Goal: Information Seeking & Learning: Learn about a topic

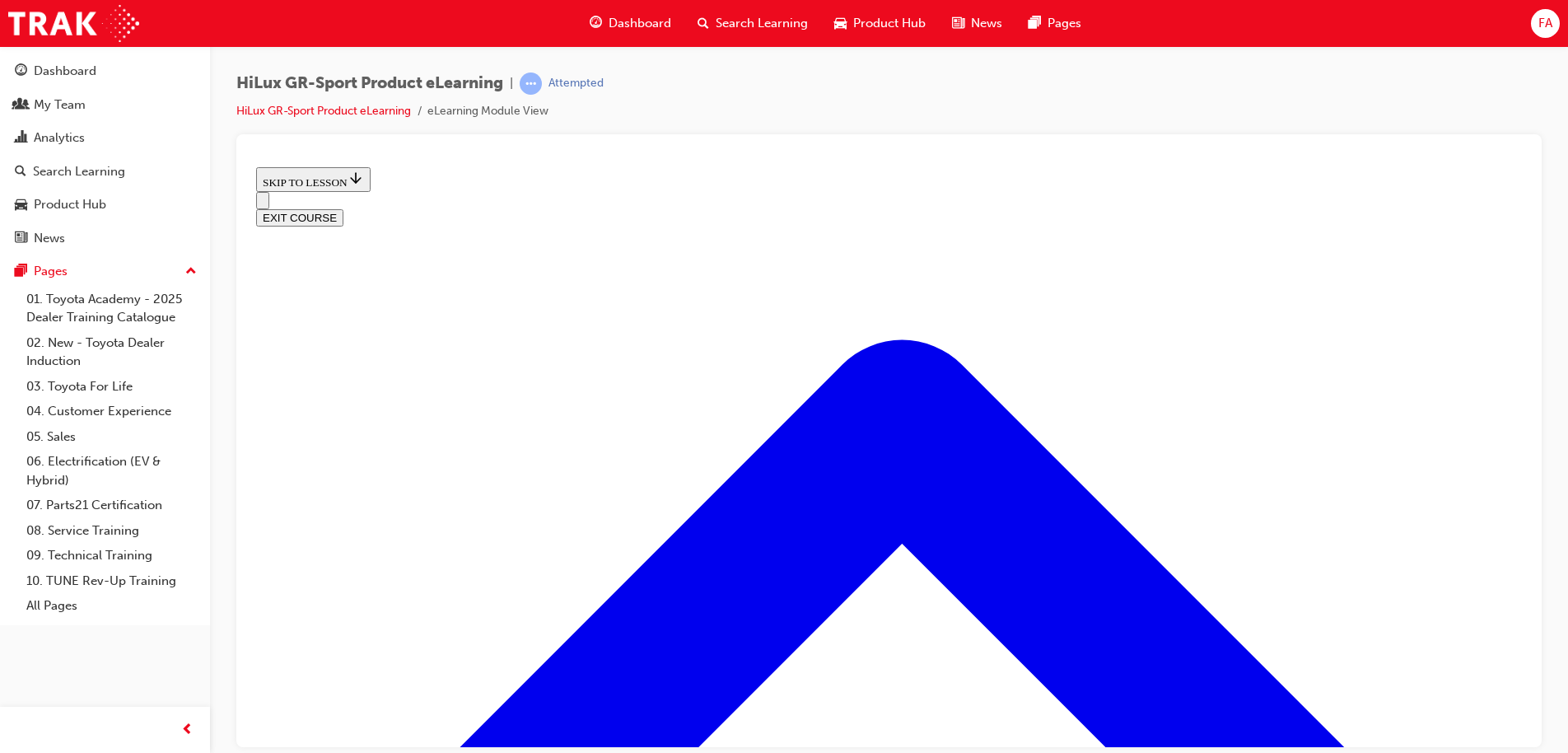
scroll to position [942, 0]
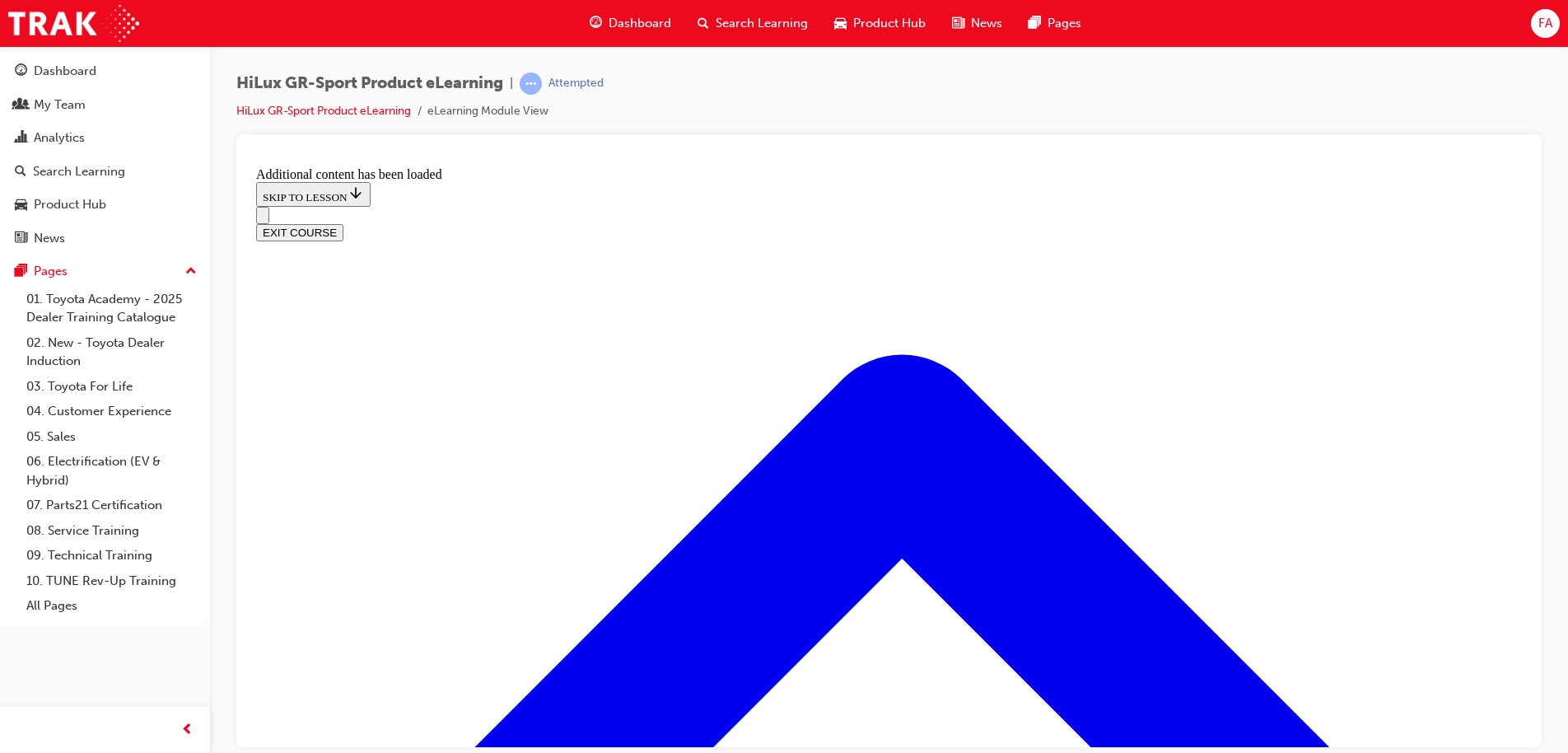
scroll to position [1370, 0]
radio input "true"
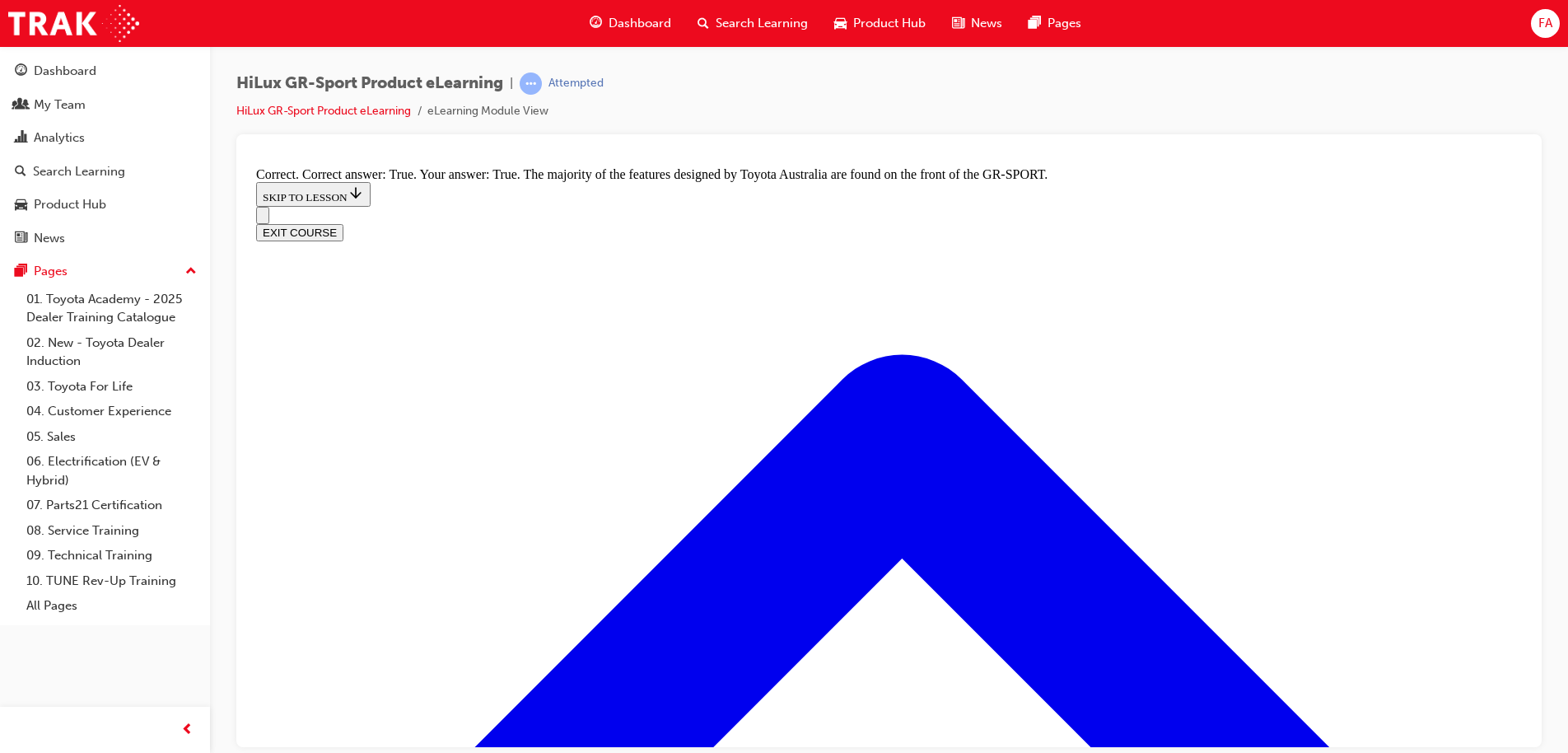
scroll to position [2111, 0]
radio input "true"
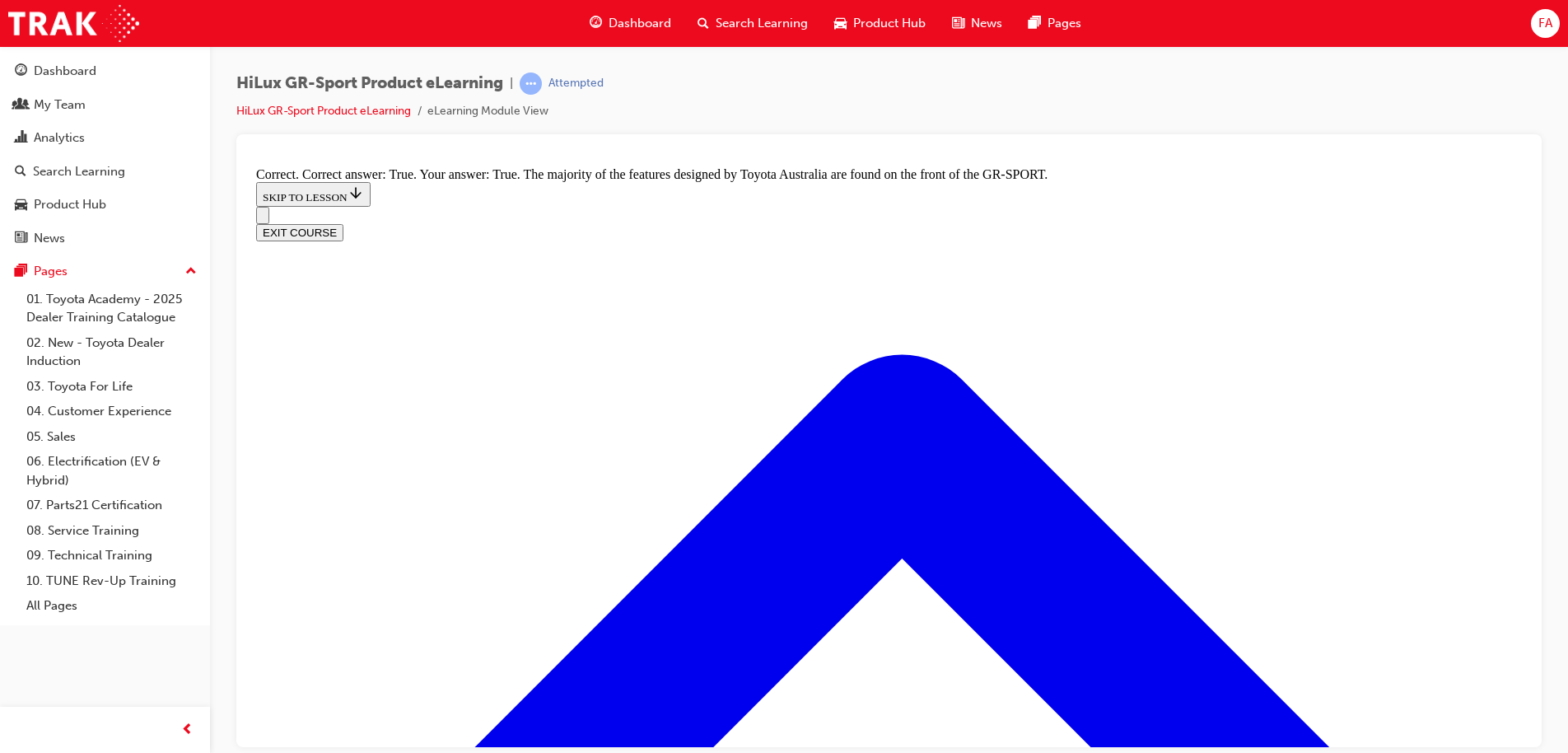
radio input "true"
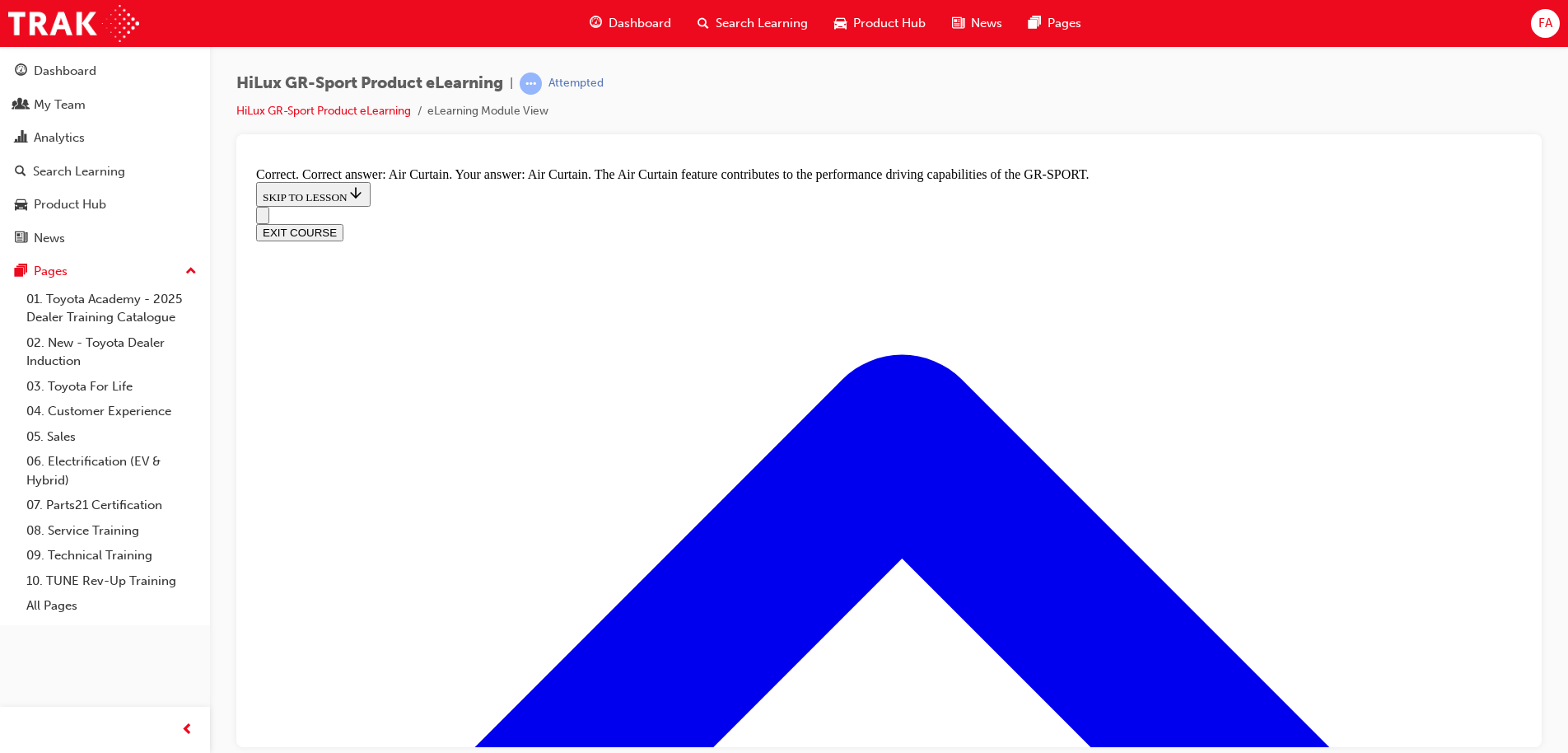
radio input "true"
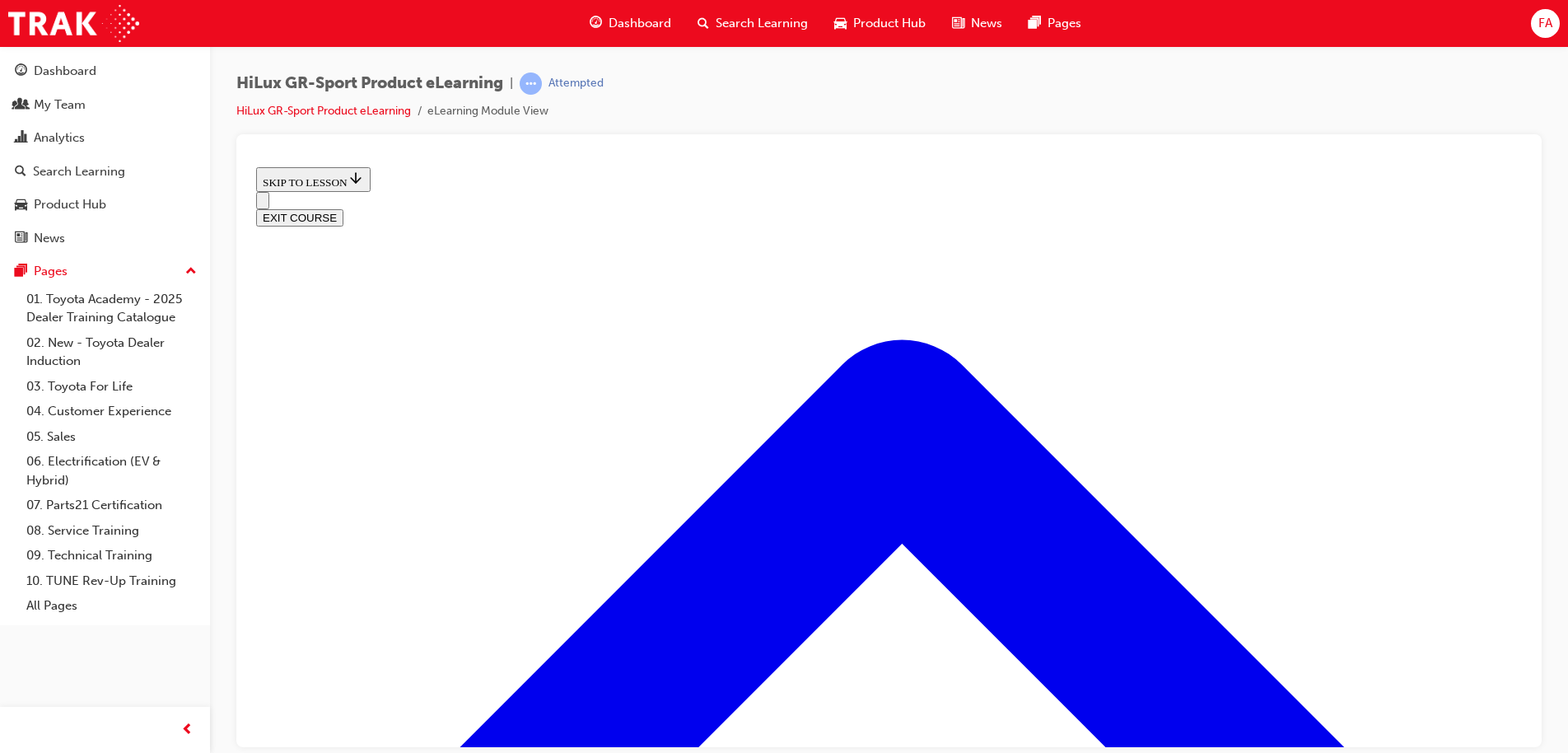
scroll to position [216, 0]
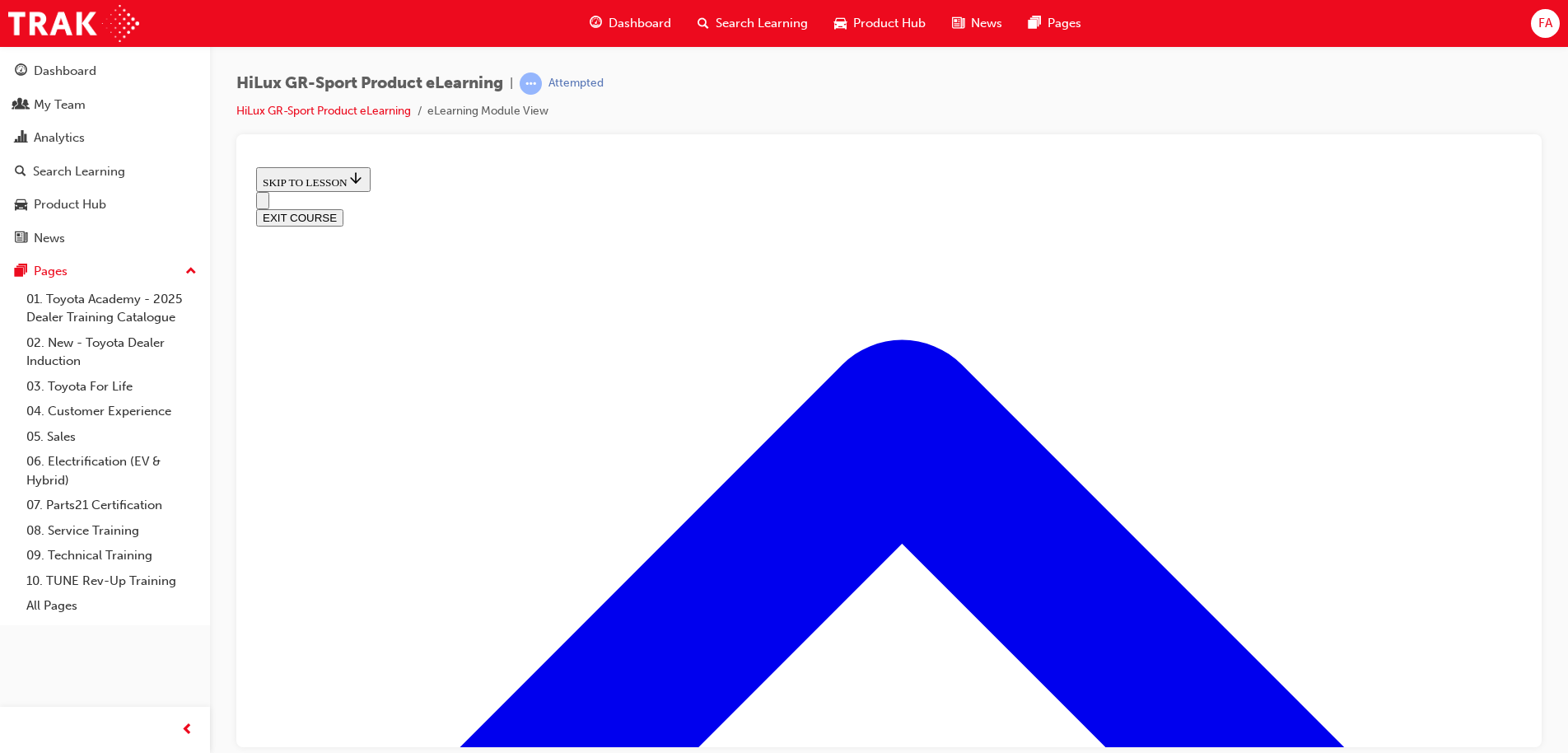
scroll to position [258, 0]
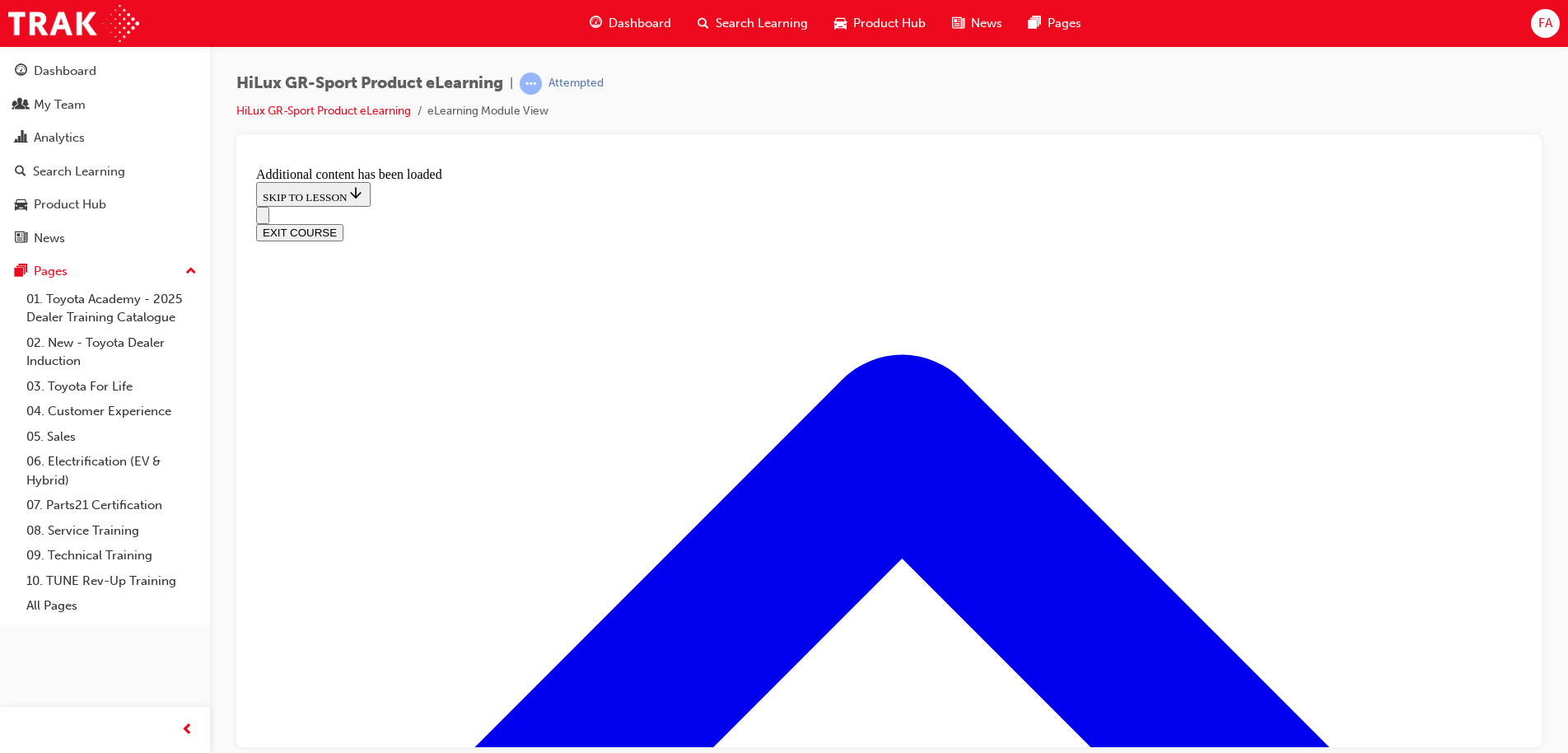
scroll to position [874, 0]
radio input "true"
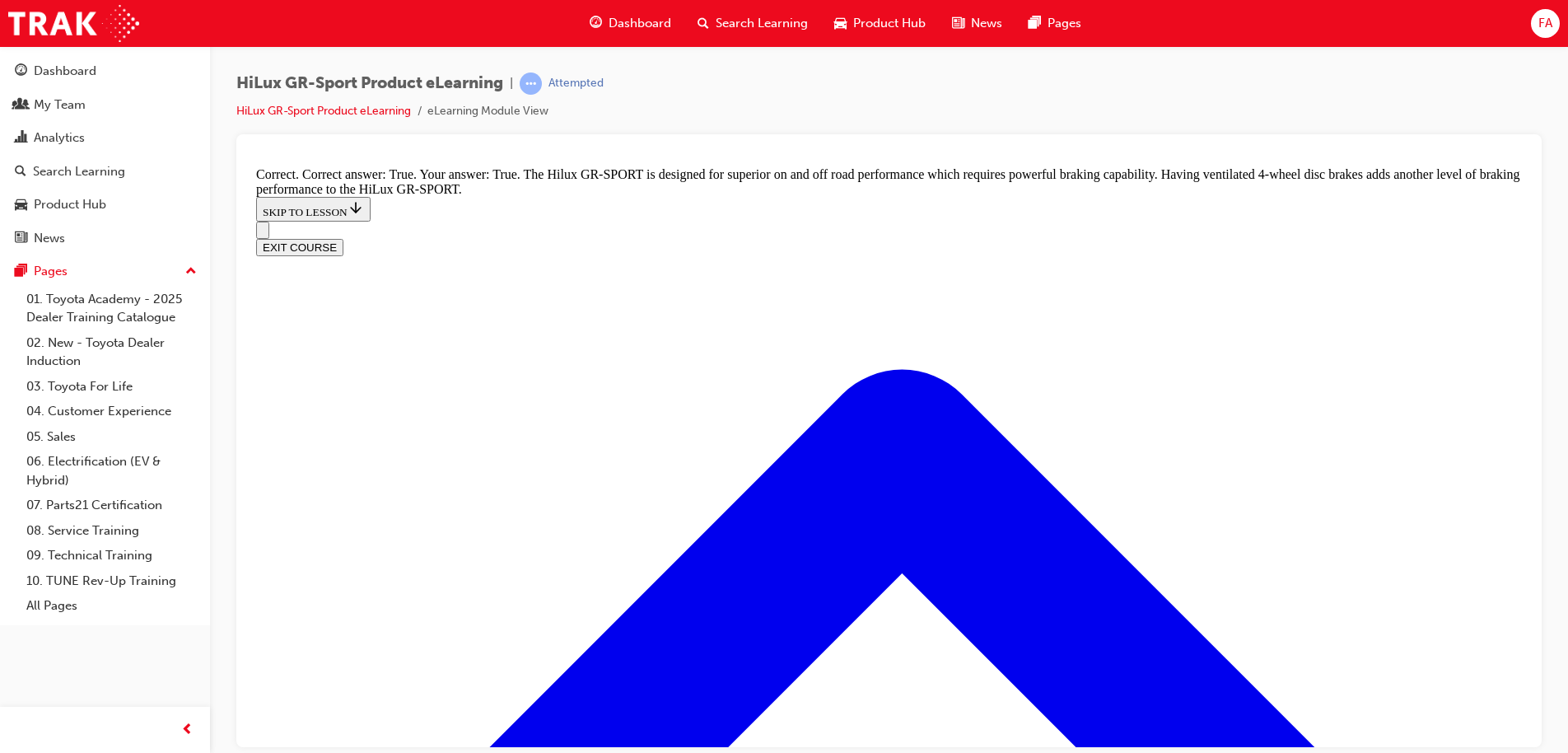
scroll to position [1238, 0]
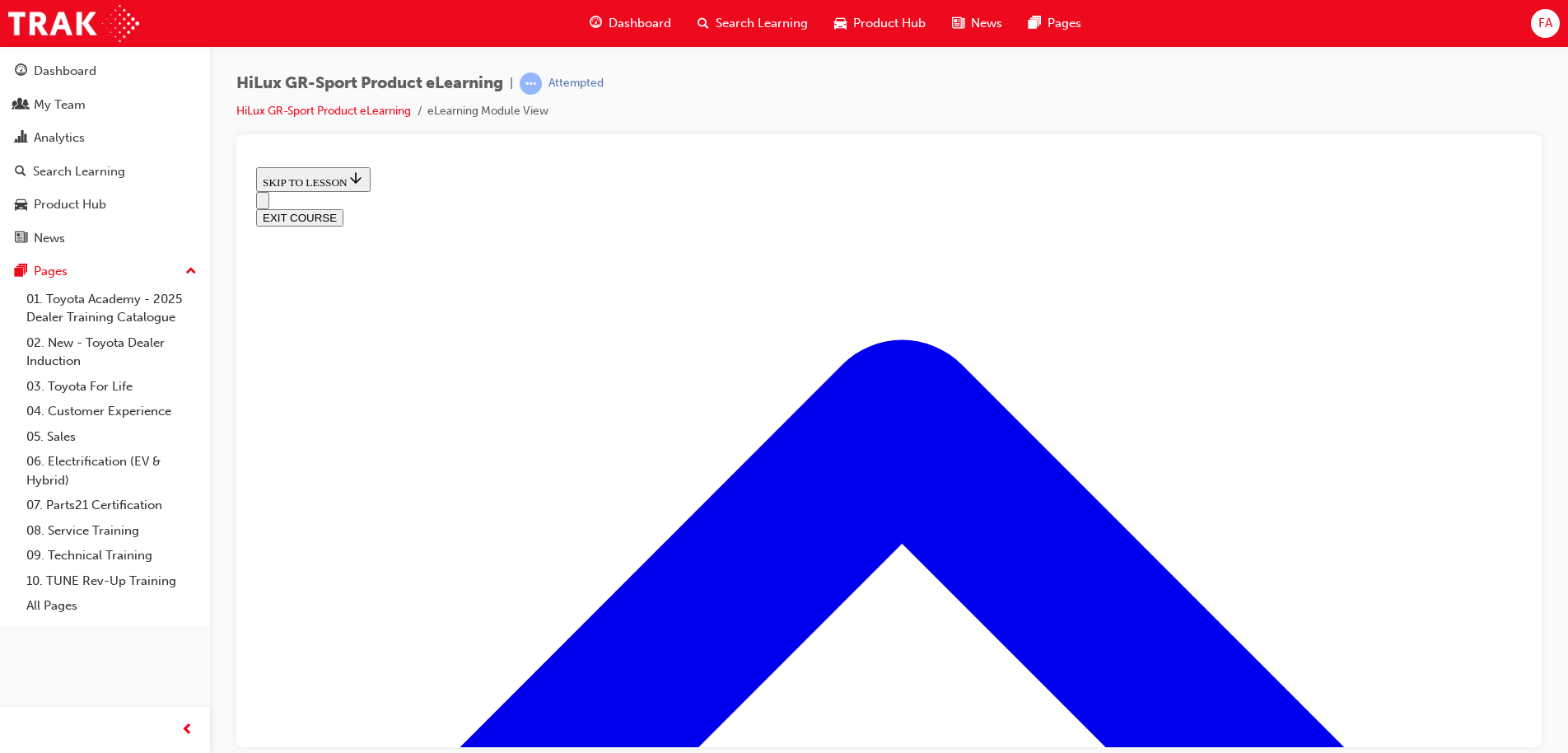
scroll to position [1551, 0]
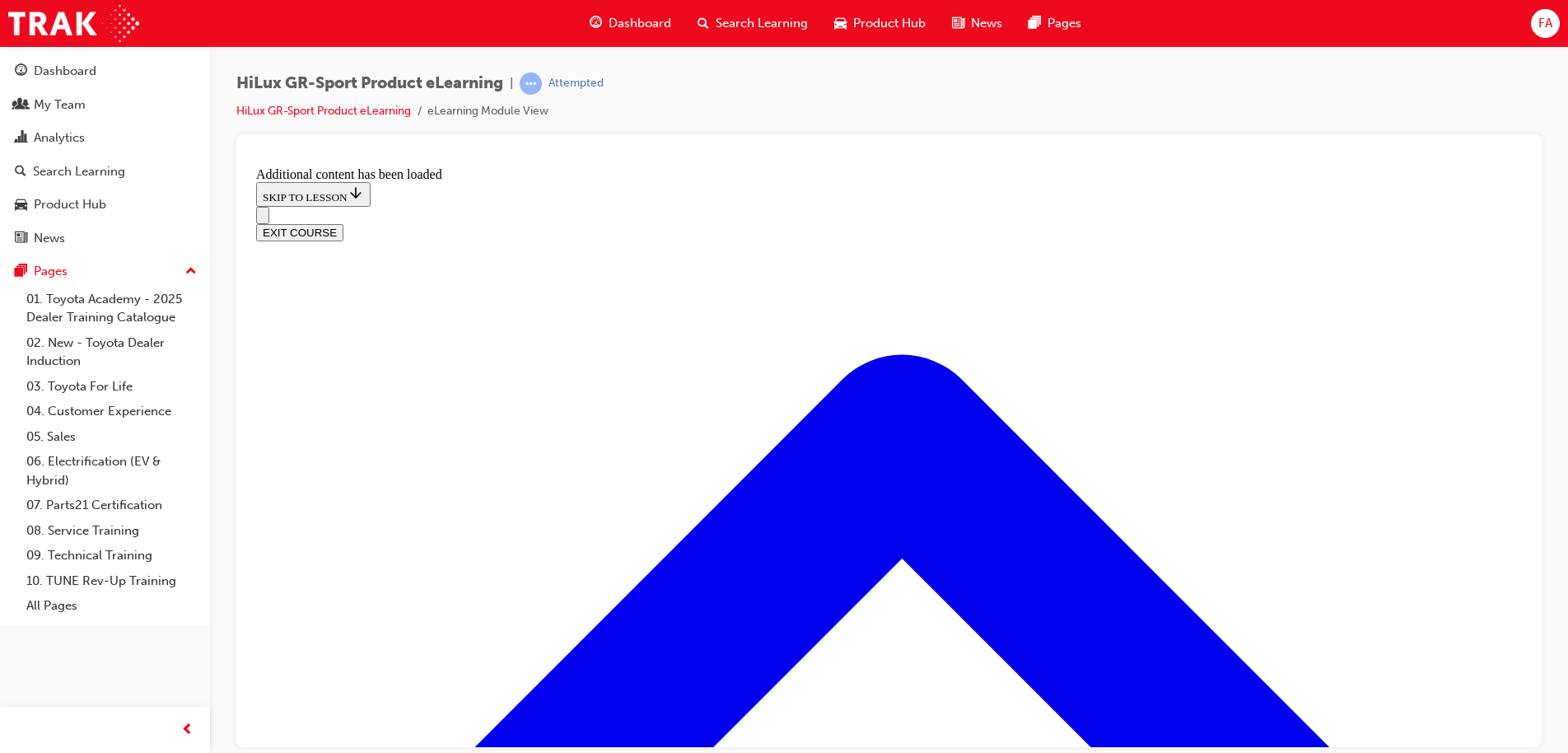
scroll to position [2062, 0]
checkbox input "true"
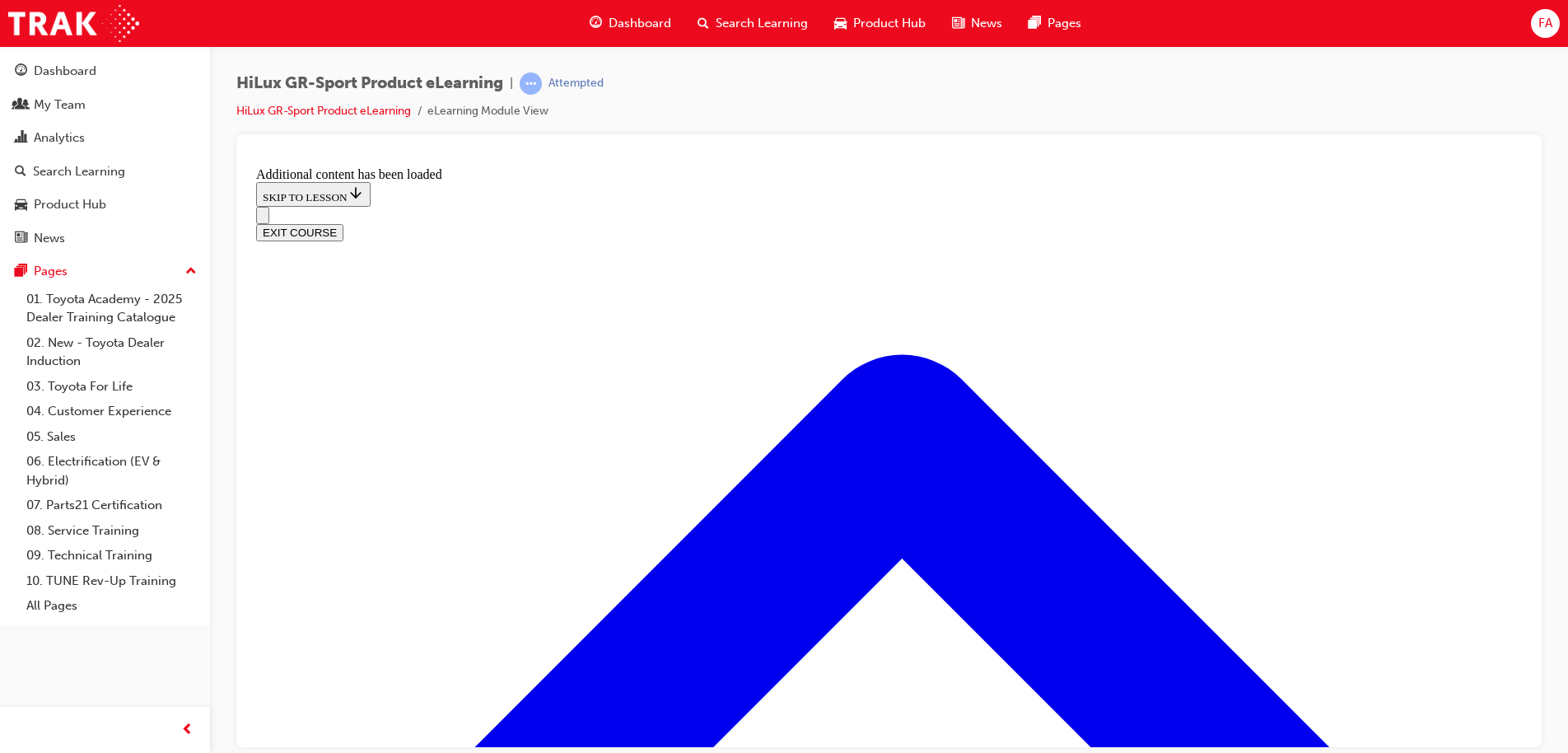
checkbox input "true"
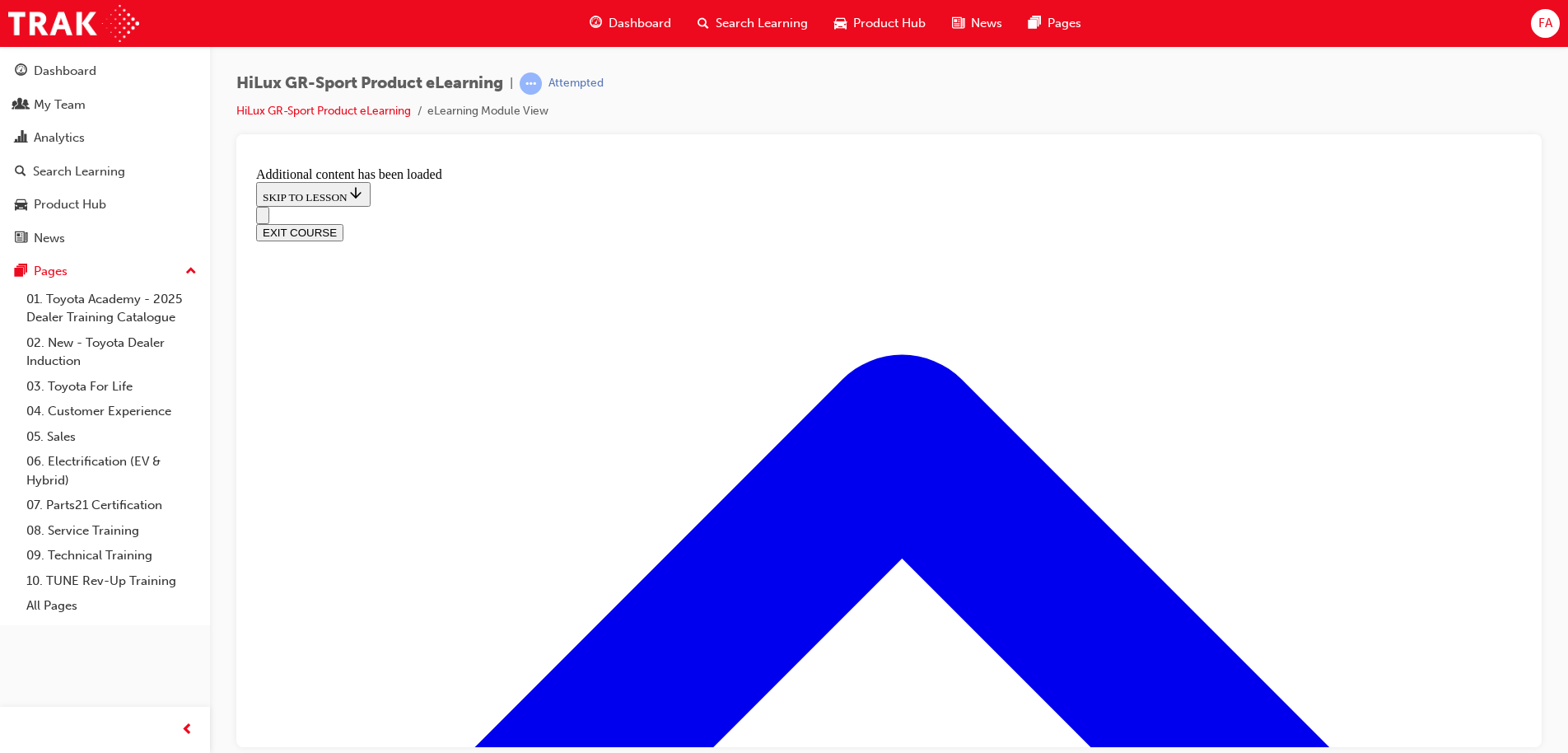
checkbox input "true"
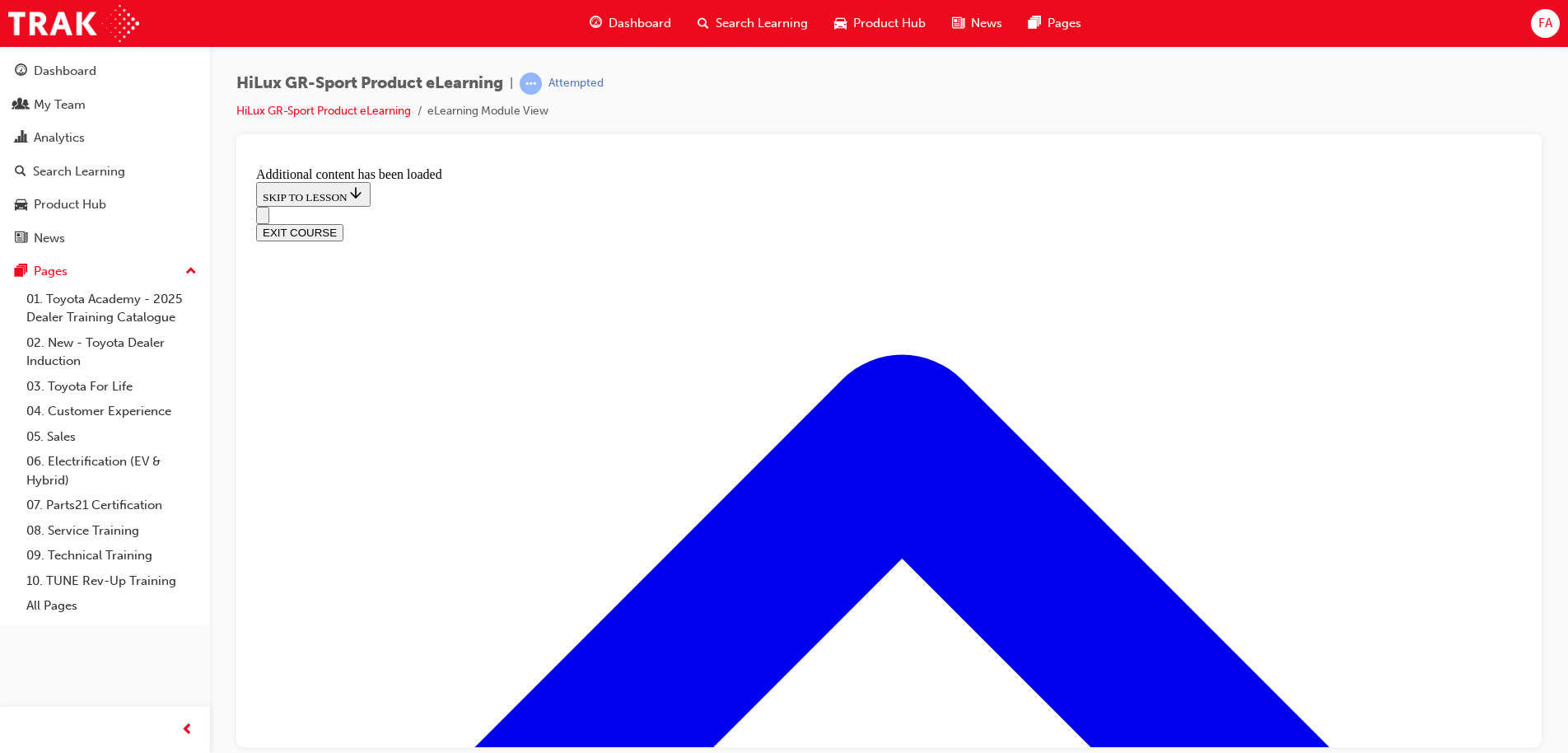
checkbox input "true"
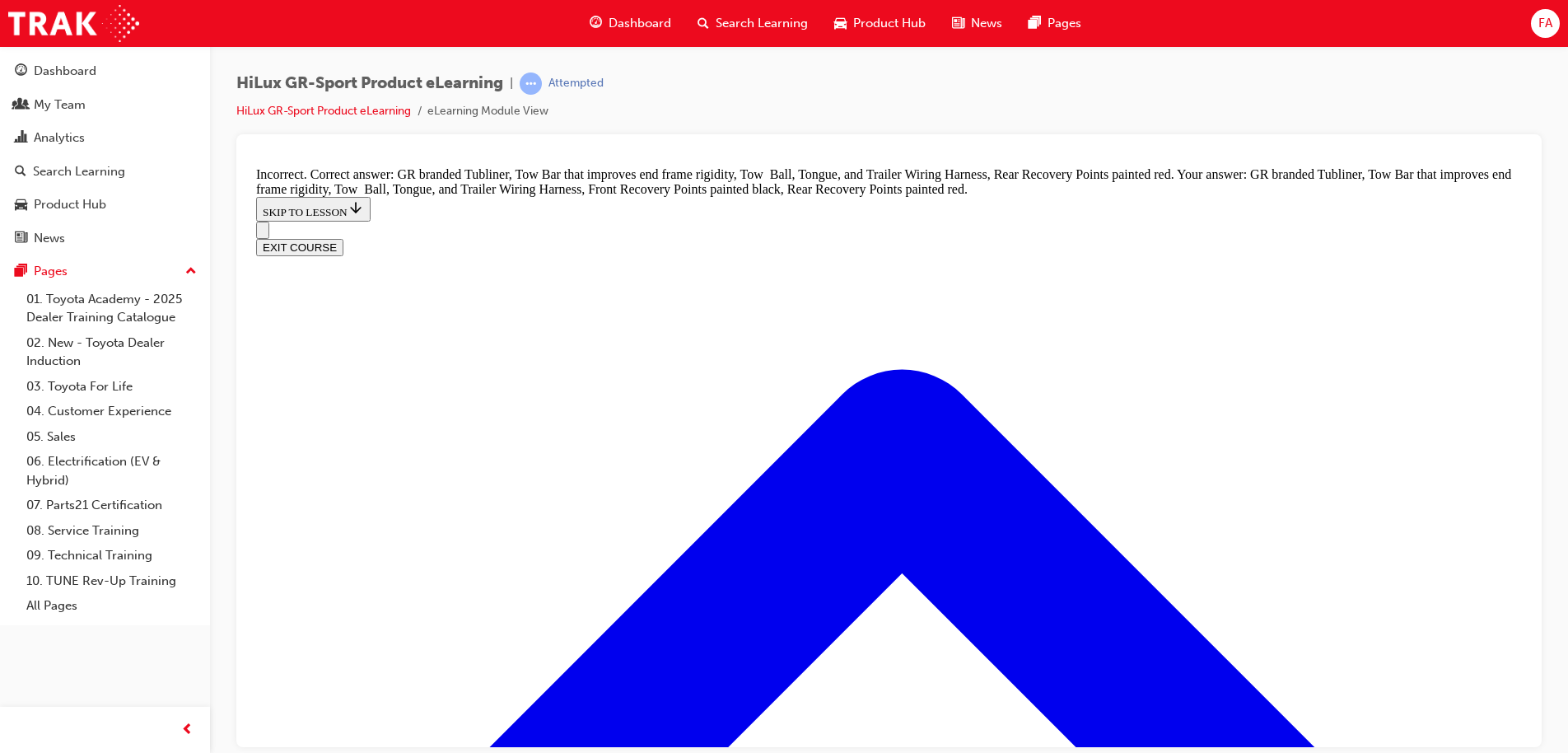
scroll to position [2341, 0]
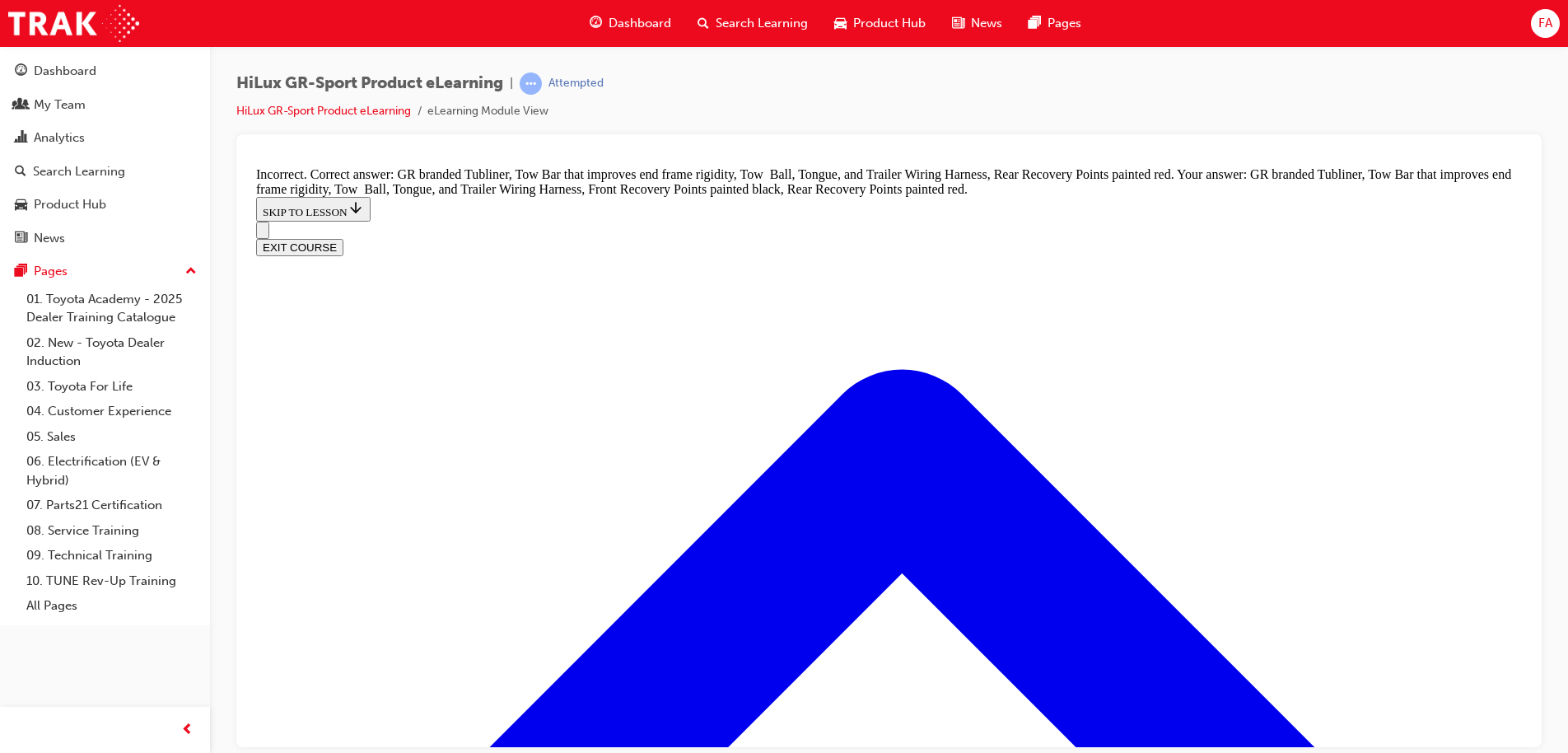
checkbox input "false"
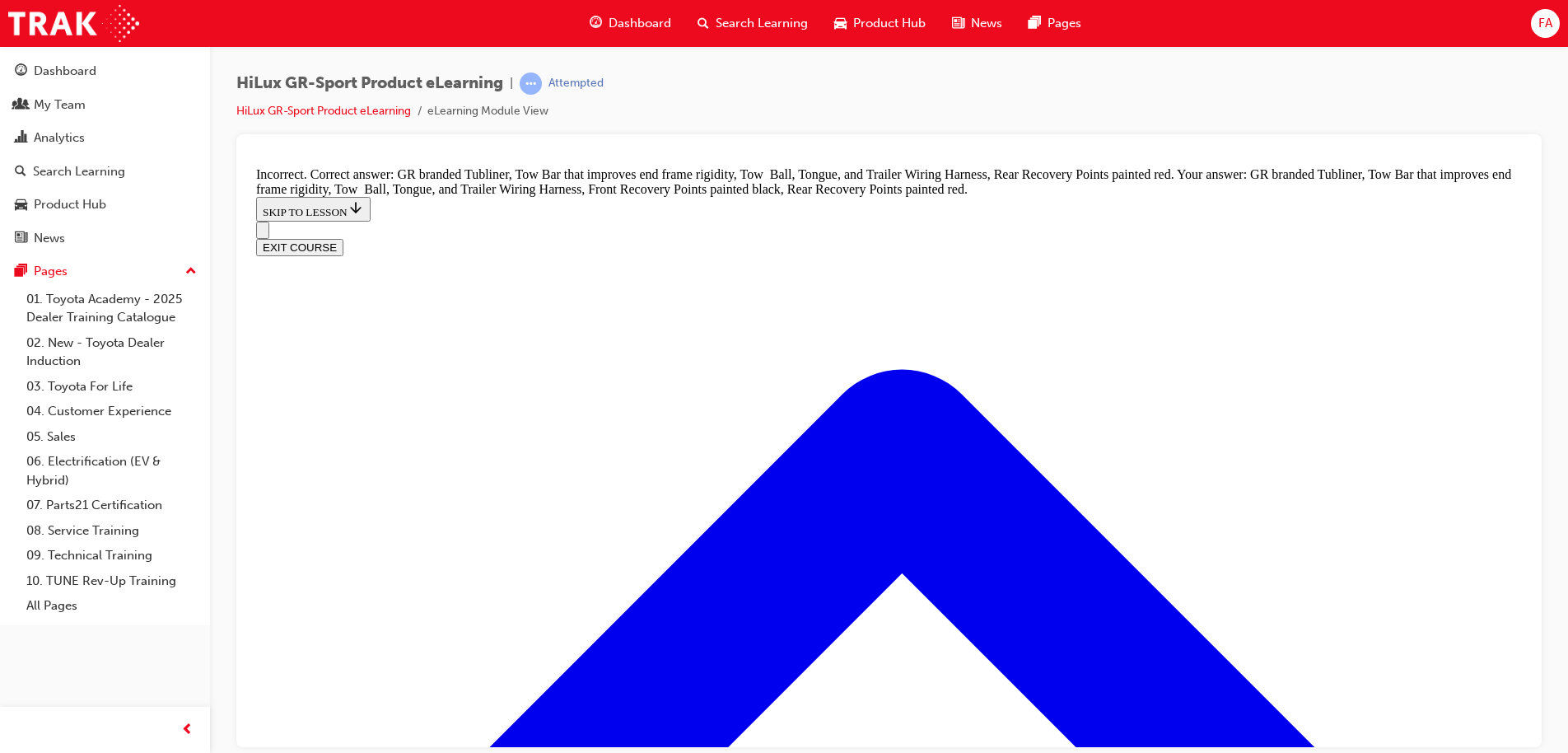
checkbox input "false"
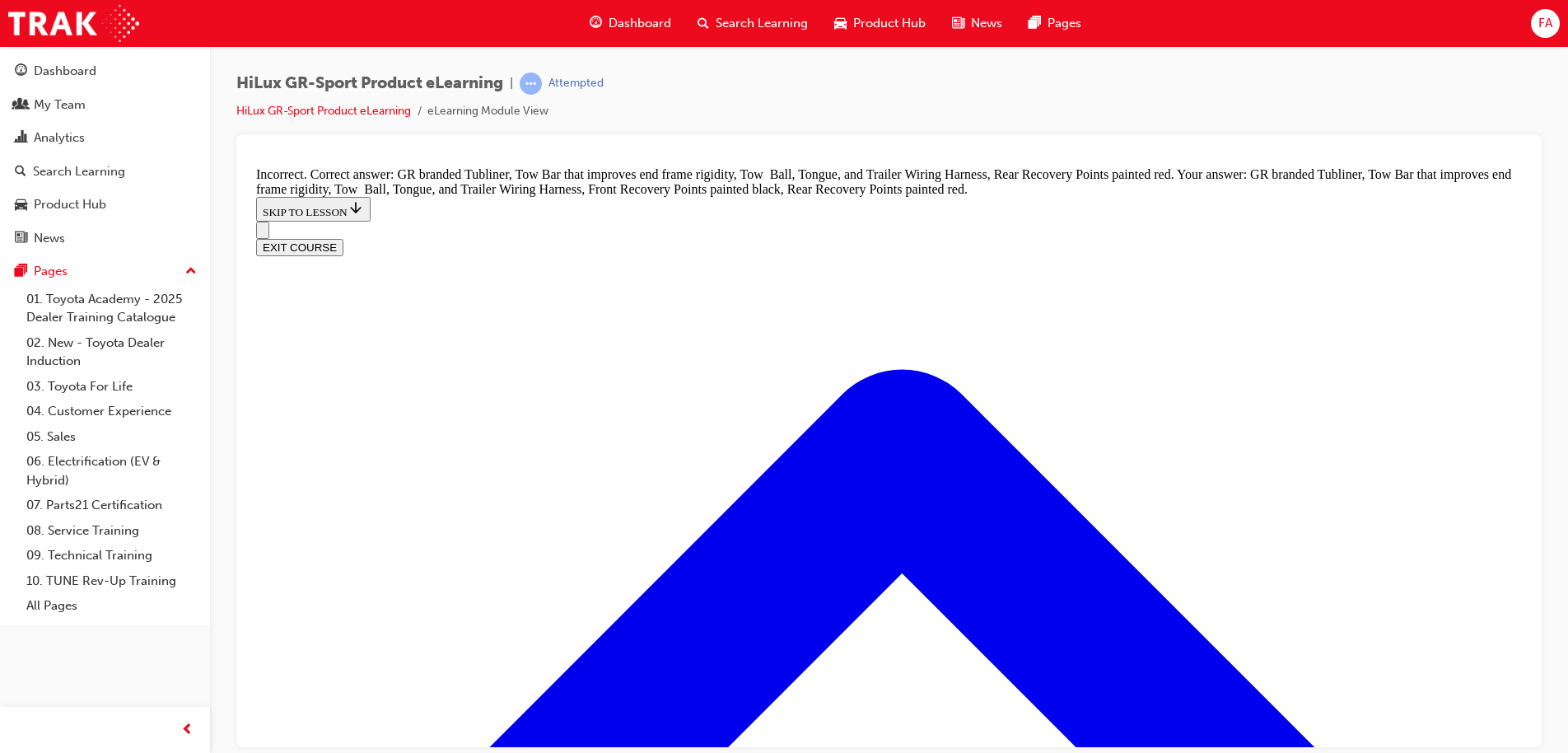
checkbox input "false"
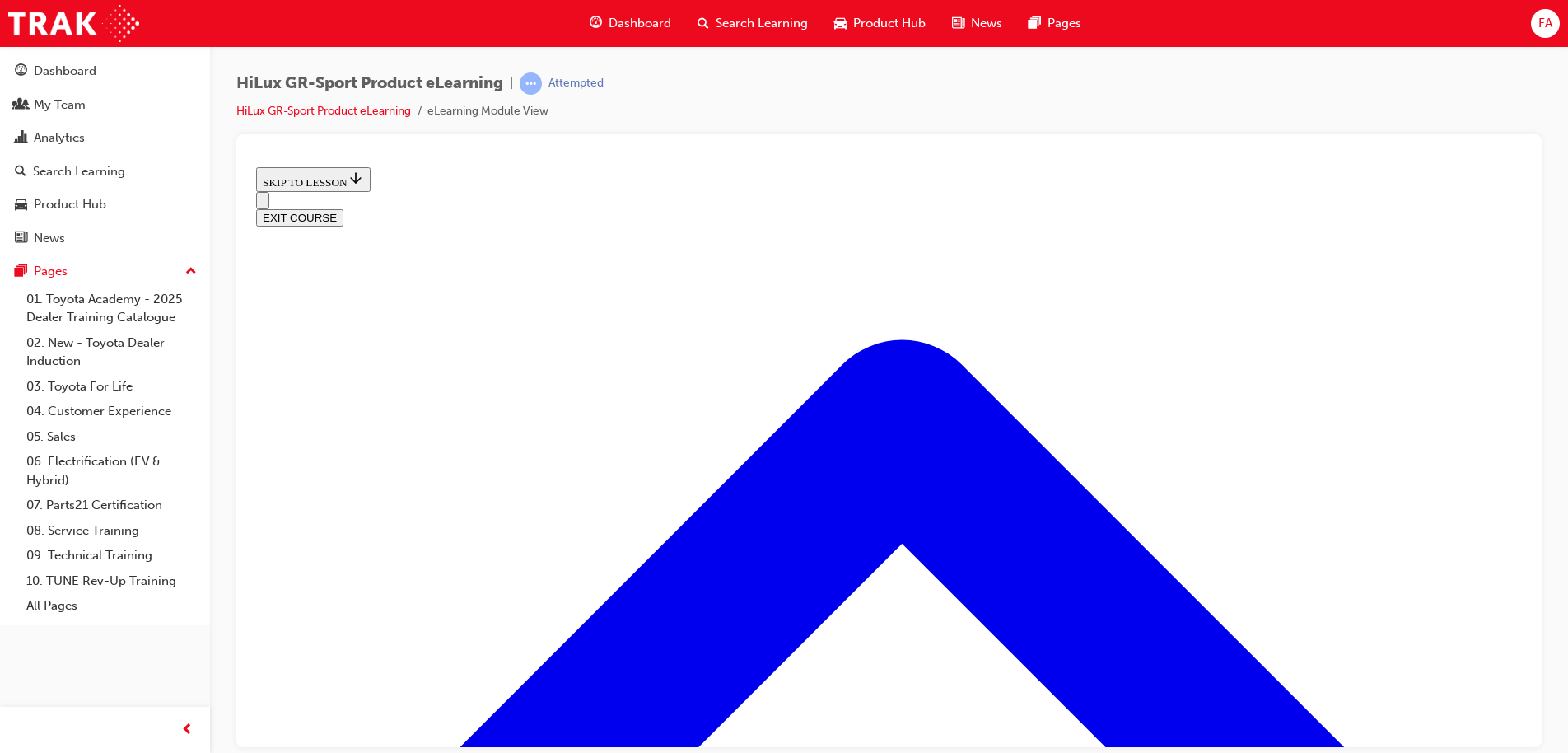
scroll to position [628, 0]
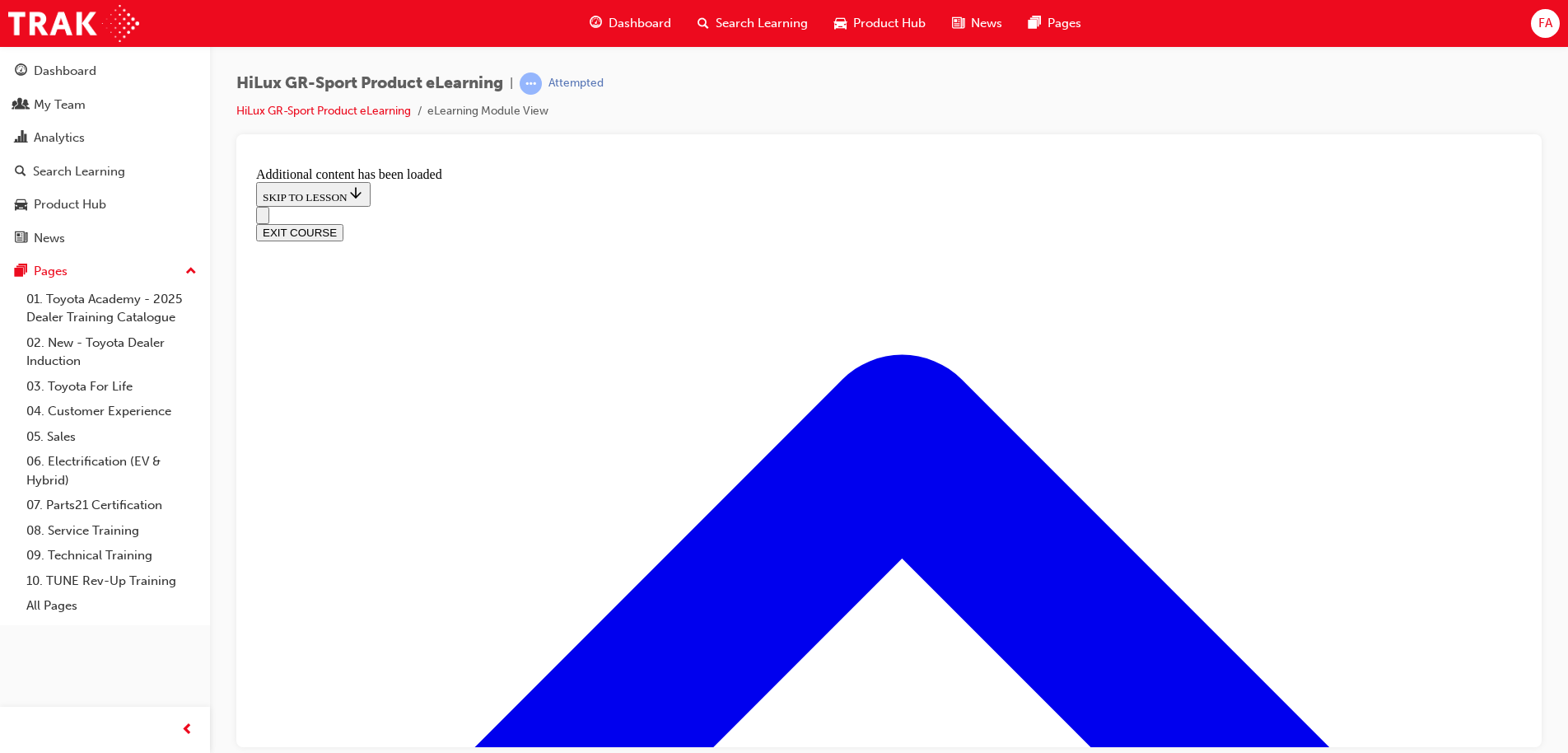
scroll to position [1556, 0]
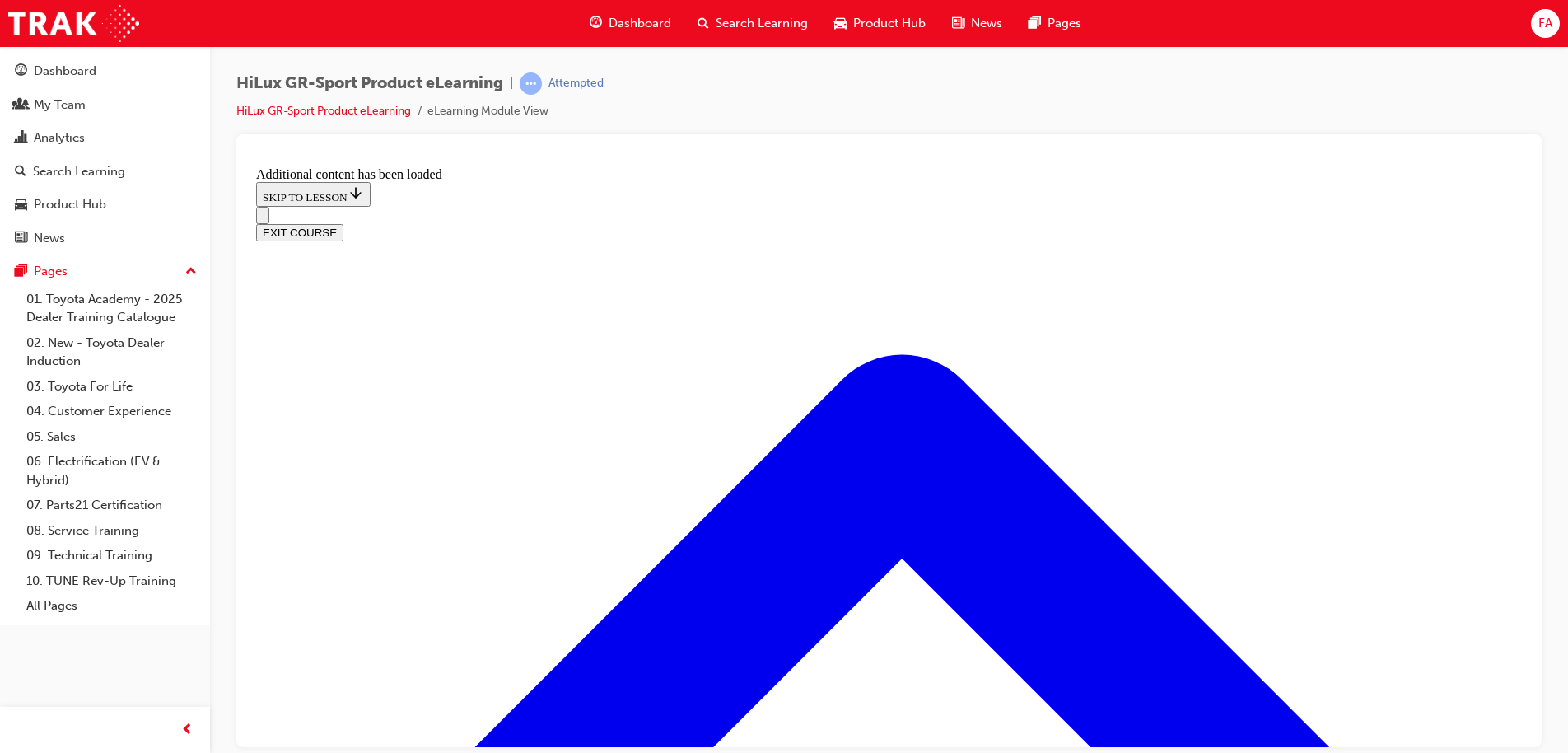
scroll to position [1635, 0]
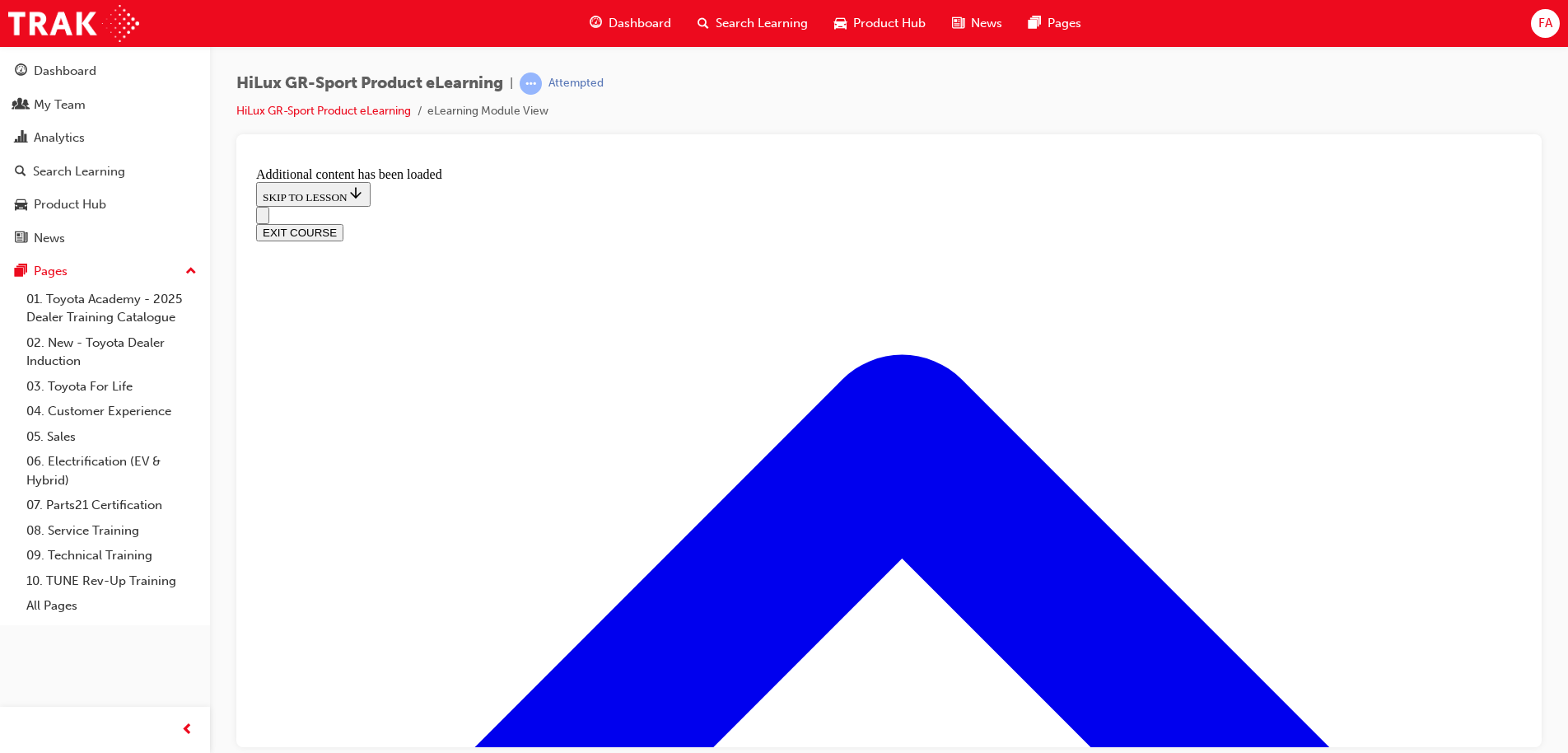
checkbox input "true"
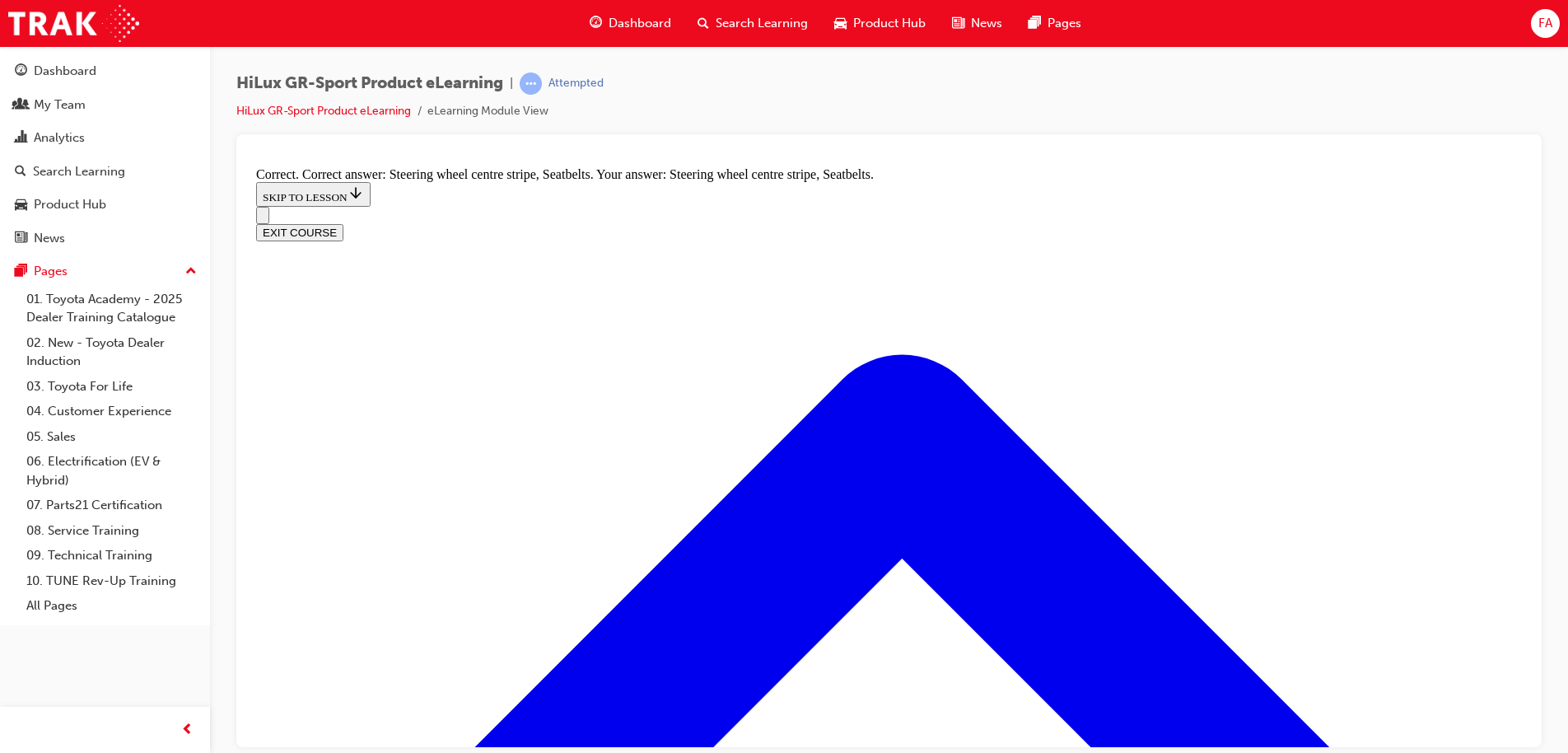
scroll to position [729, 0]
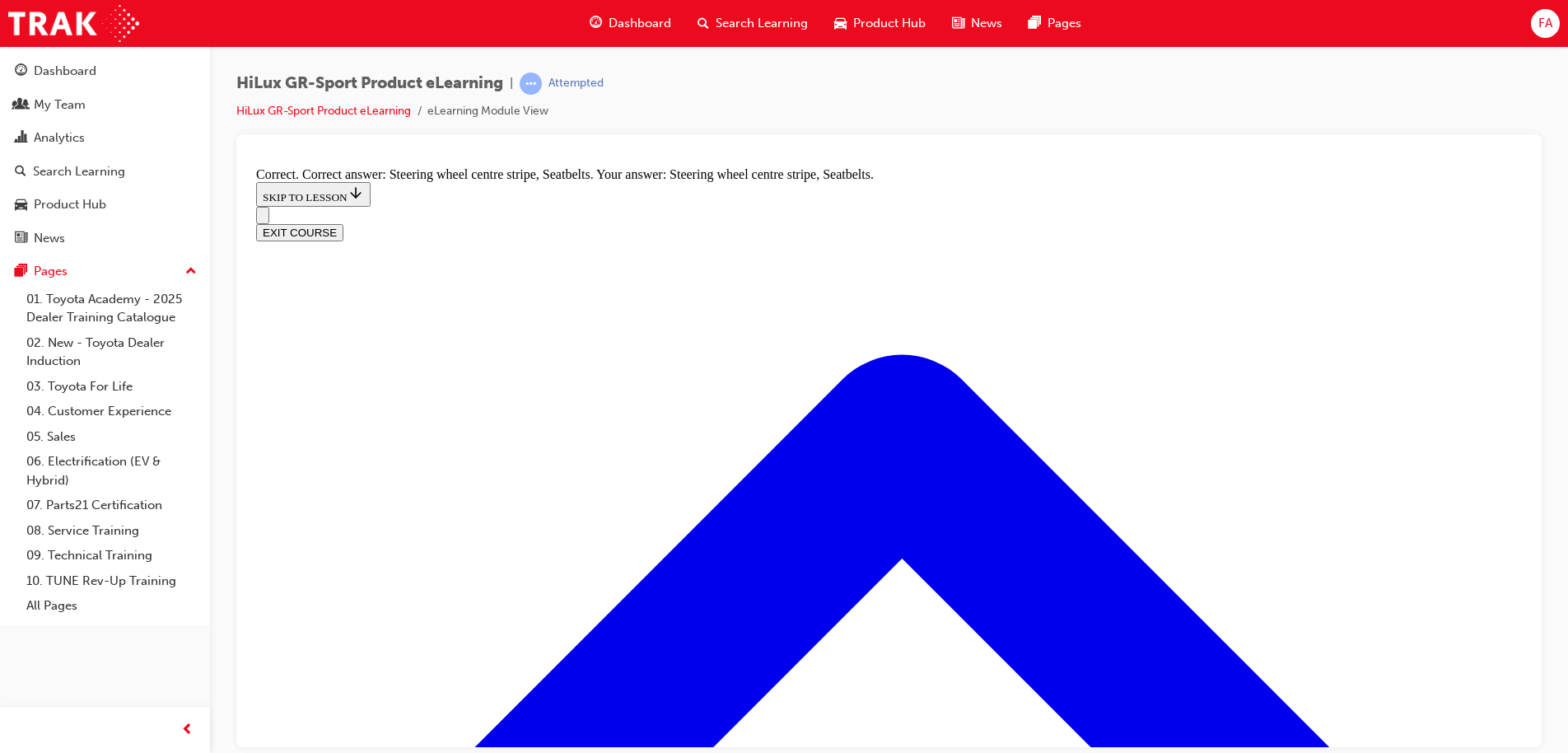
radio input "true"
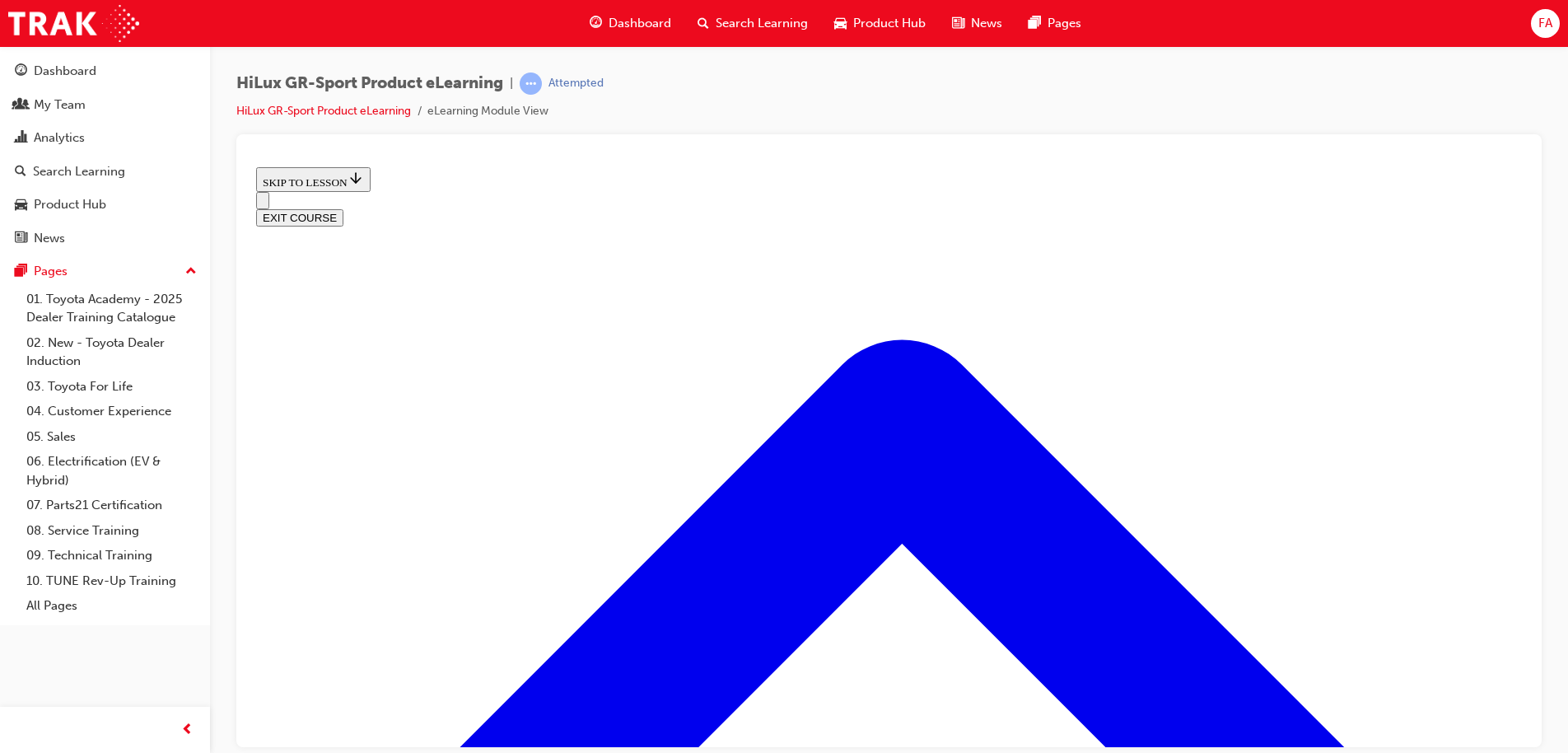
scroll to position [692, 0]
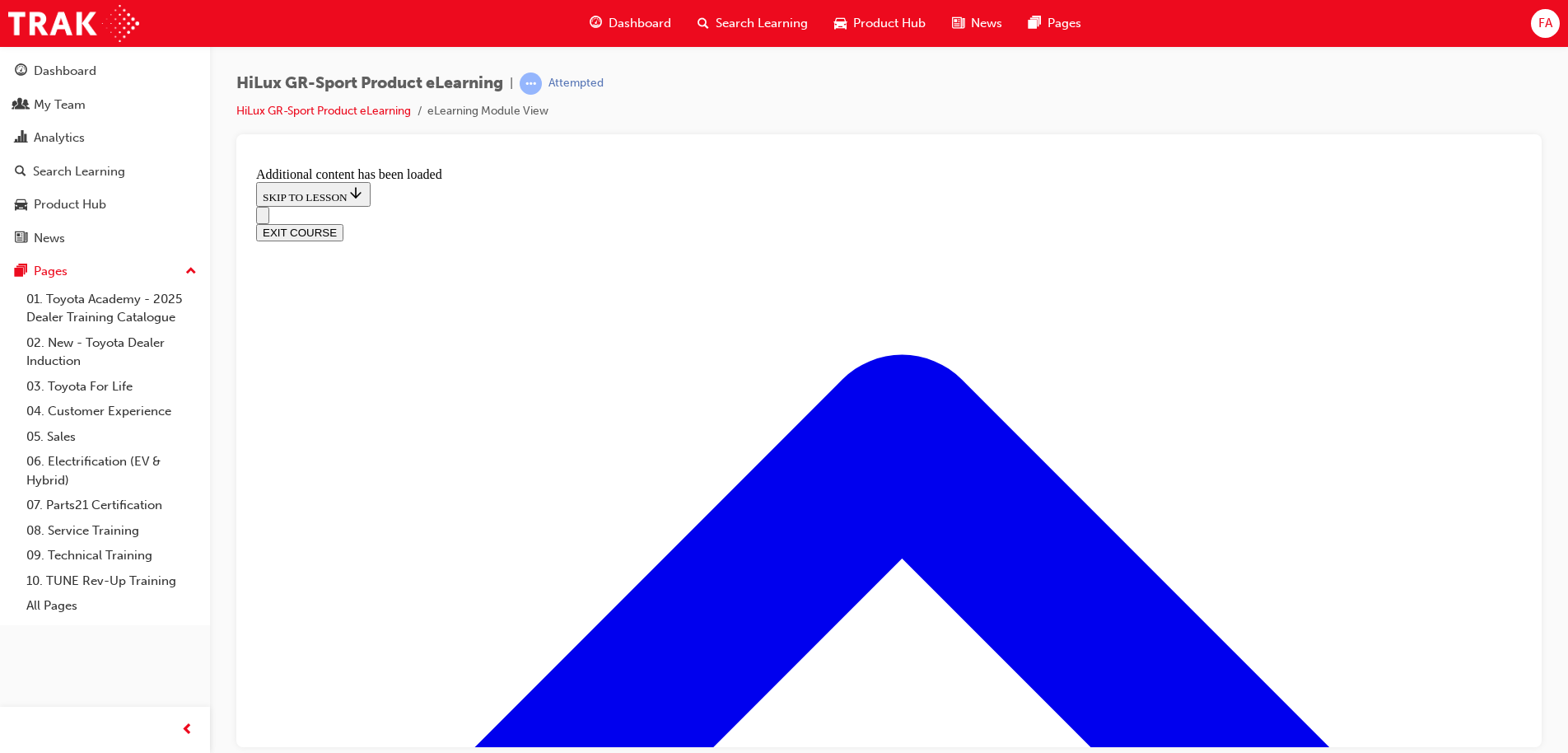
scroll to position [1121, 0]
radio input "true"
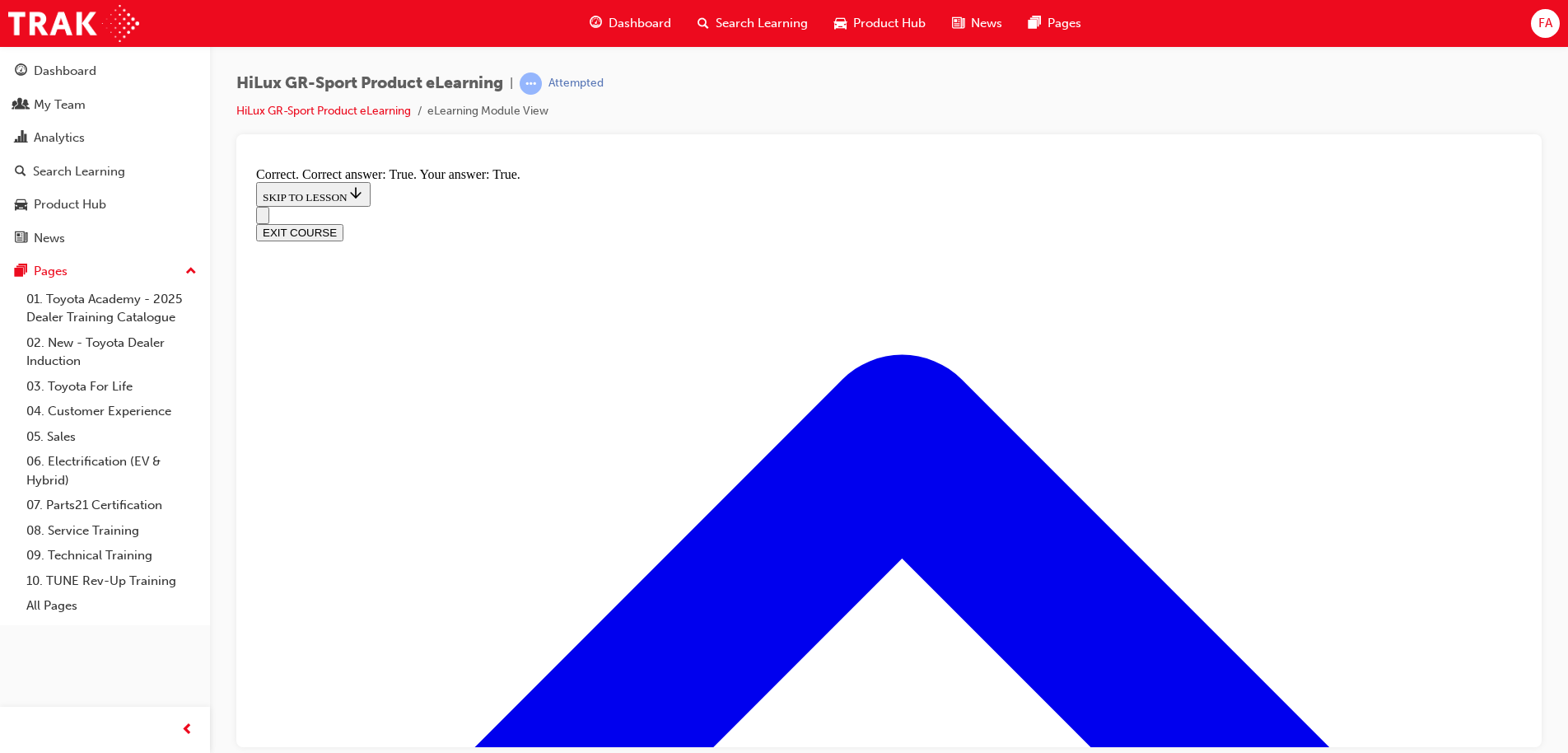
scroll to position [1325, 0]
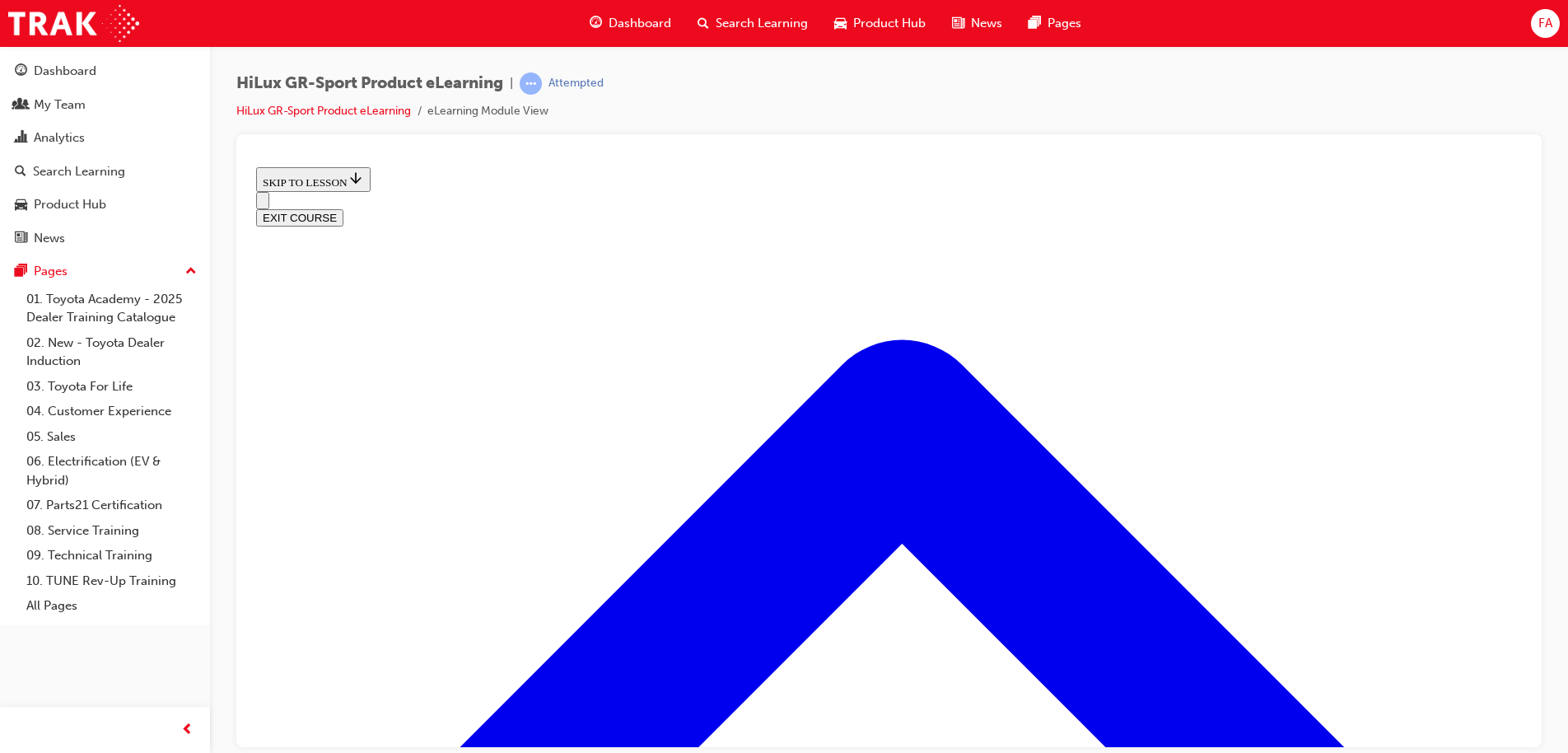
scroll to position [2148, 0]
click at [344, 208] on button "EXIT COURSE" at bounding box center [300, 216] width 88 height 18
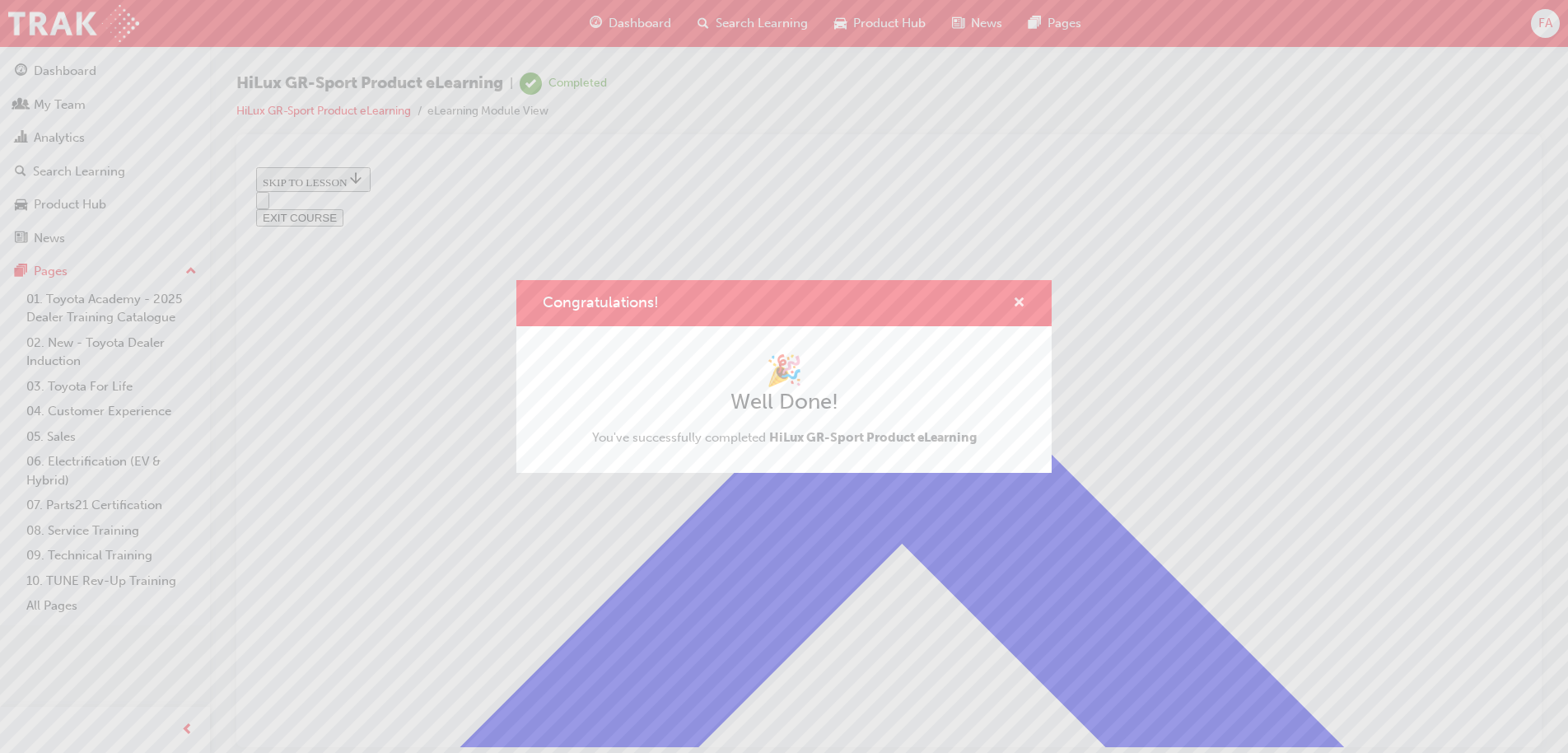
click at [1020, 304] on span "cross-icon" at bounding box center [1019, 304] width 13 height 15
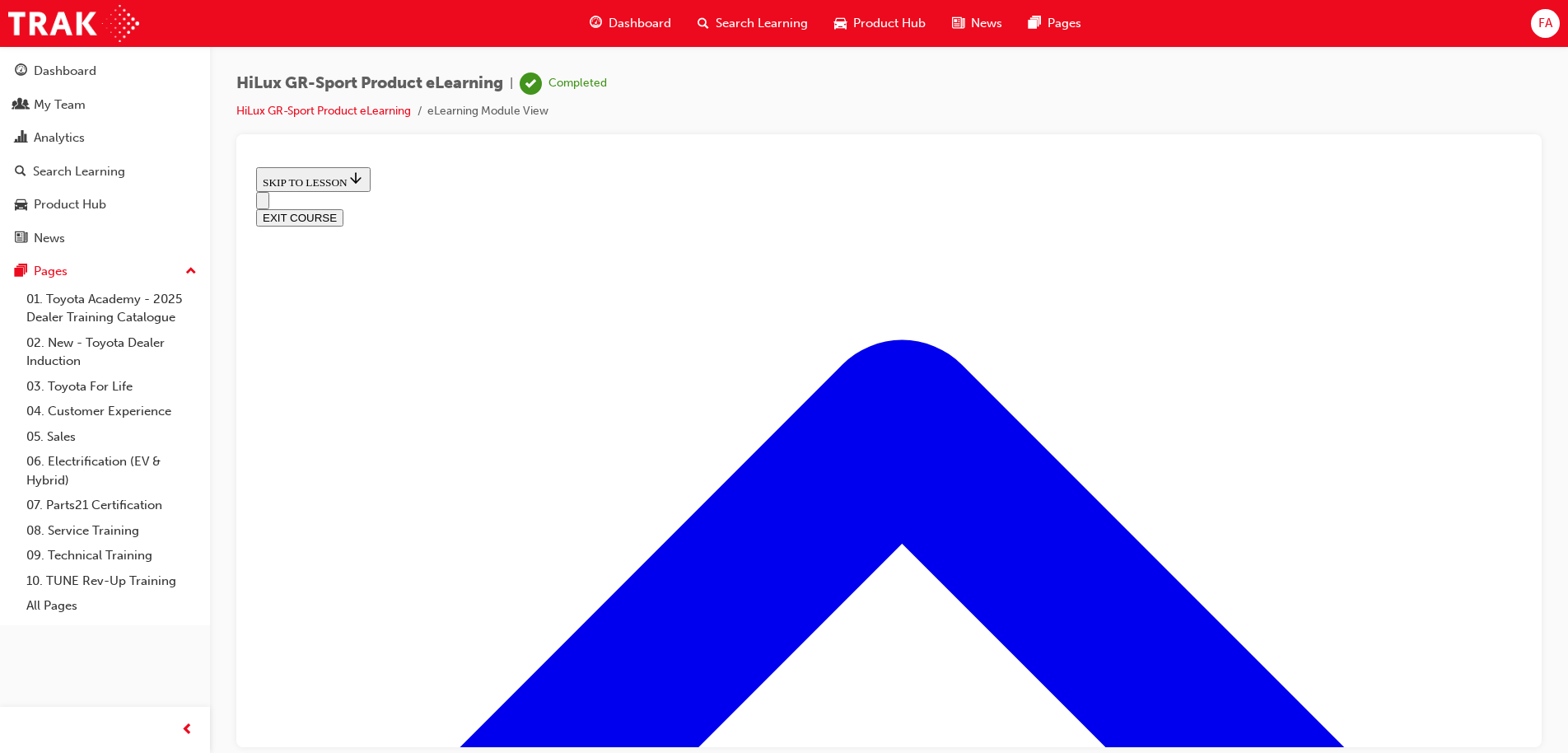
click at [739, 25] on span "Search Learning" at bounding box center [762, 24] width 93 height 19
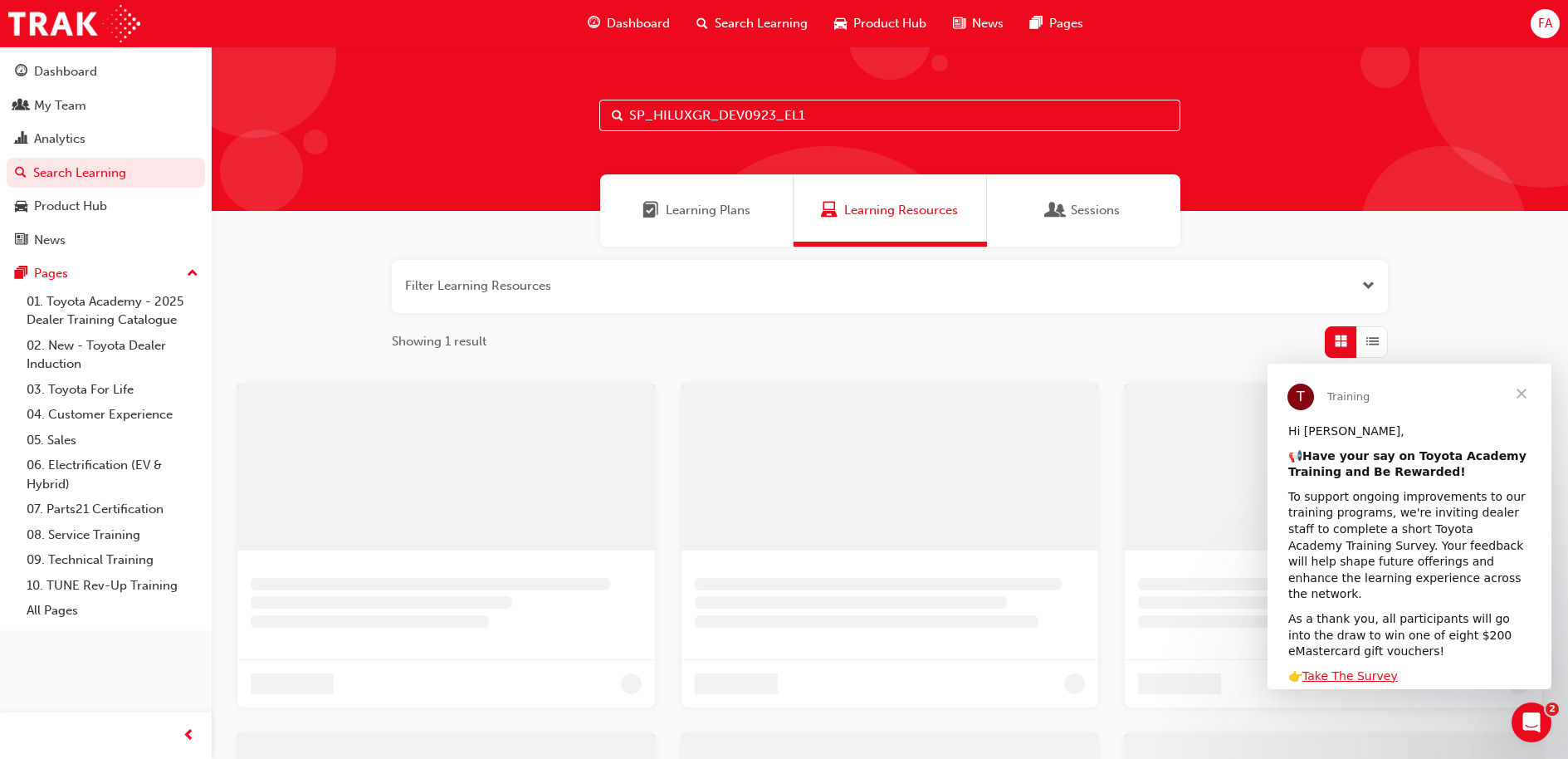
click at [825, 115] on input "SP_HILUXGR_DEV0923_EL1" at bounding box center [890, 115] width 581 height 31
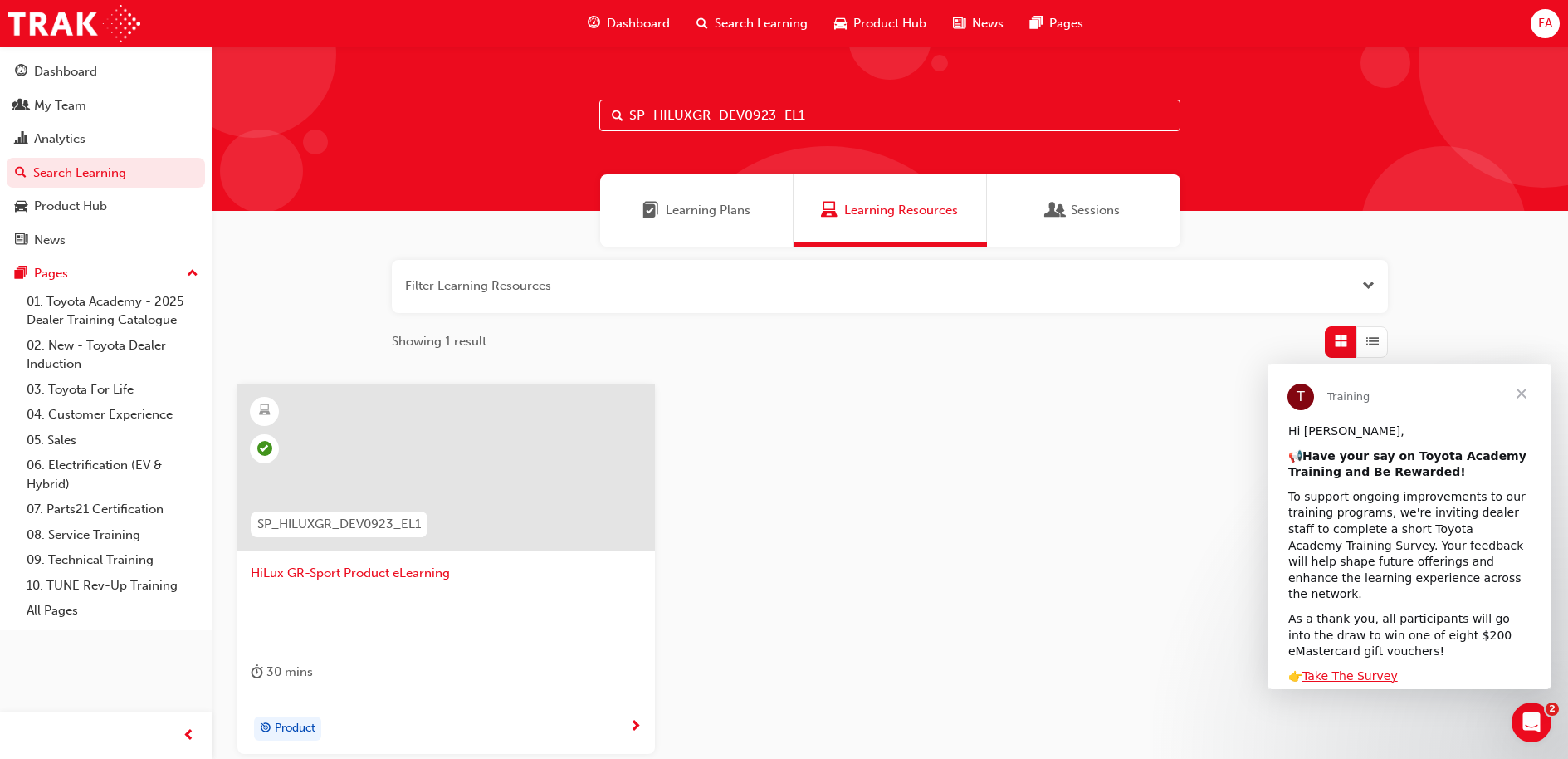
drag, startPoint x: 835, startPoint y: 110, endPoint x: 614, endPoint y: 113, distance: 221.0
click at [614, 113] on div "SP_HILUXGR_DEV0923_EL1" at bounding box center [890, 115] width 581 height 31
paste input "SP_GRYARIS_FL1224"
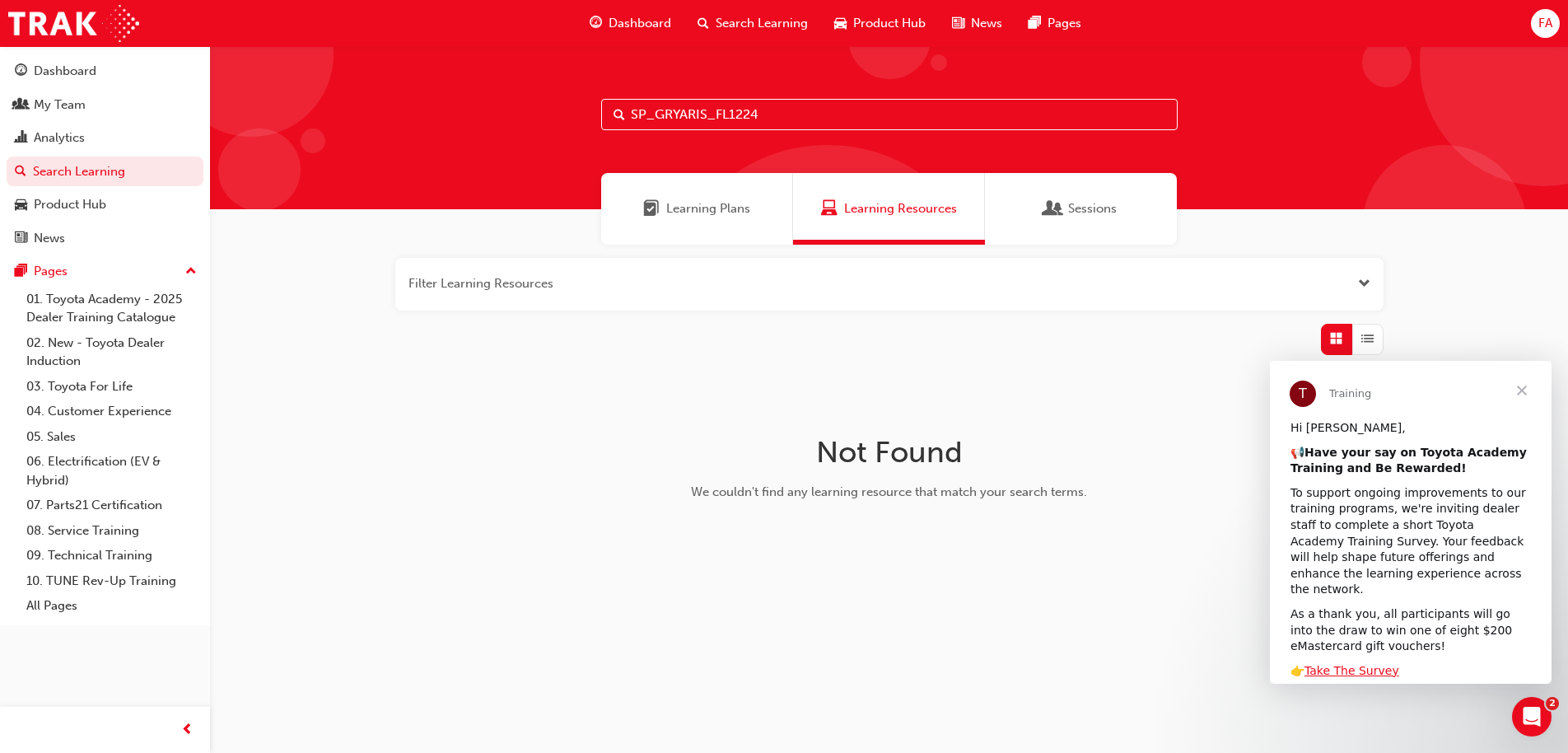
type input "SP_GRYARIS_FL1224"
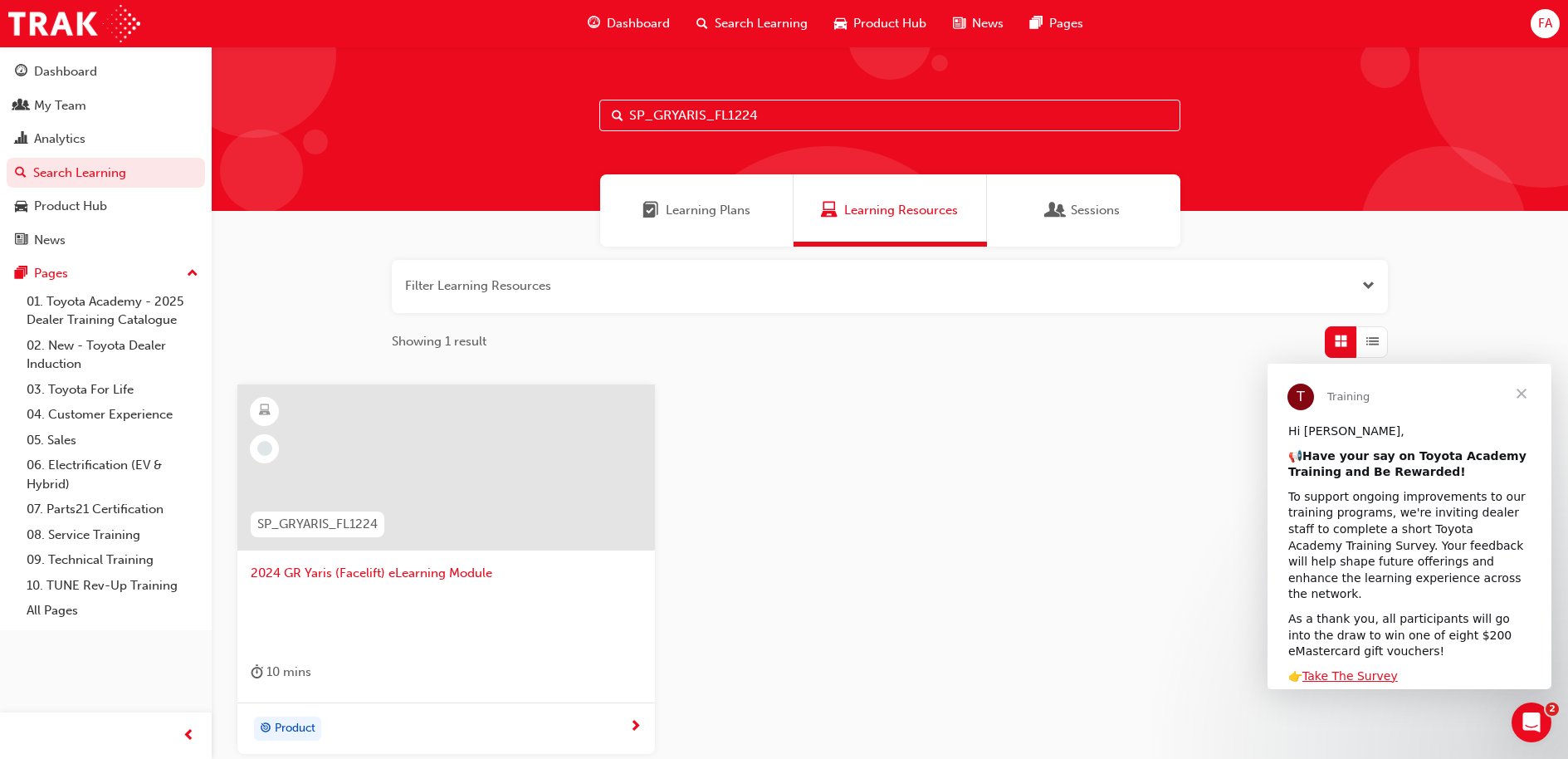
click at [446, 576] on span "2024 GR Yaris (Facelift) eLearning Module" at bounding box center [446, 573] width 391 height 19
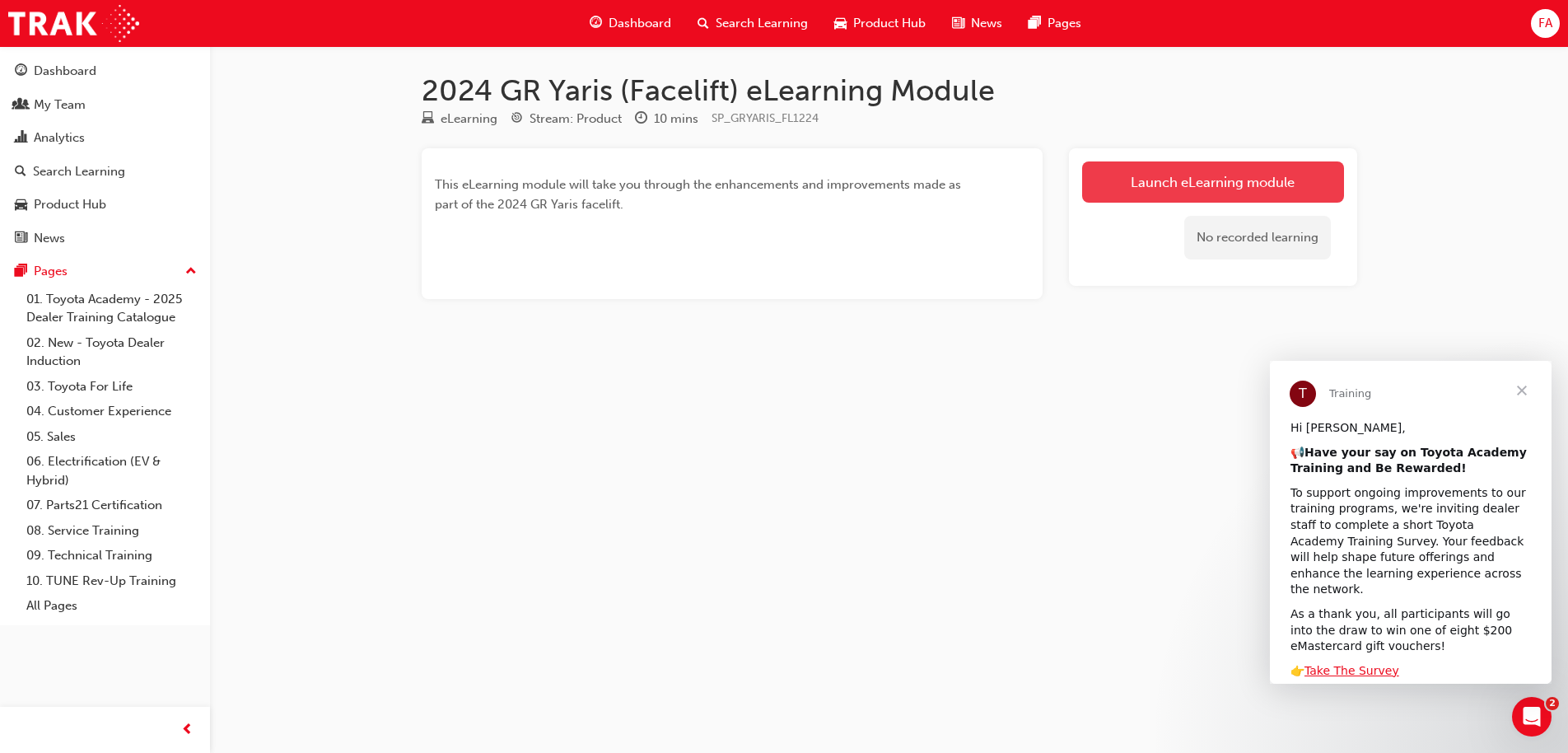
click at [1138, 182] on link "Launch eLearning module" at bounding box center [1213, 182] width 262 height 41
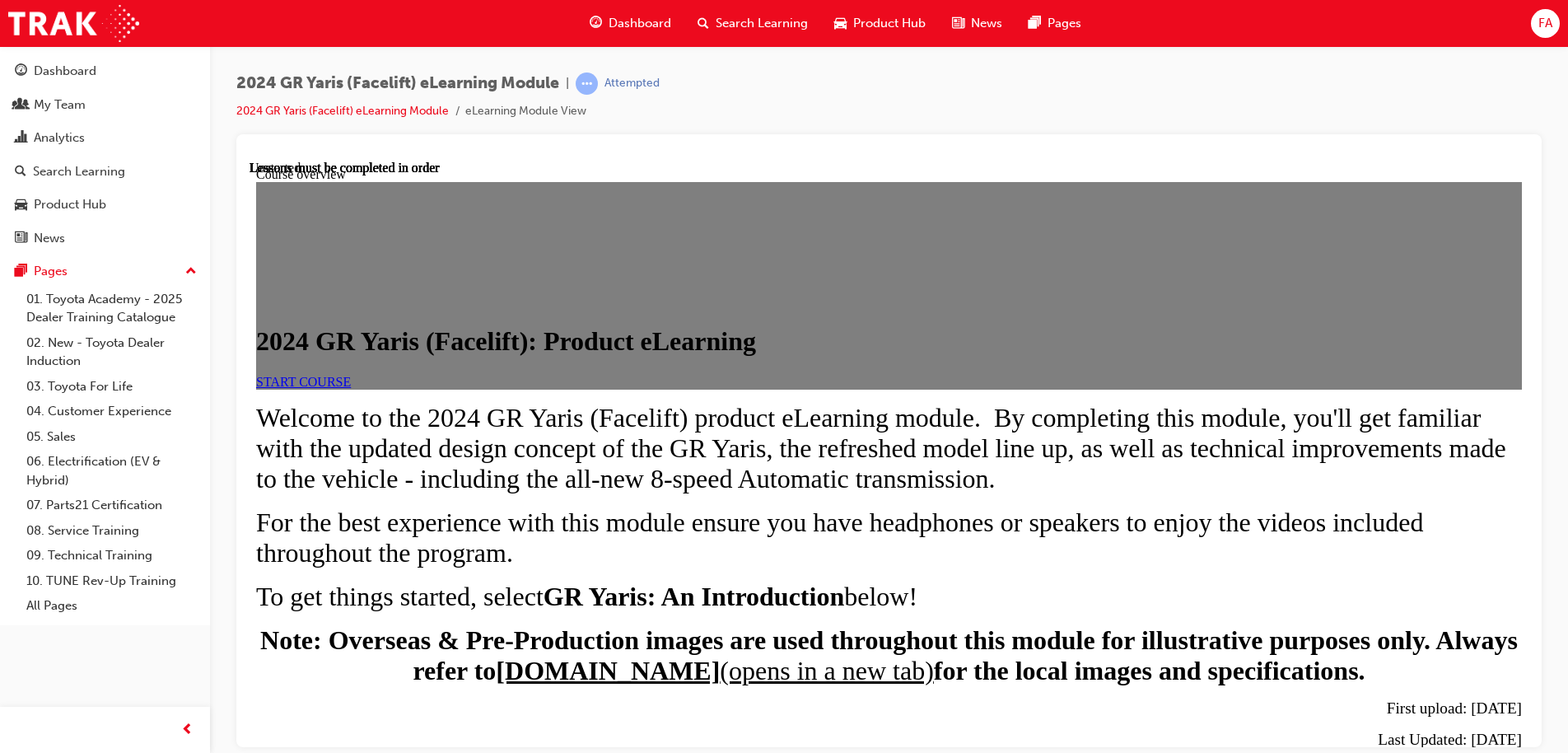
click at [350, 387] on span "START COURSE" at bounding box center [303, 381] width 94 height 14
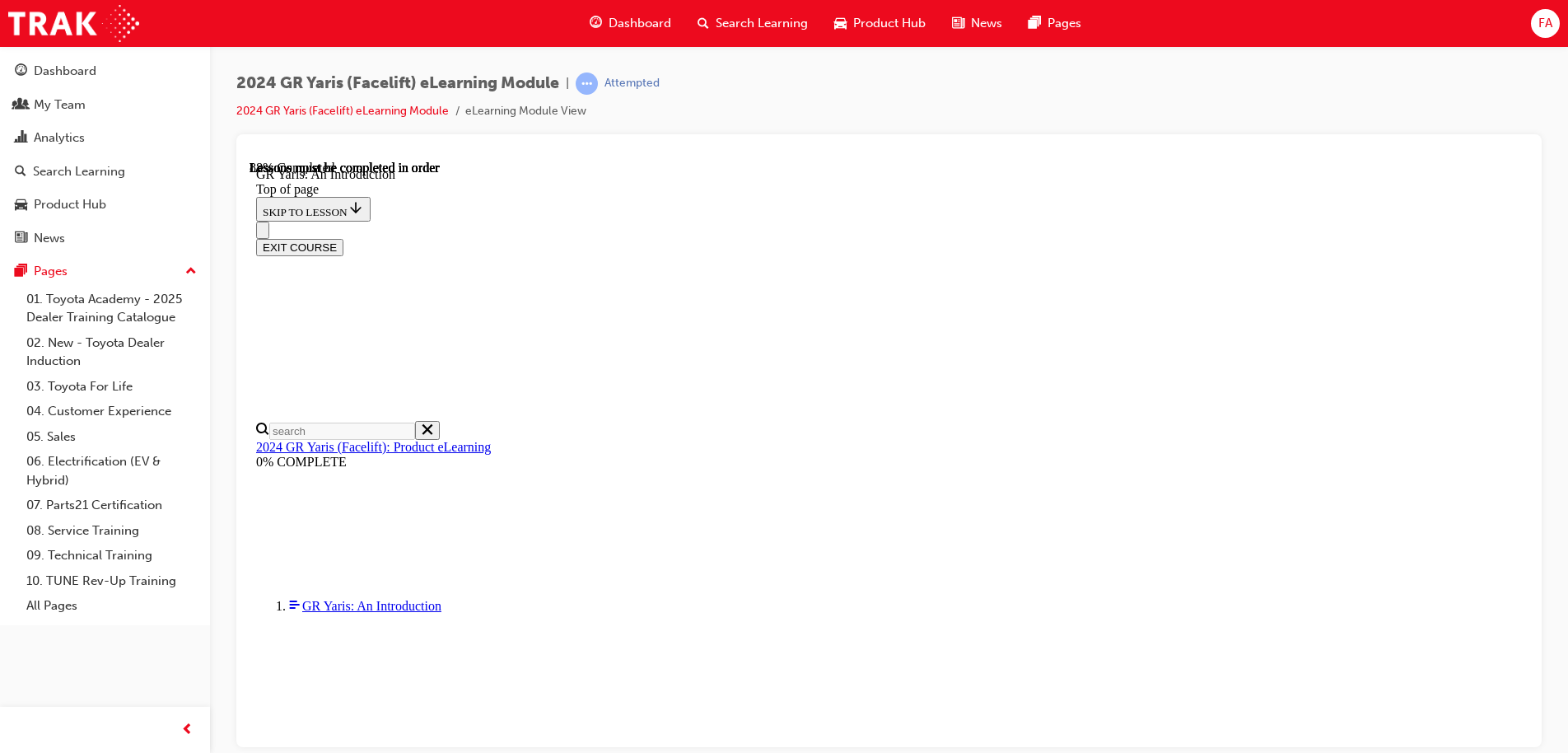
scroll to position [2512, 0]
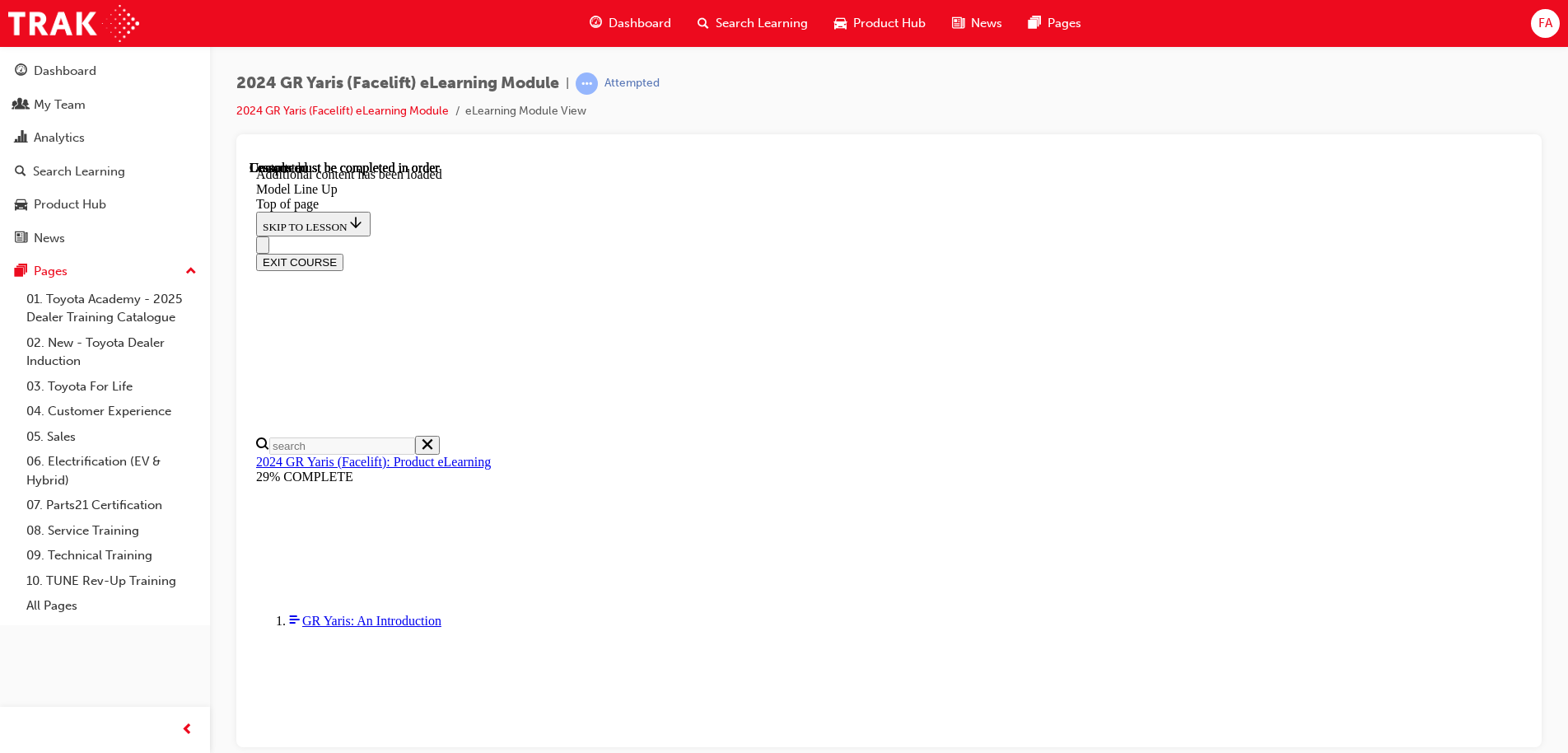
scroll to position [2618, 0]
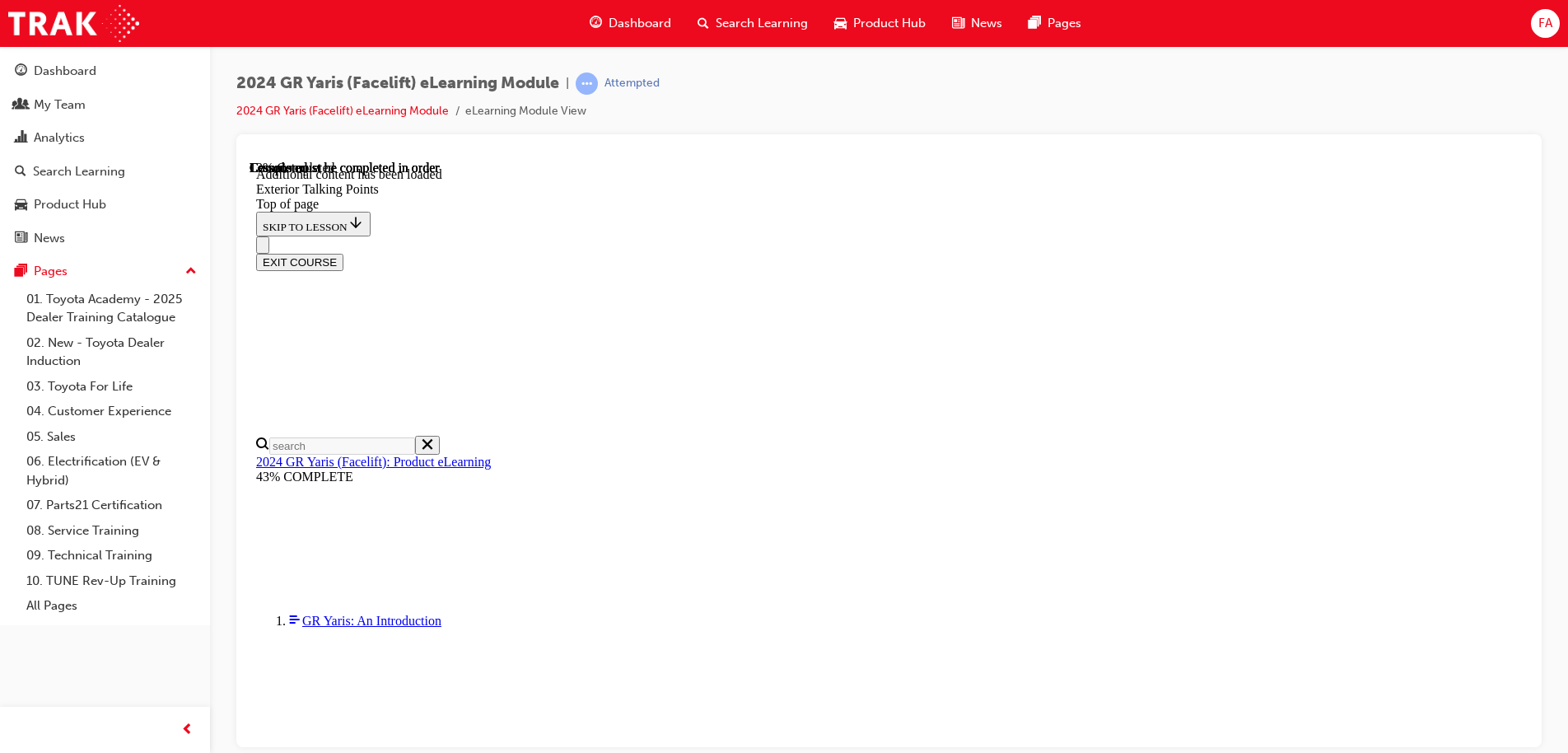
scroll to position [297, 0]
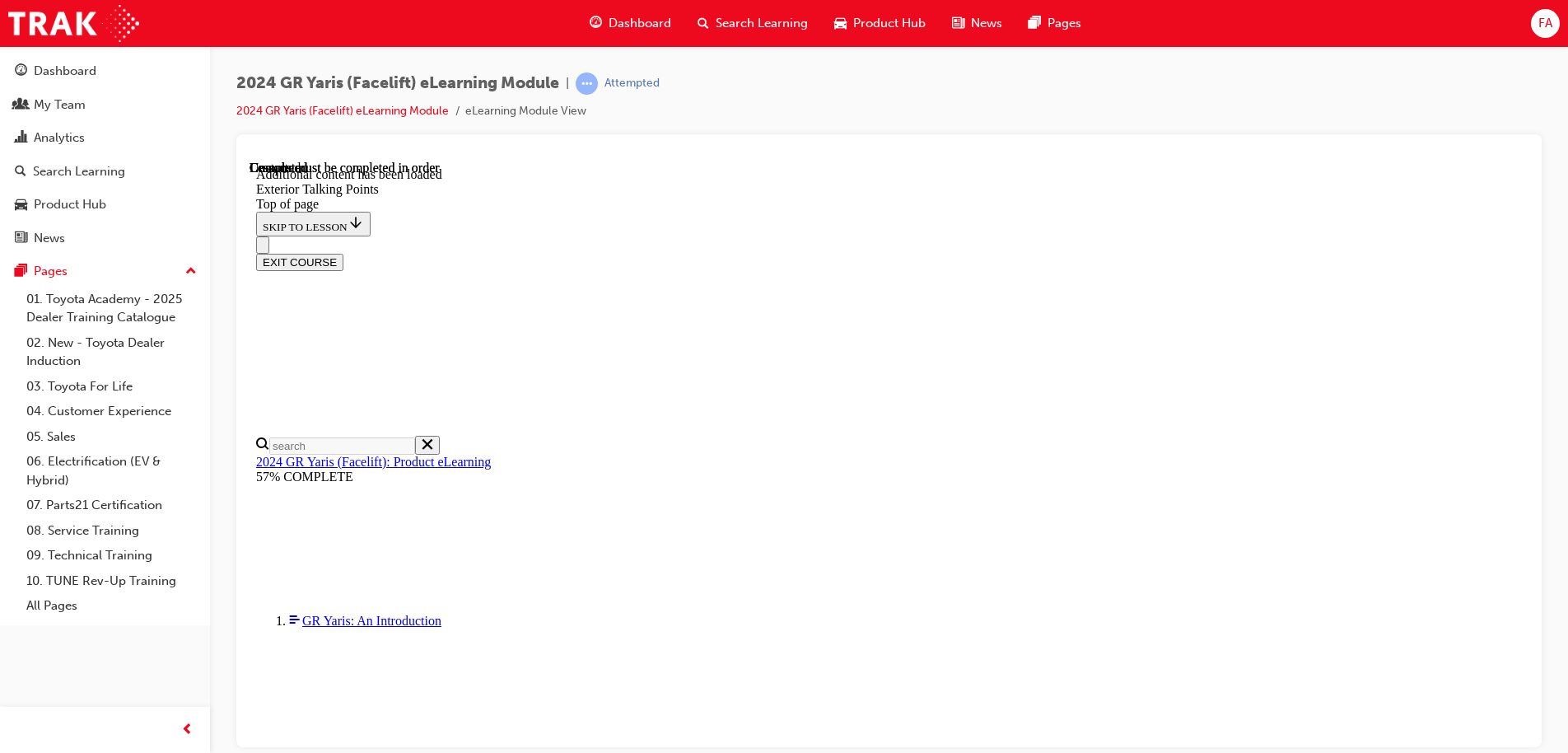
click at [977, 236] on div "EXIT COURSE" at bounding box center [883, 253] width 1253 height 35
click at [1012, 236] on div "EXIT COURSE" at bounding box center [883, 253] width 1253 height 35
click at [1010, 236] on div "EXIT COURSE" at bounding box center [883, 253] width 1253 height 35
click at [995, 236] on div "EXIT COURSE" at bounding box center [883, 253] width 1253 height 35
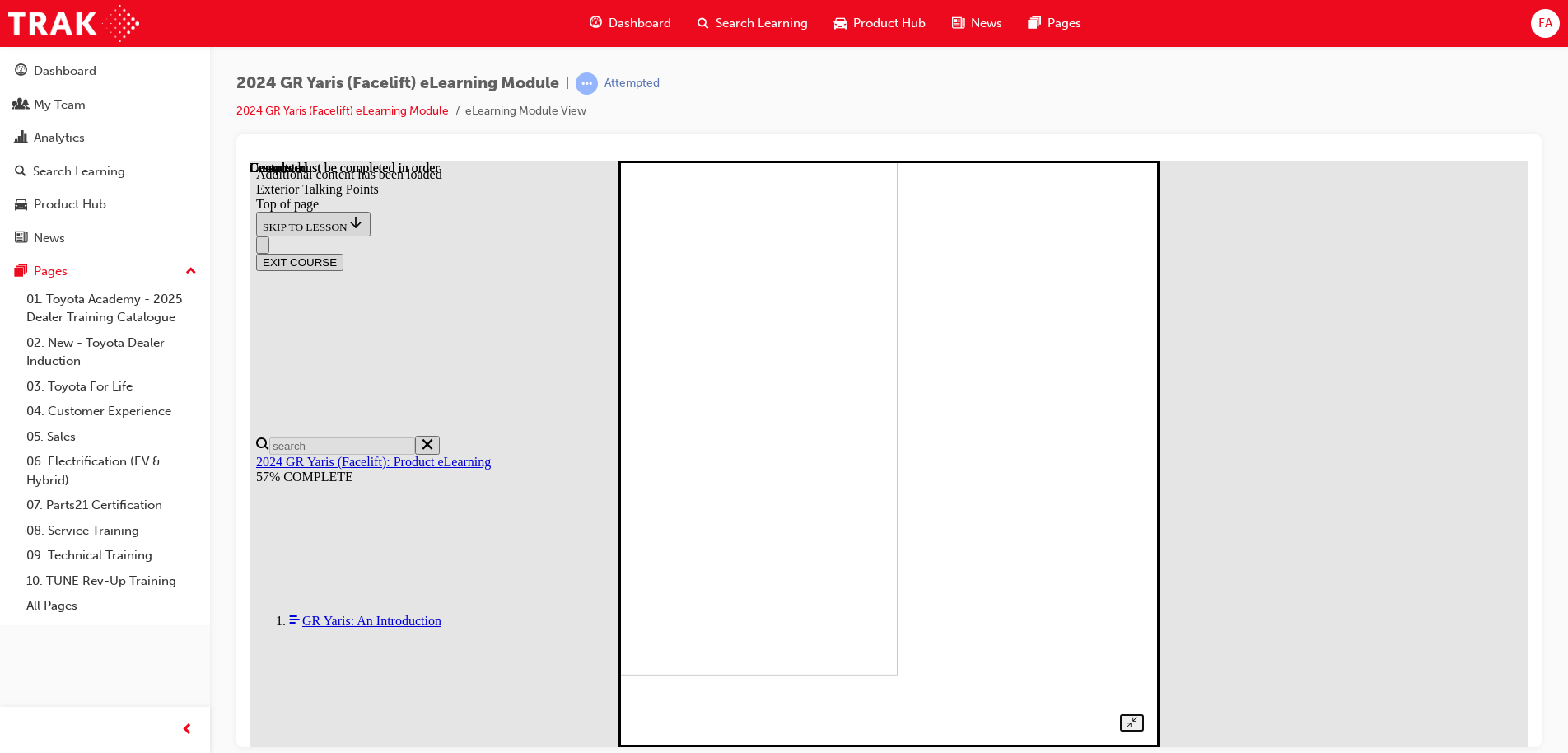
click at [897, 400] on img at bounding box center [654, 382] width 485 height 586
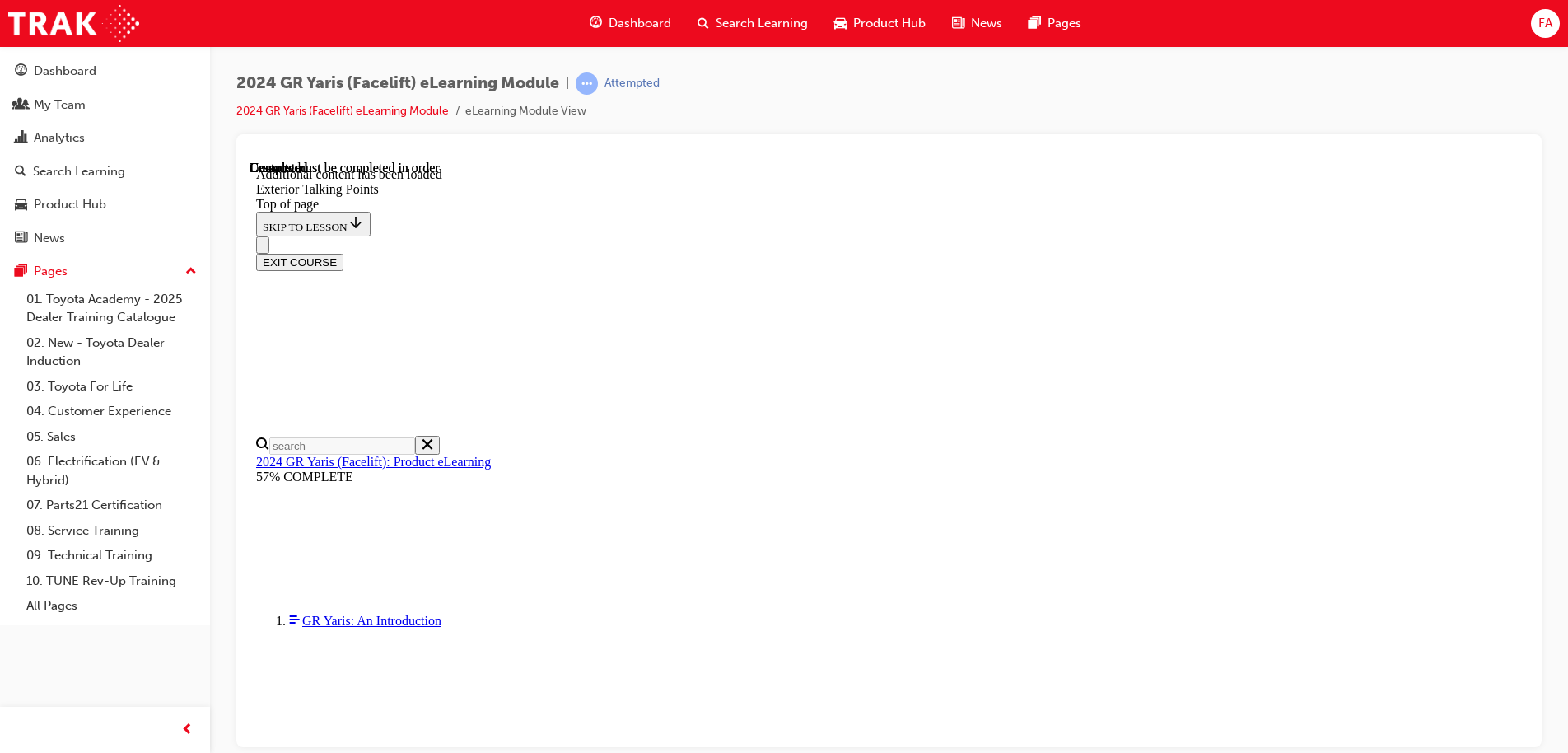
scroll to position [3533, 0]
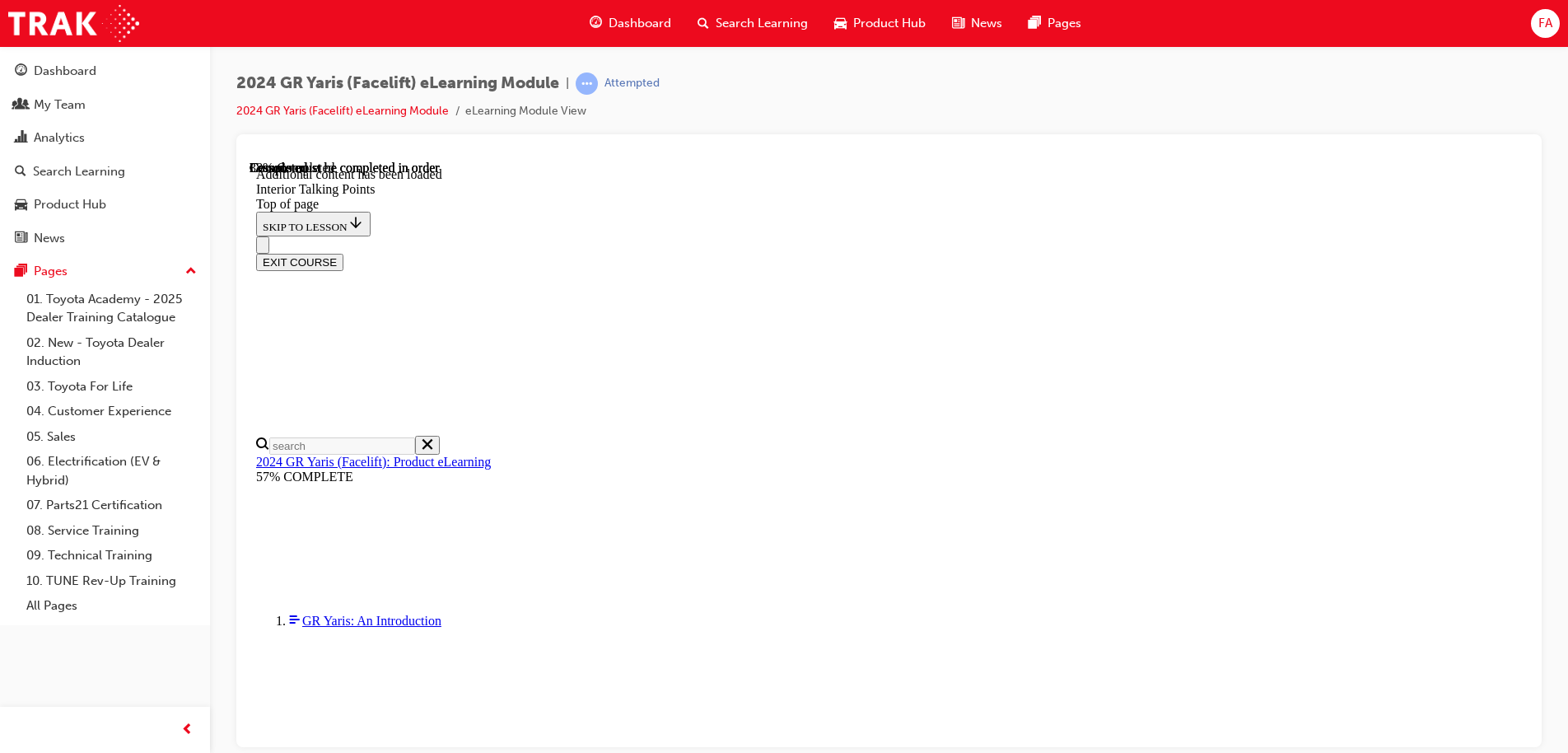
scroll to position [57, 0]
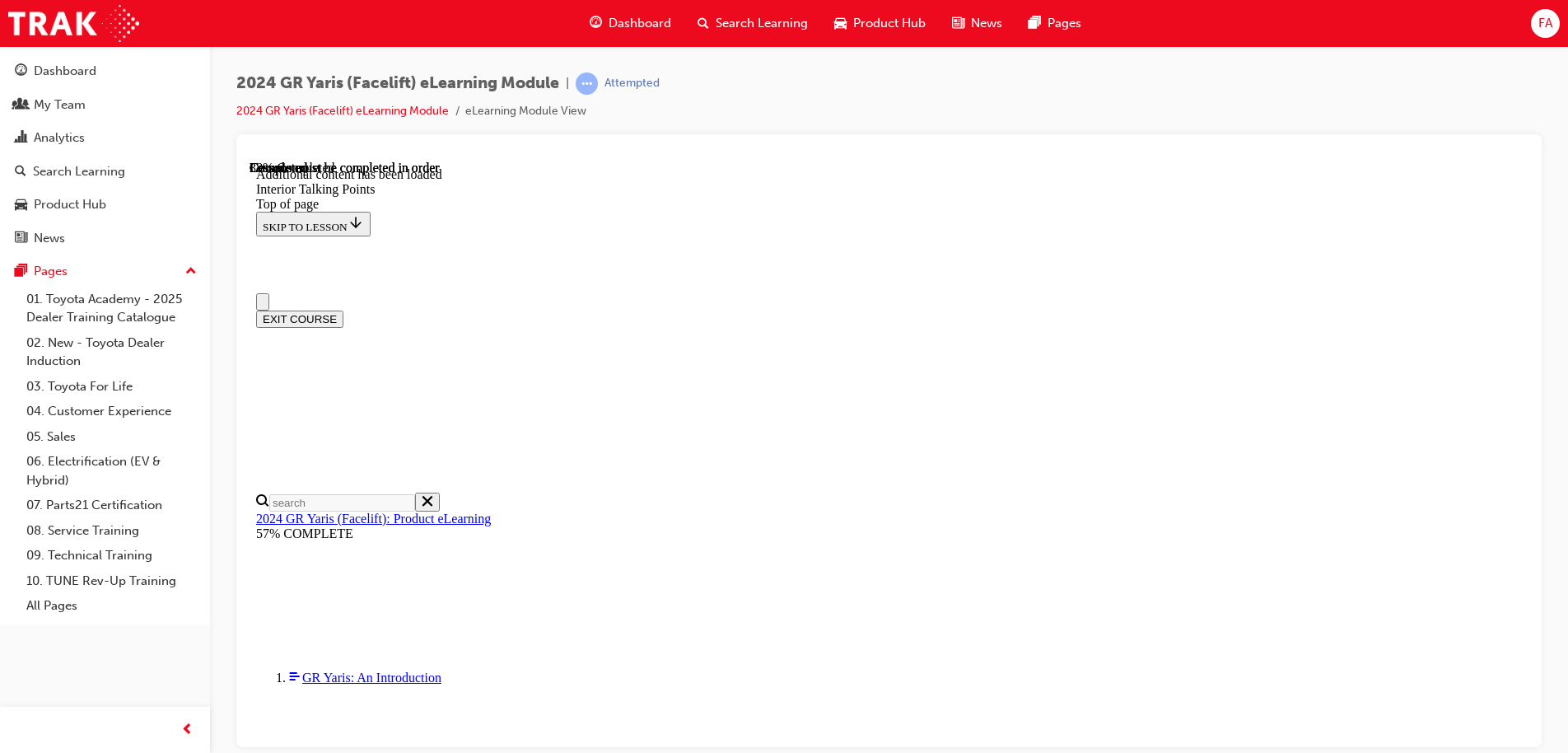
scroll to position [0, 0]
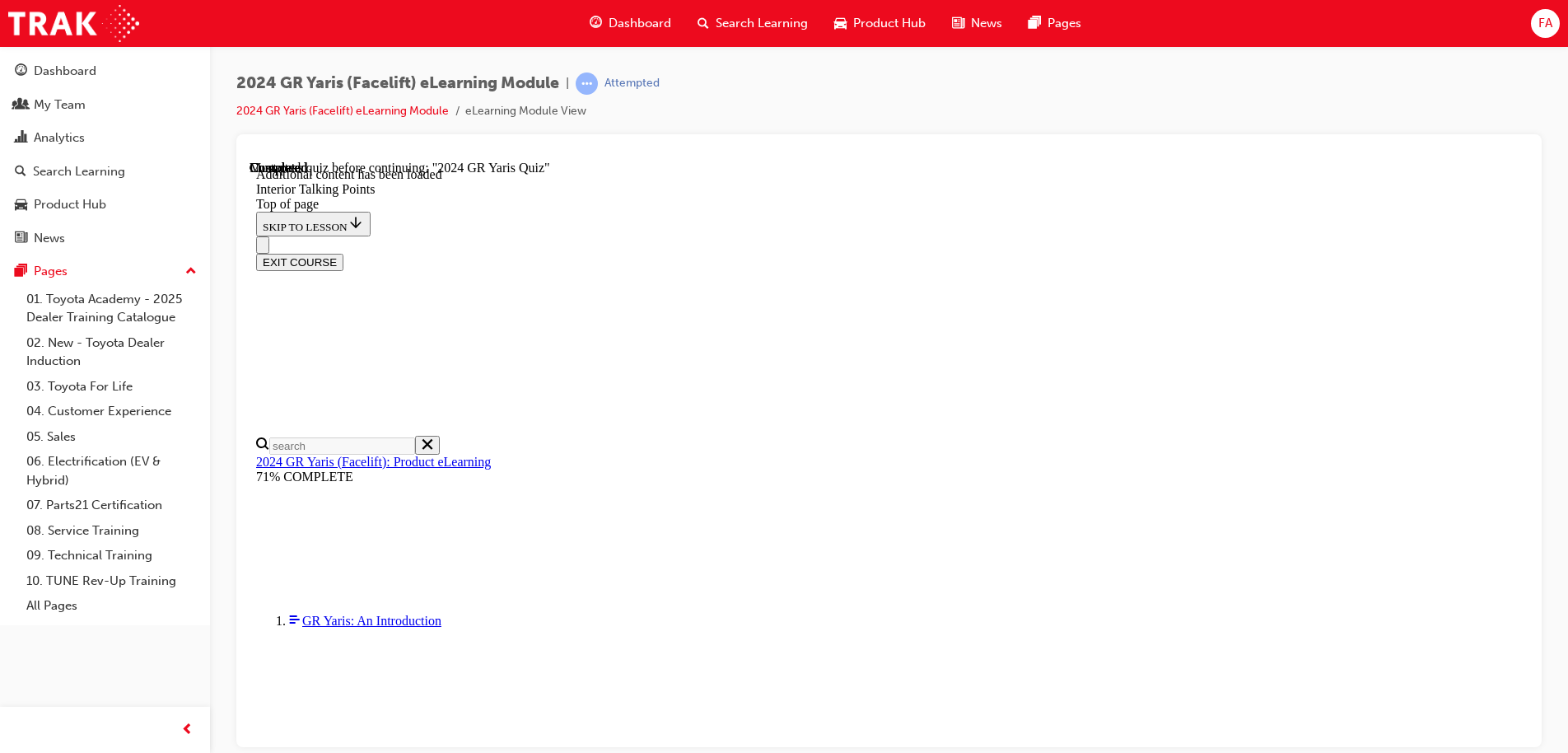
scroll to position [2269, 0]
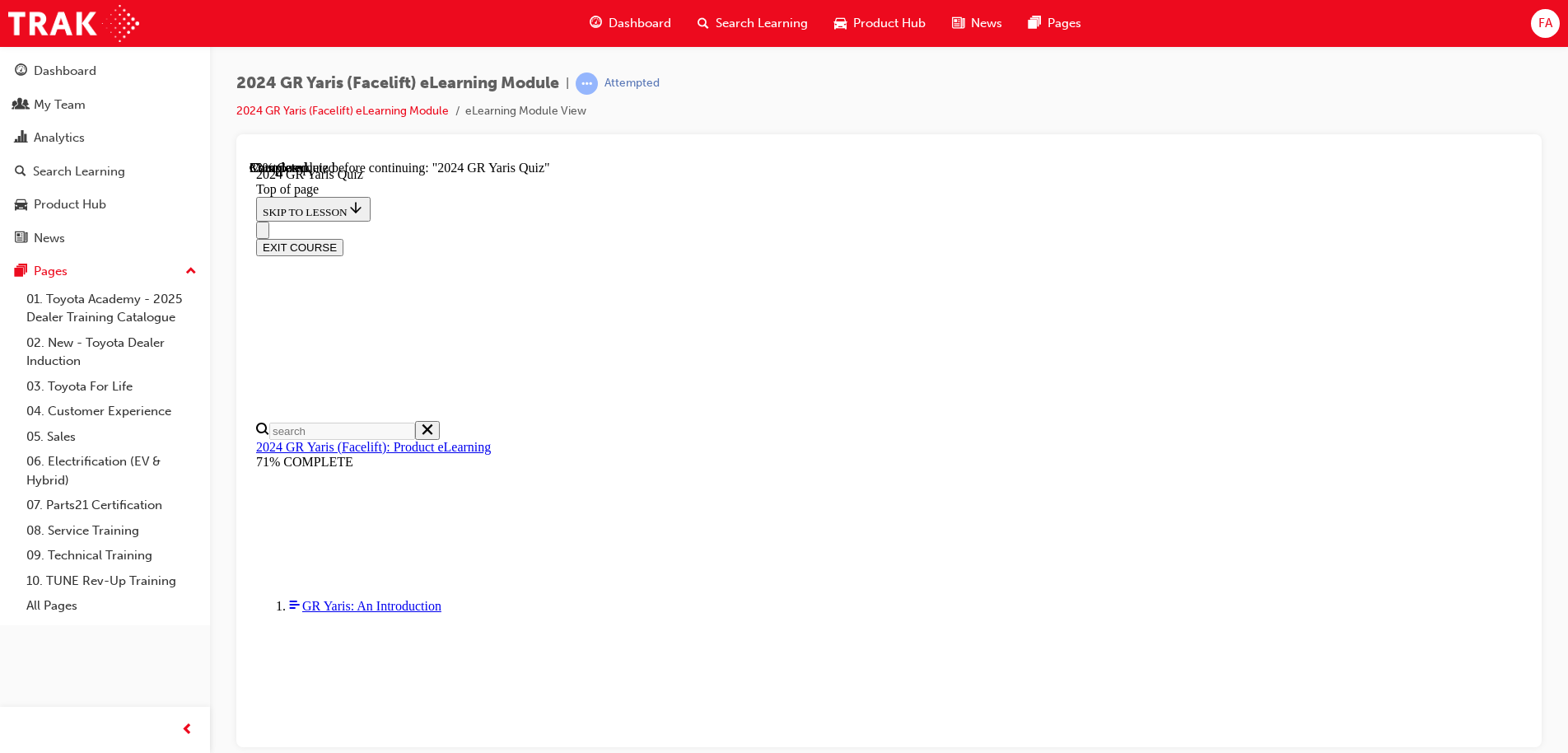
scroll to position [494, 0]
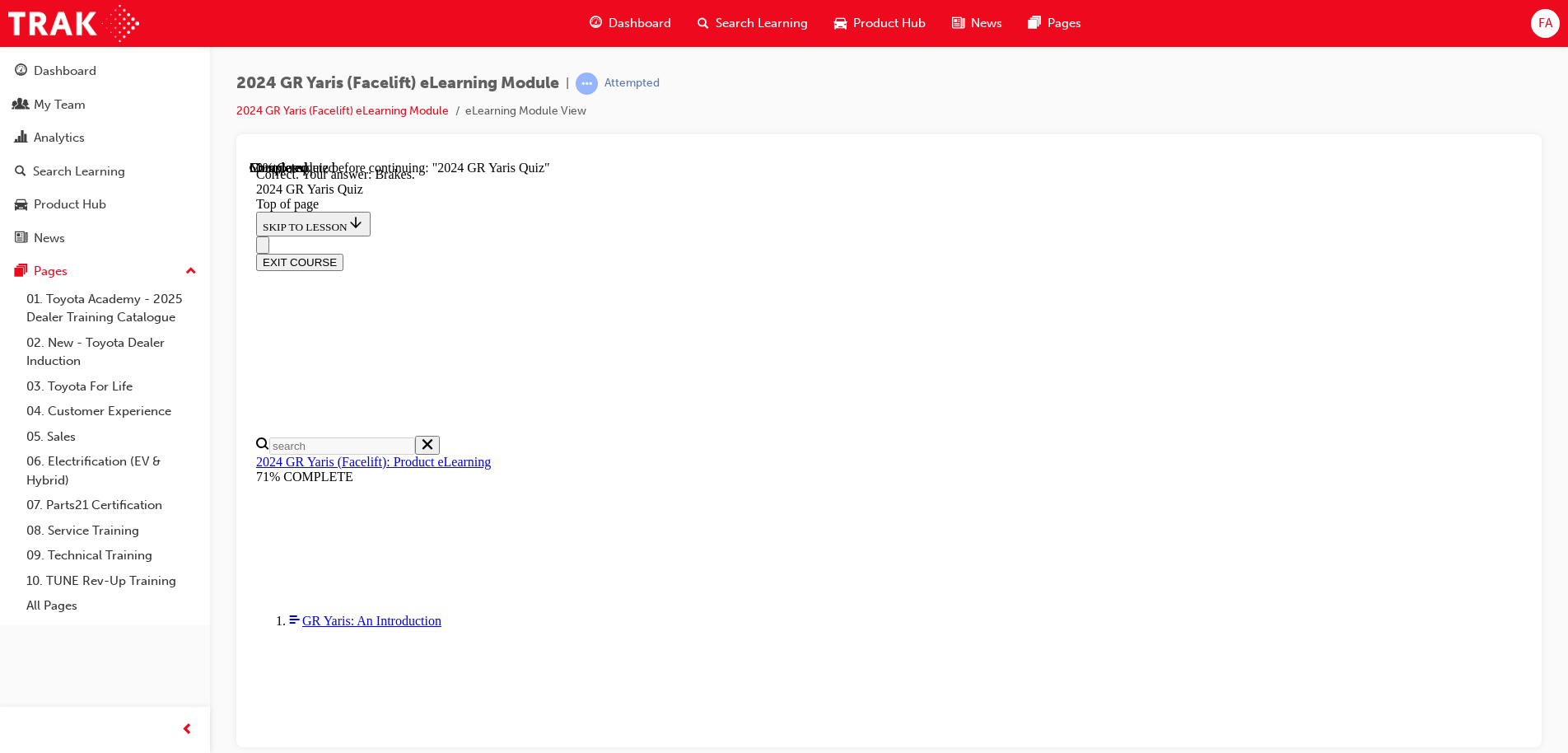
scroll to position [622, 0]
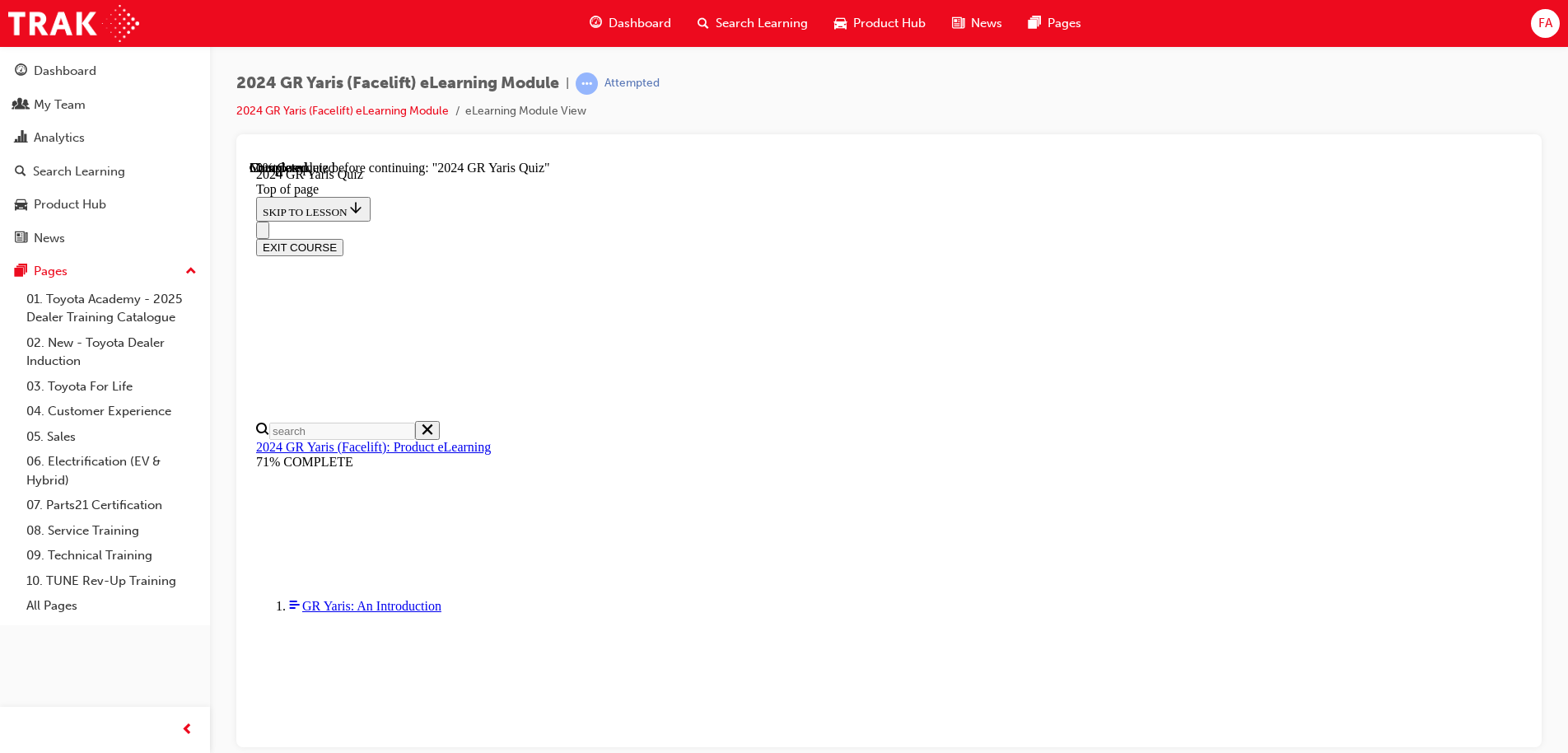
scroll to position [494, 0]
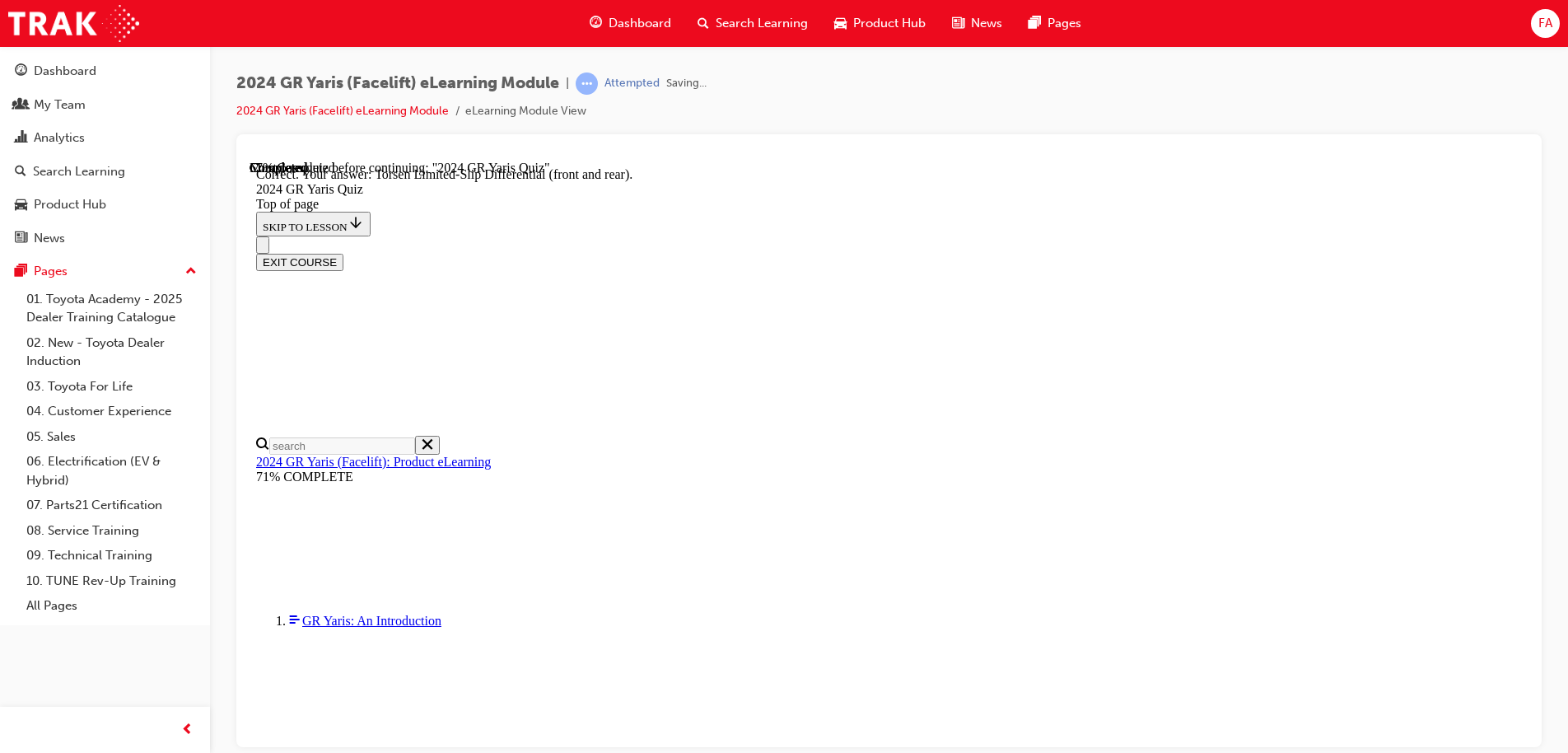
scroll to position [687, 0]
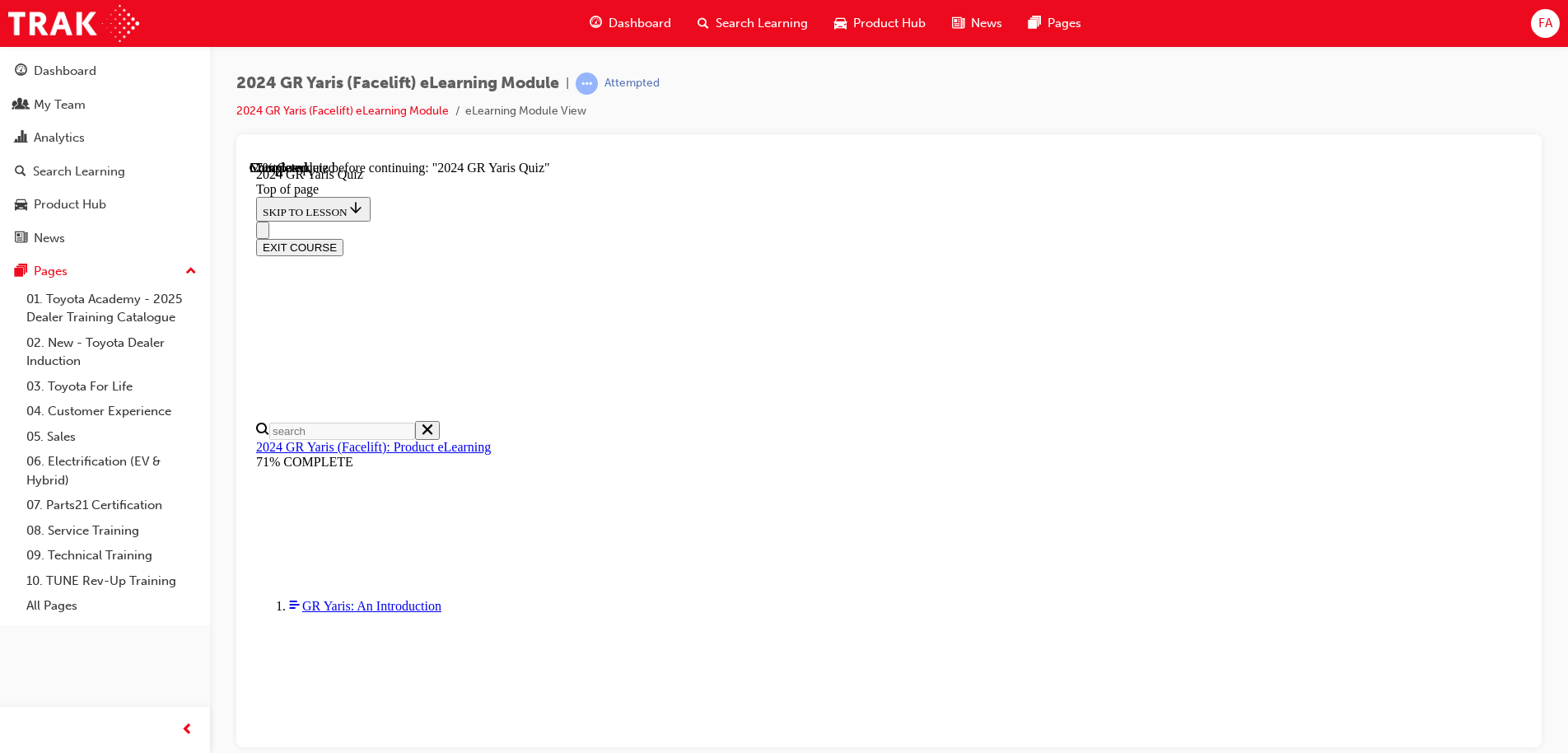
scroll to position [165, 0]
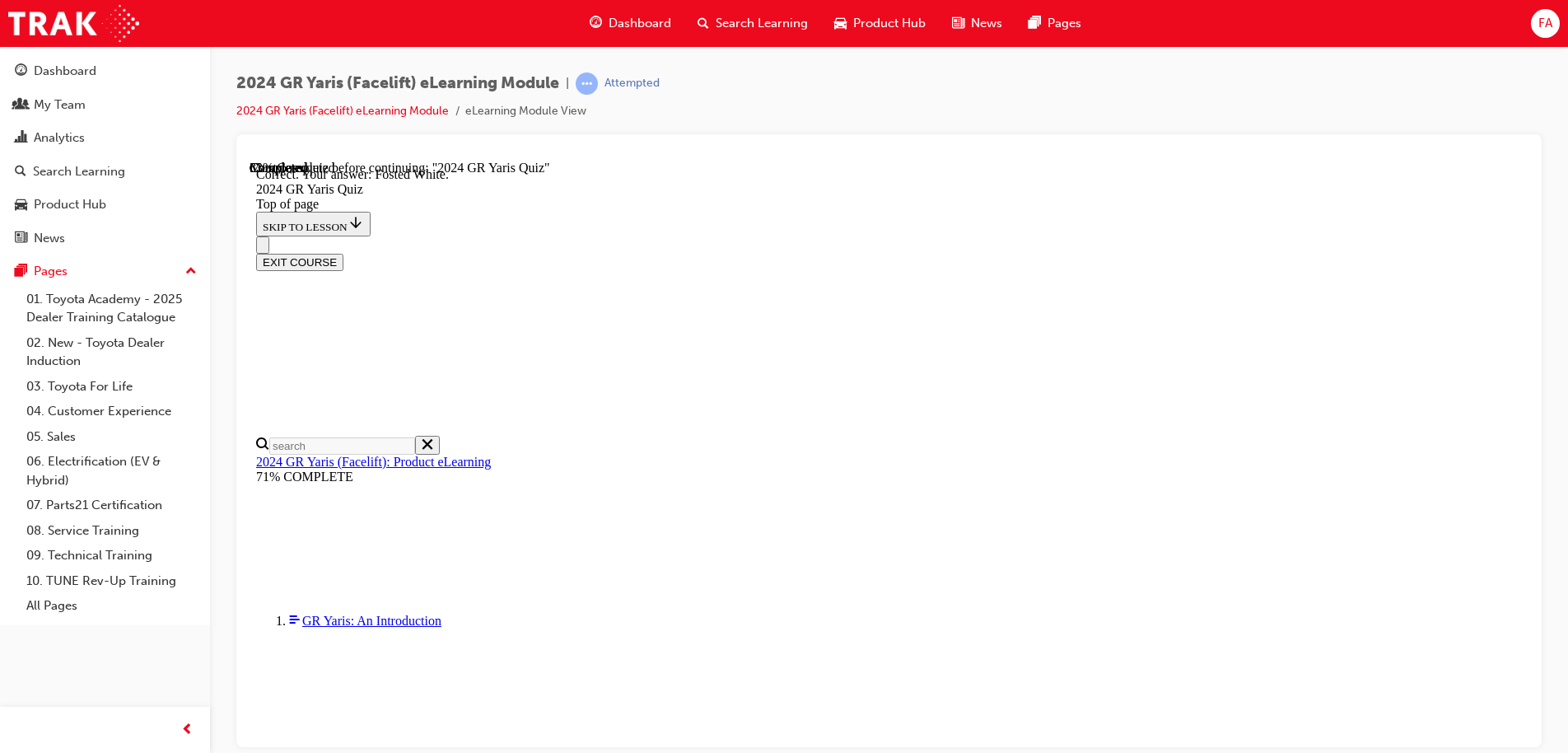
scroll to position [372, 0]
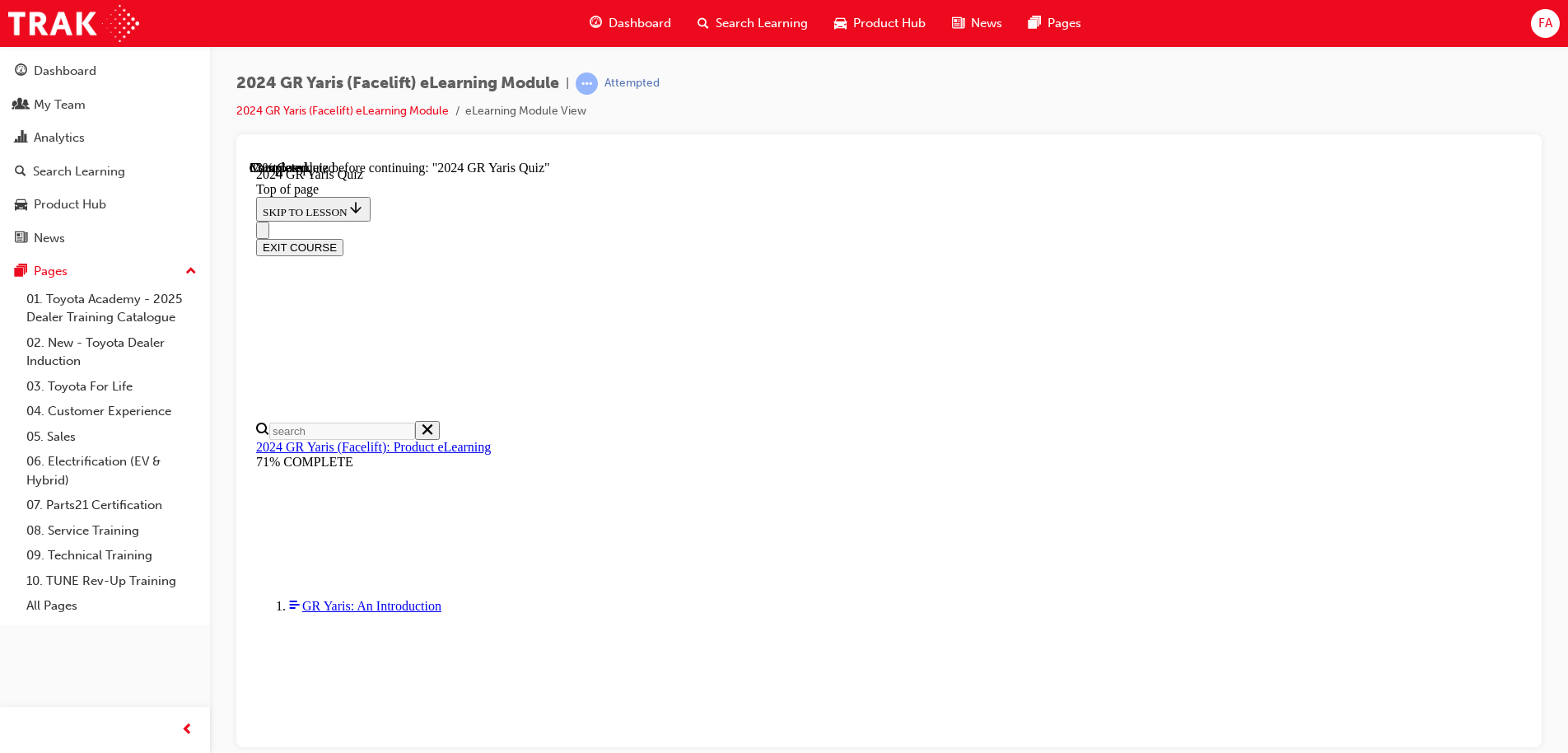
scroll to position [494, 0]
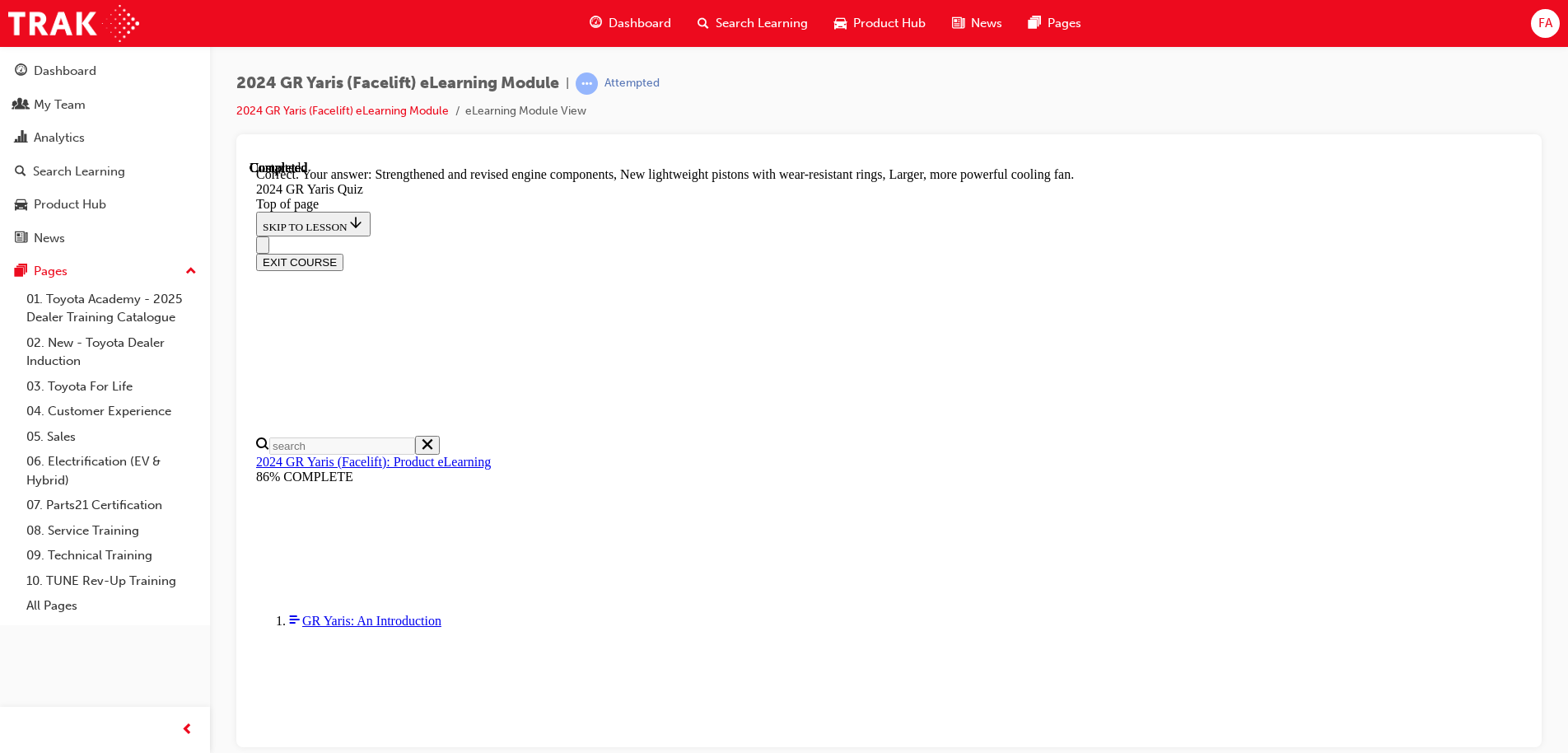
scroll to position [661, 0]
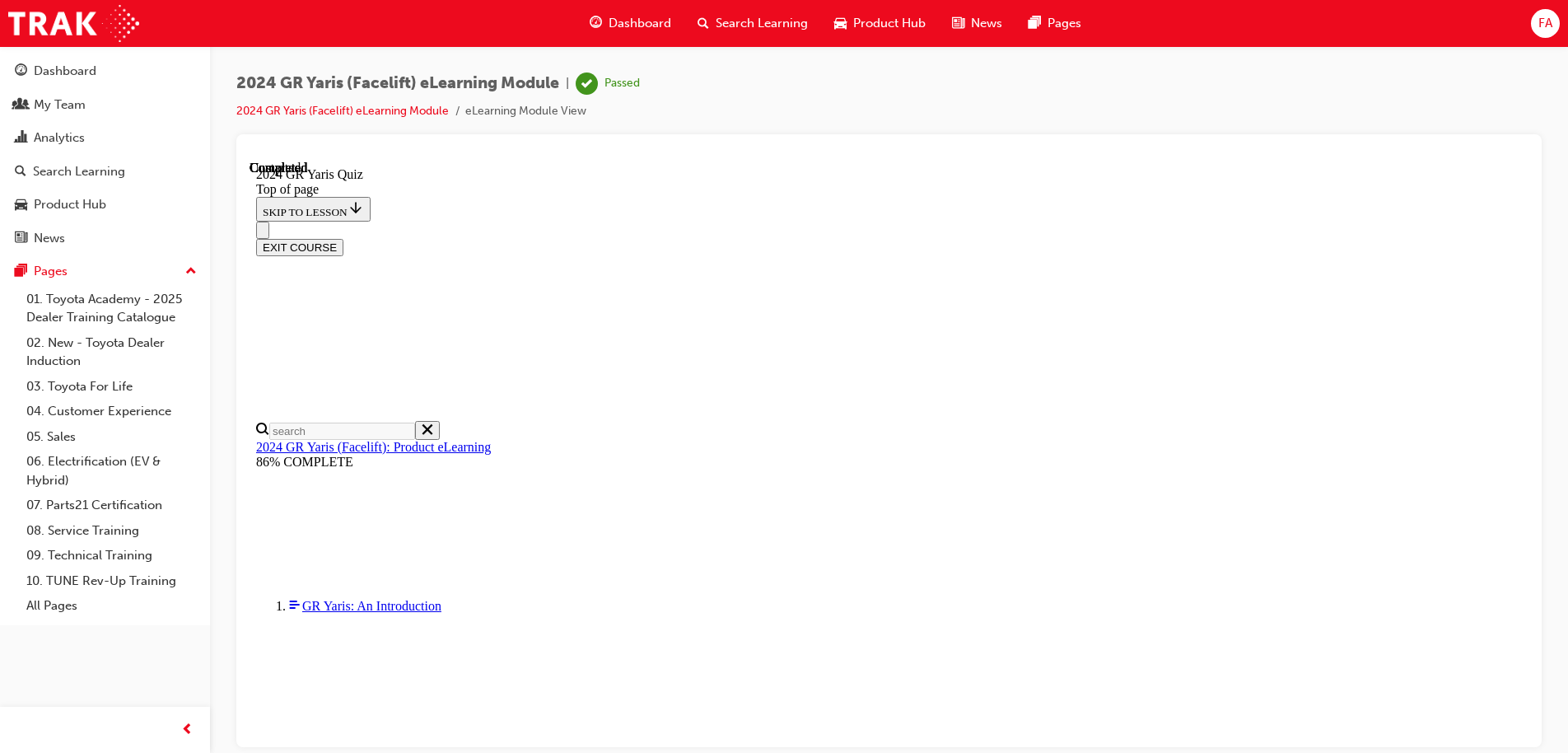
scroll to position [319, 0]
click at [344, 238] on button "EXIT COURSE" at bounding box center [300, 247] width 88 height 18
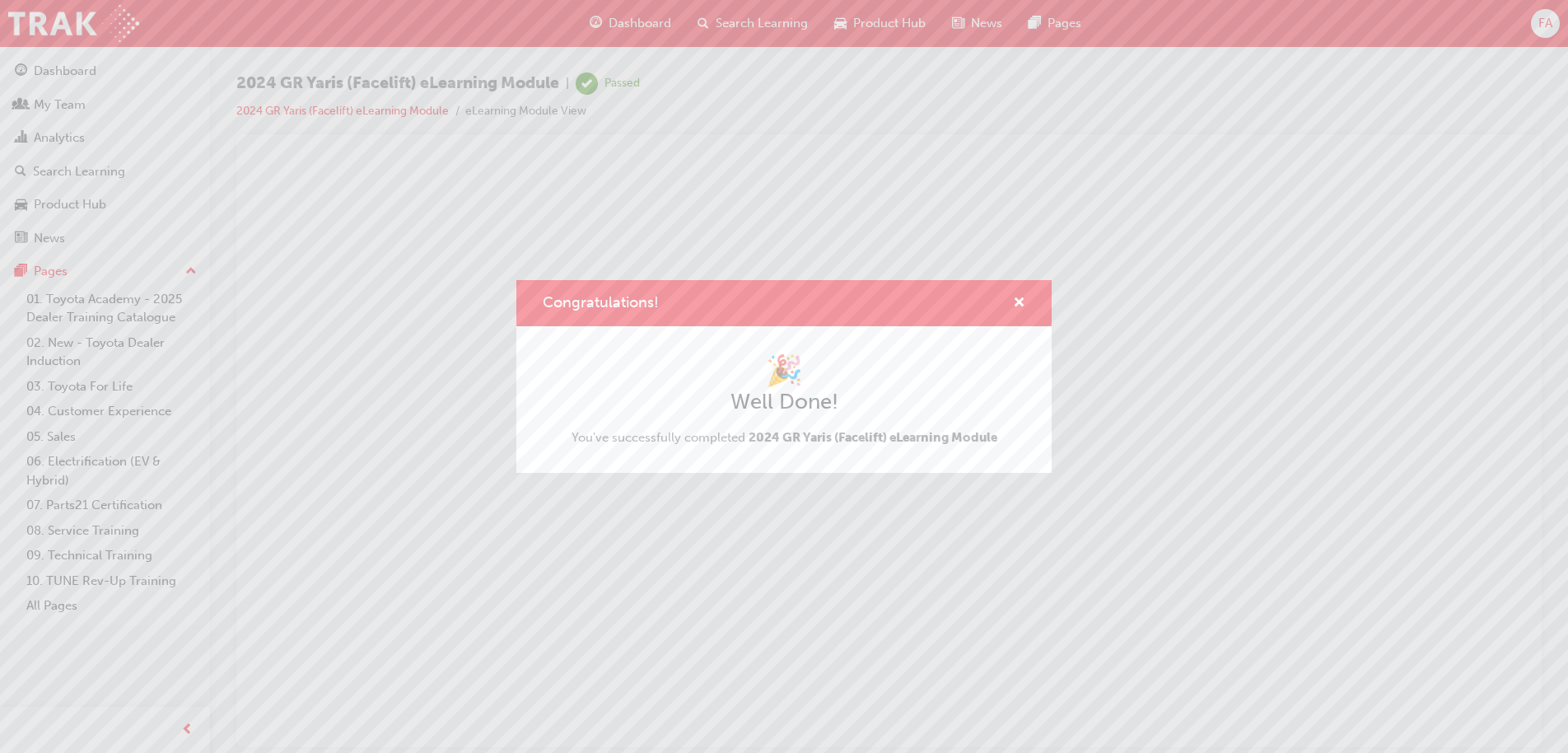
scroll to position [0, 0]
click at [1021, 303] on span "cross-icon" at bounding box center [1019, 304] width 13 height 15
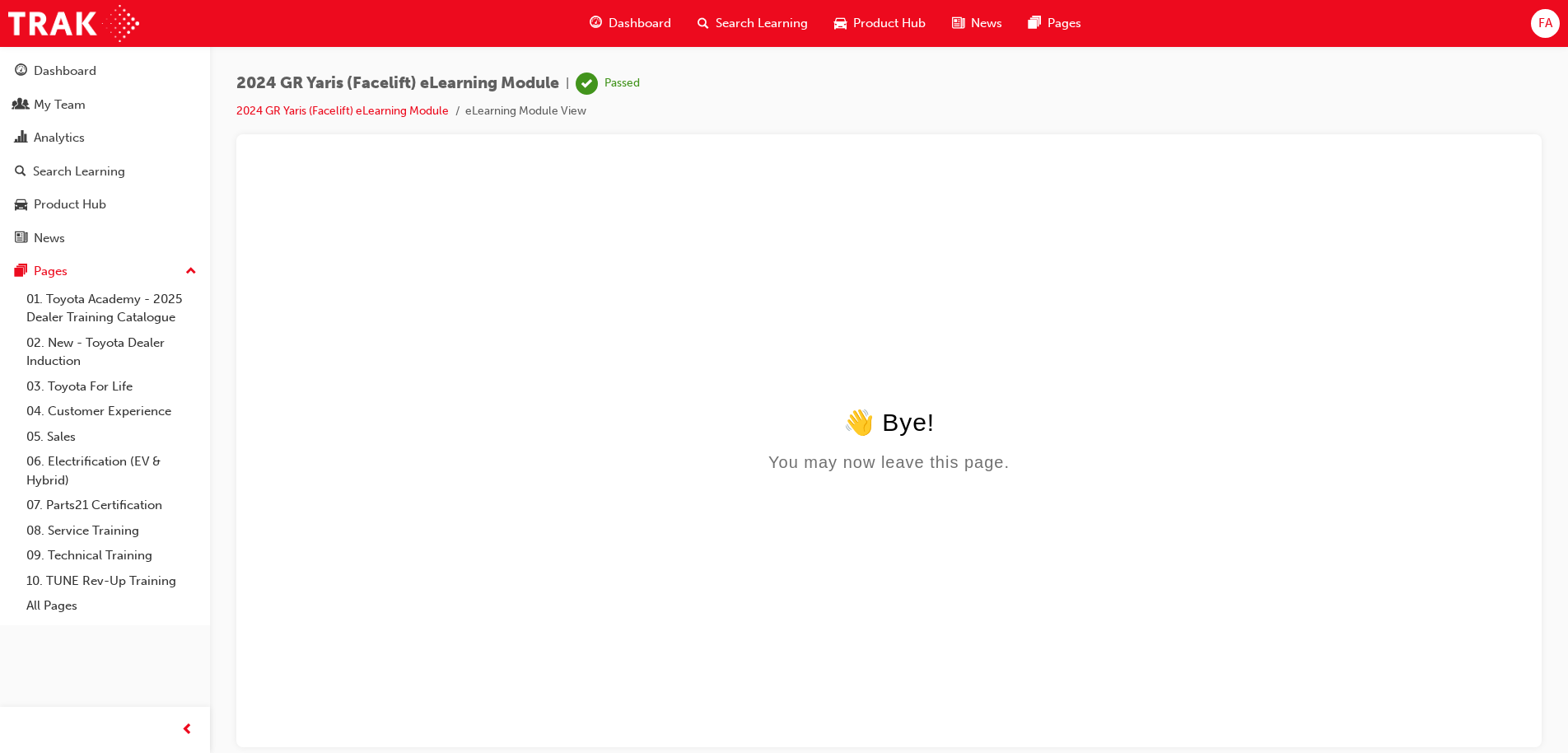
click at [760, 8] on div "Search Learning" at bounding box center [752, 24] width 136 height 34
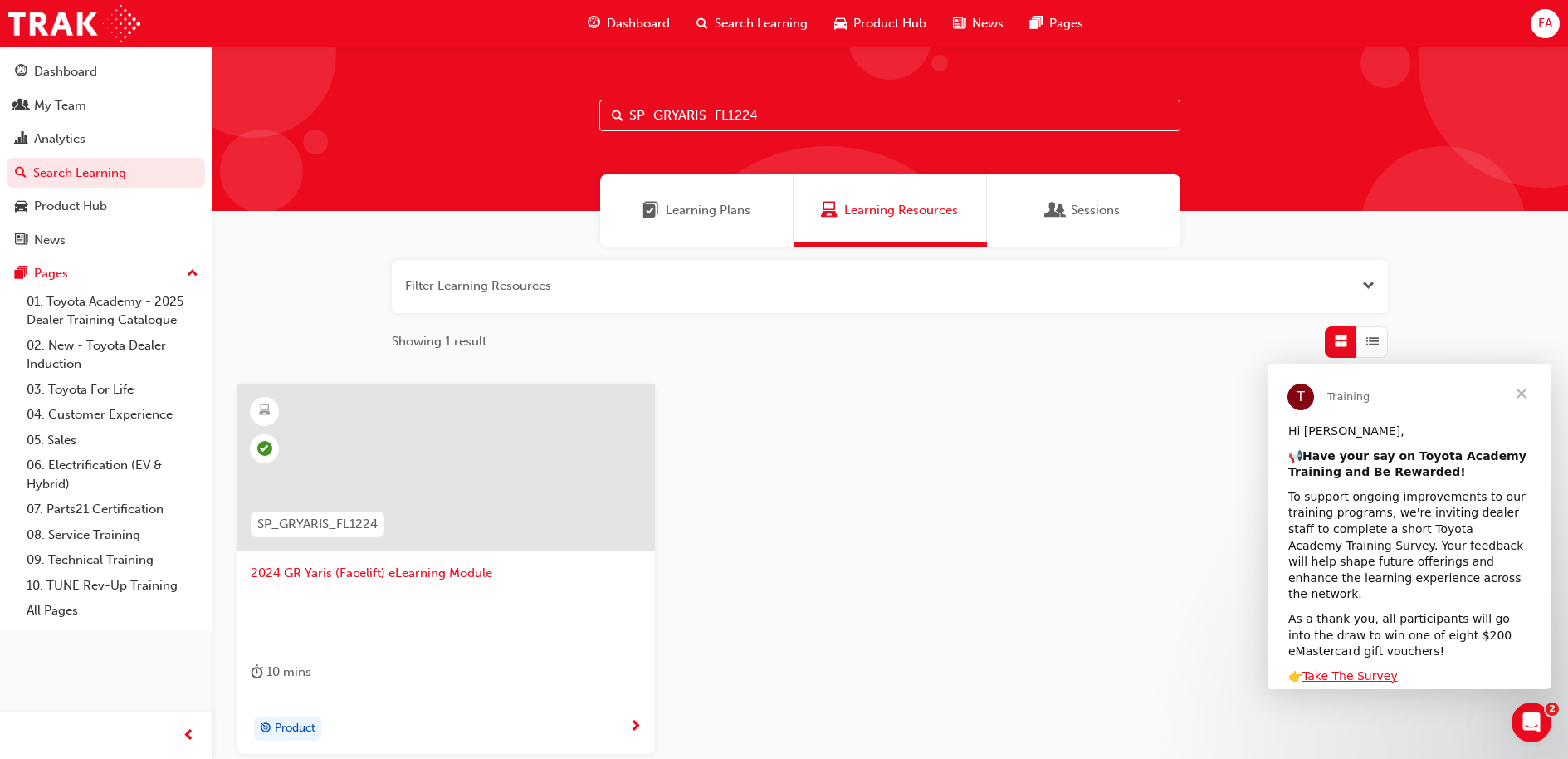
drag, startPoint x: 778, startPoint y: 112, endPoint x: 582, endPoint y: 120, distance: 196.2
click at [582, 120] on div "SP_GRYARIS_FL1224" at bounding box center [890, 129] width 1357 height 165
paste input "SP_HILUX_FL0124_EL"
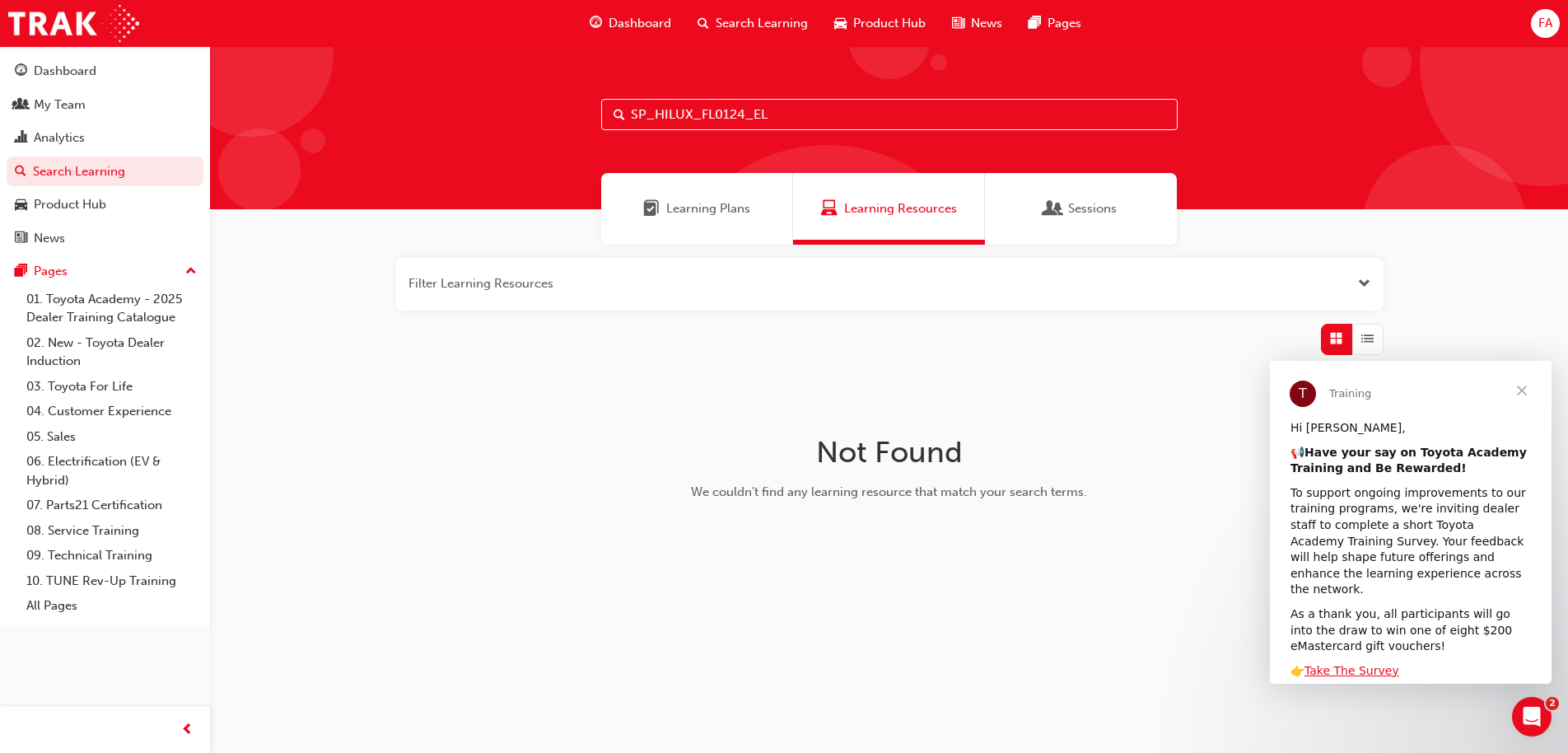
type input "SP_HILUX_FL0124_EL"
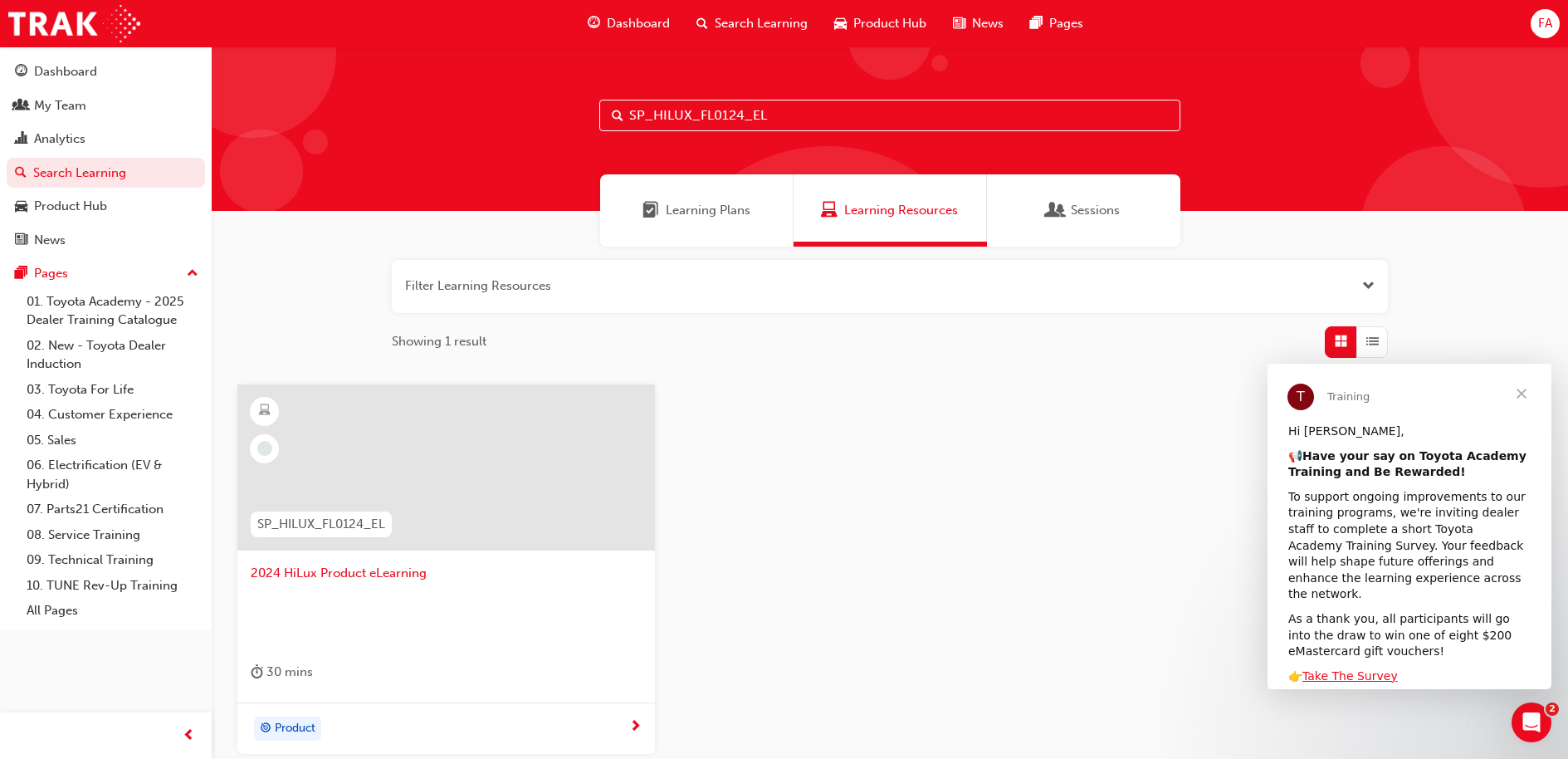
click at [386, 576] on span "2024 HiLux Product eLearning" at bounding box center [446, 573] width 391 height 19
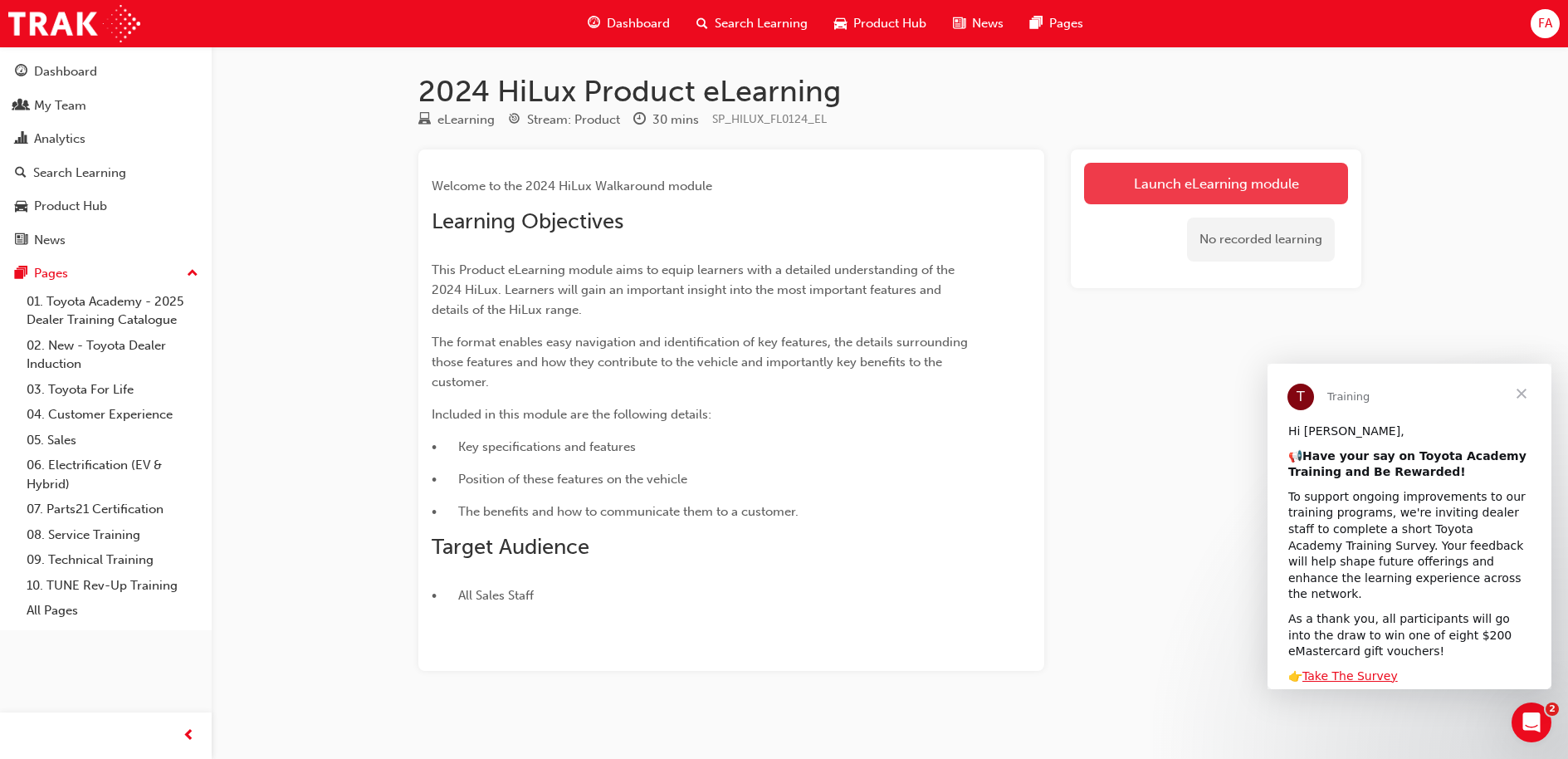
click at [1183, 185] on link "Launch eLearning module" at bounding box center [1216, 183] width 264 height 42
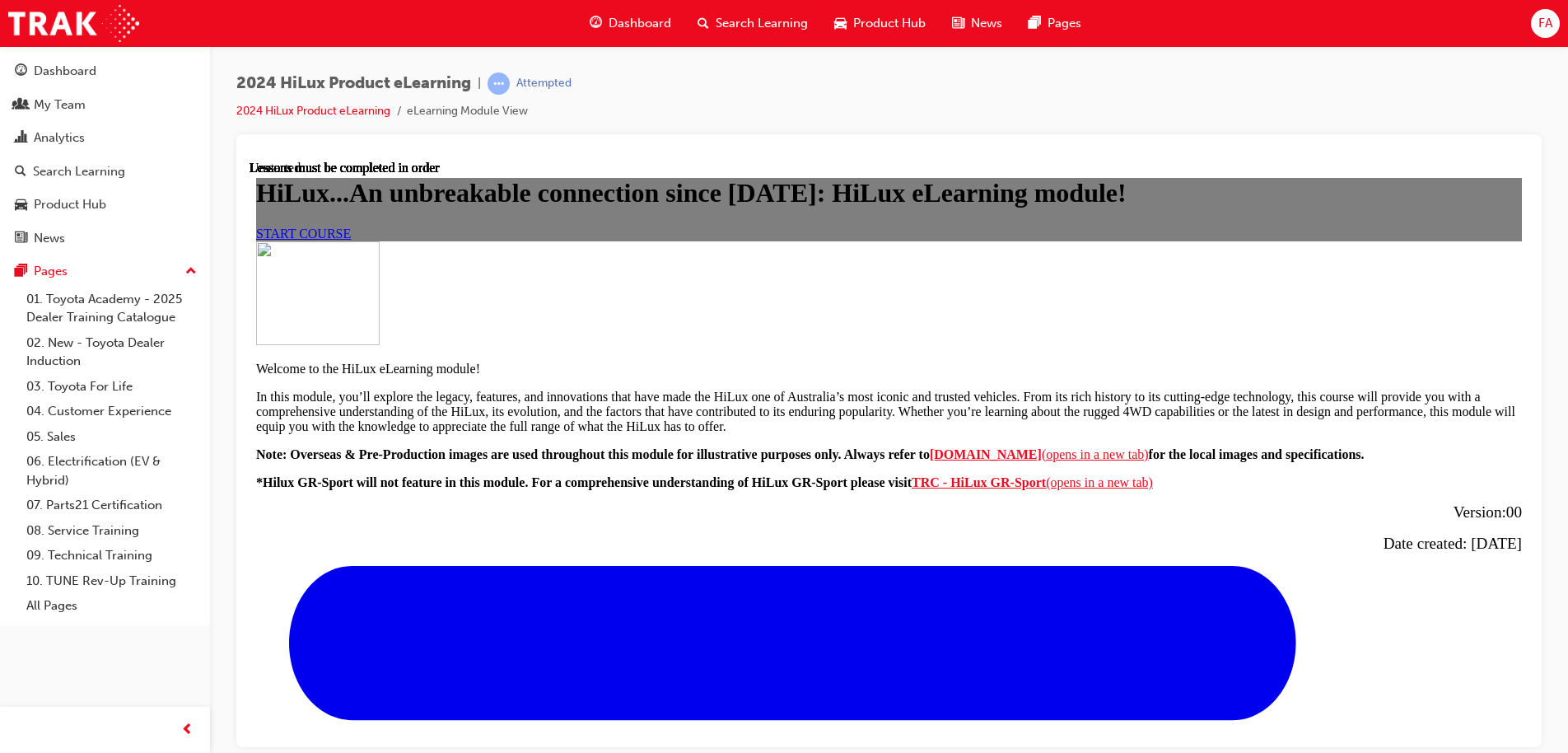
click at [350, 240] on span "START COURSE" at bounding box center [303, 232] width 94 height 14
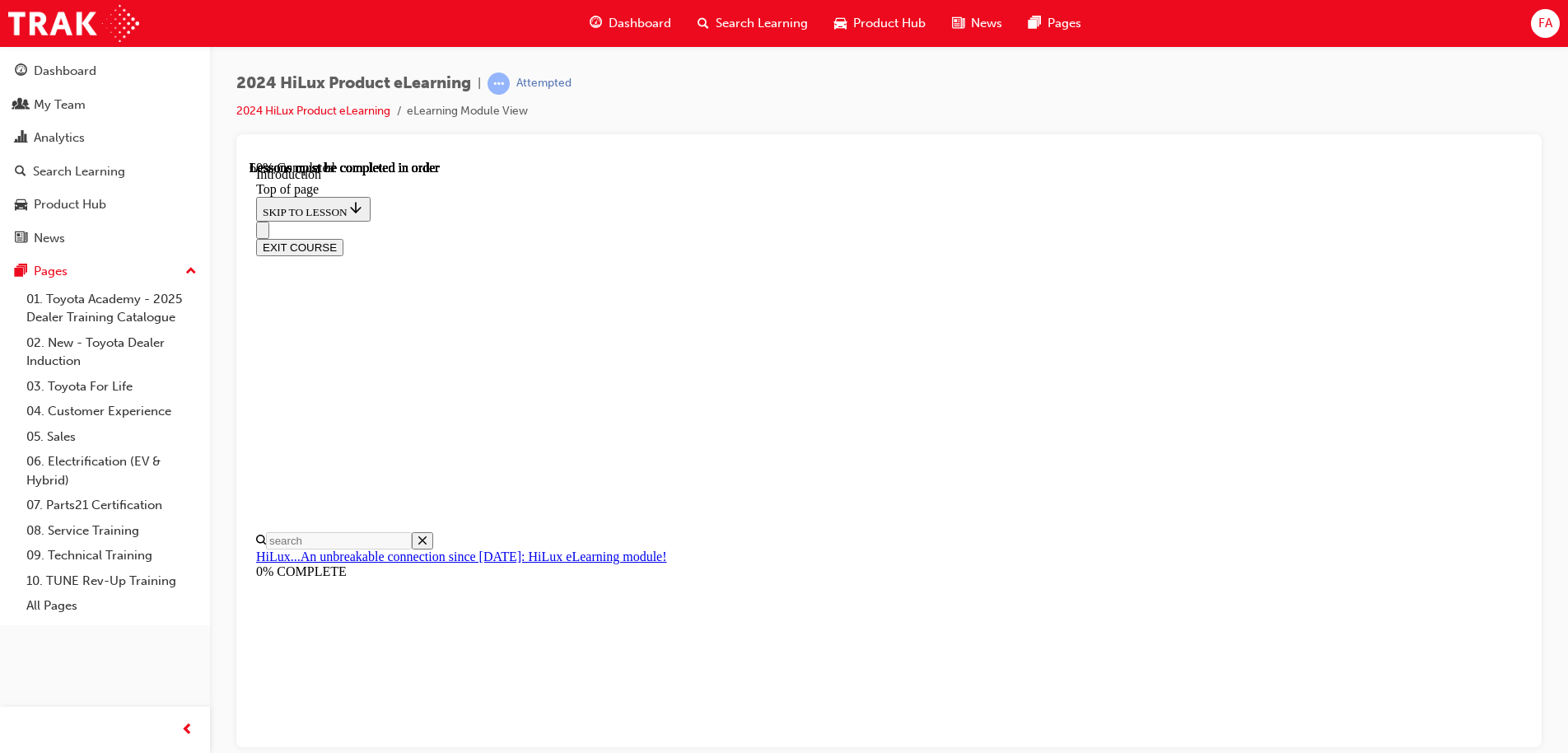
scroll to position [628, 0]
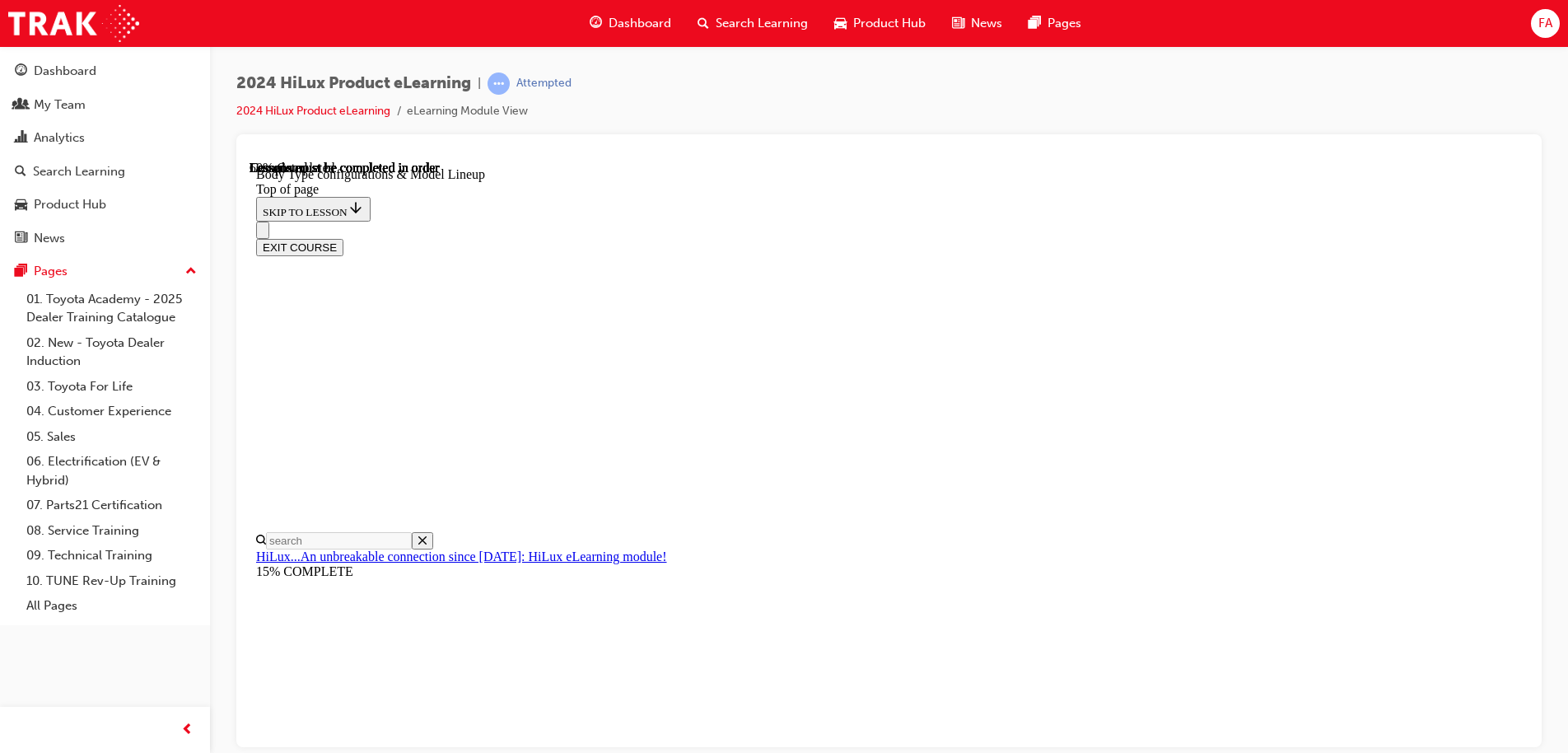
scroll to position [462, 0]
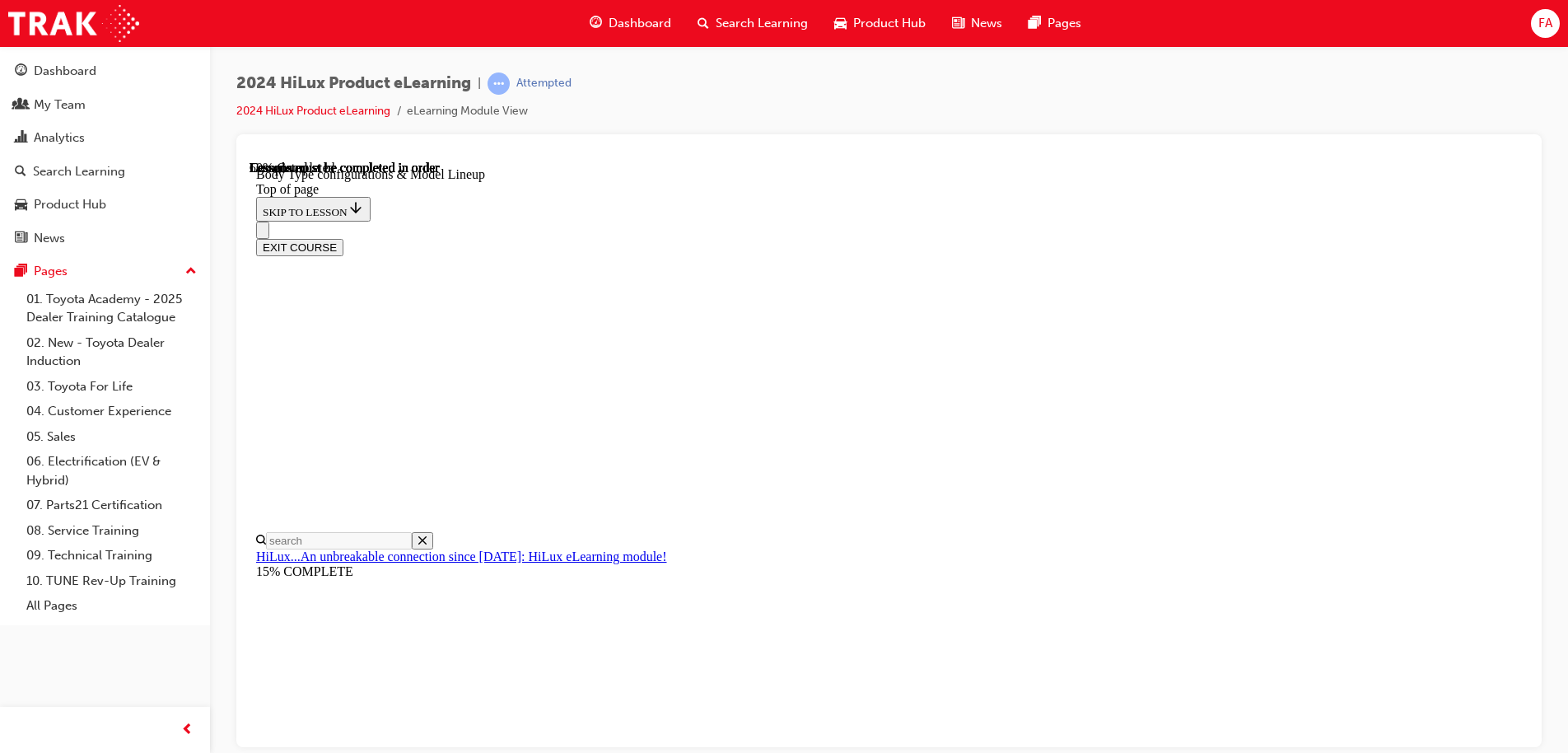
scroll to position [381, 0]
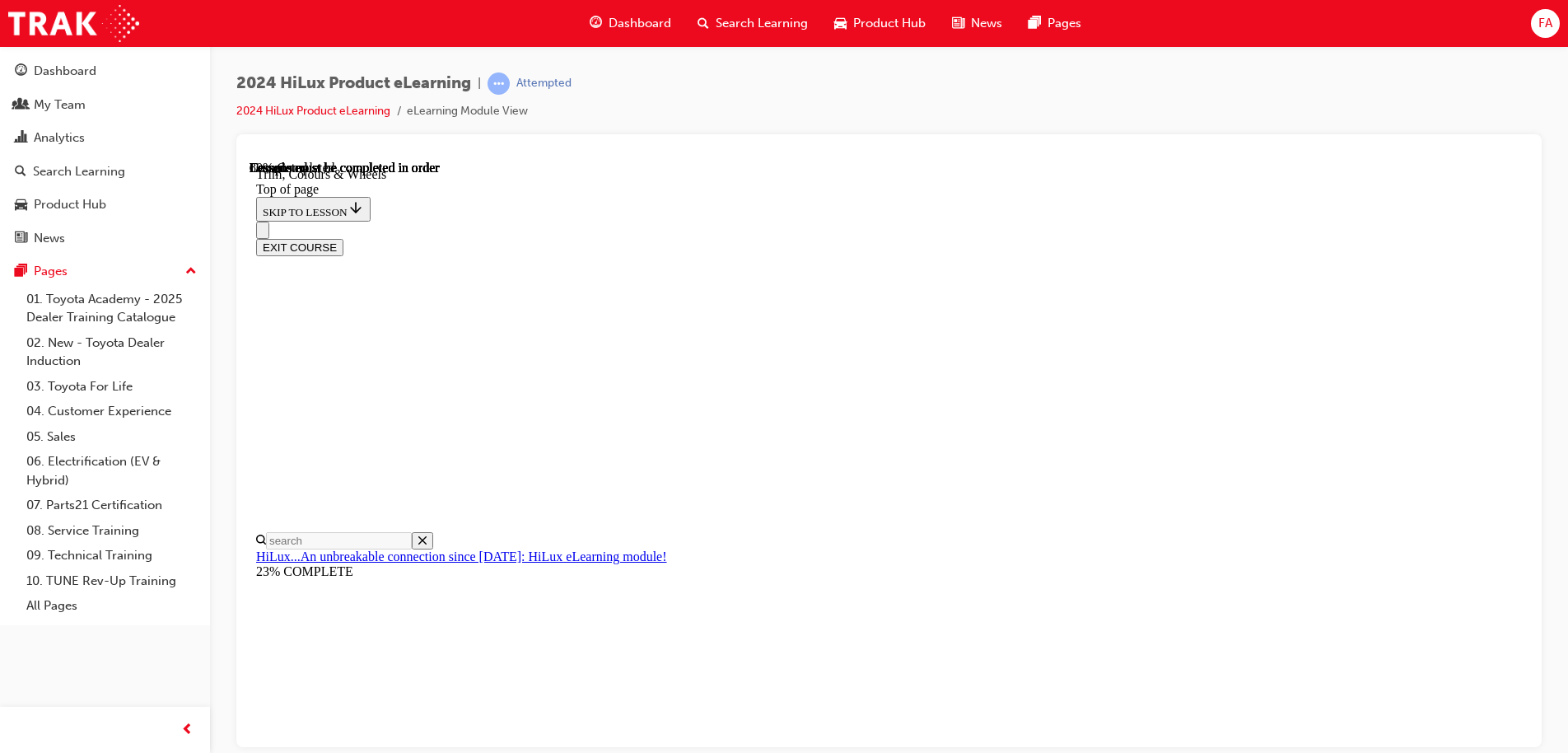
scroll to position [2660, 0]
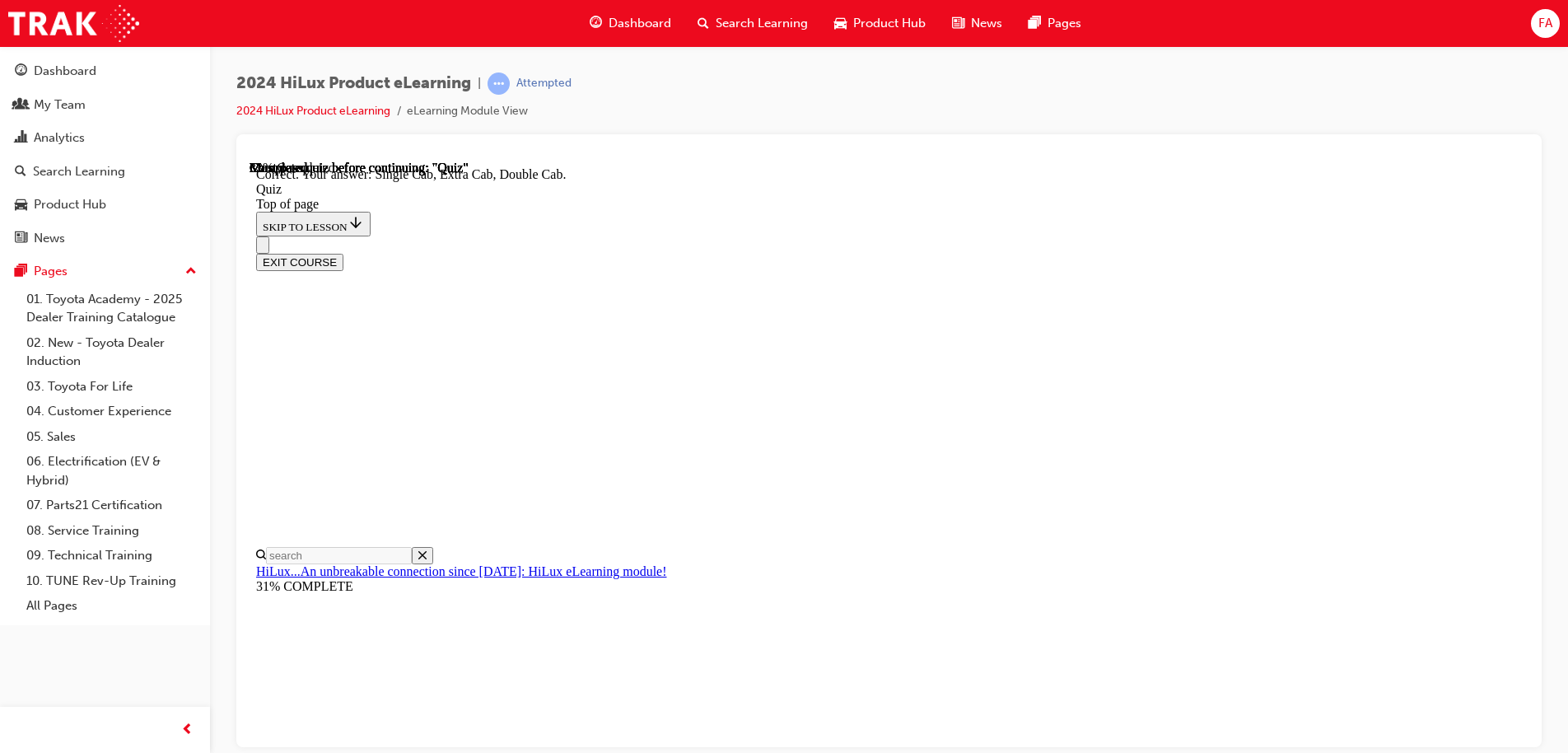
scroll to position [424, 0]
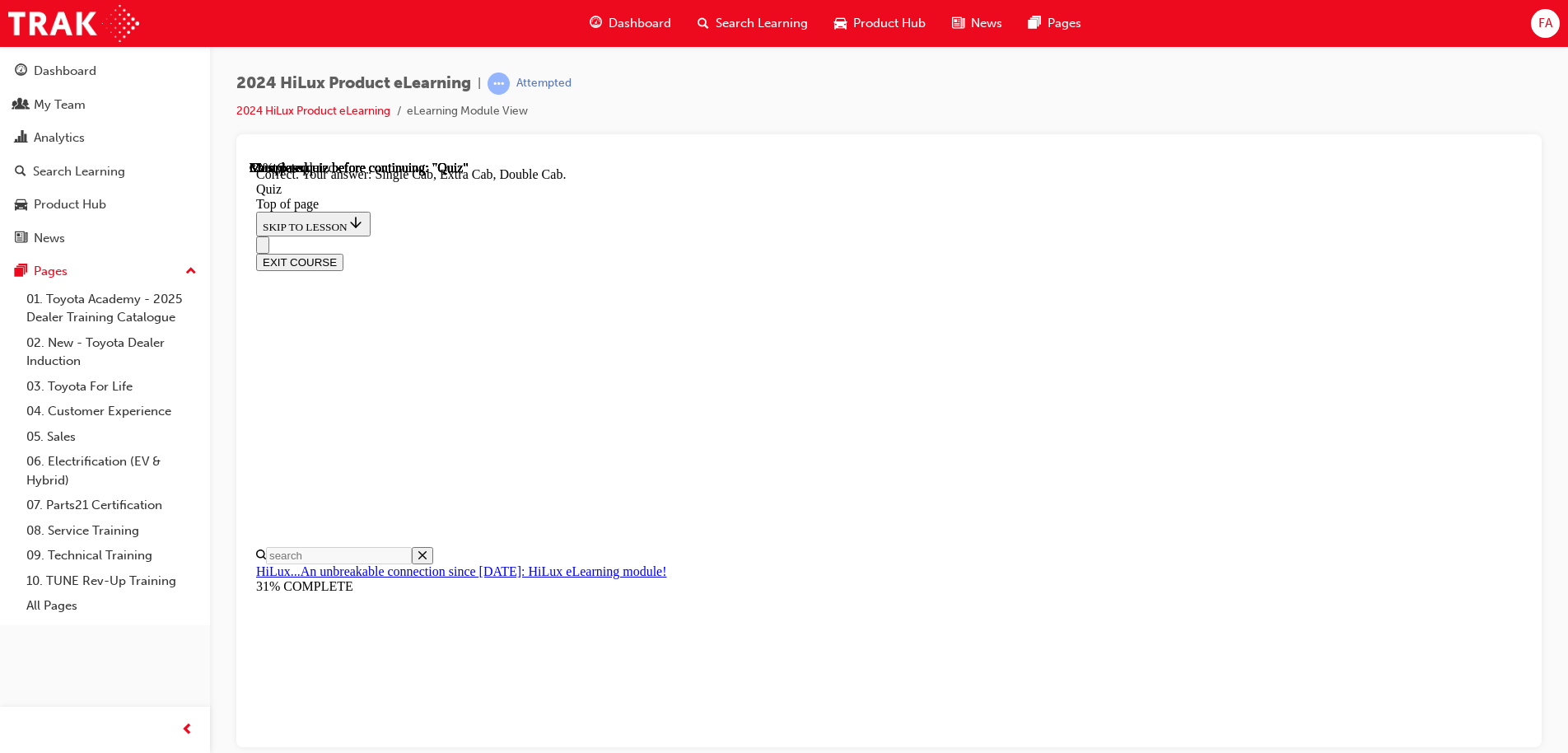
scroll to position [249, 0]
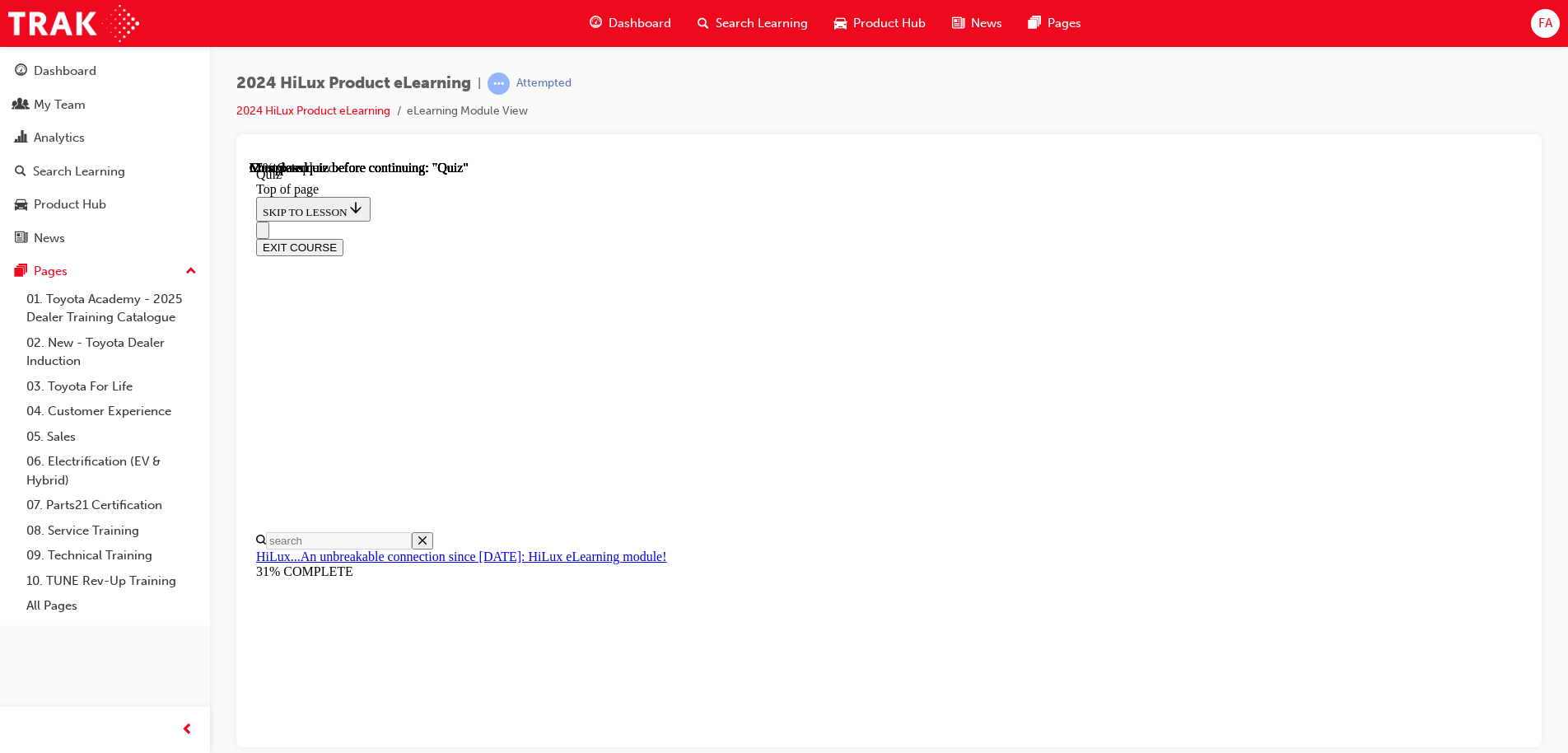
scroll to position [247, 0]
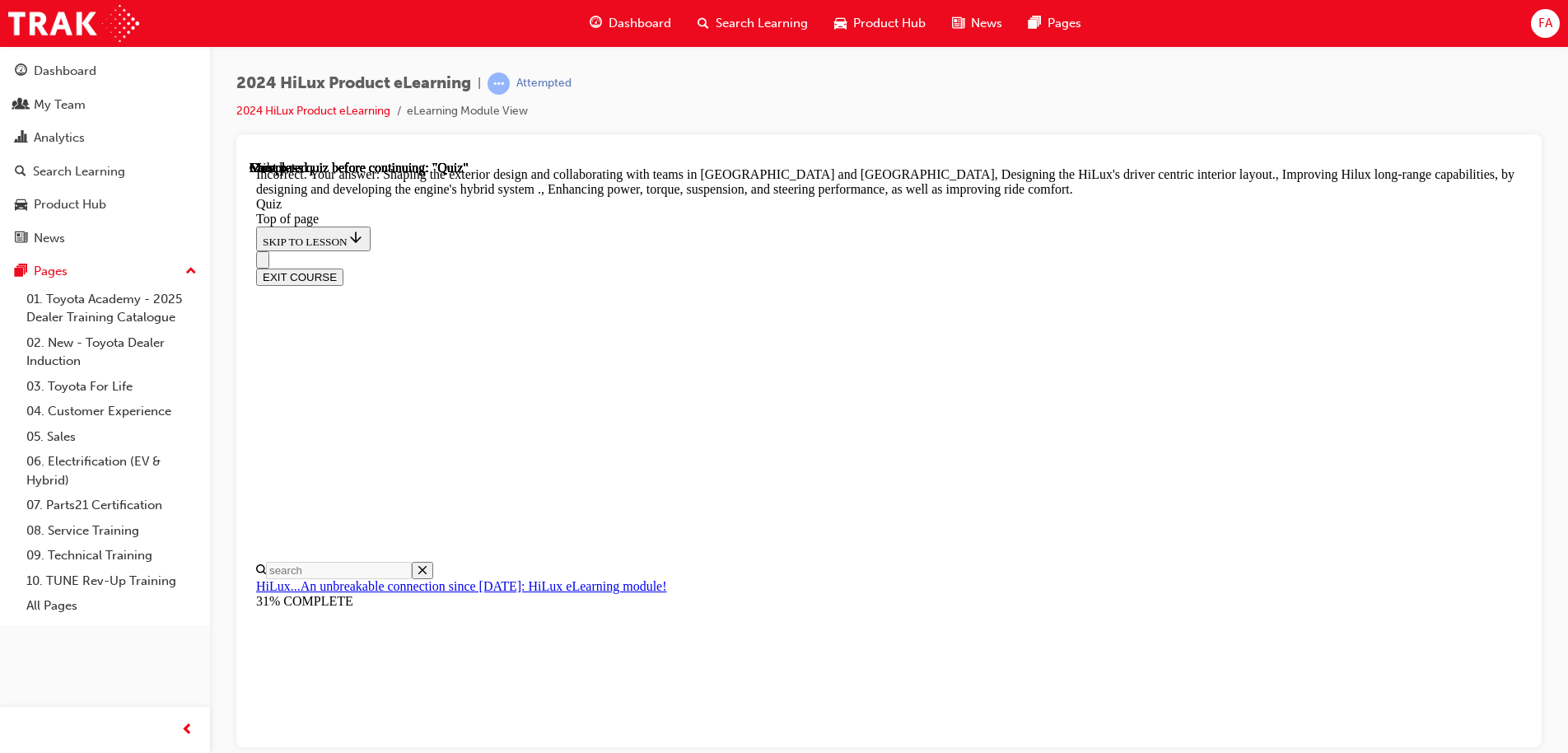
scroll to position [379, 0]
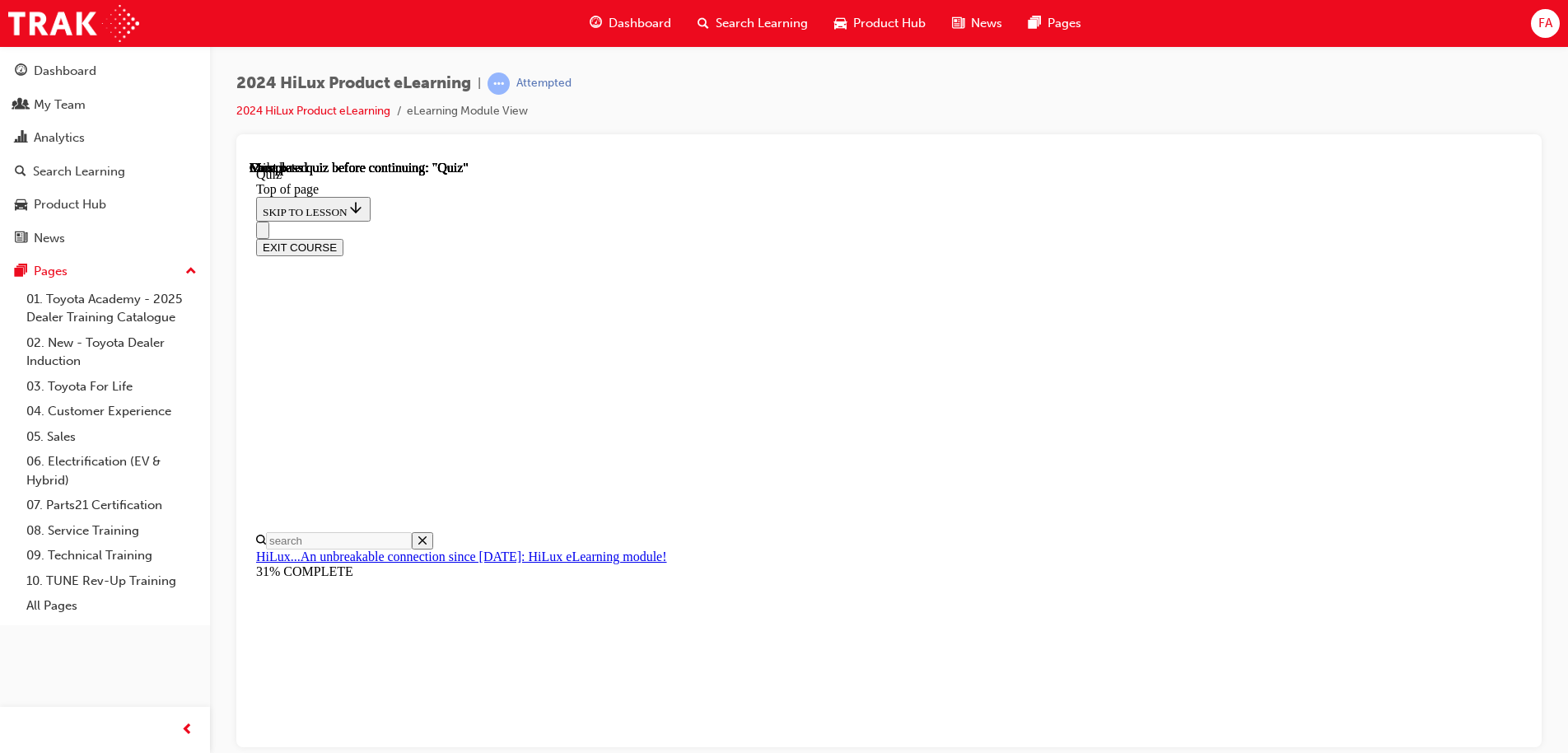
scroll to position [308, 0]
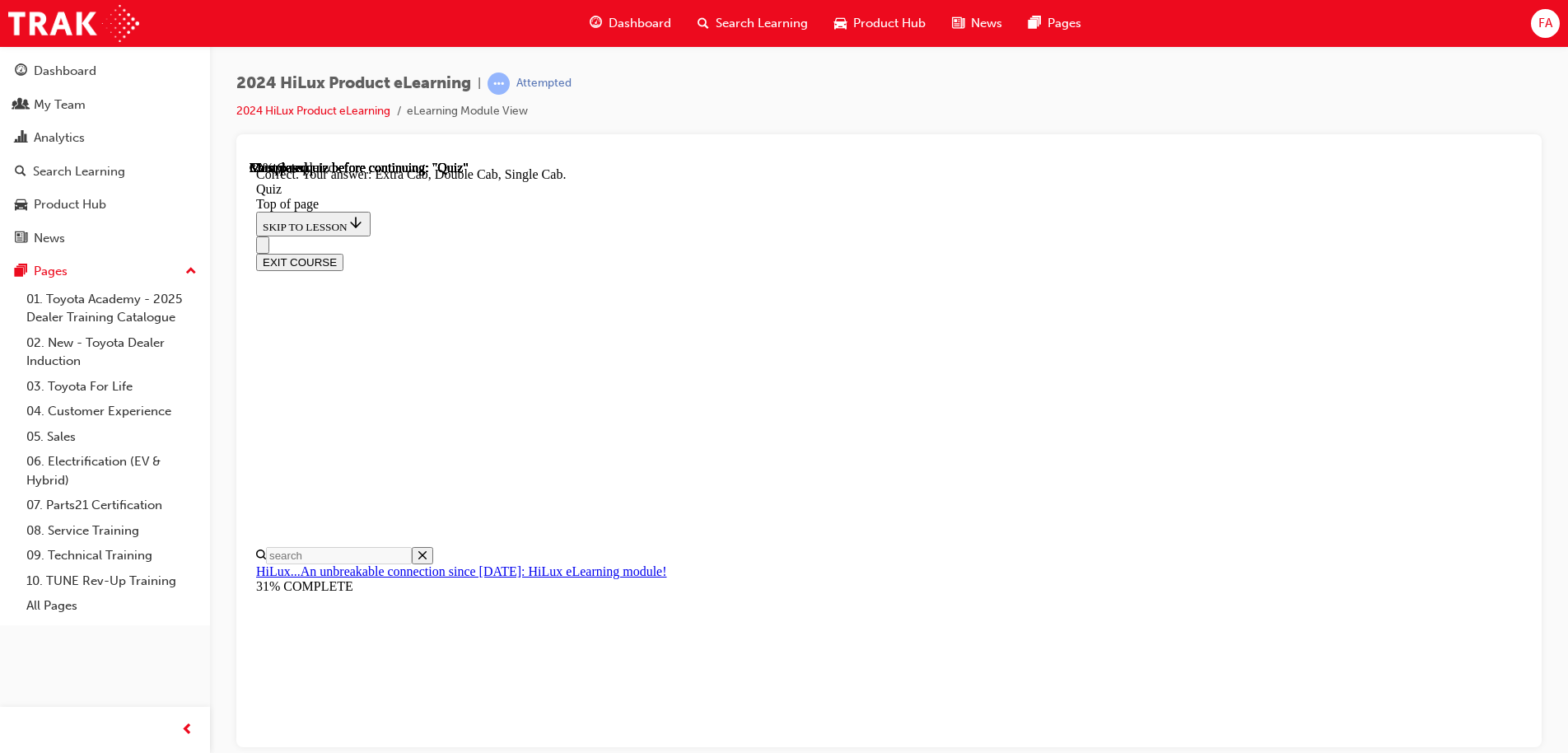
scroll to position [424, 0]
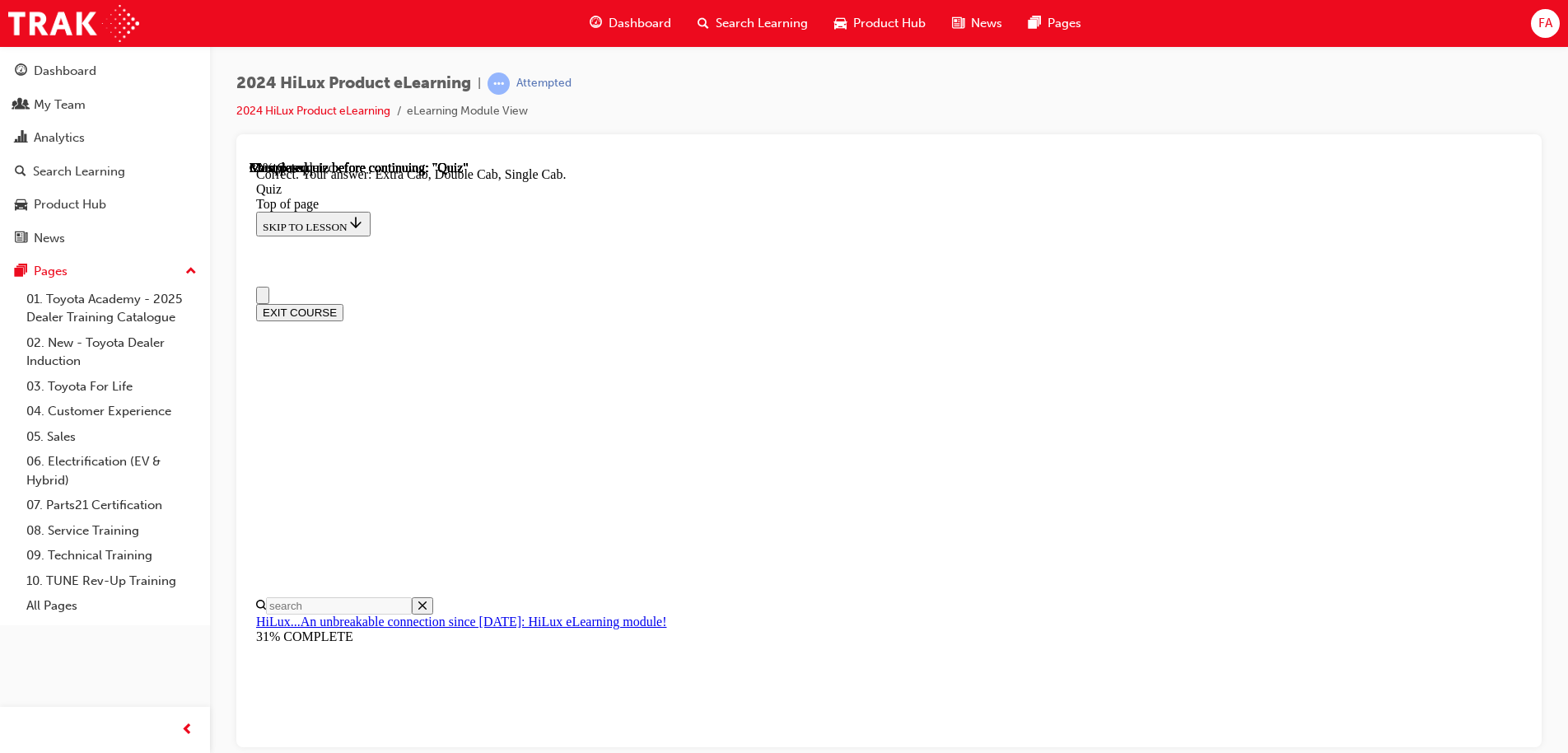
scroll to position [247, 0]
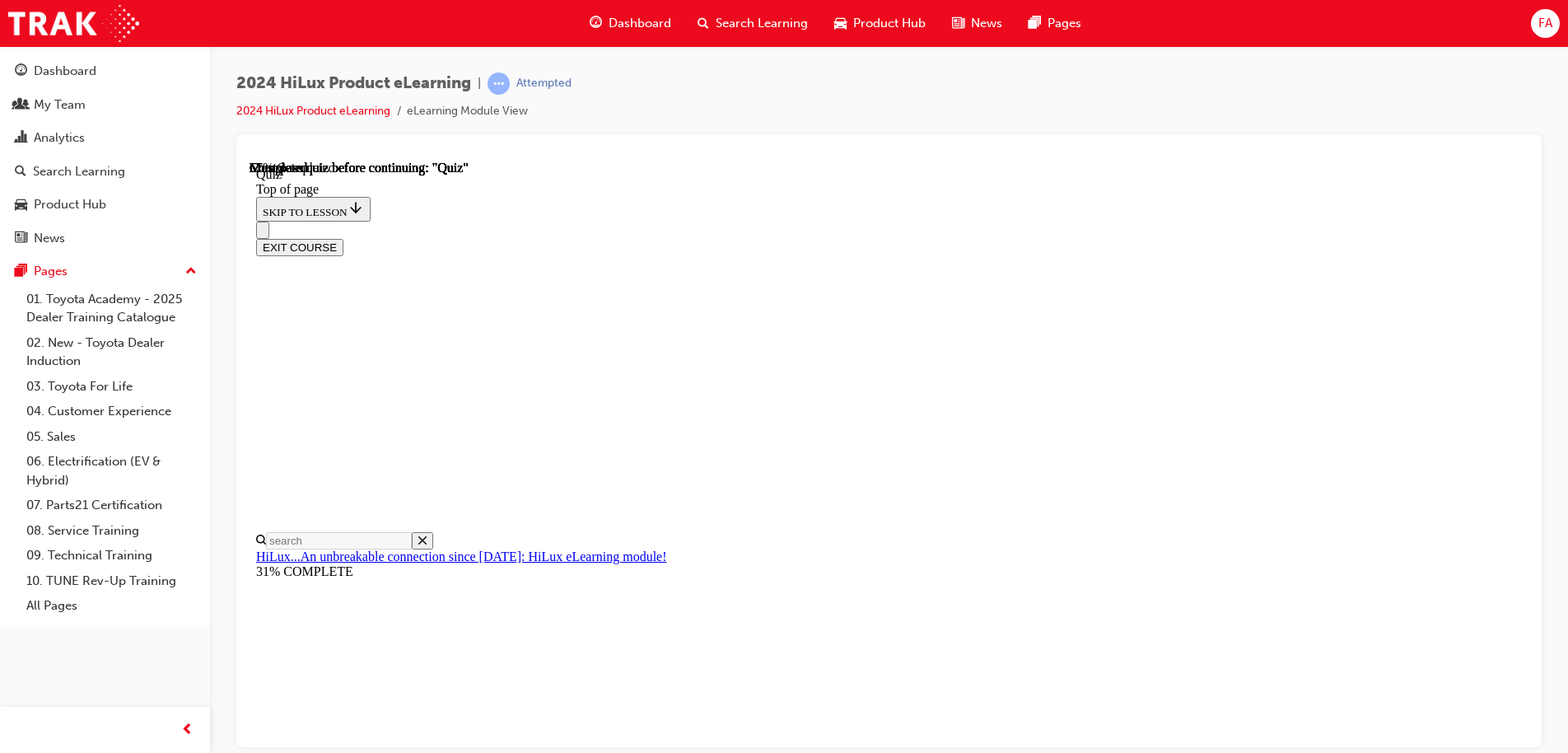
scroll to position [254, 0]
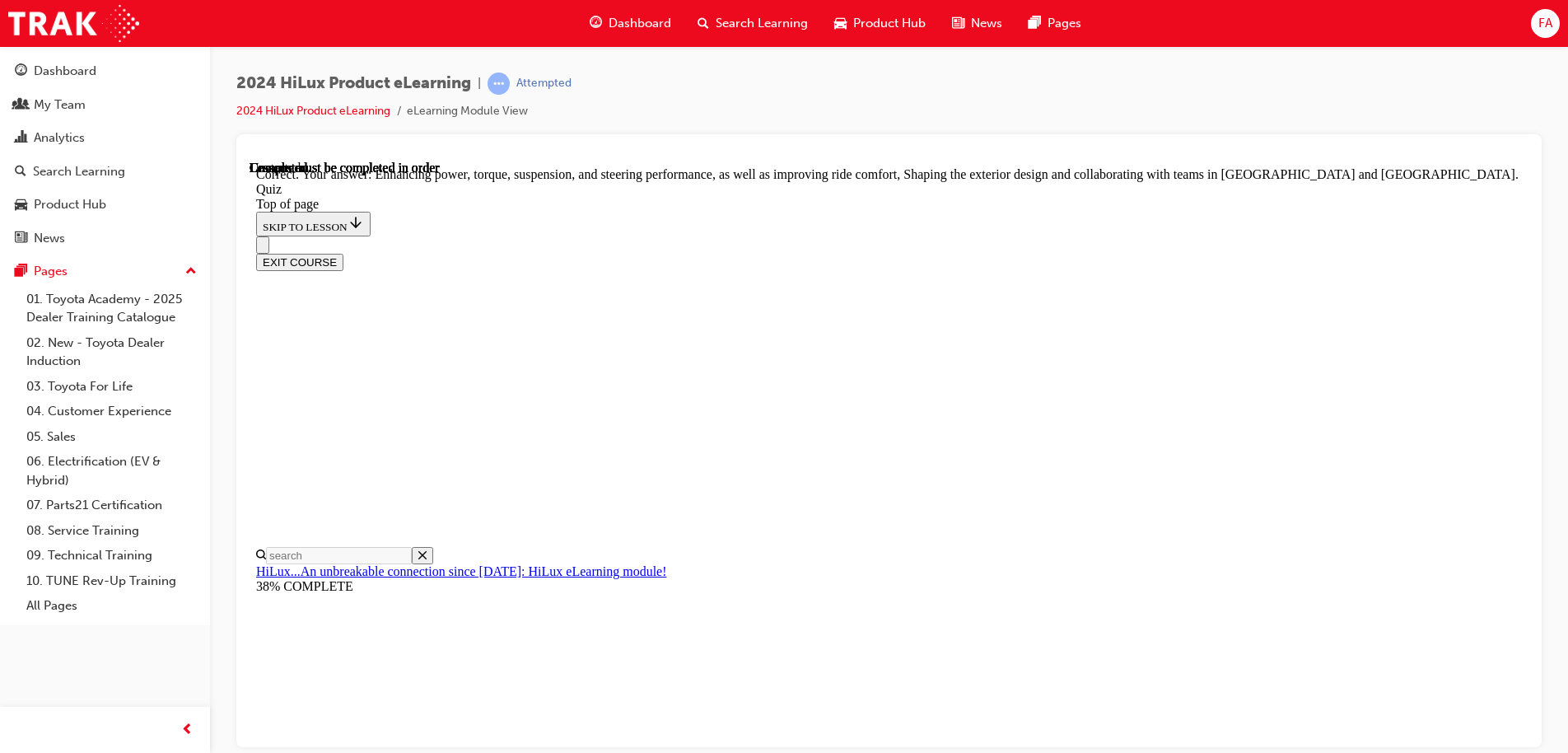
scroll to position [379, 0]
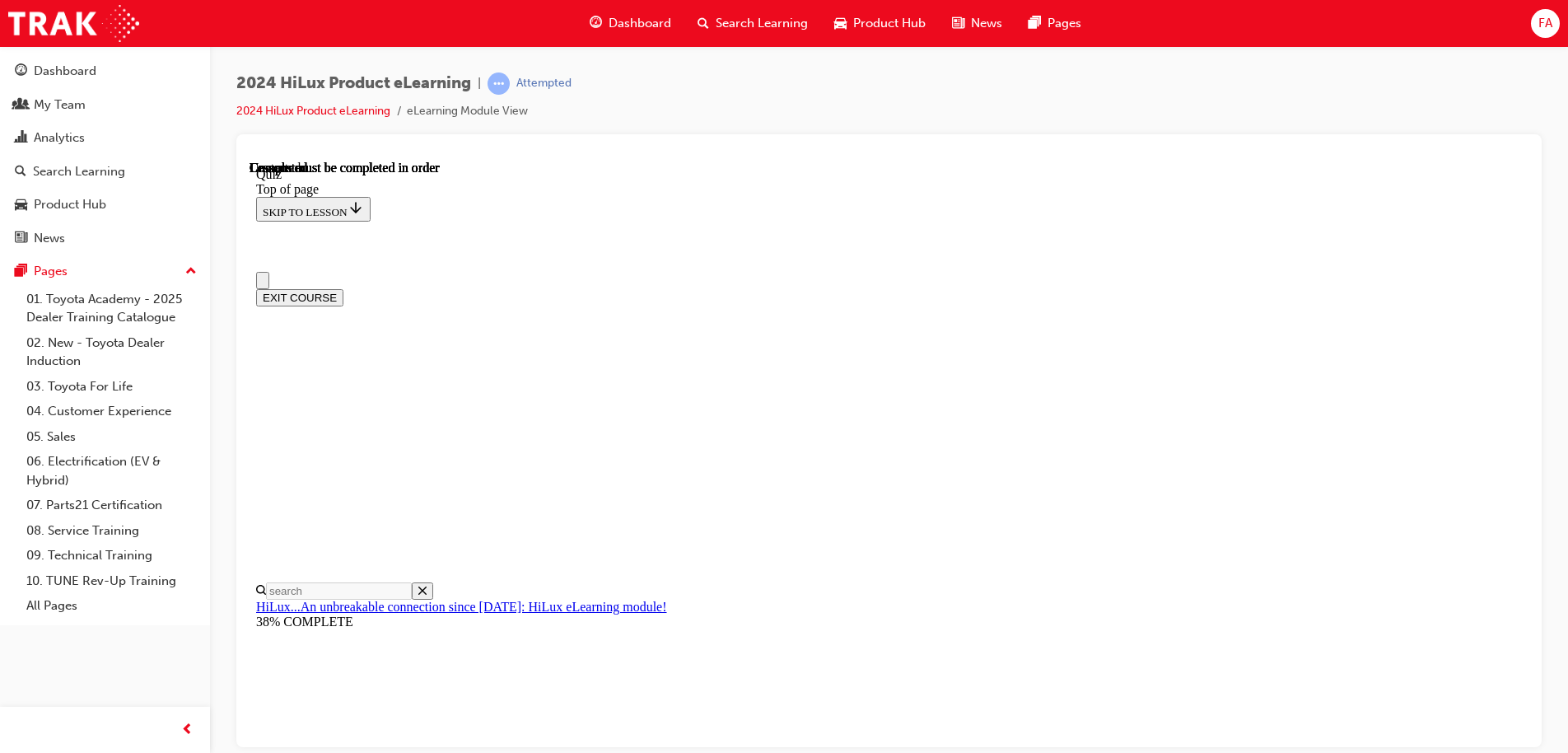
scroll to position [308, 0]
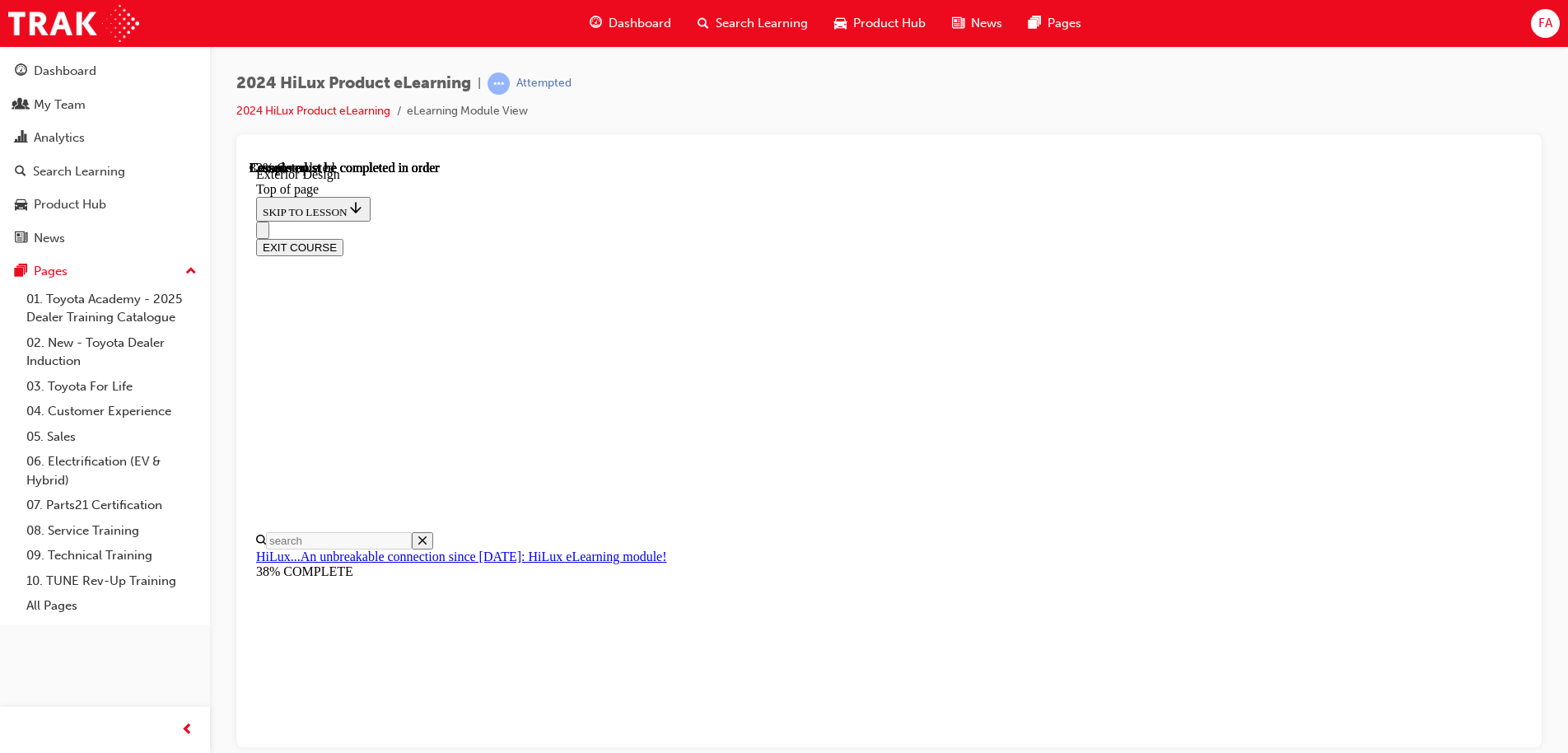
scroll to position [2525, 0]
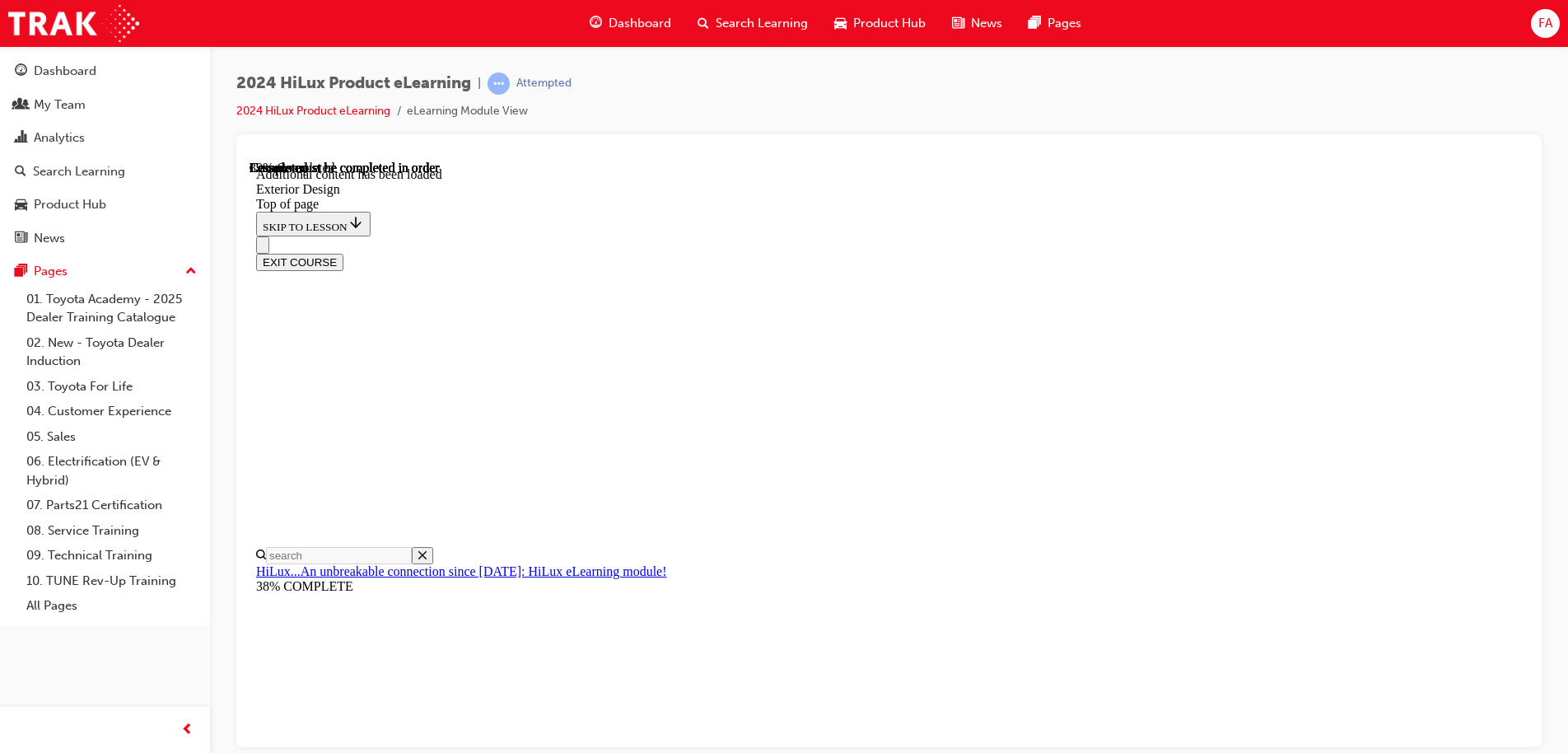
scroll to position [3037, 0]
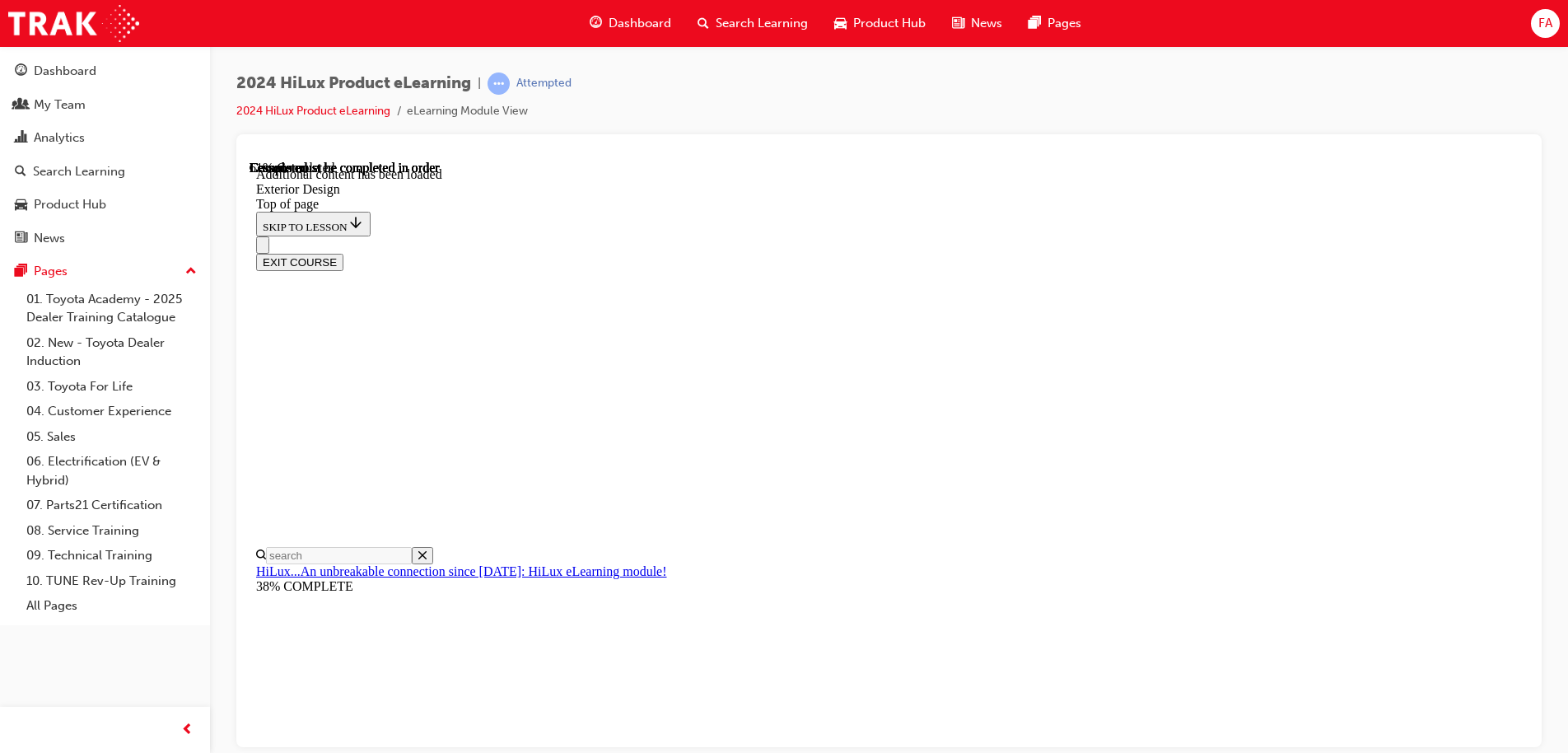
scroll to position [4269, 0]
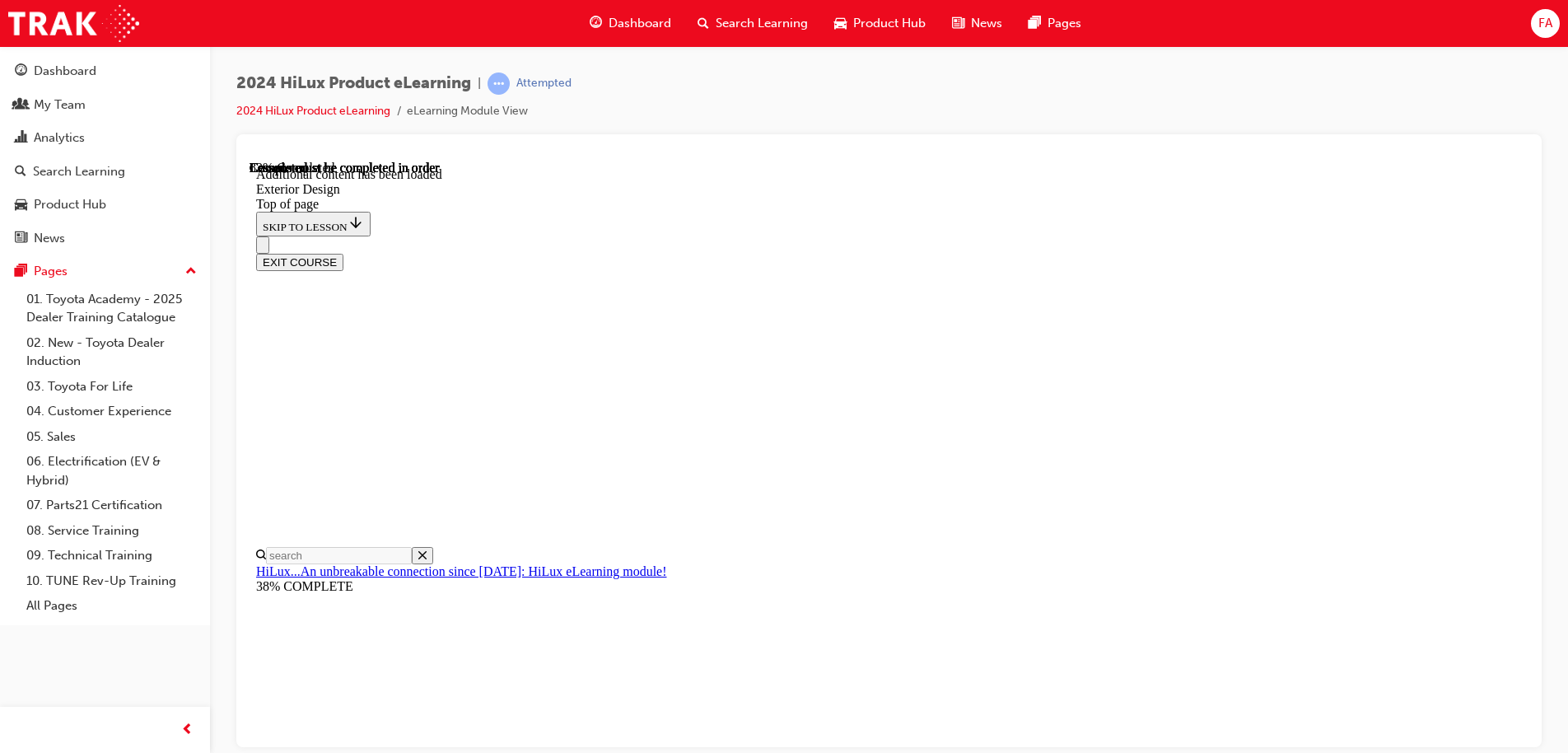
scroll to position [5813, 0]
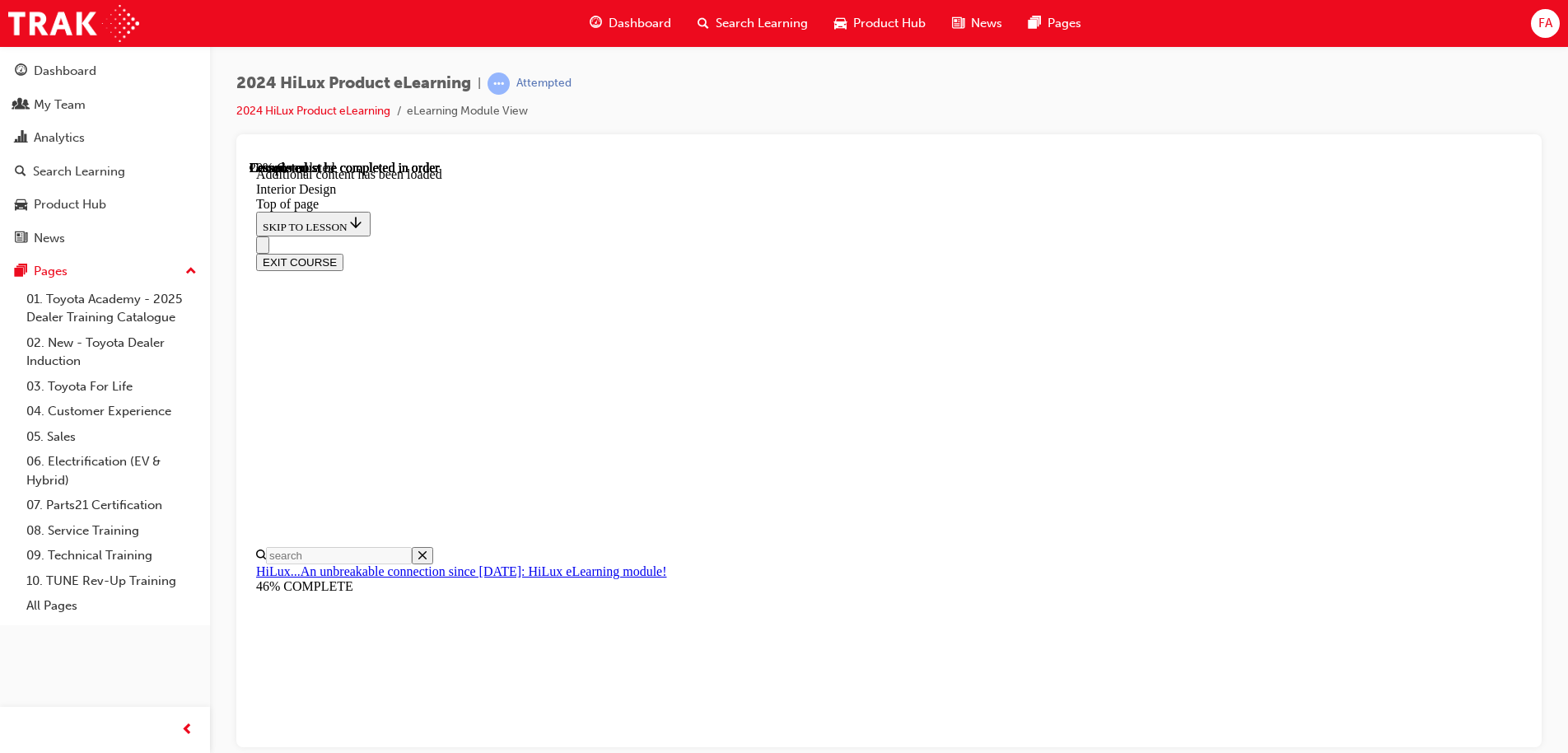
scroll to position [352, 0]
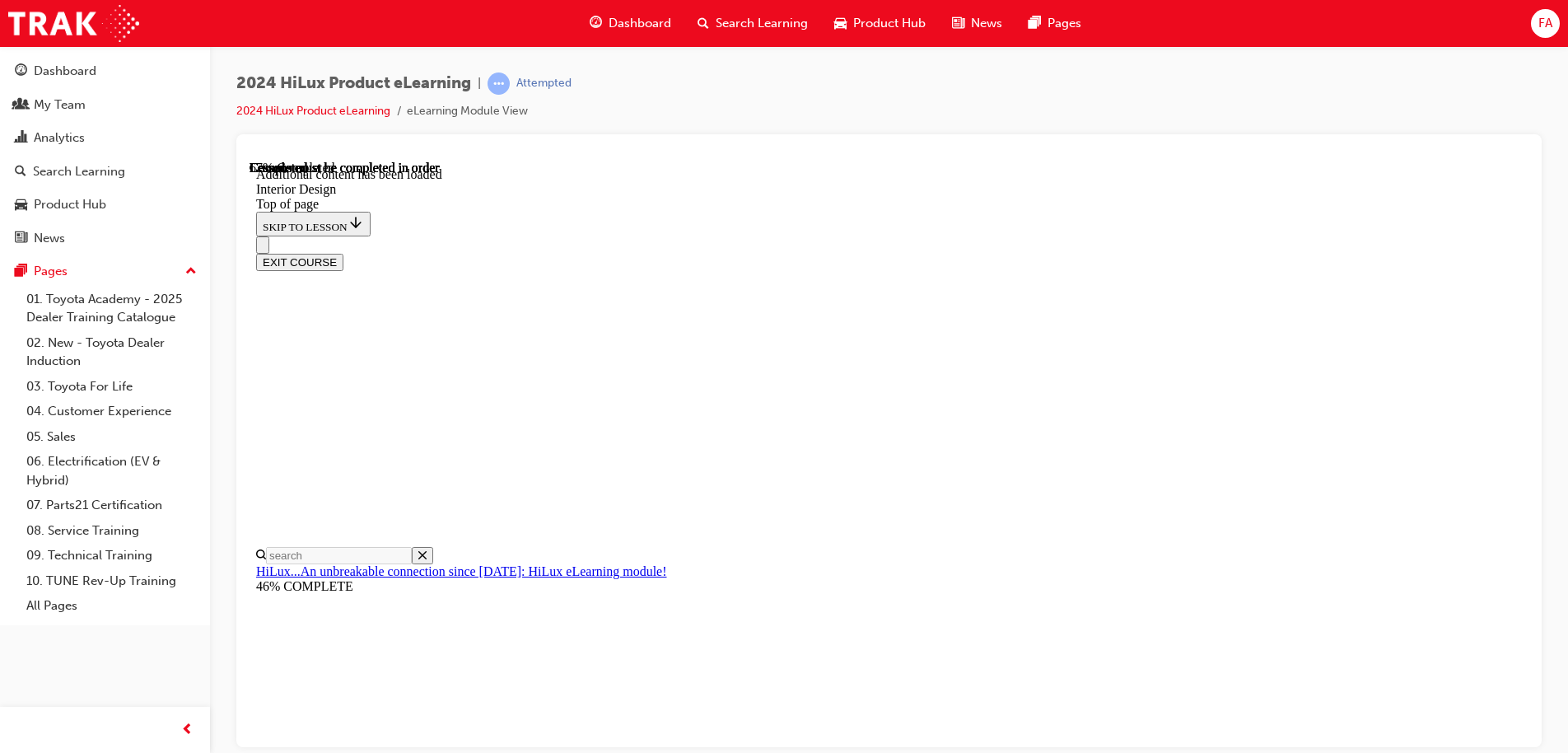
scroll to position [2059, 0]
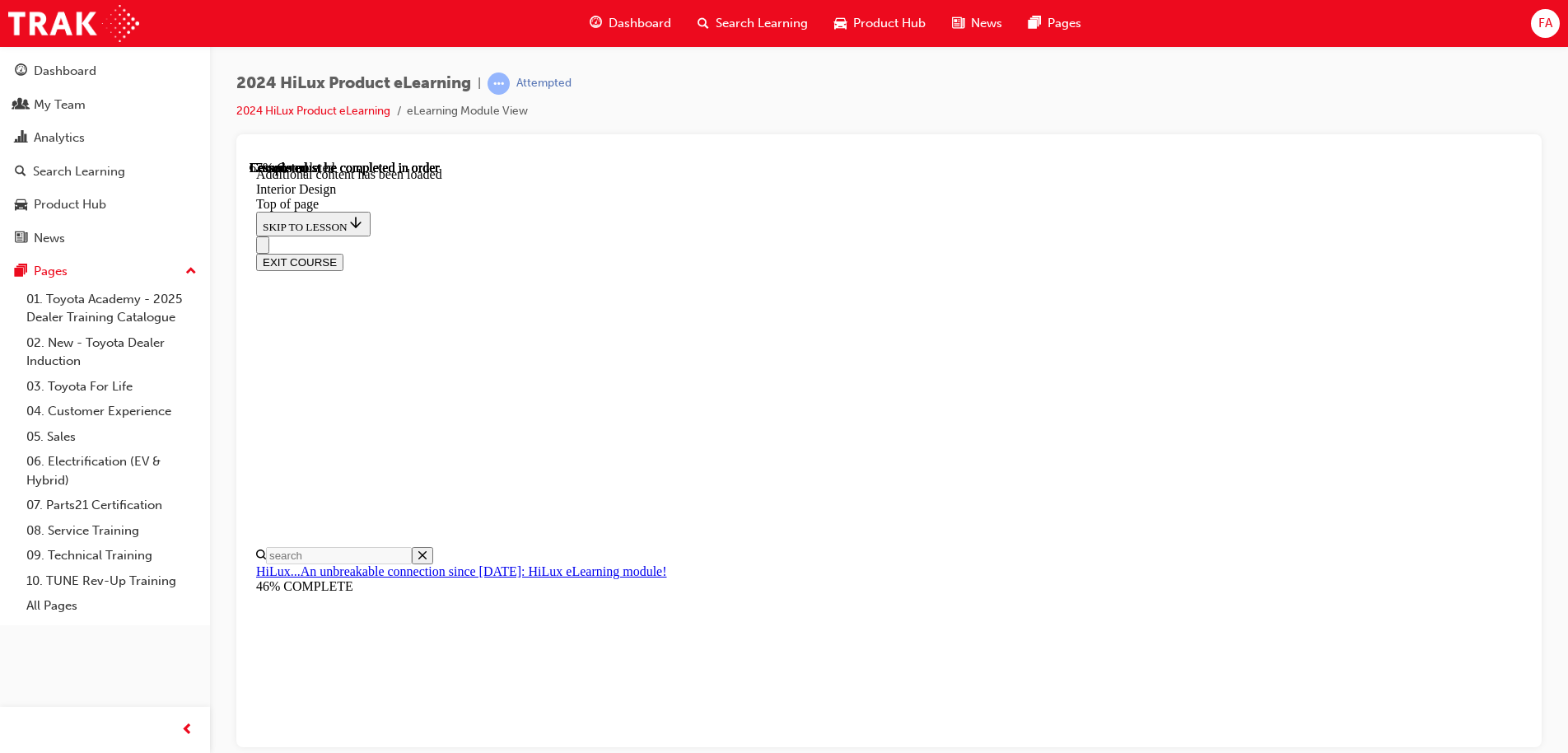
scroll to position [2224, 0]
drag, startPoint x: 797, startPoint y: 248, endPoint x: 798, endPoint y: 270, distance: 22.0
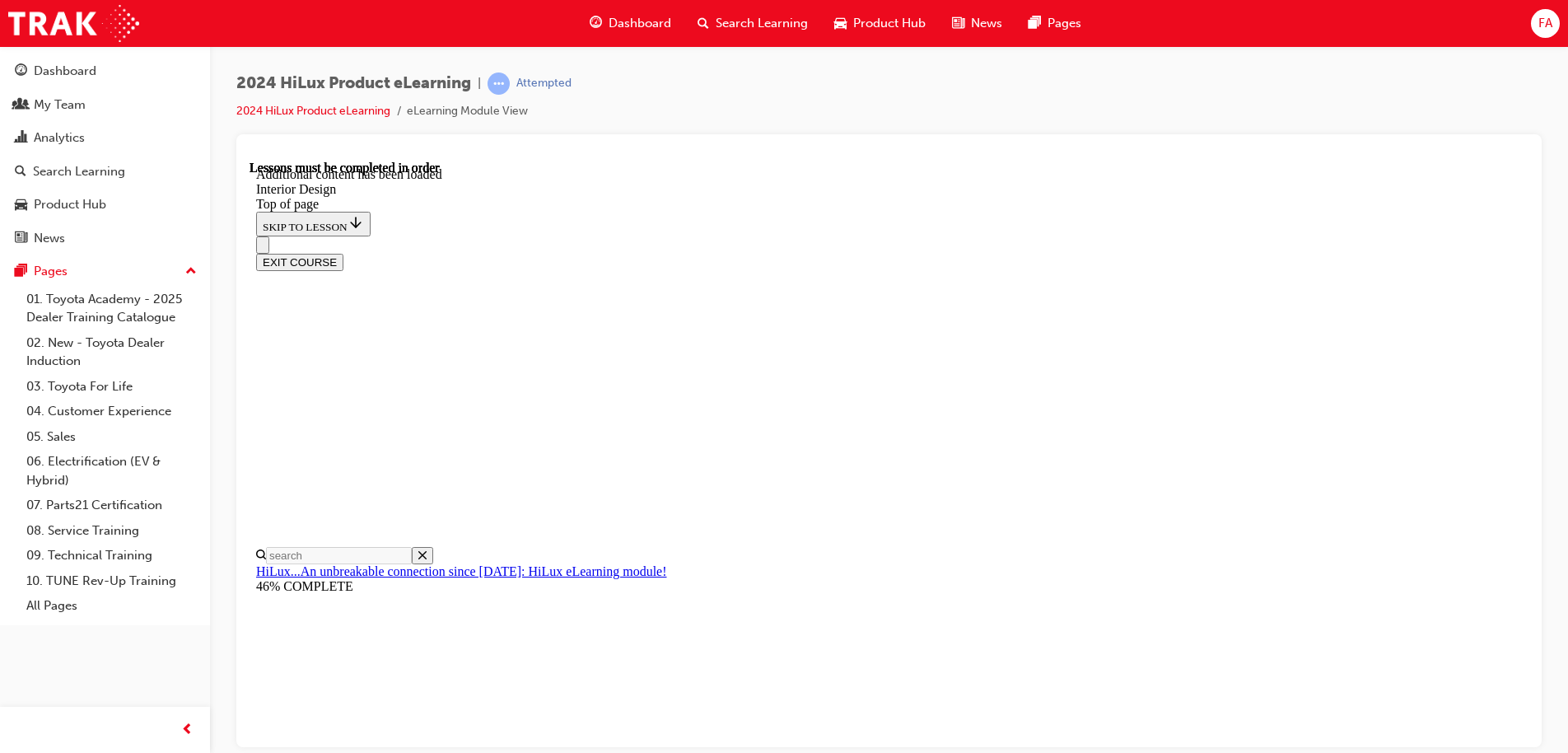
scroll to position [2847, 0]
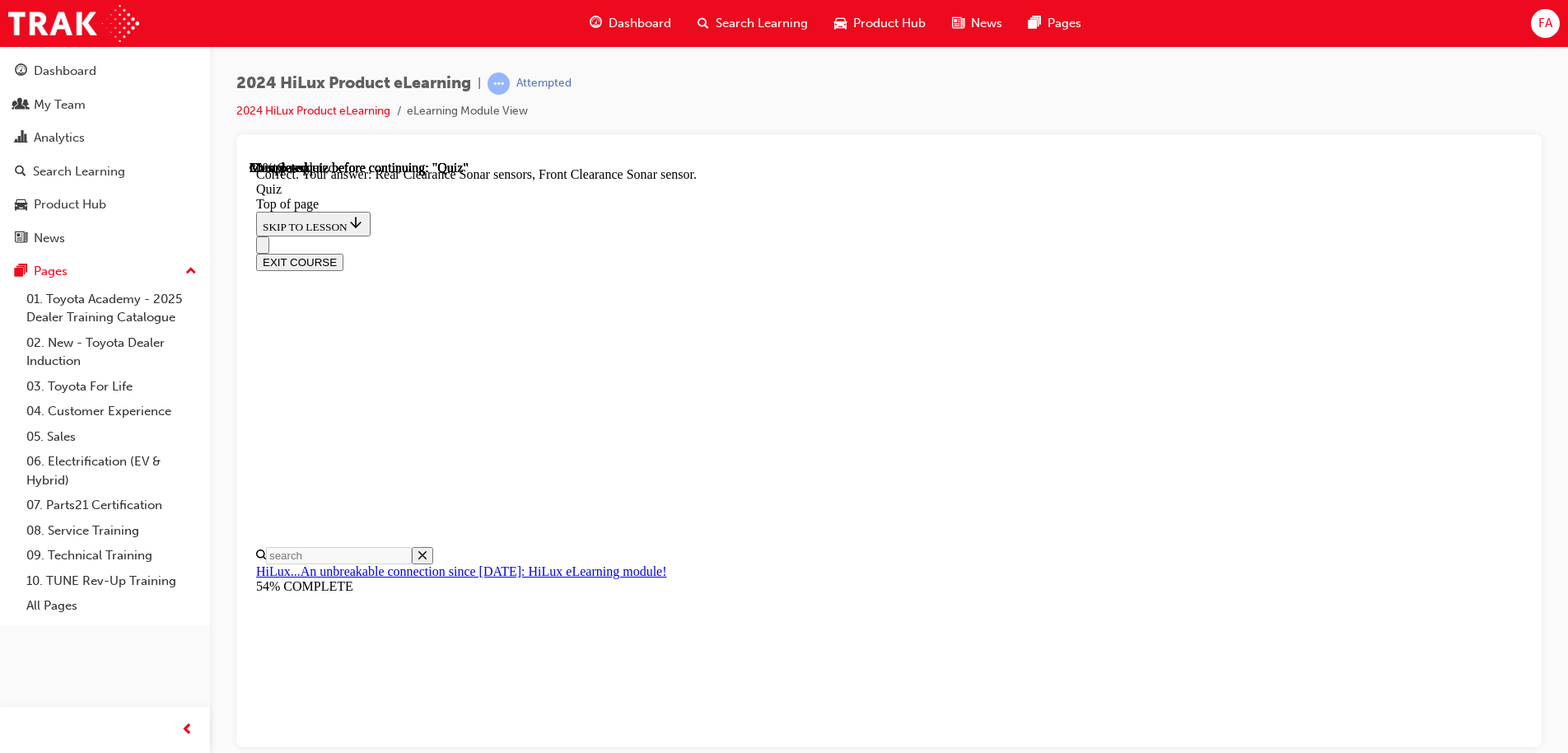
scroll to position [151, 0]
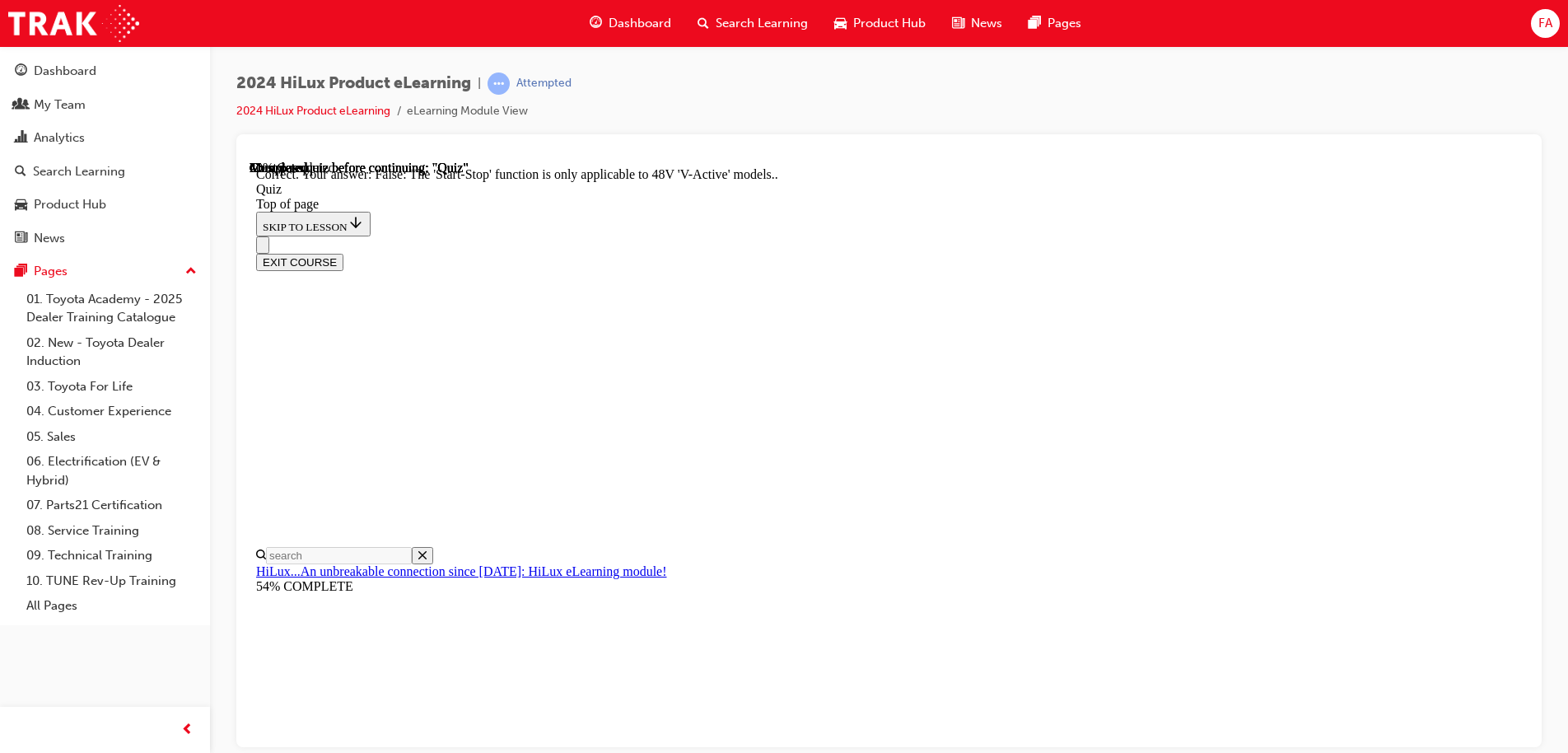
scroll to position [146, 0]
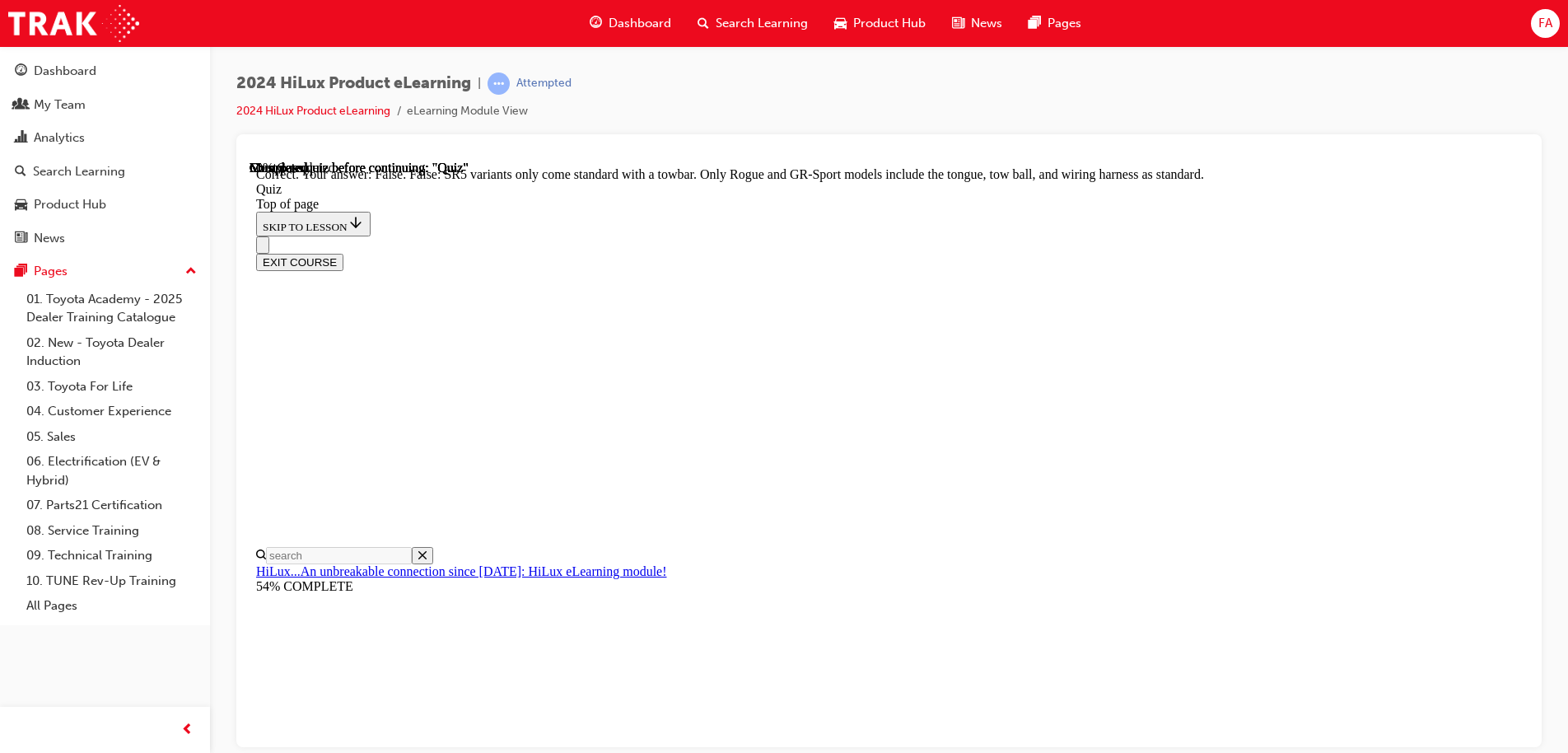
scroll to position [299, 0]
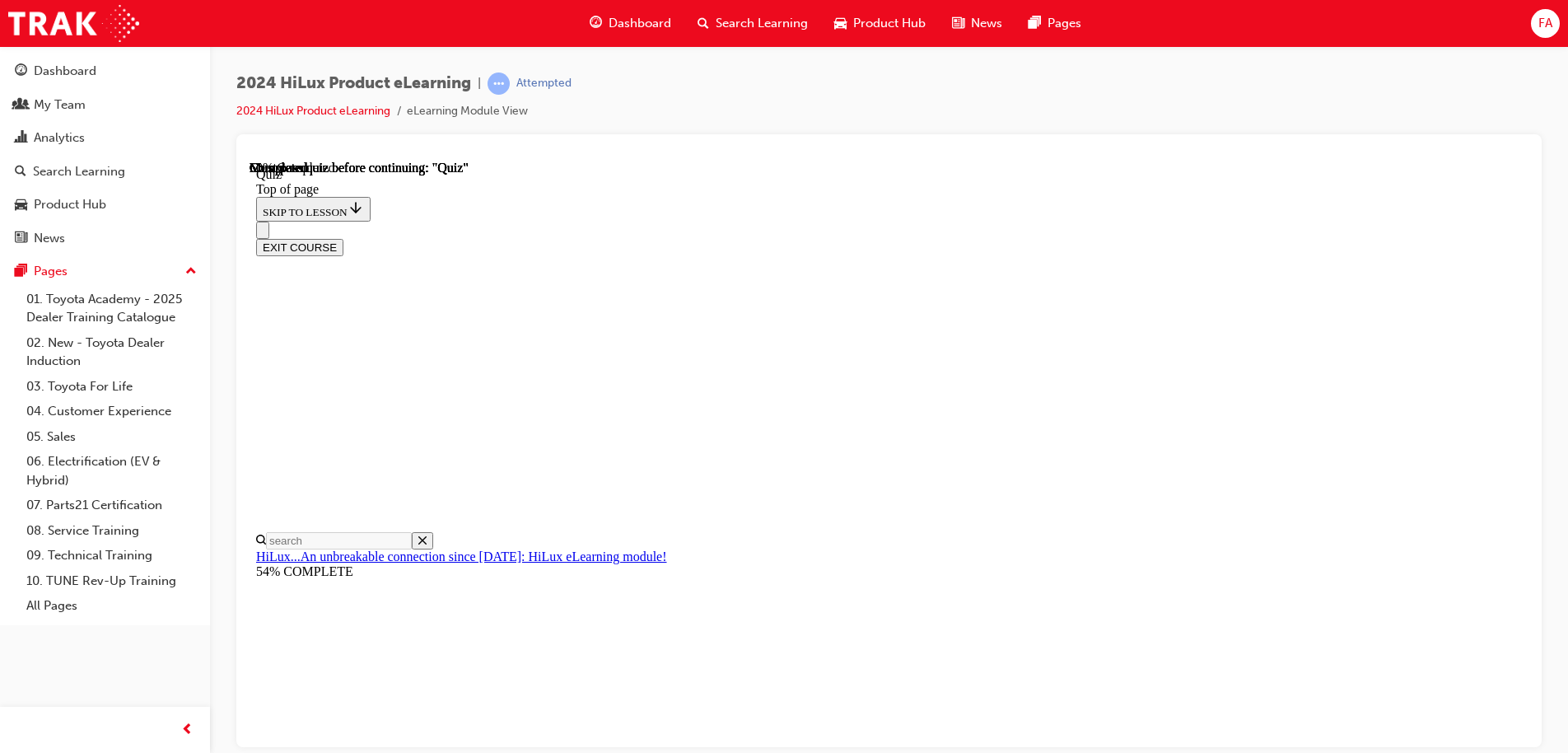
scroll to position [174, 0]
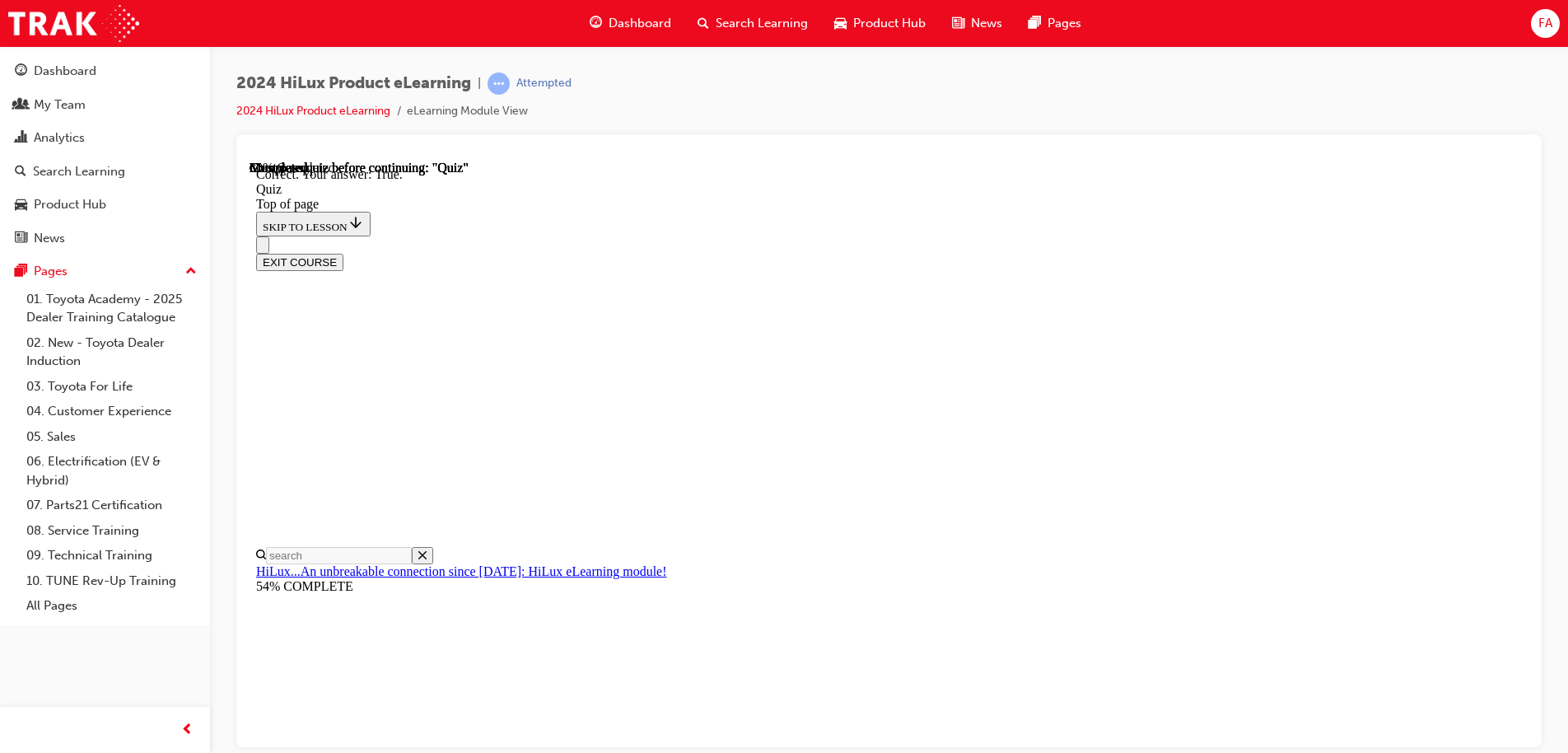
scroll to position [226, 0]
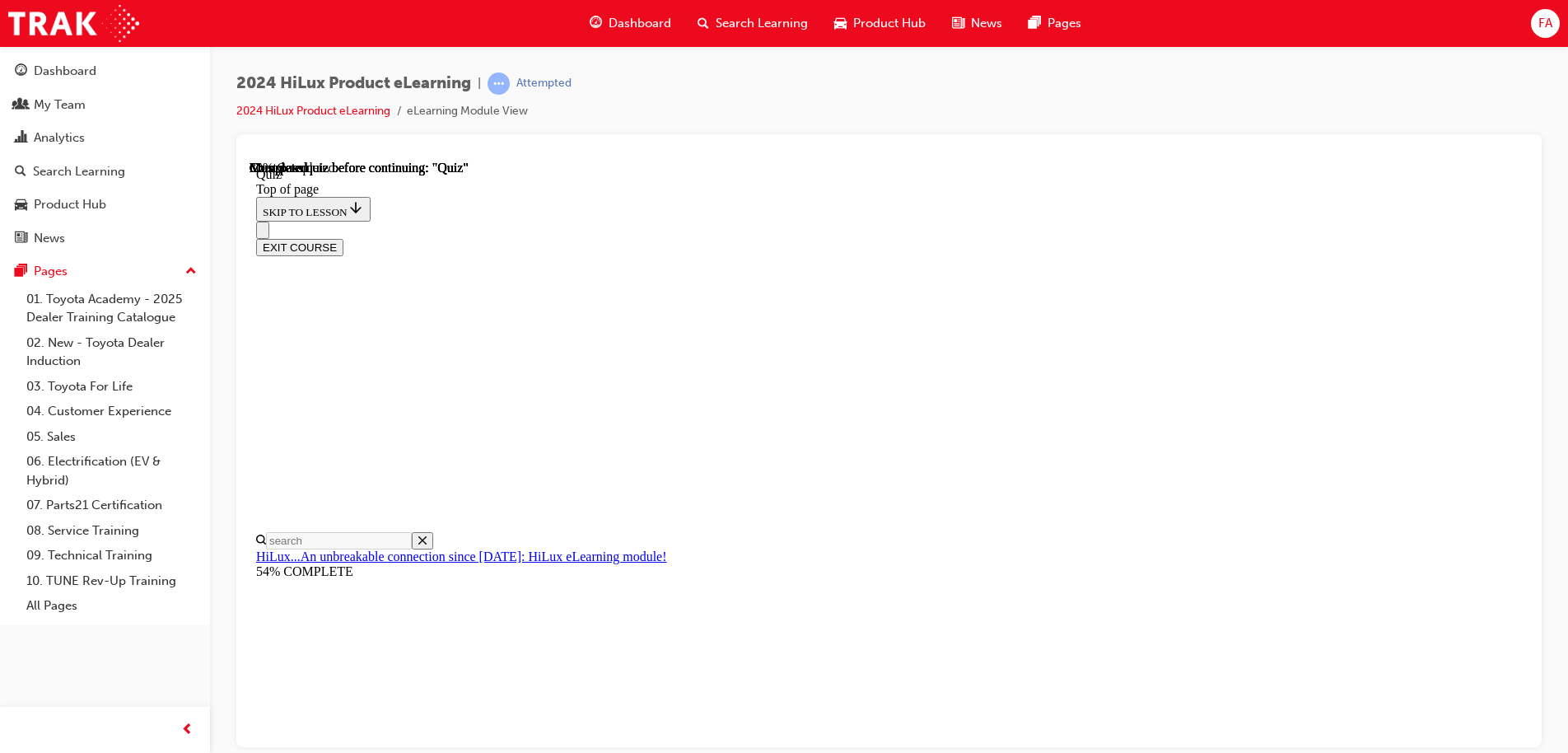
scroll to position [178, 0]
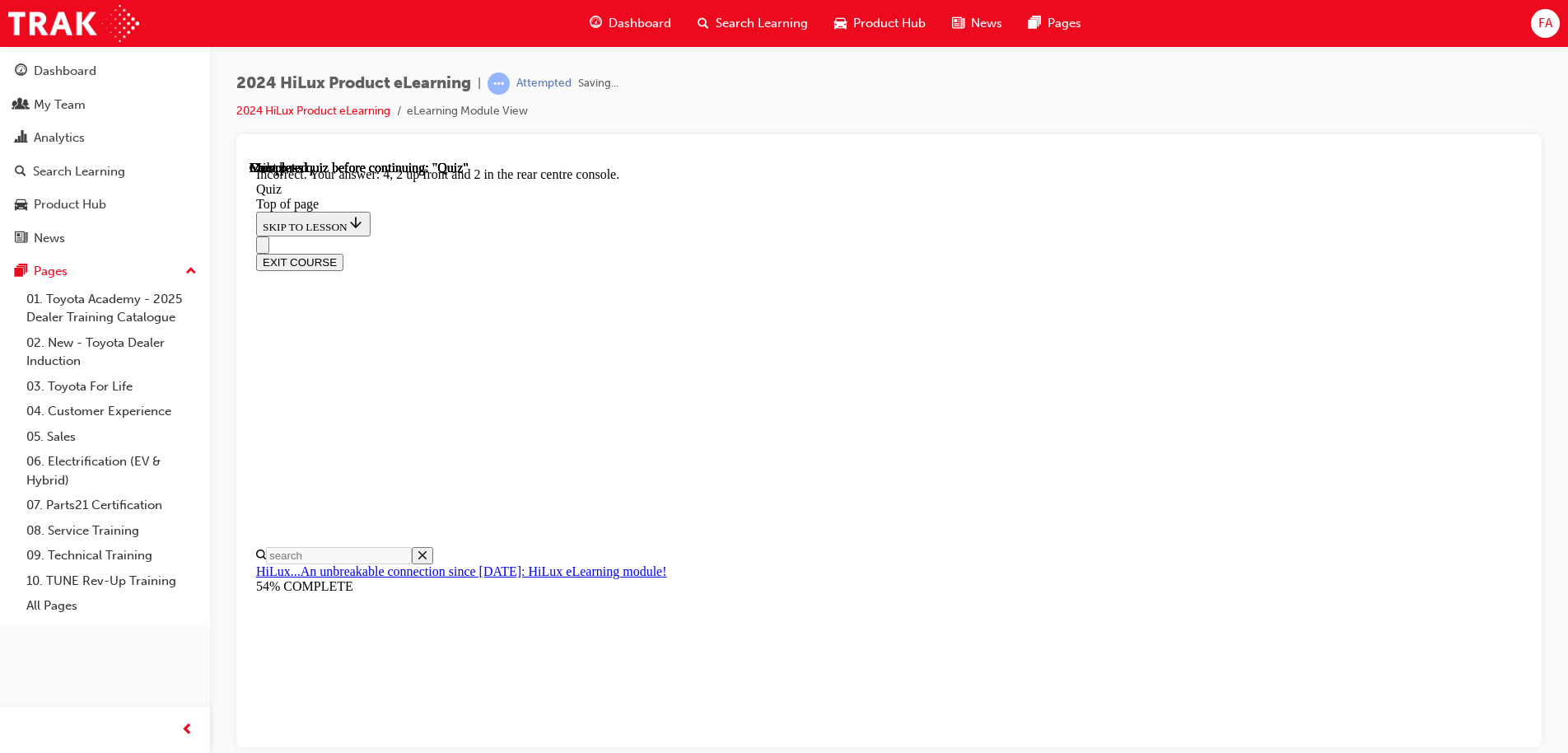
scroll to position [264, 0]
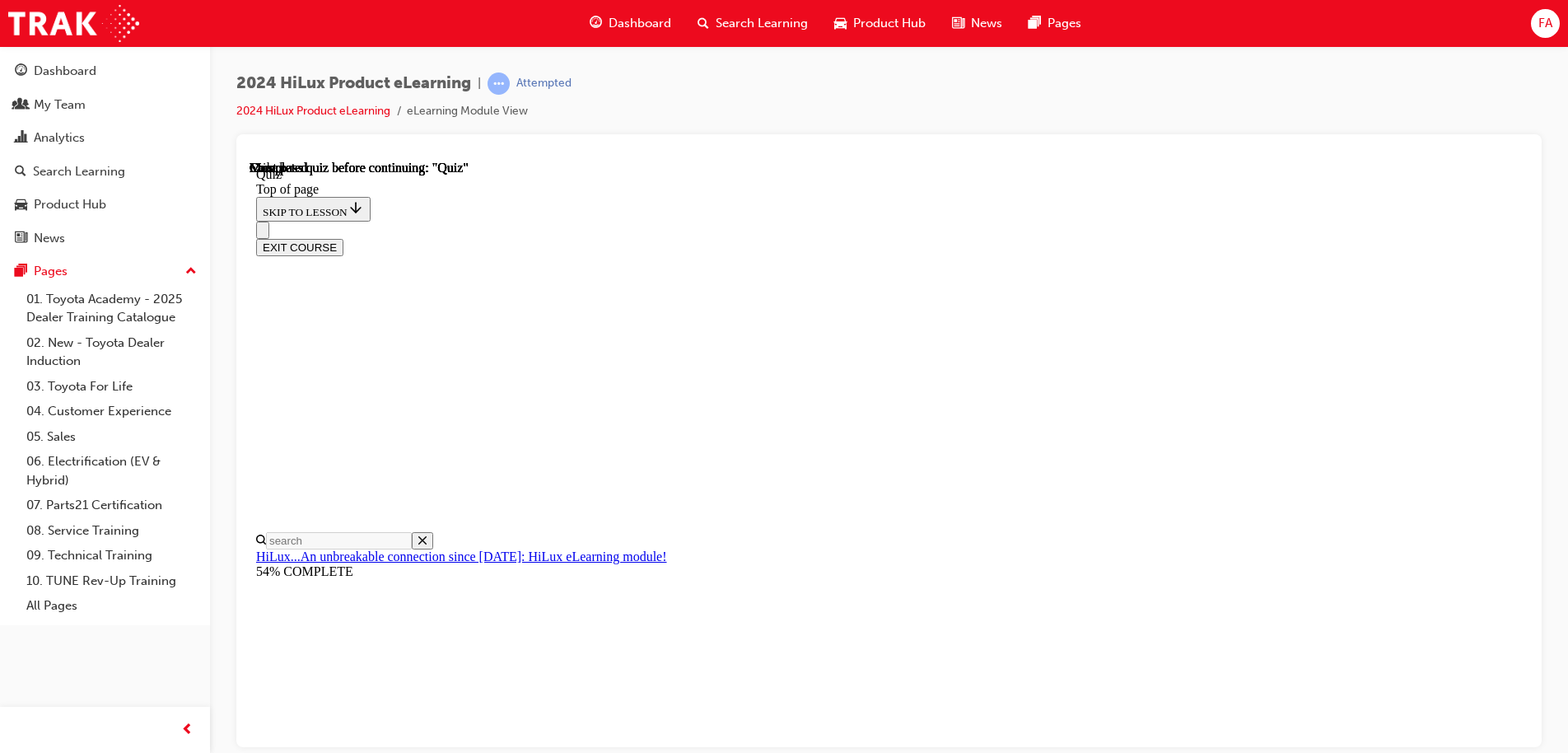
scroll to position [308, 0]
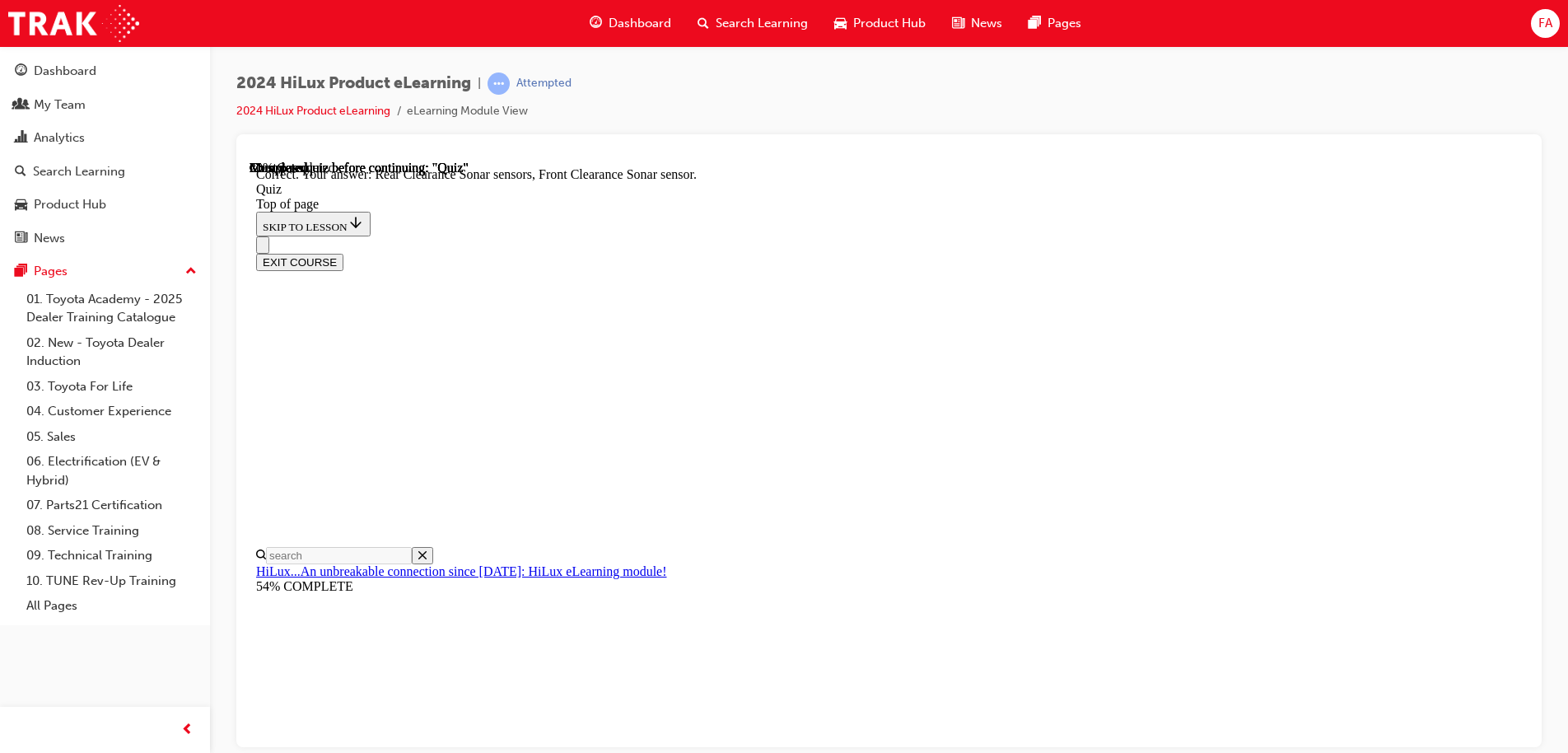
scroll to position [302, 0]
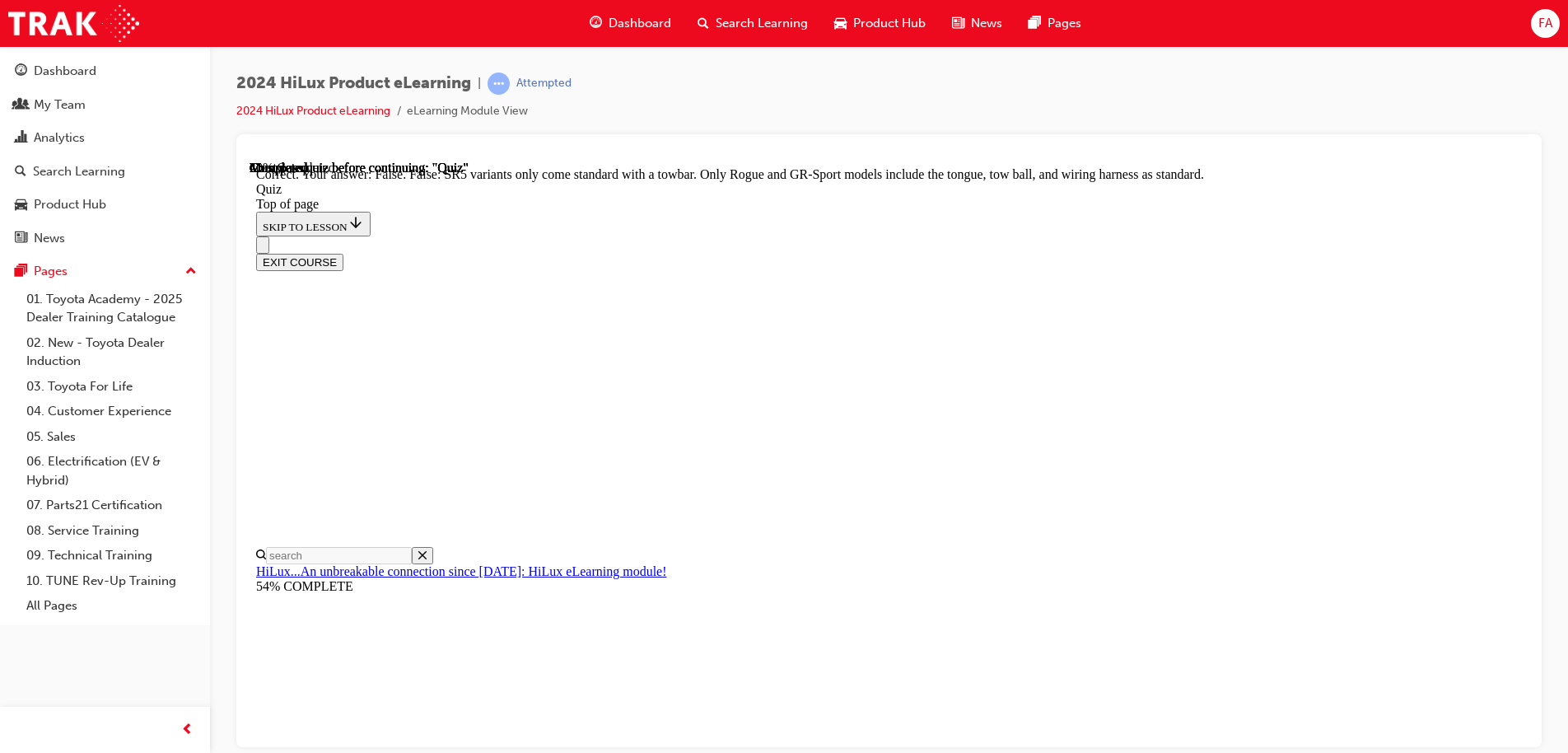
scroll to position [299, 0]
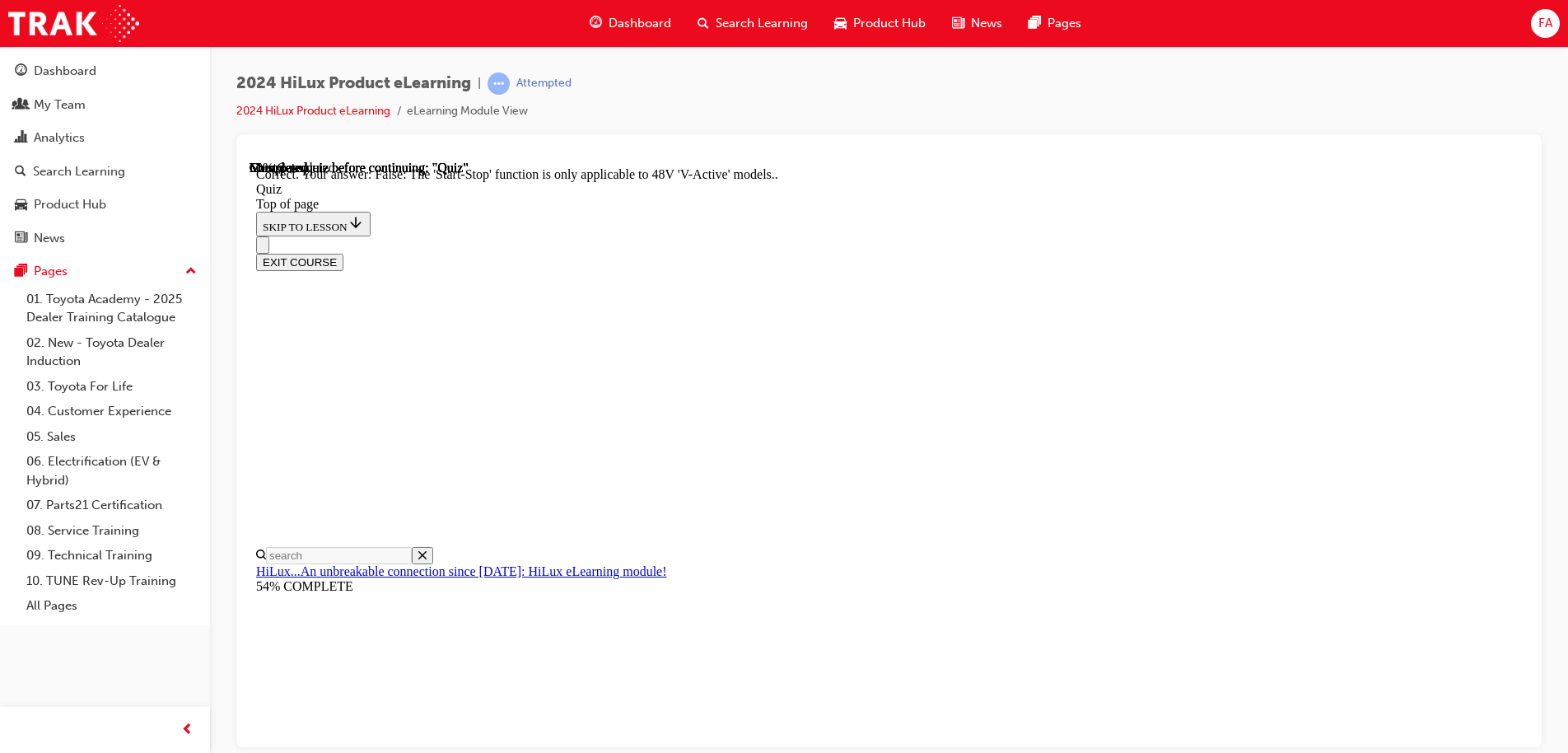
scroll to position [203, 0]
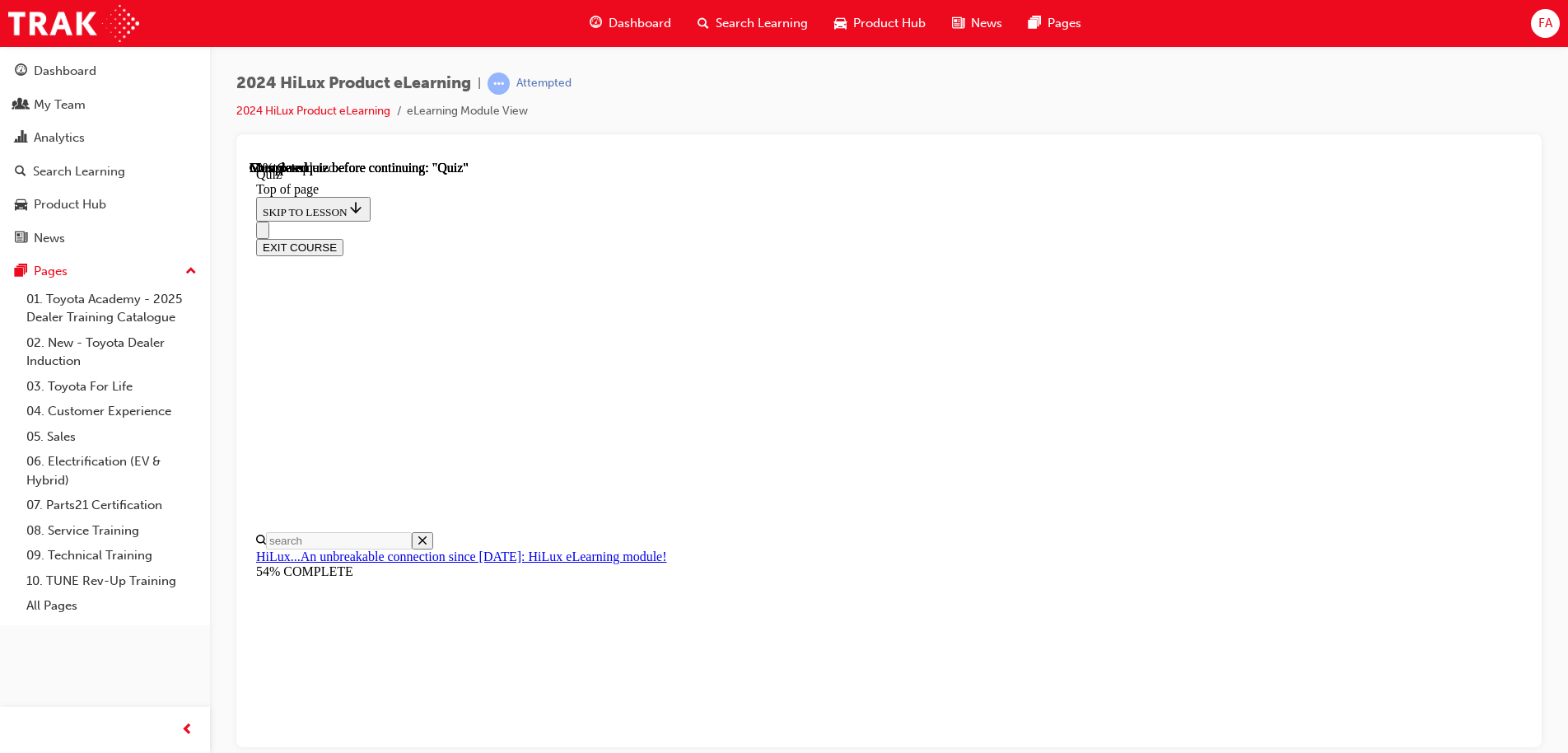
scroll to position [192, 0]
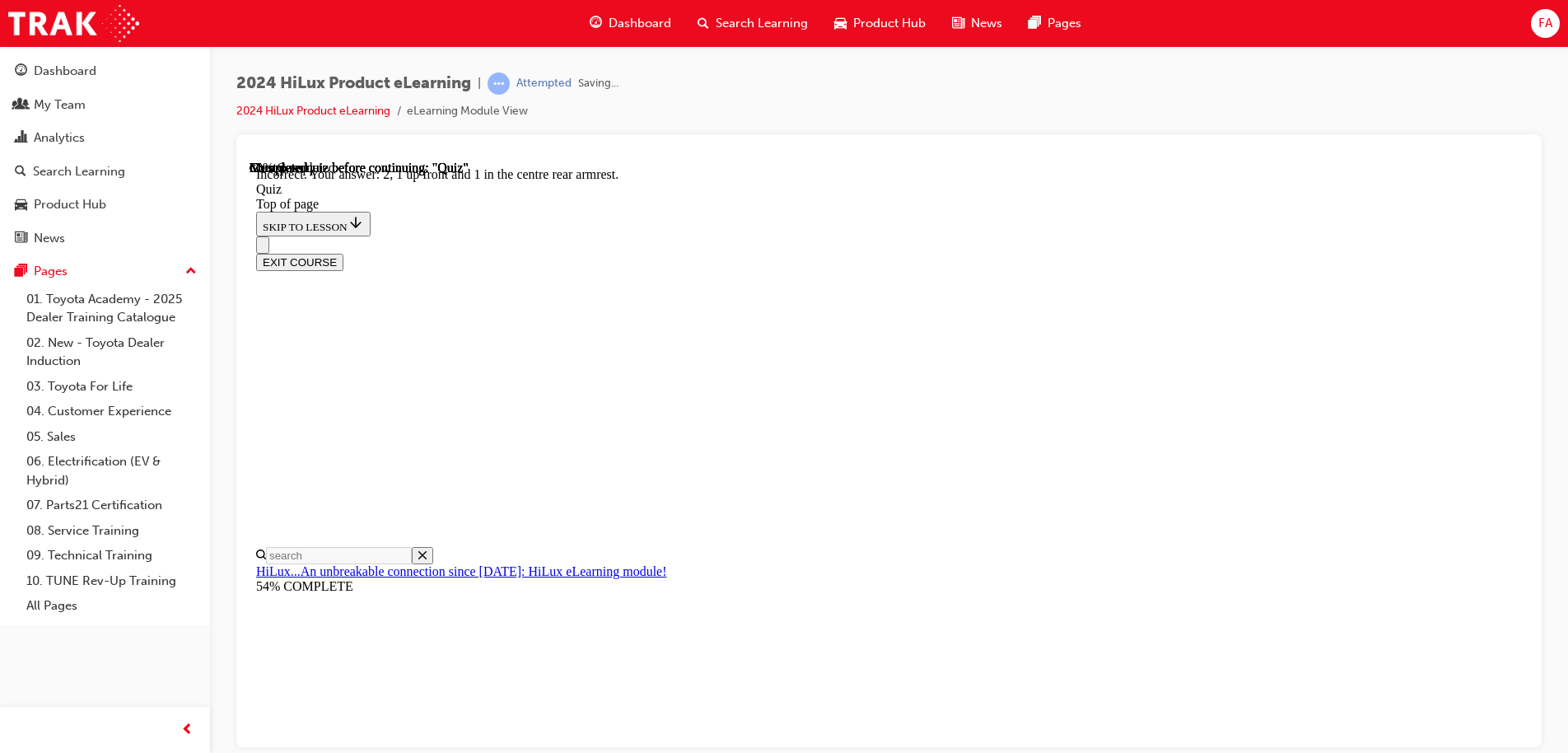
scroll to position [264, 0]
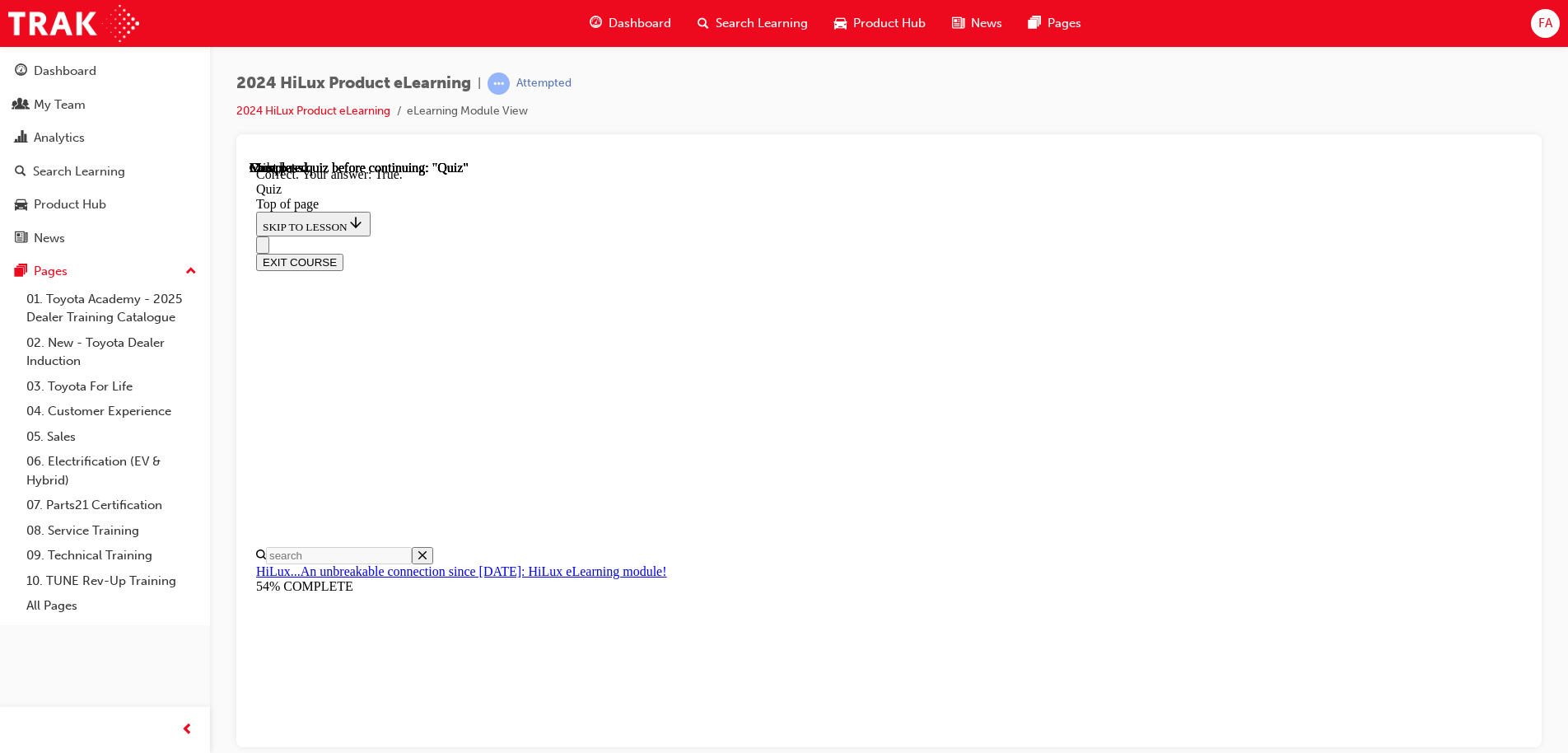
scroll to position [226, 0]
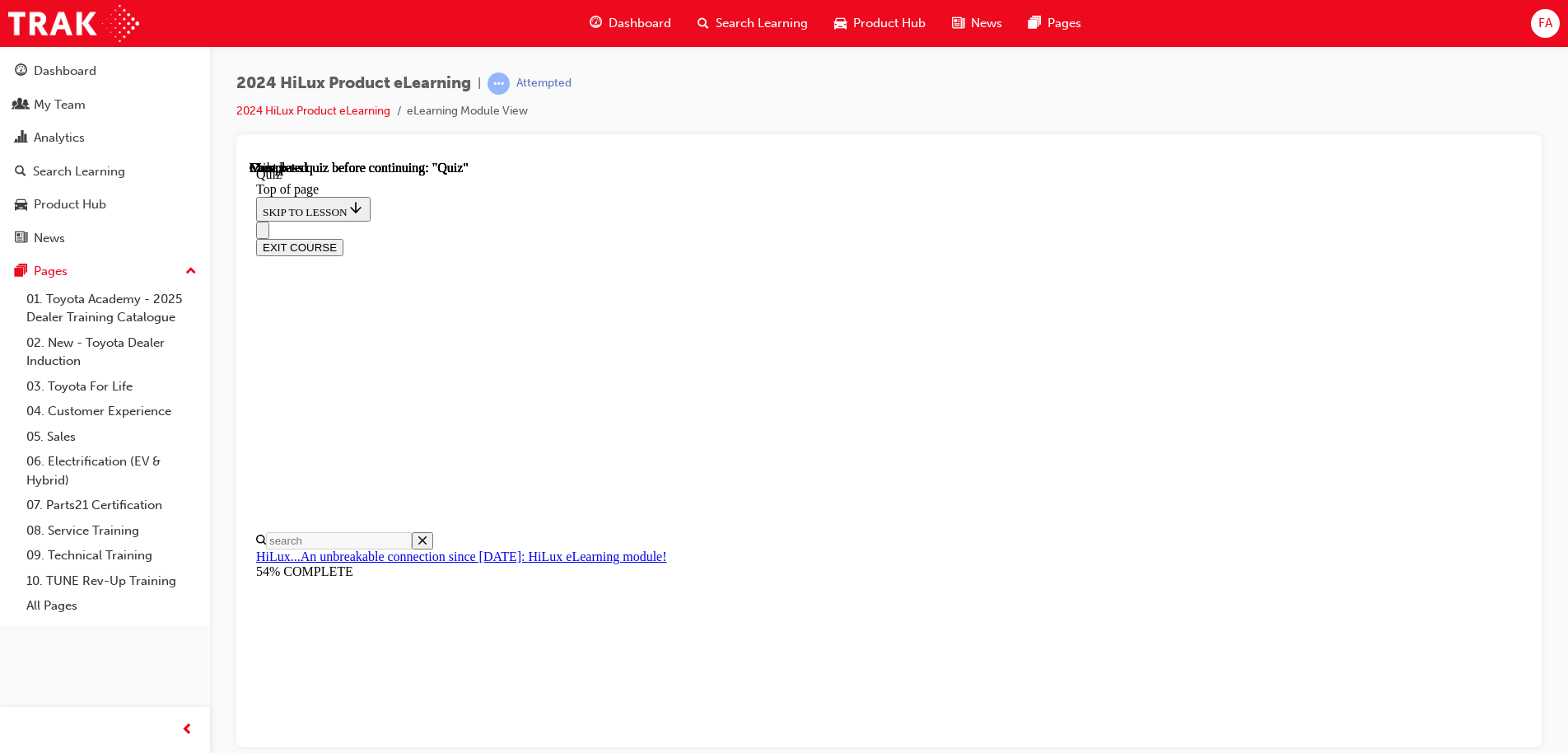
scroll to position [308, 0]
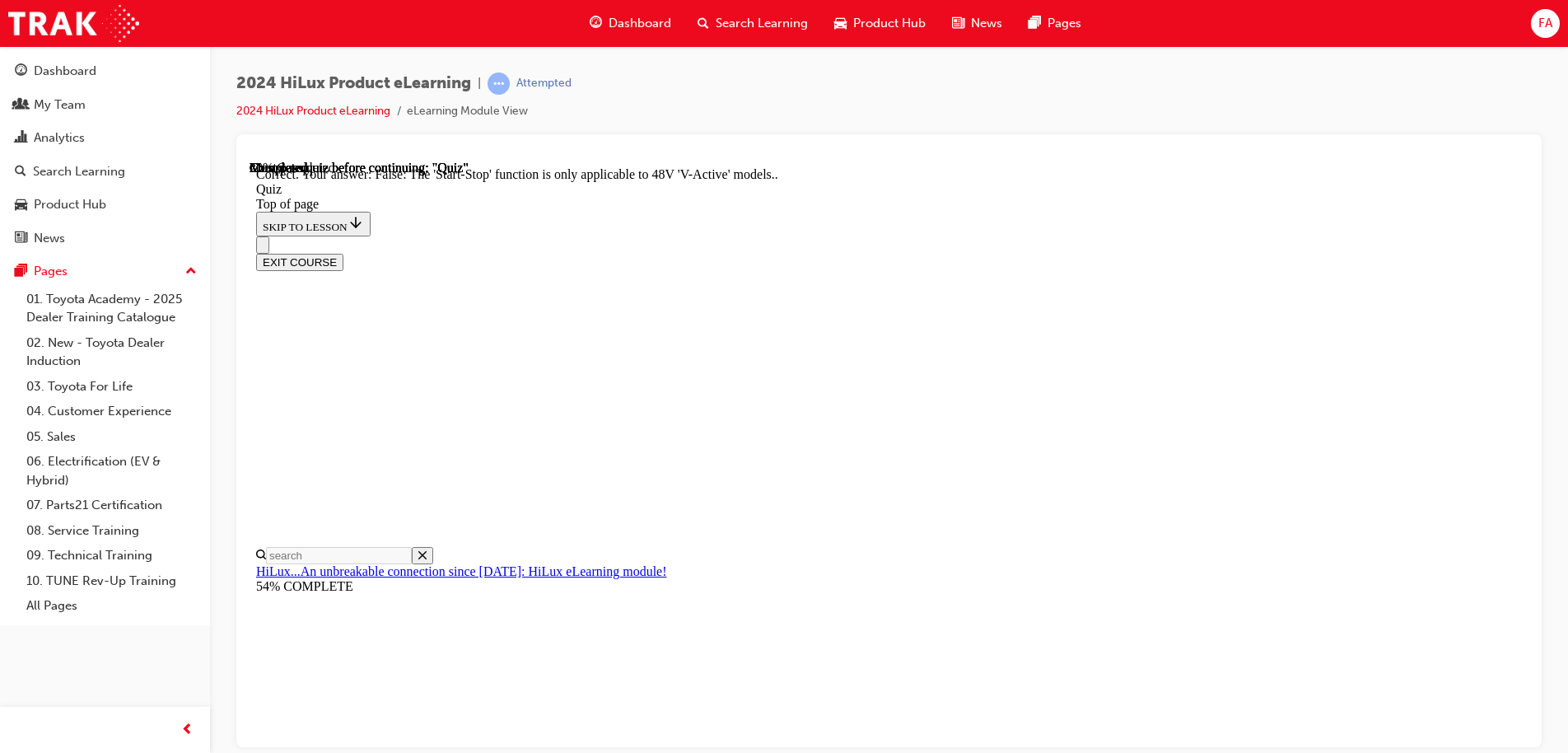
scroll to position [203, 0]
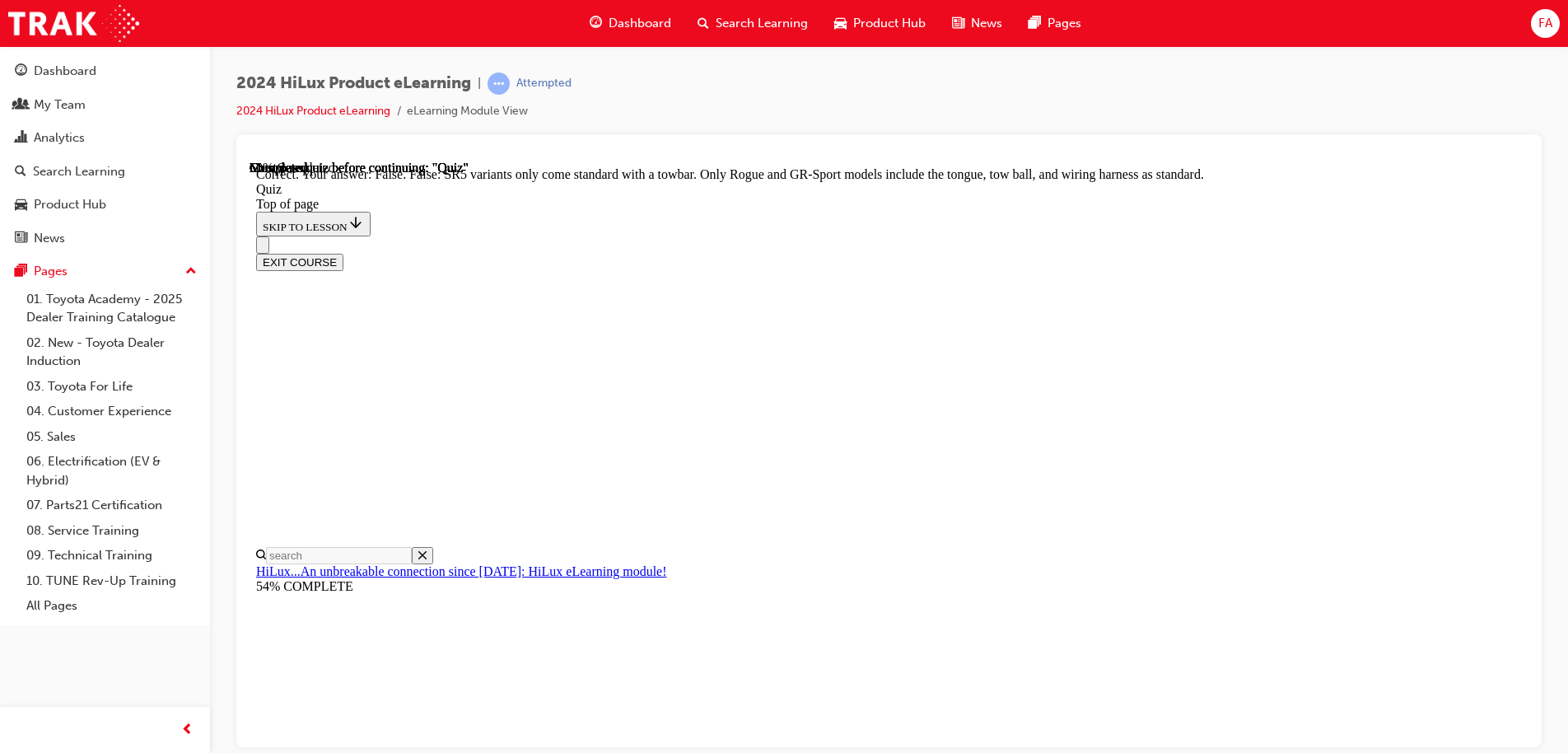
scroll to position [299, 0]
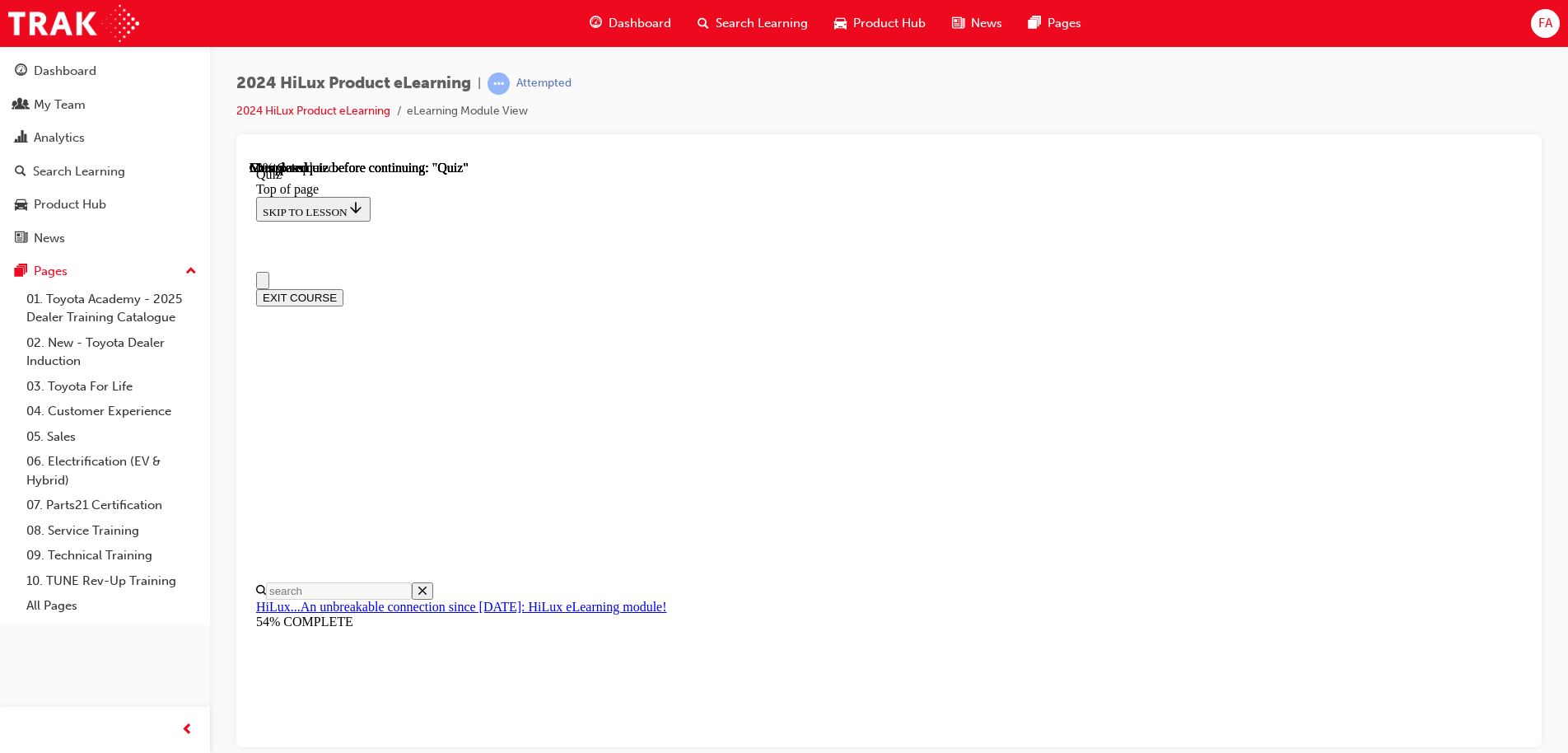
scroll to position [0, 0]
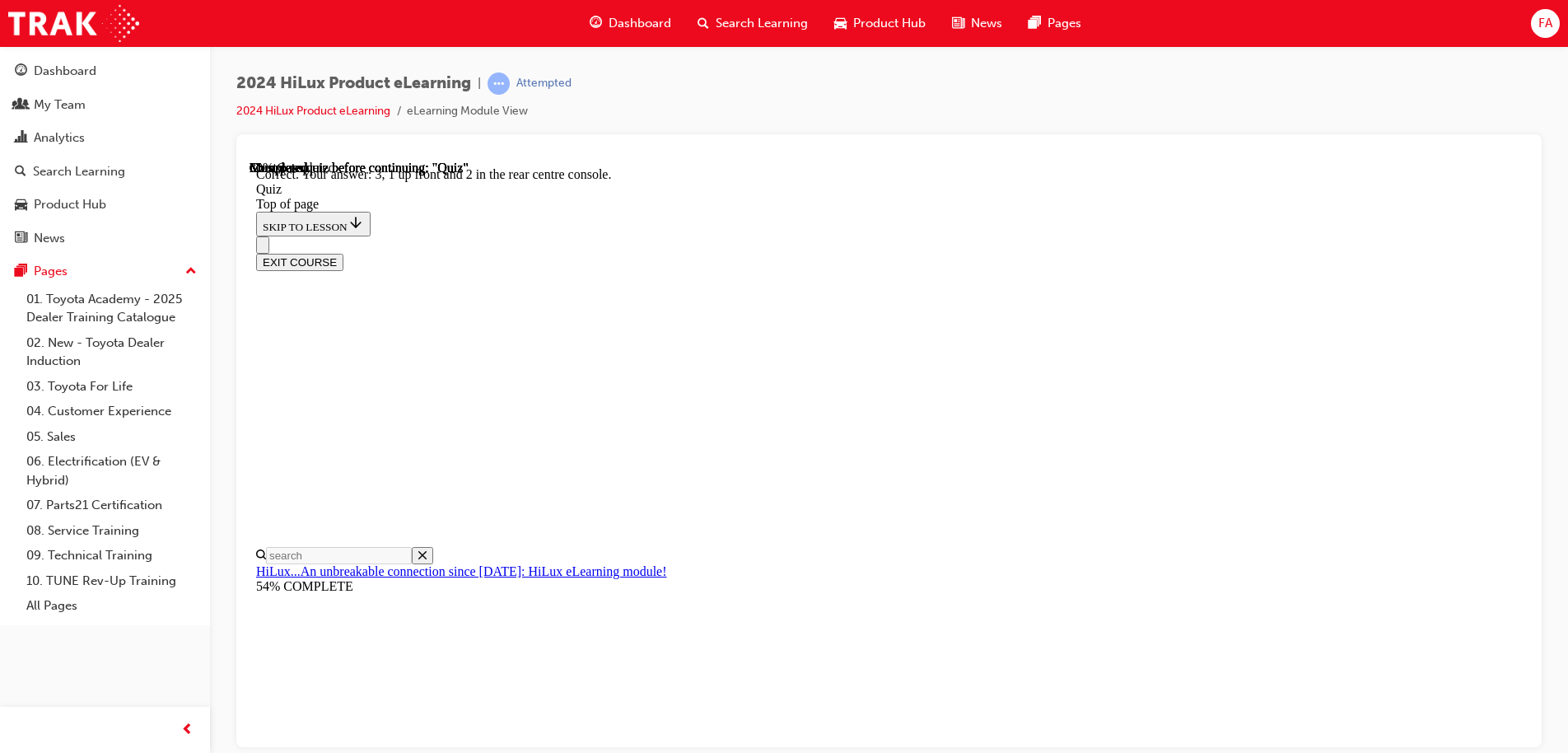
scroll to position [264, 0]
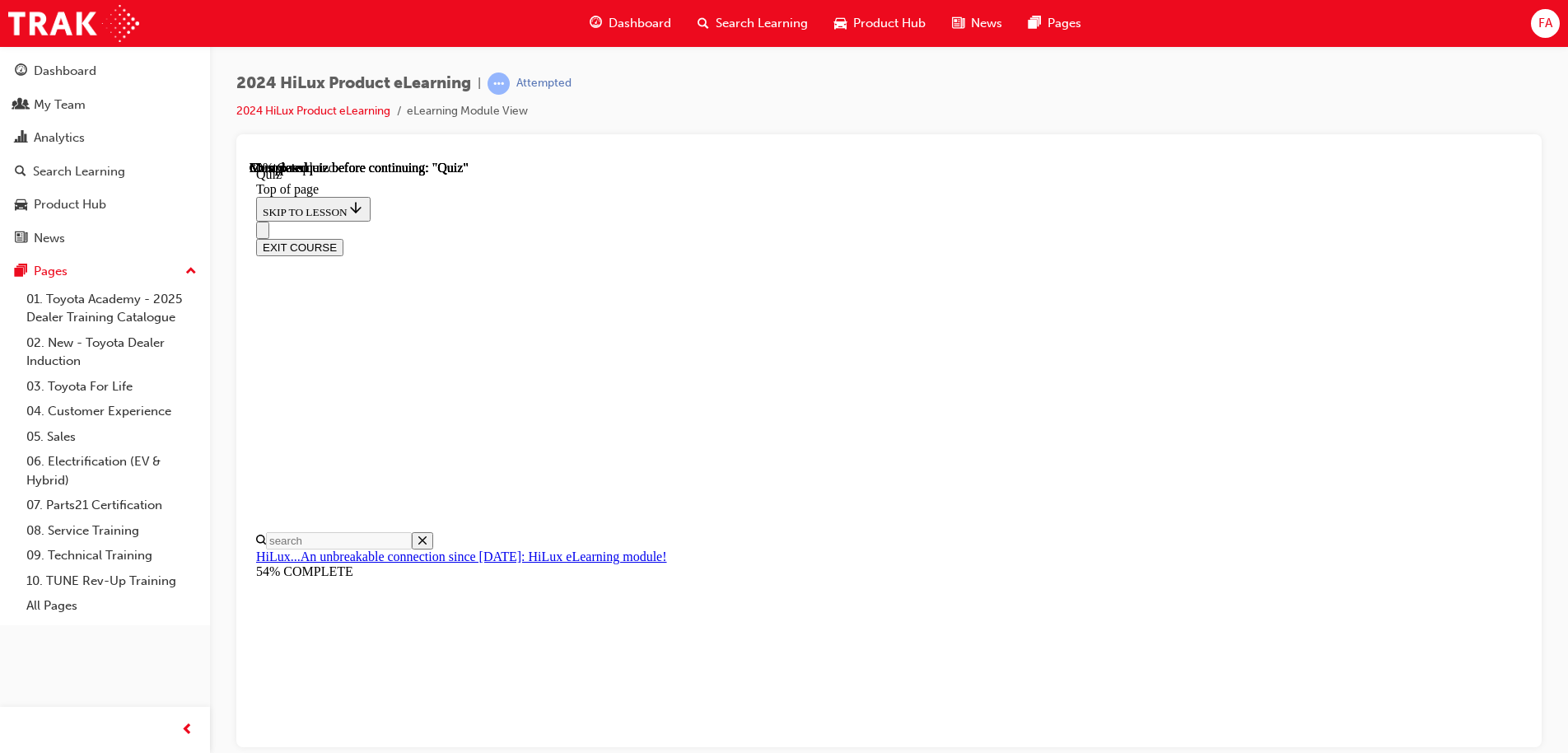
scroll to position [248, 0]
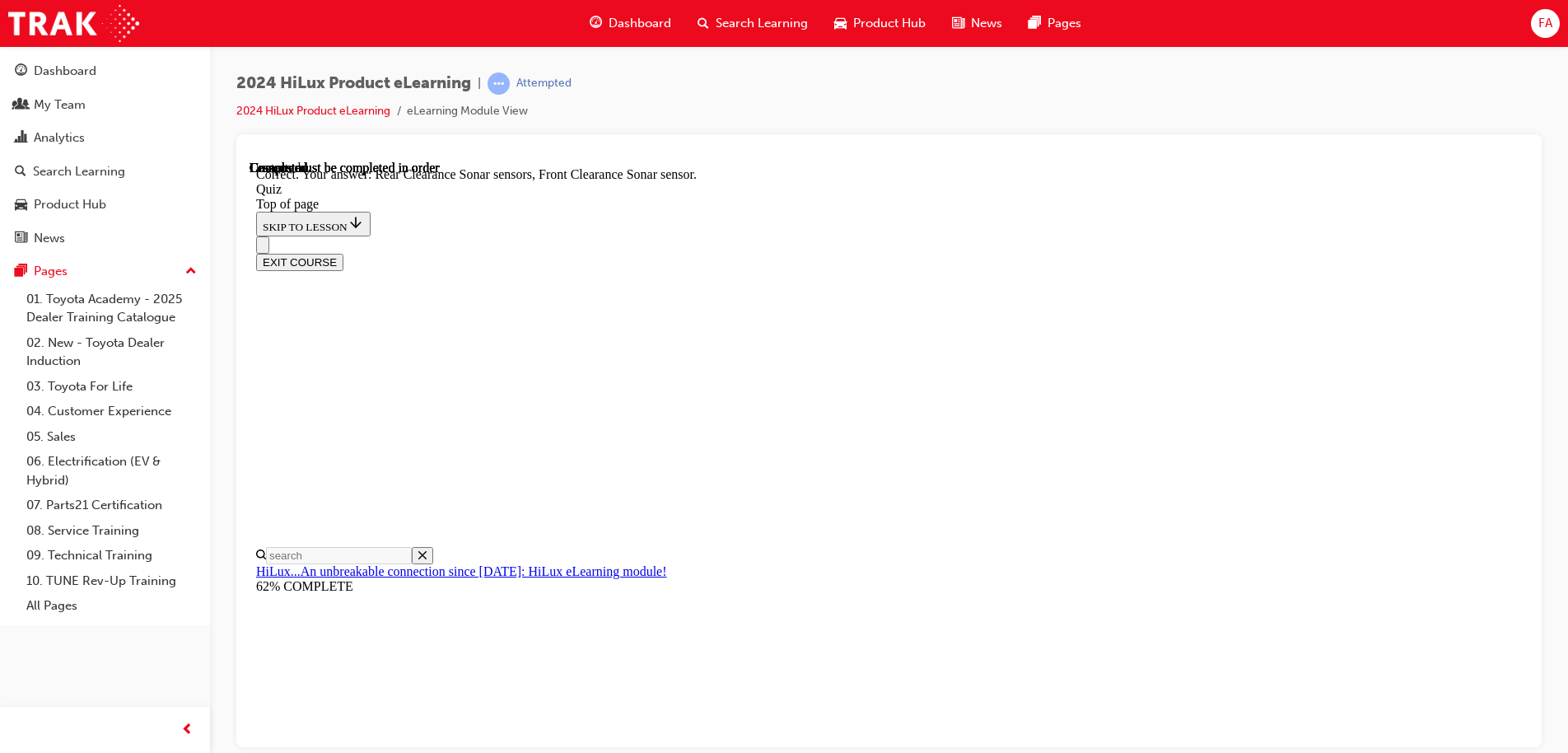
scroll to position [302, 0]
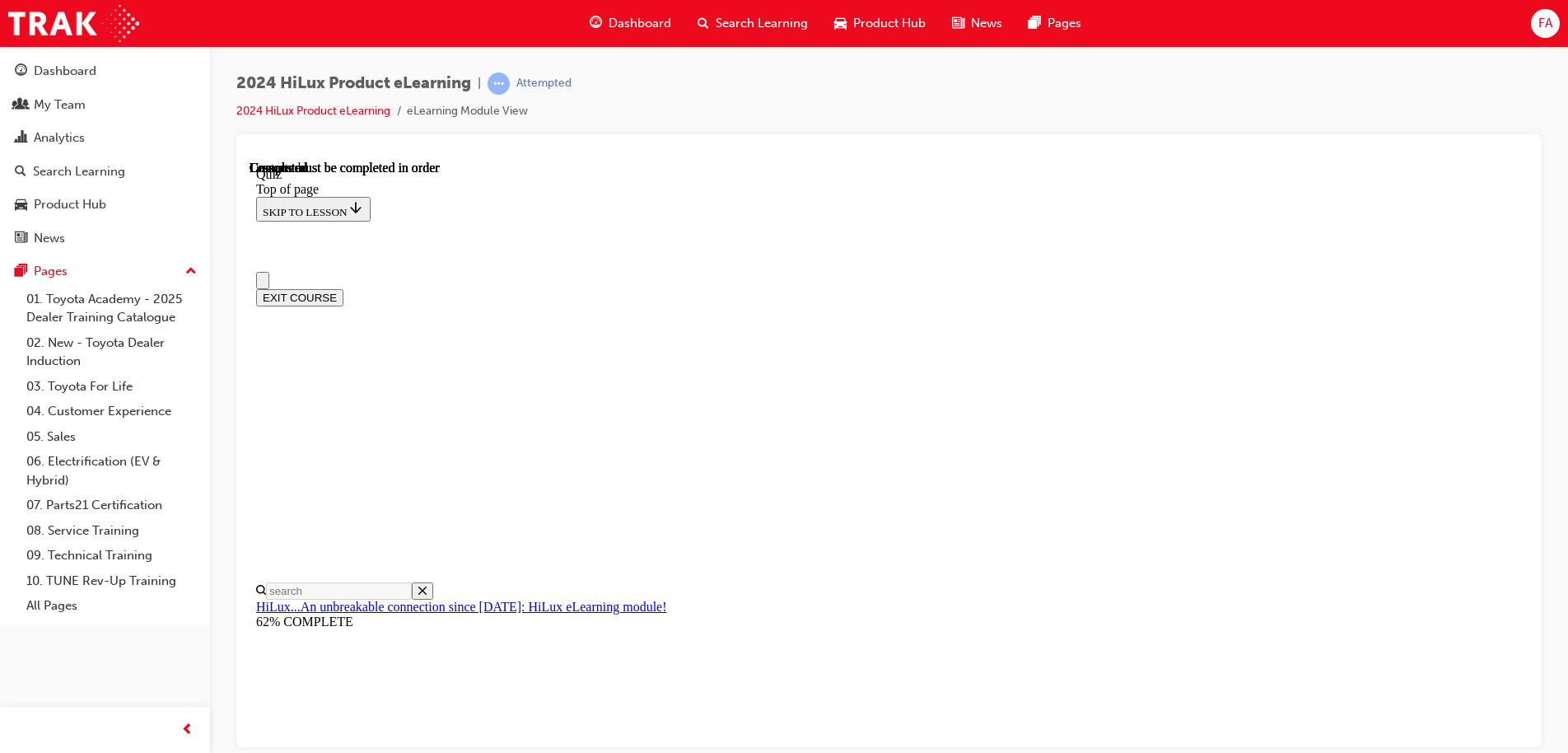
scroll to position [308, 0]
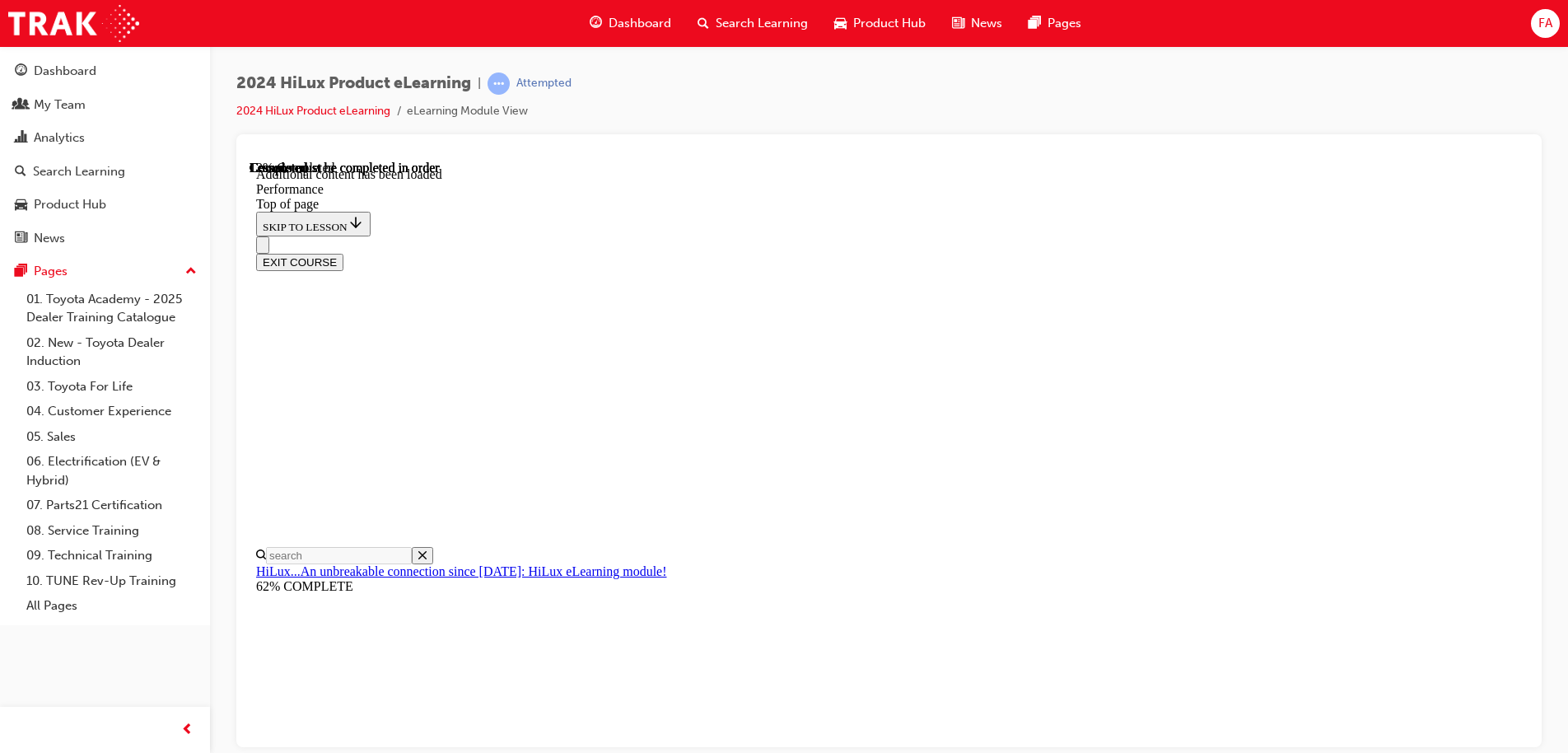
scroll to position [1434, 0]
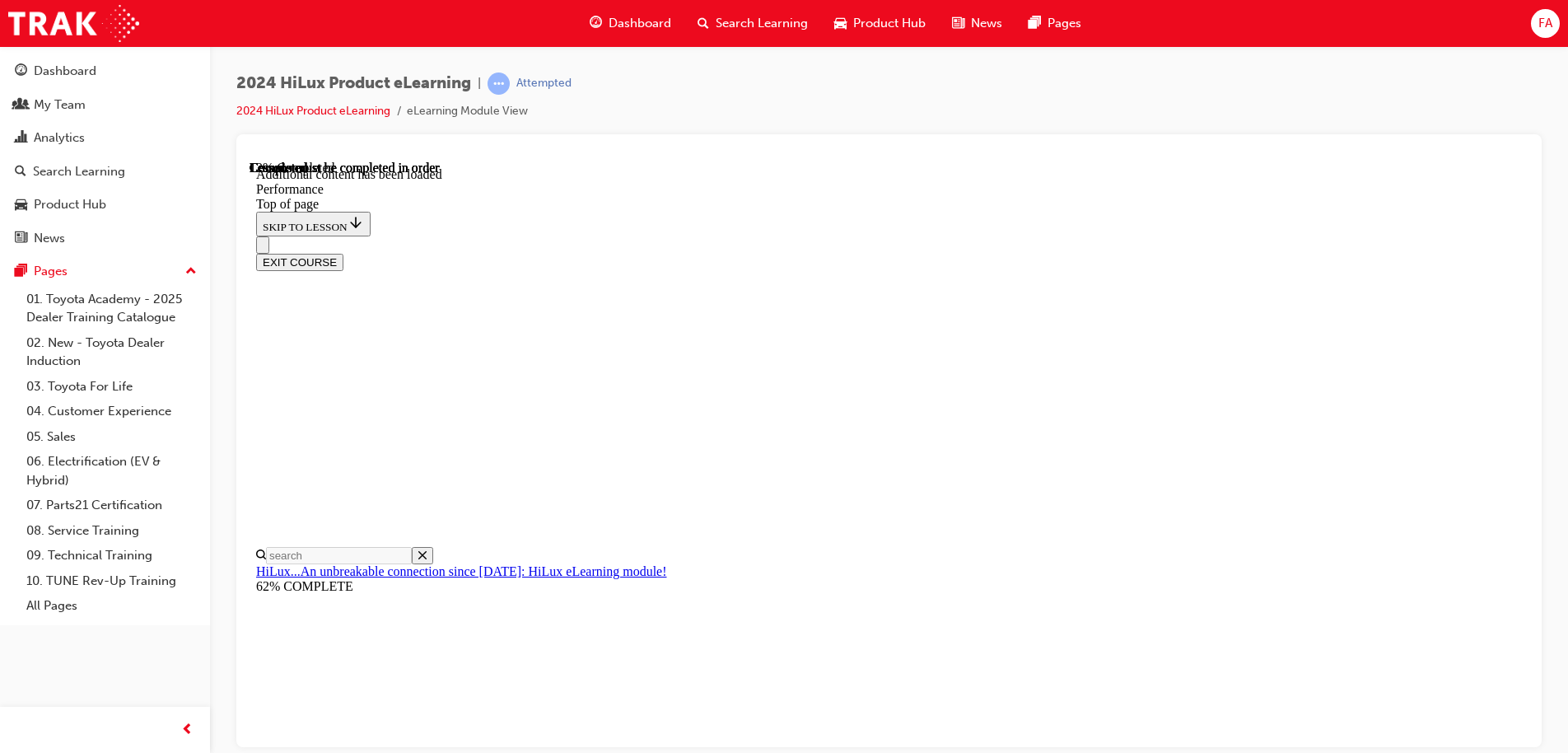
scroll to position [3328, 0]
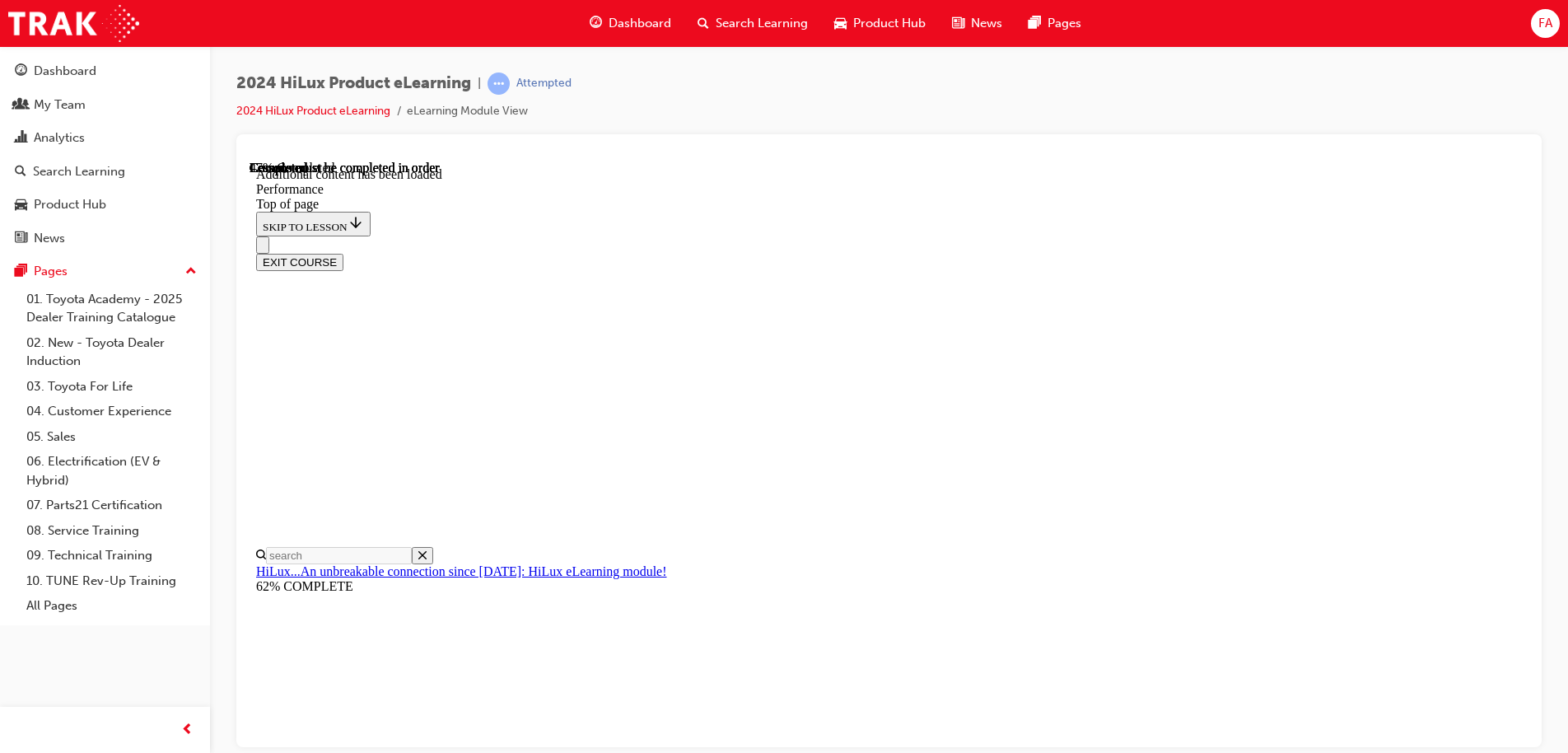
scroll to position [7753, 0]
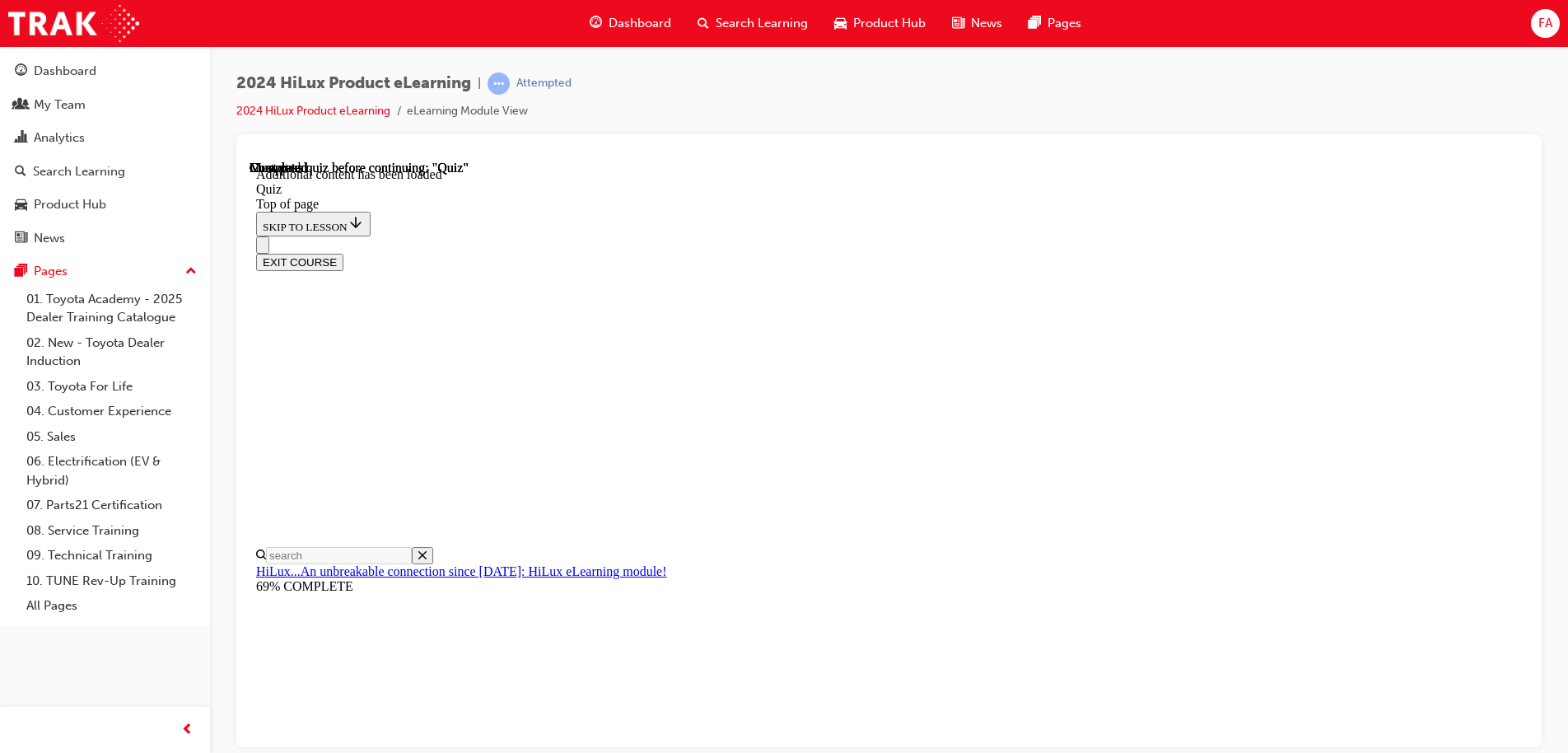
scroll to position [51, 0]
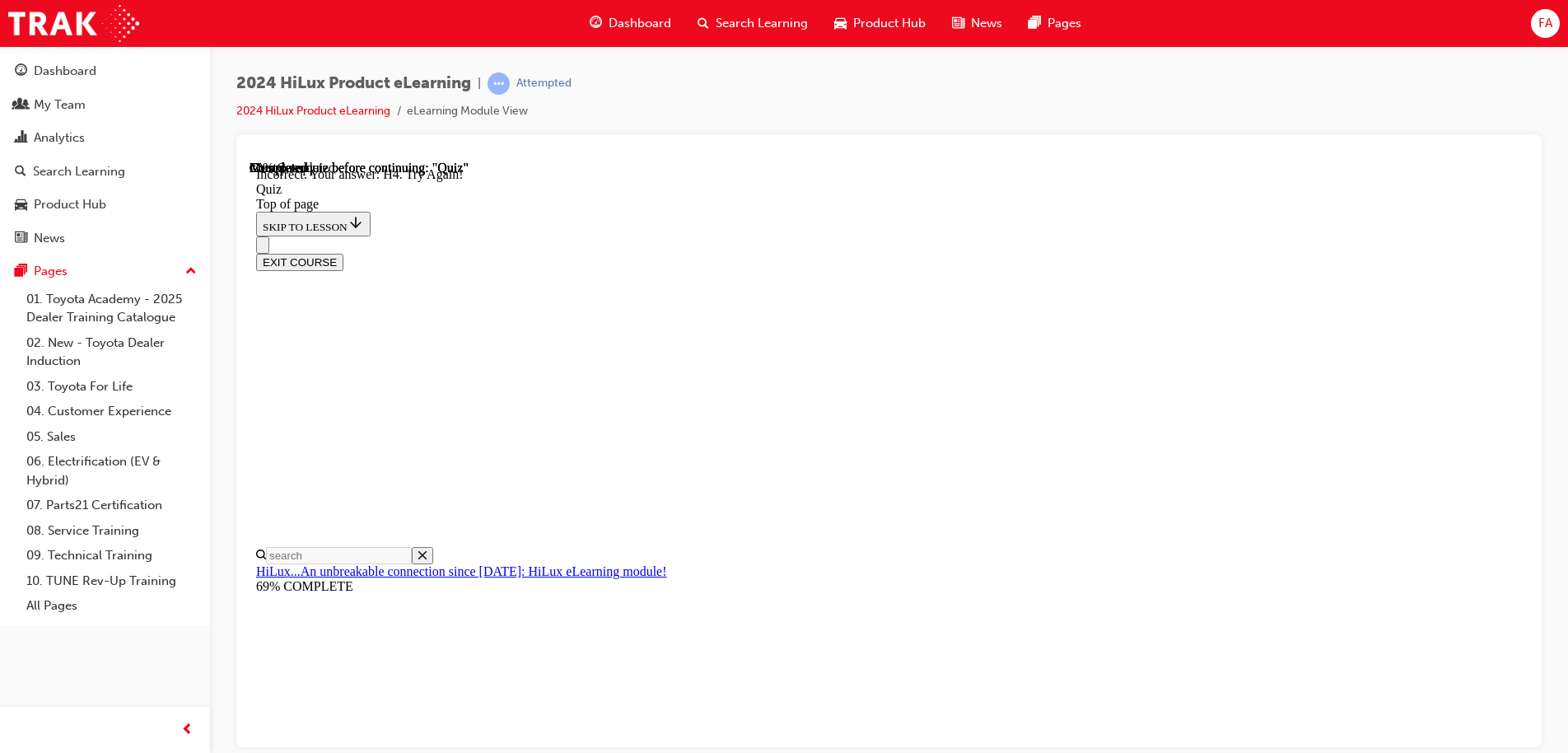
scroll to position [164, 0]
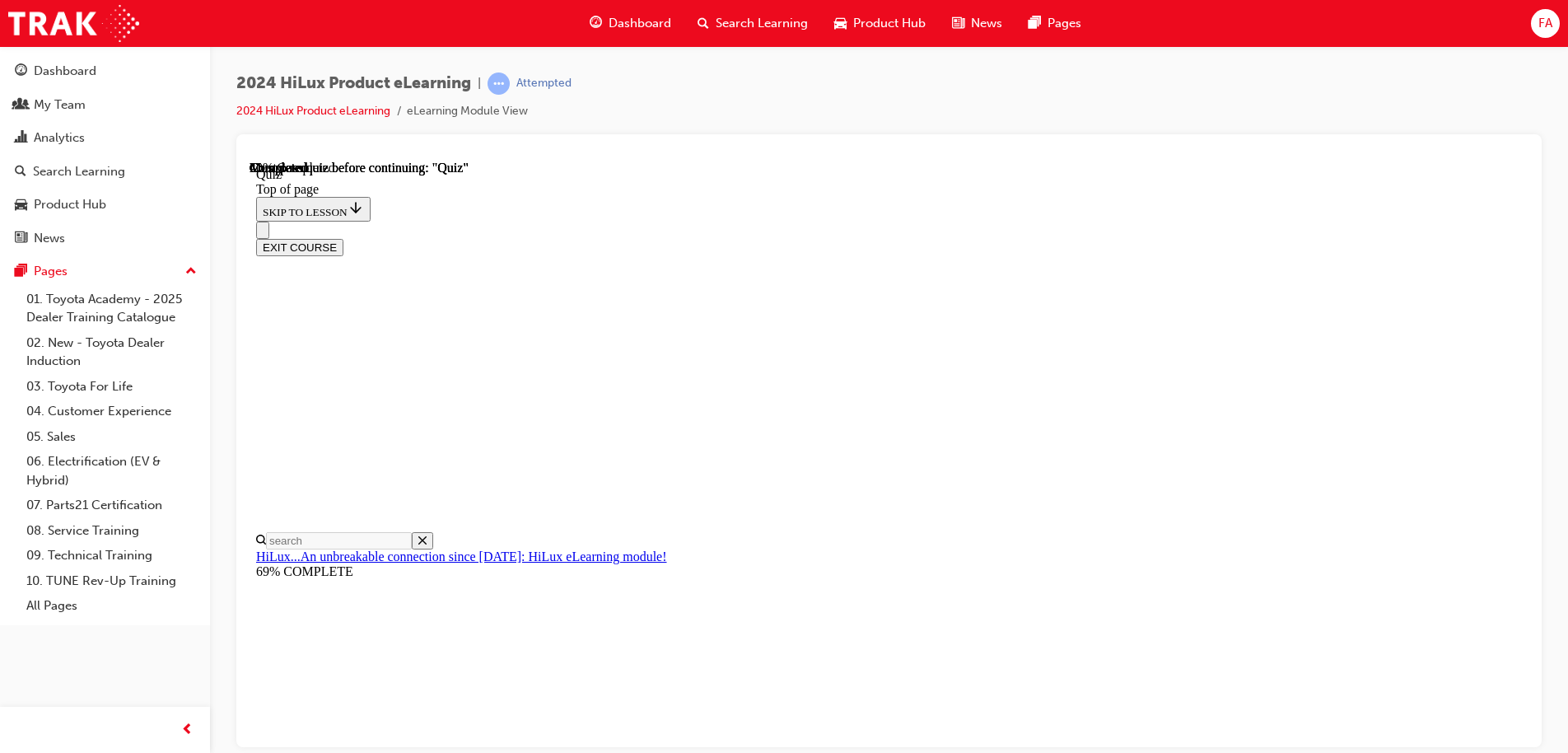
scroll to position [404, 0]
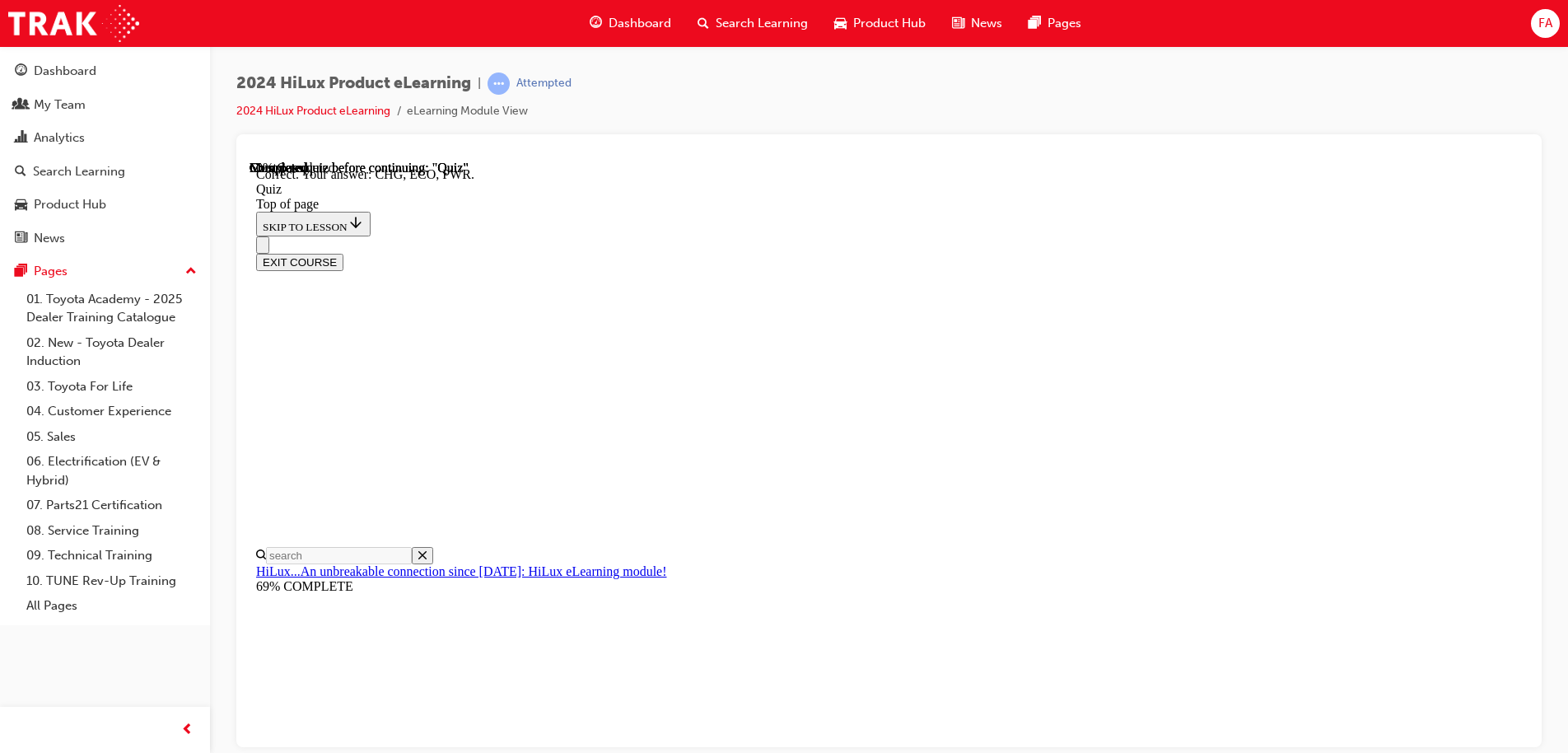
scroll to position [538, 0]
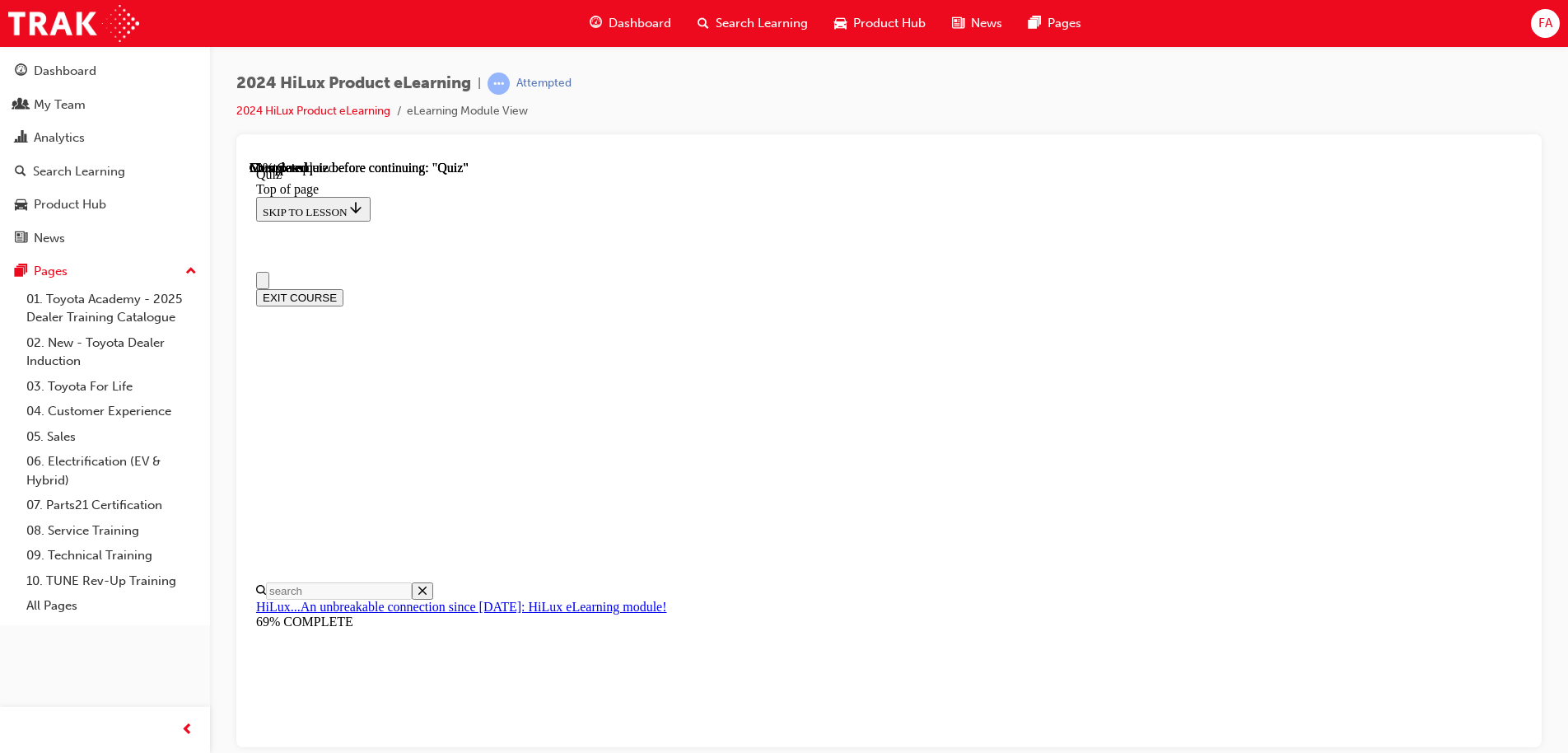
scroll to position [165, 0]
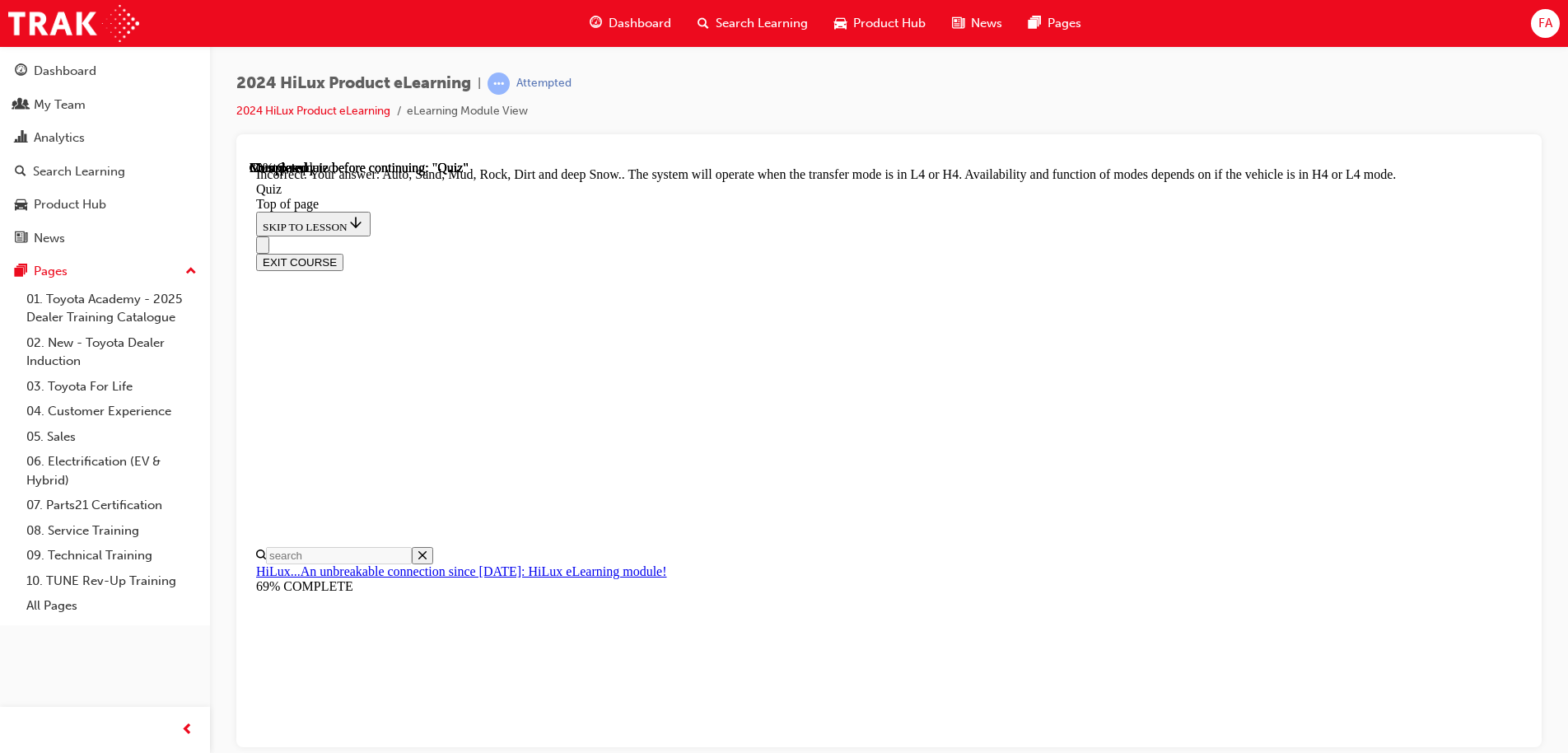
scroll to position [450, 0]
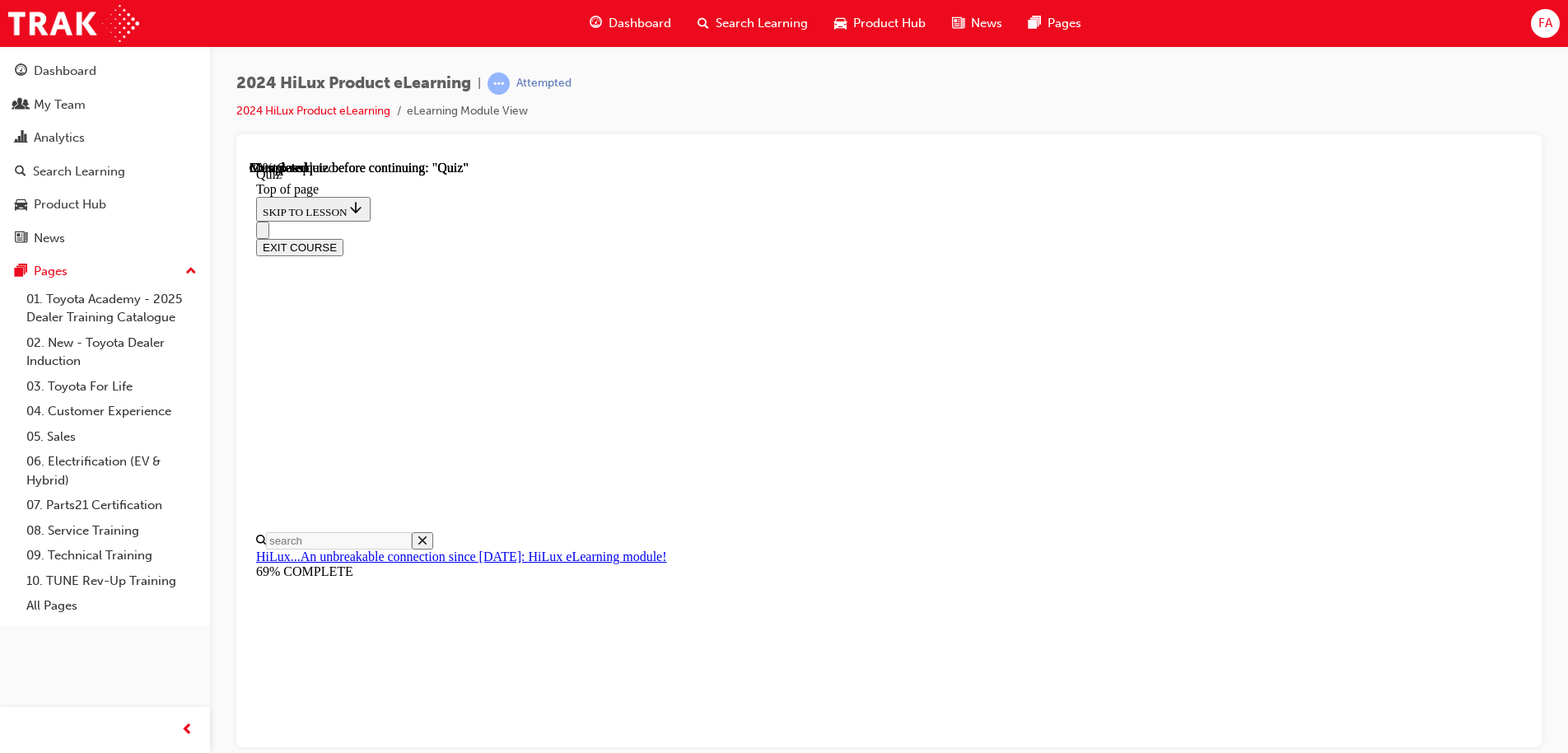
scroll to position [146, 0]
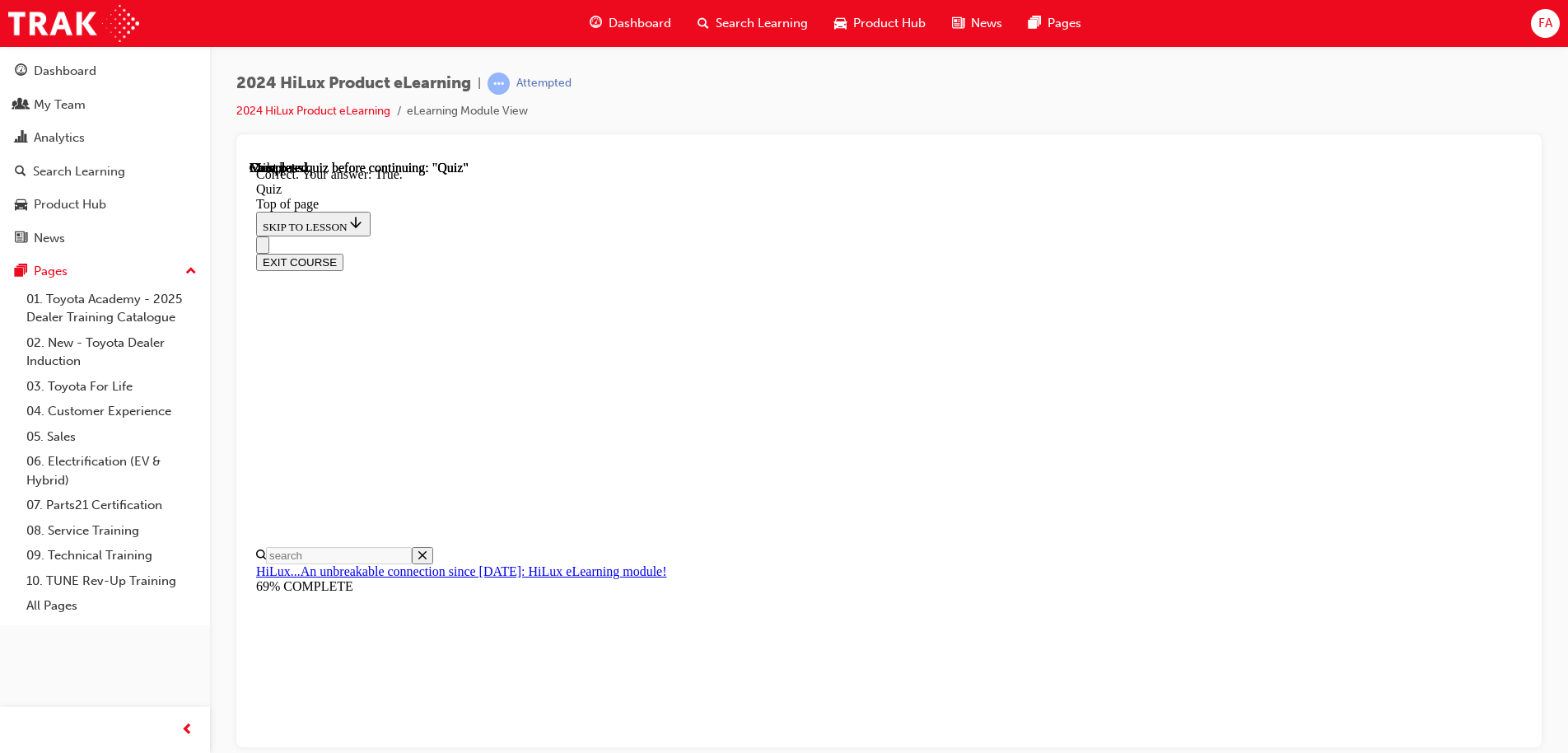
scroll to position [198, 0]
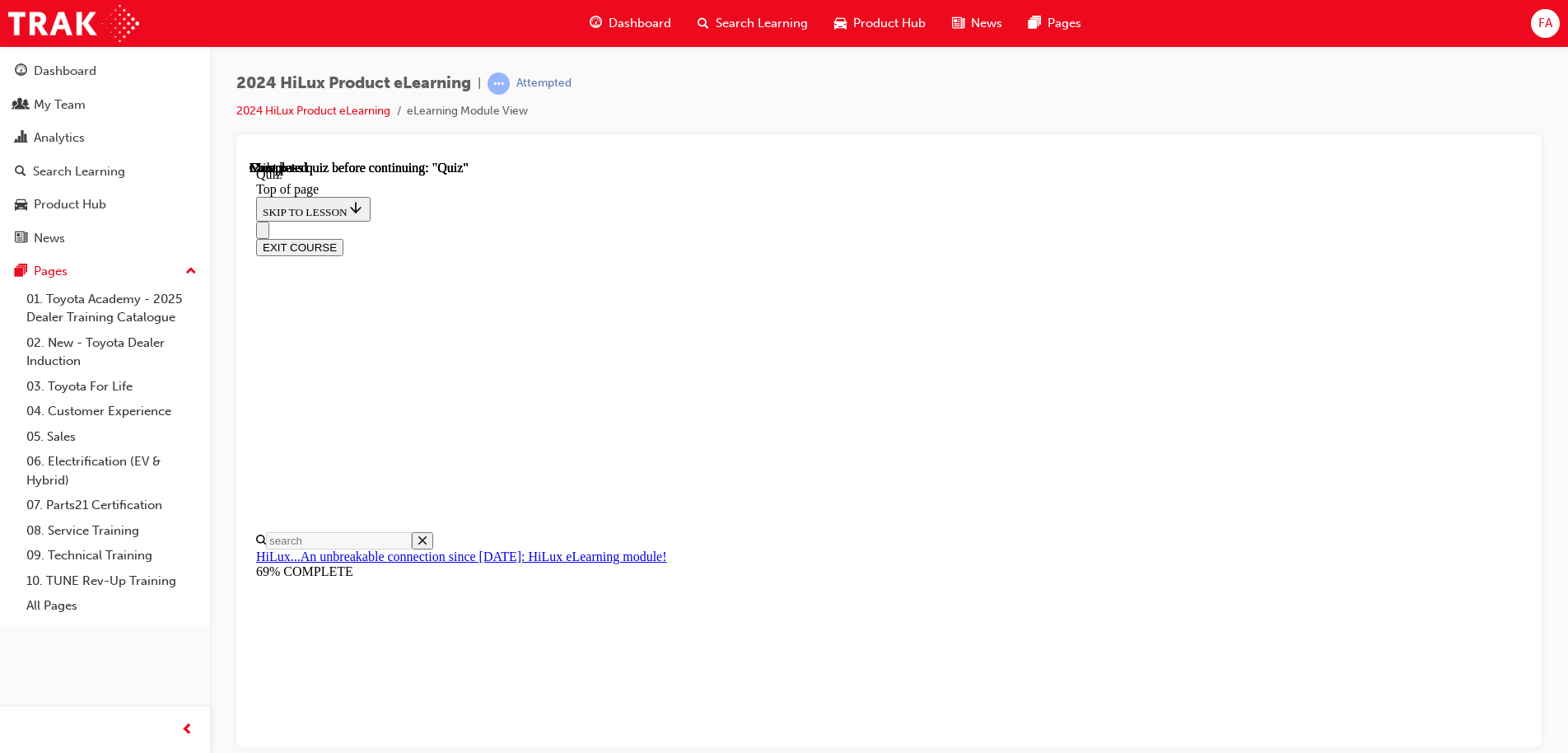
scroll to position [308, 0]
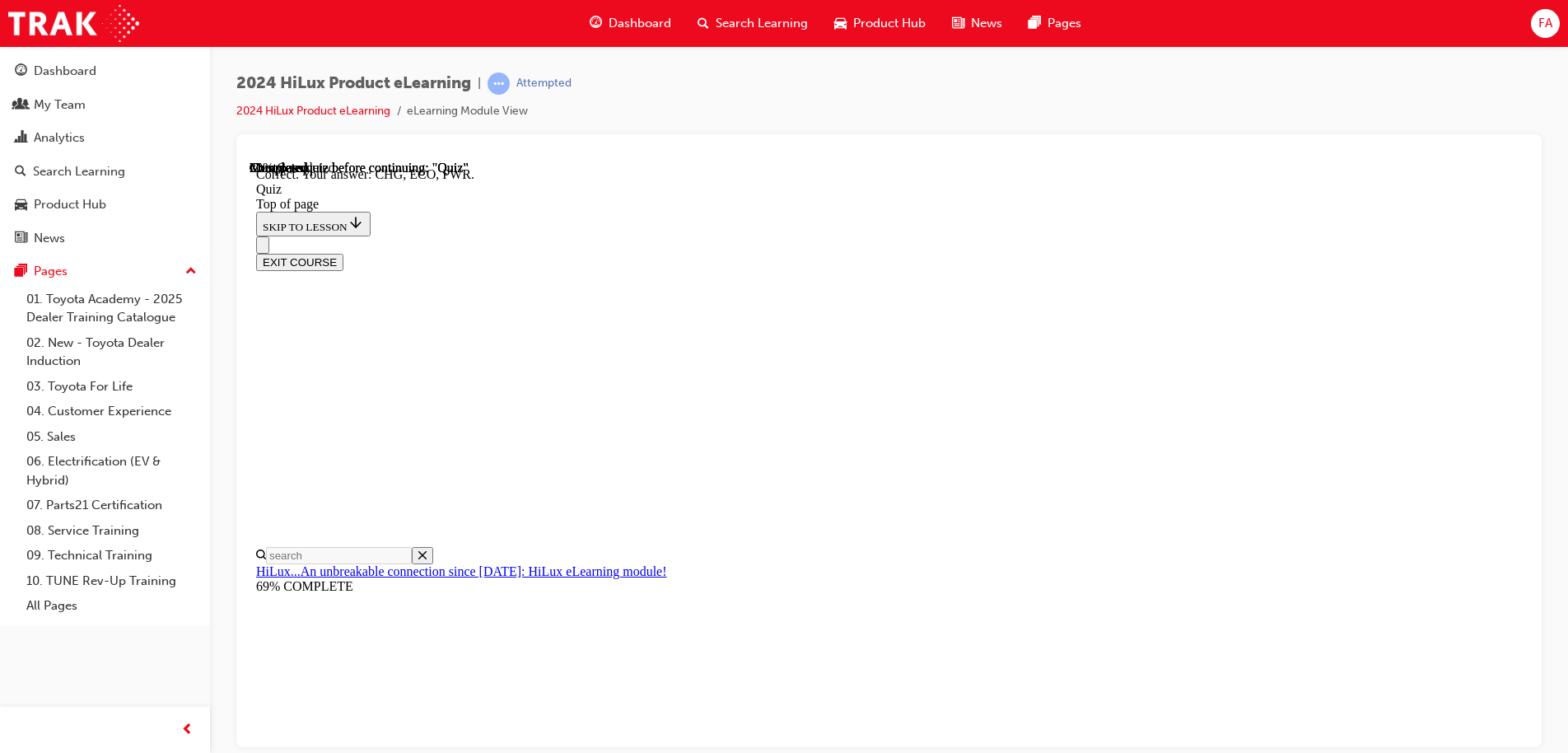
scroll to position [538, 0]
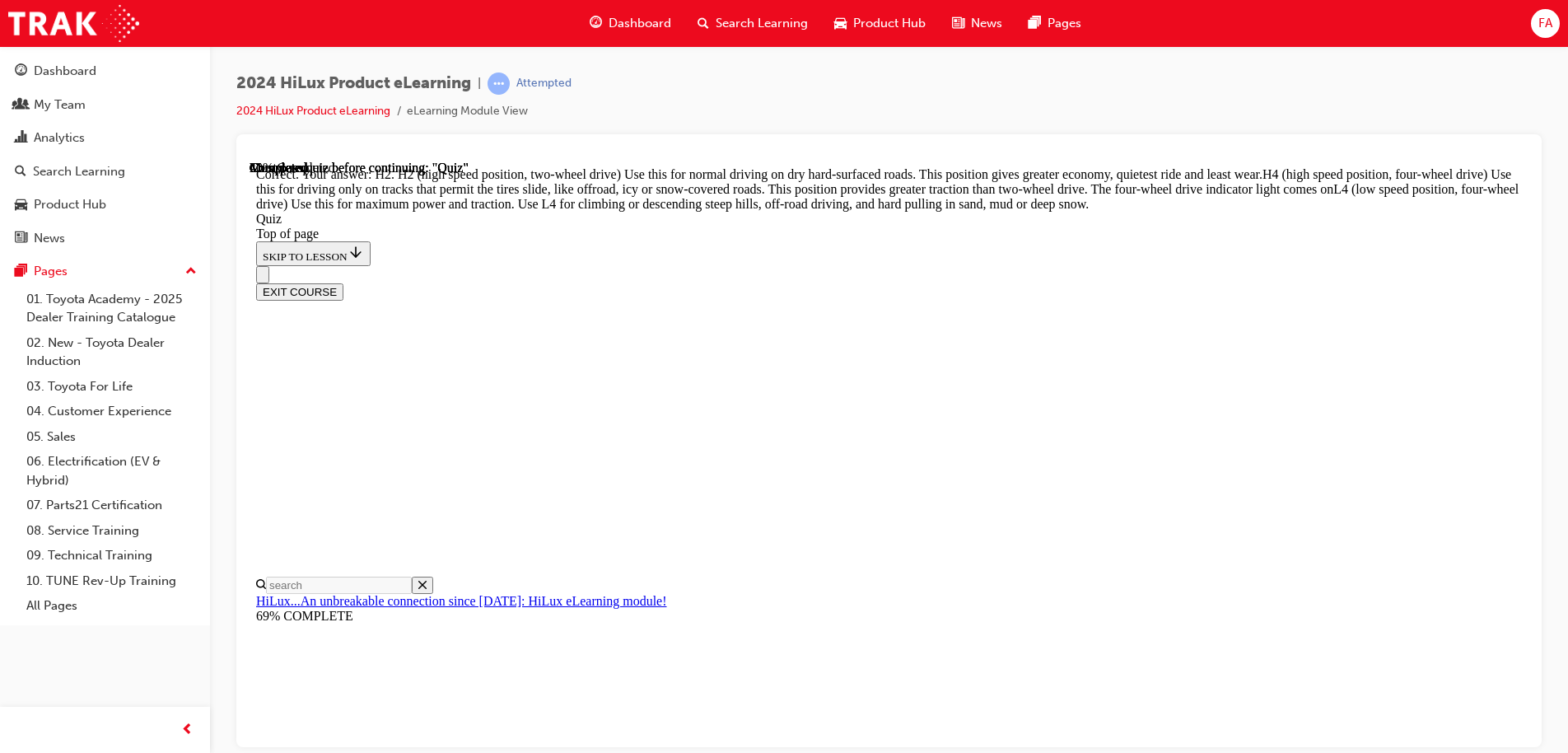
scroll to position [587, 0]
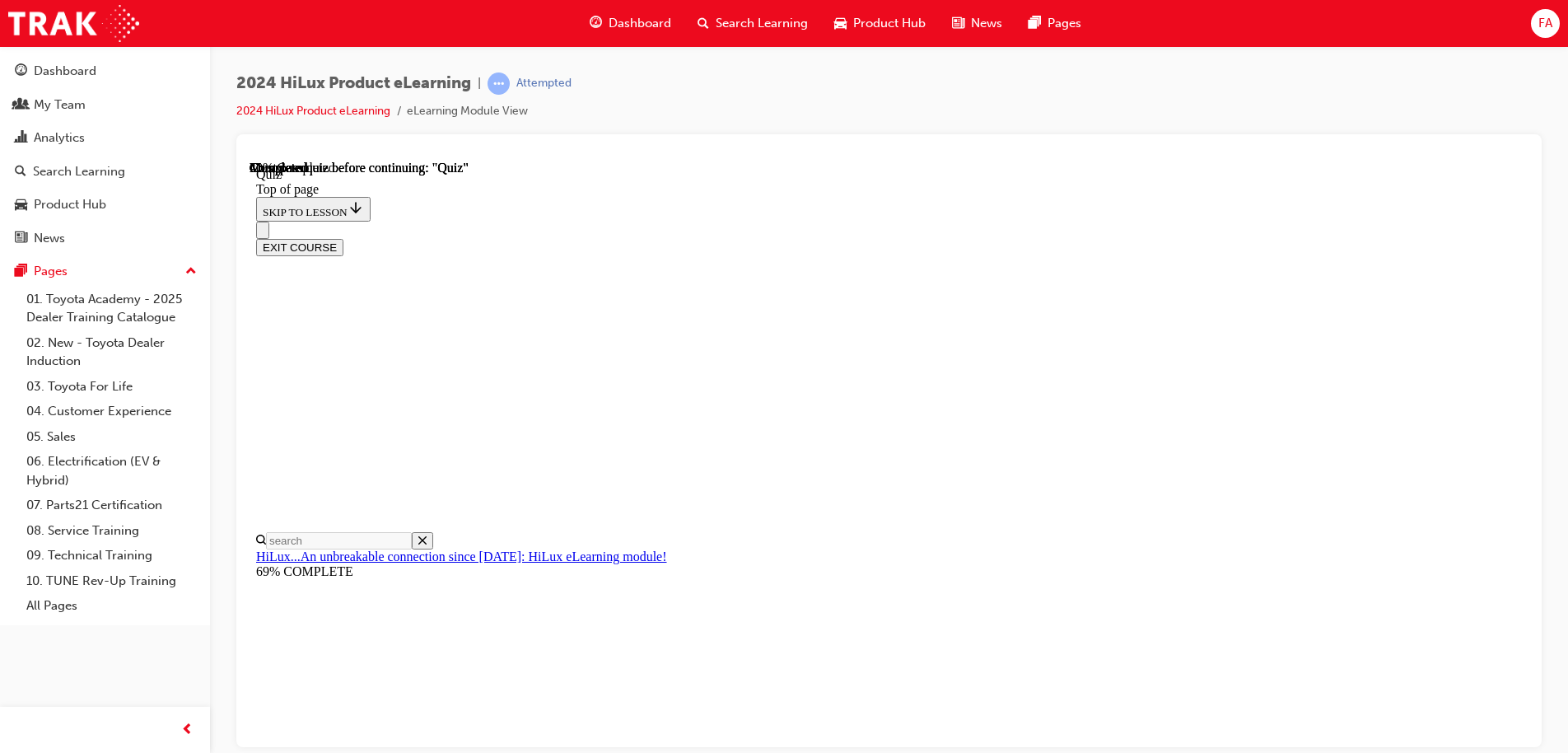
scroll to position [146, 0]
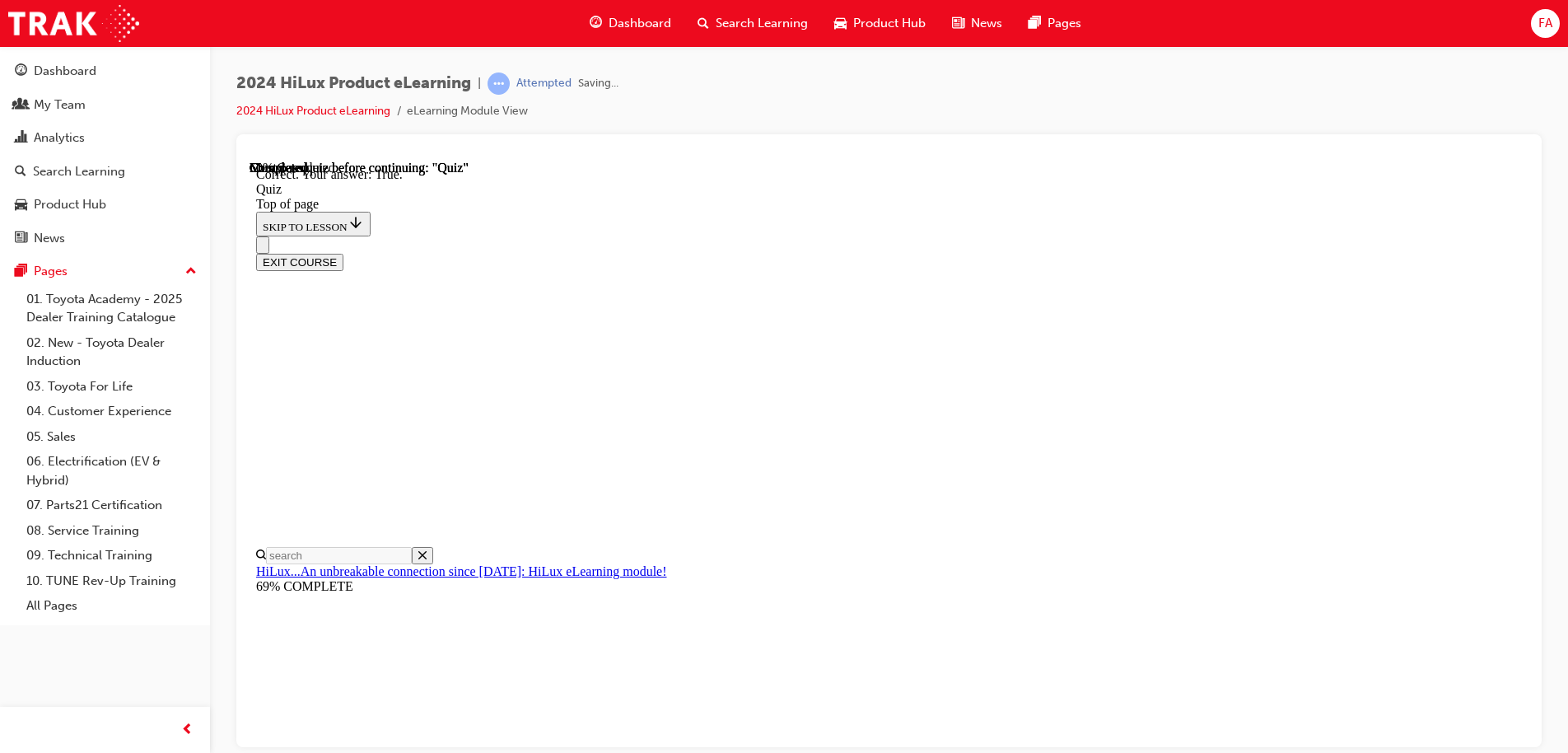
scroll to position [198, 0]
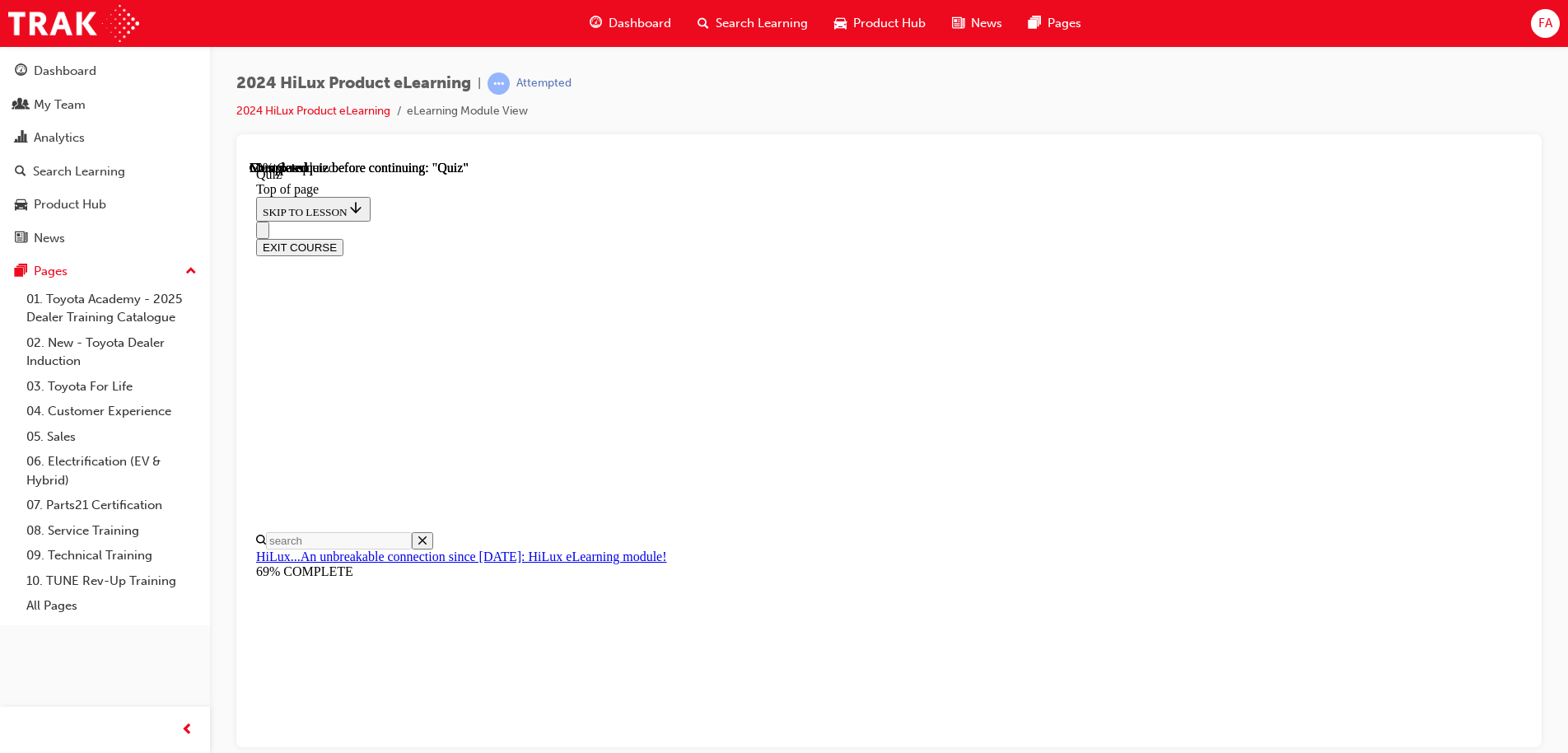
scroll to position [248, 0]
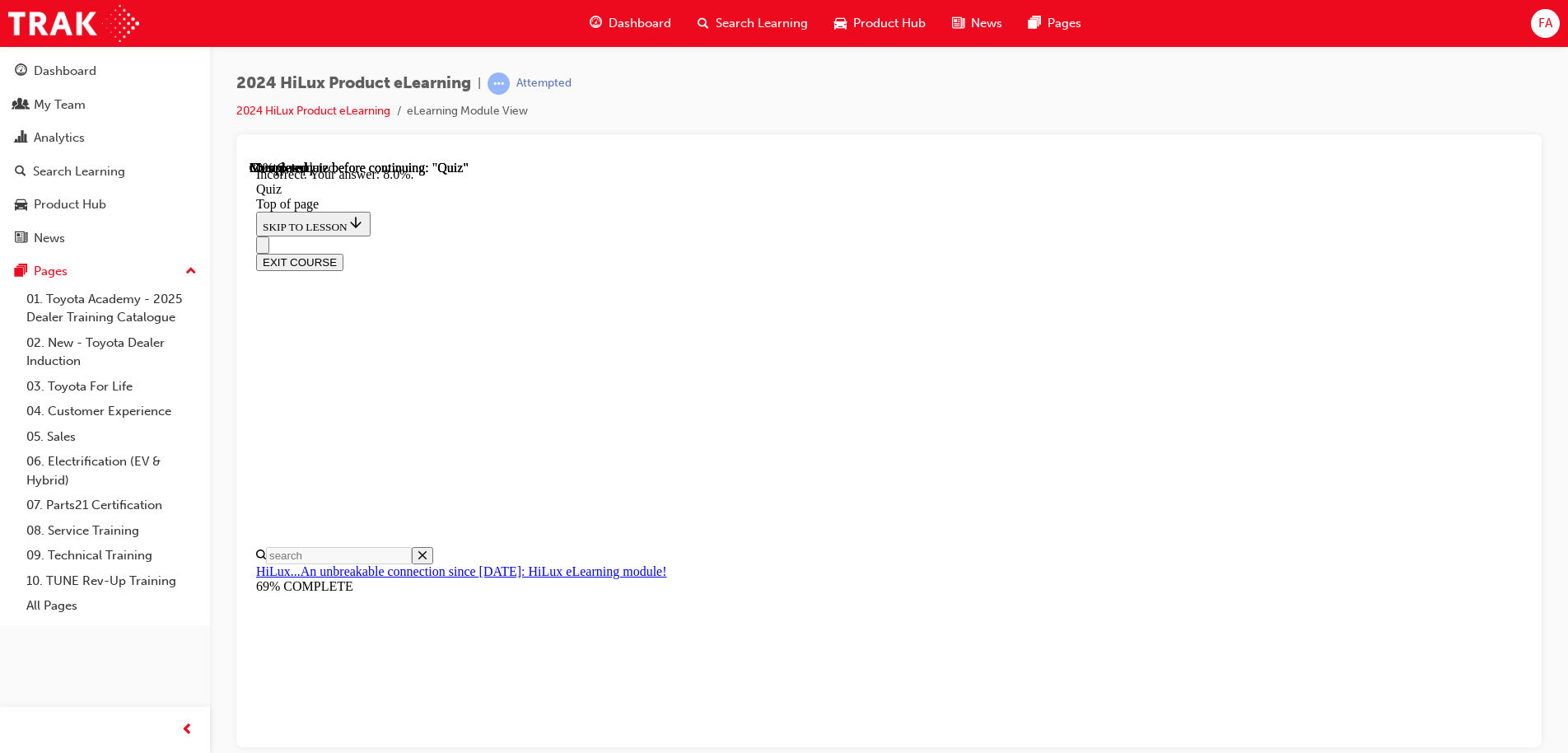
scroll to position [386, 0]
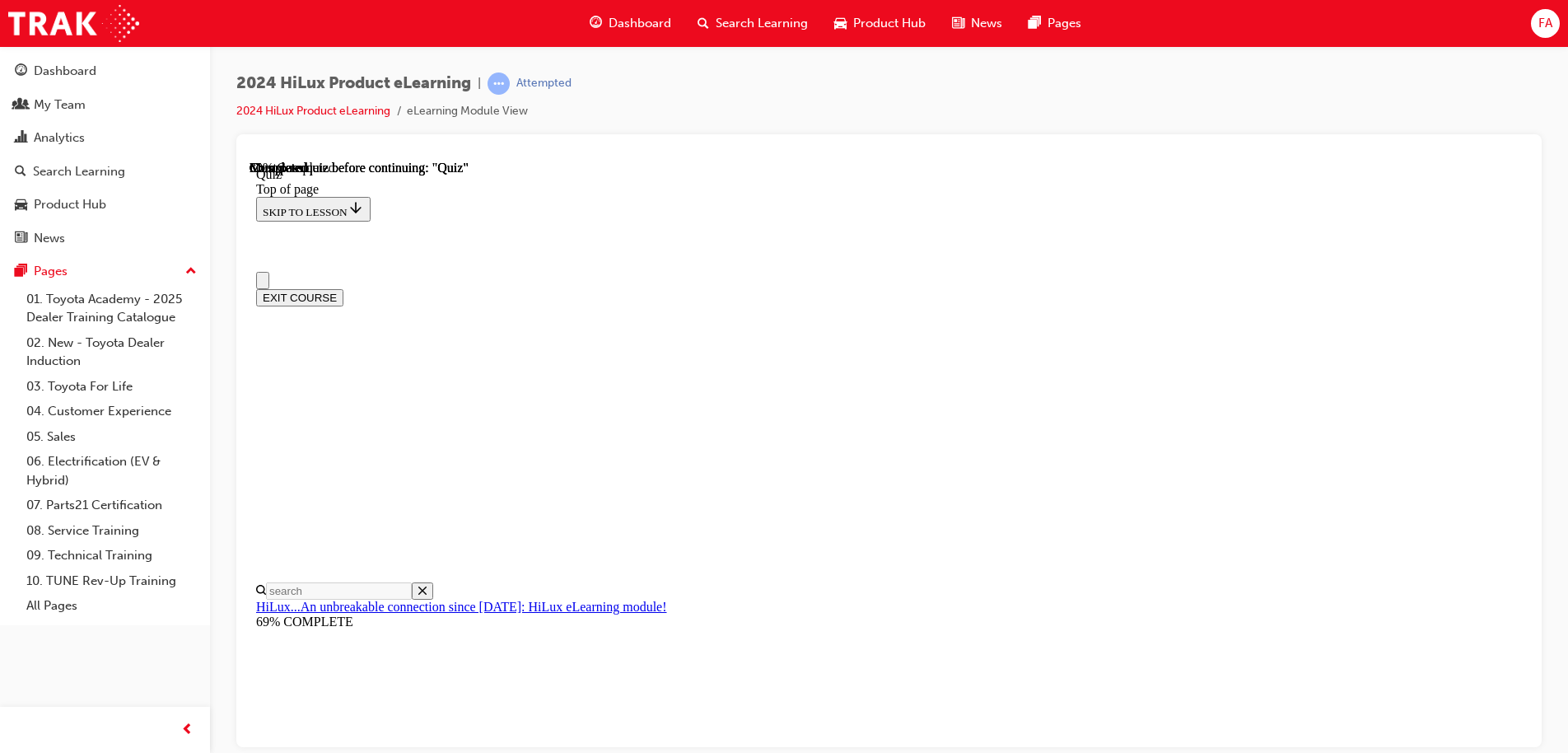
scroll to position [247, 0]
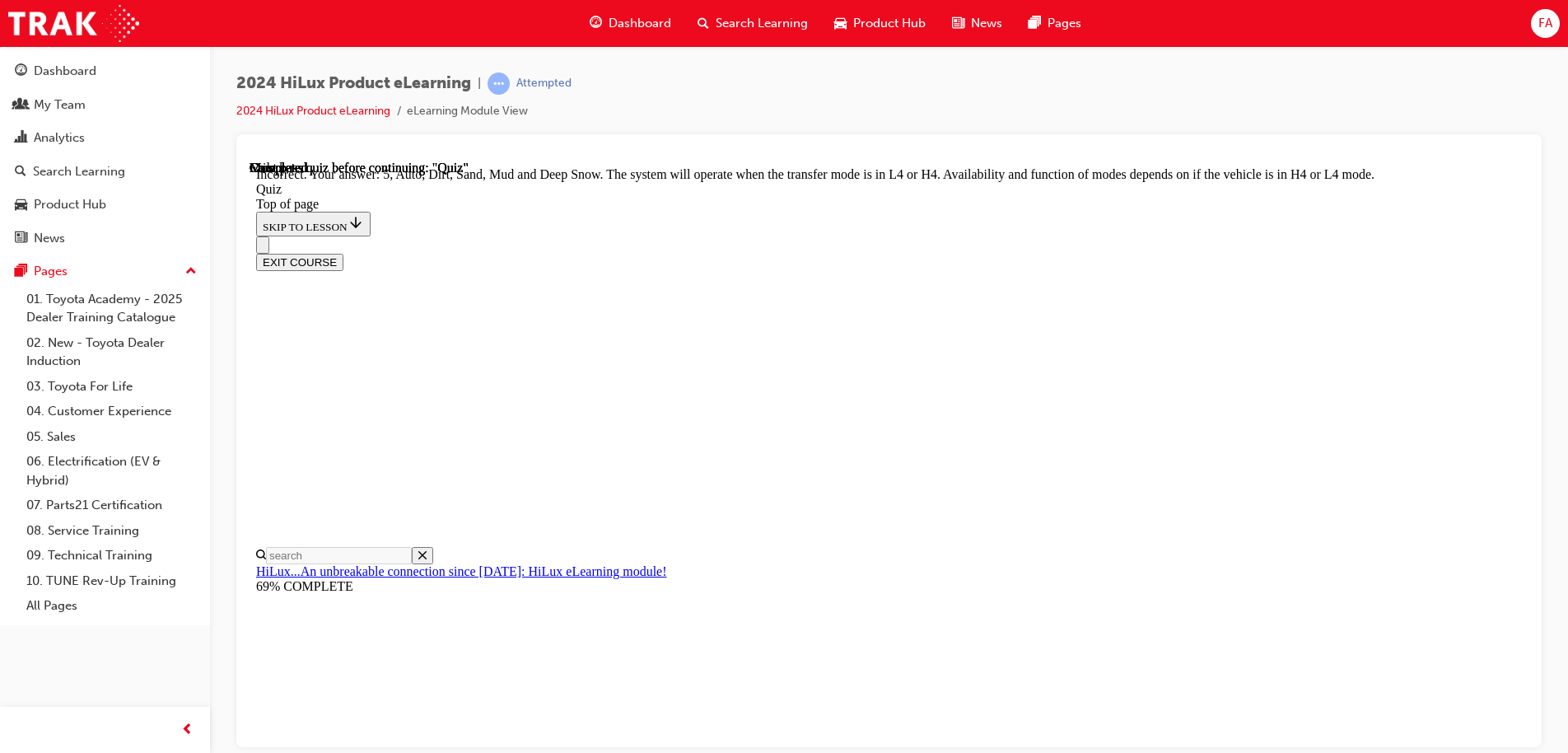
scroll to position [450, 0]
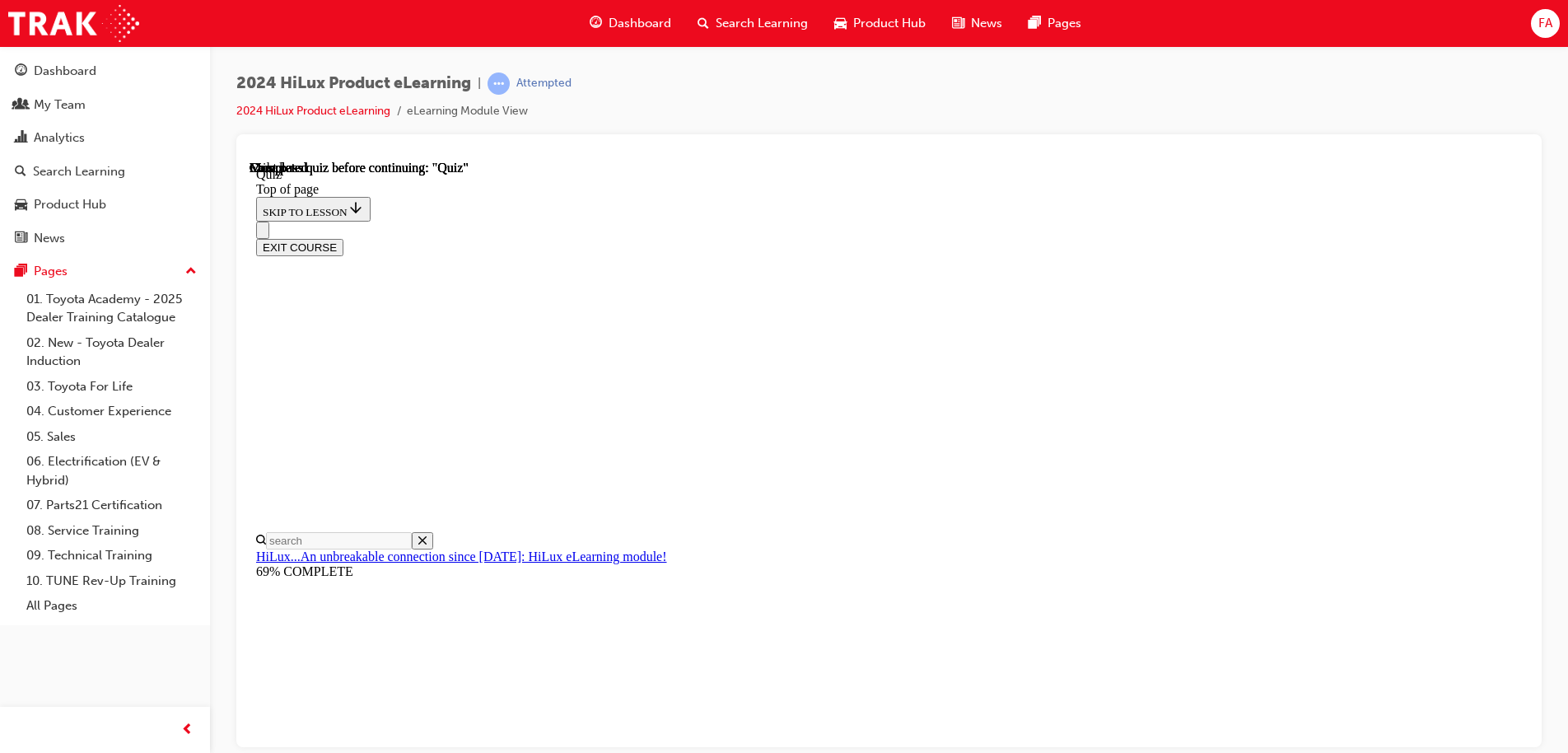
scroll to position [308, 0]
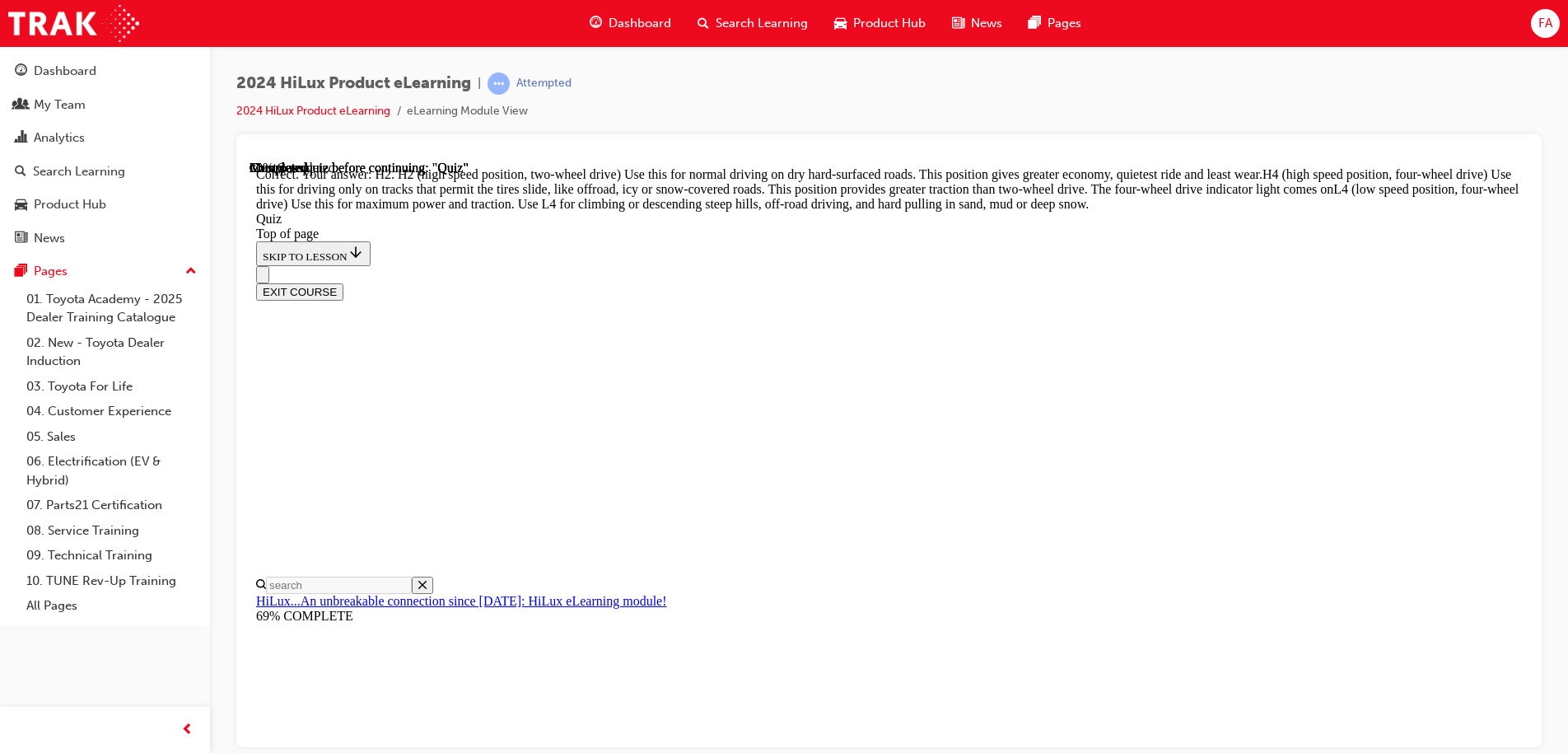
scroll to position [587, 0]
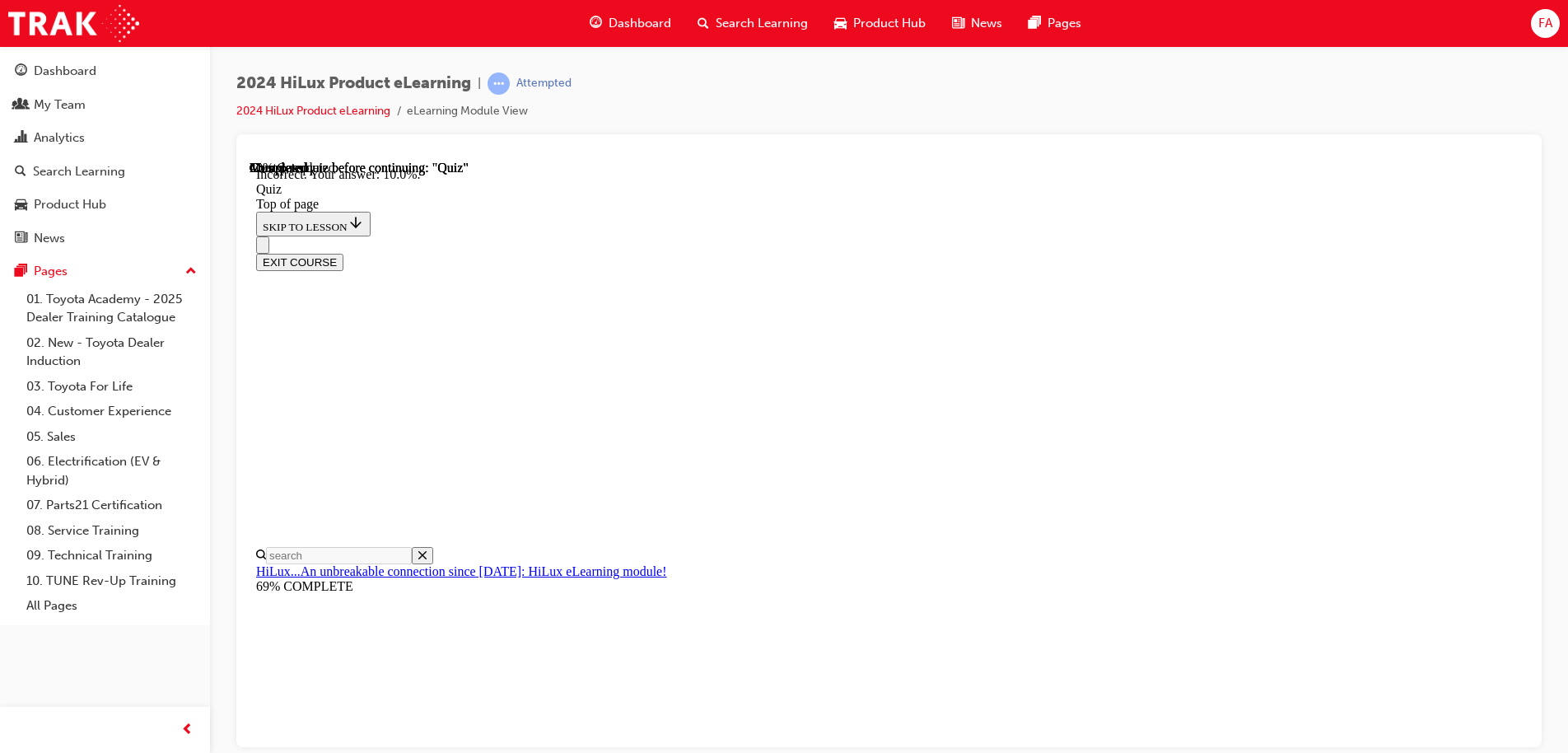
scroll to position [386, 0]
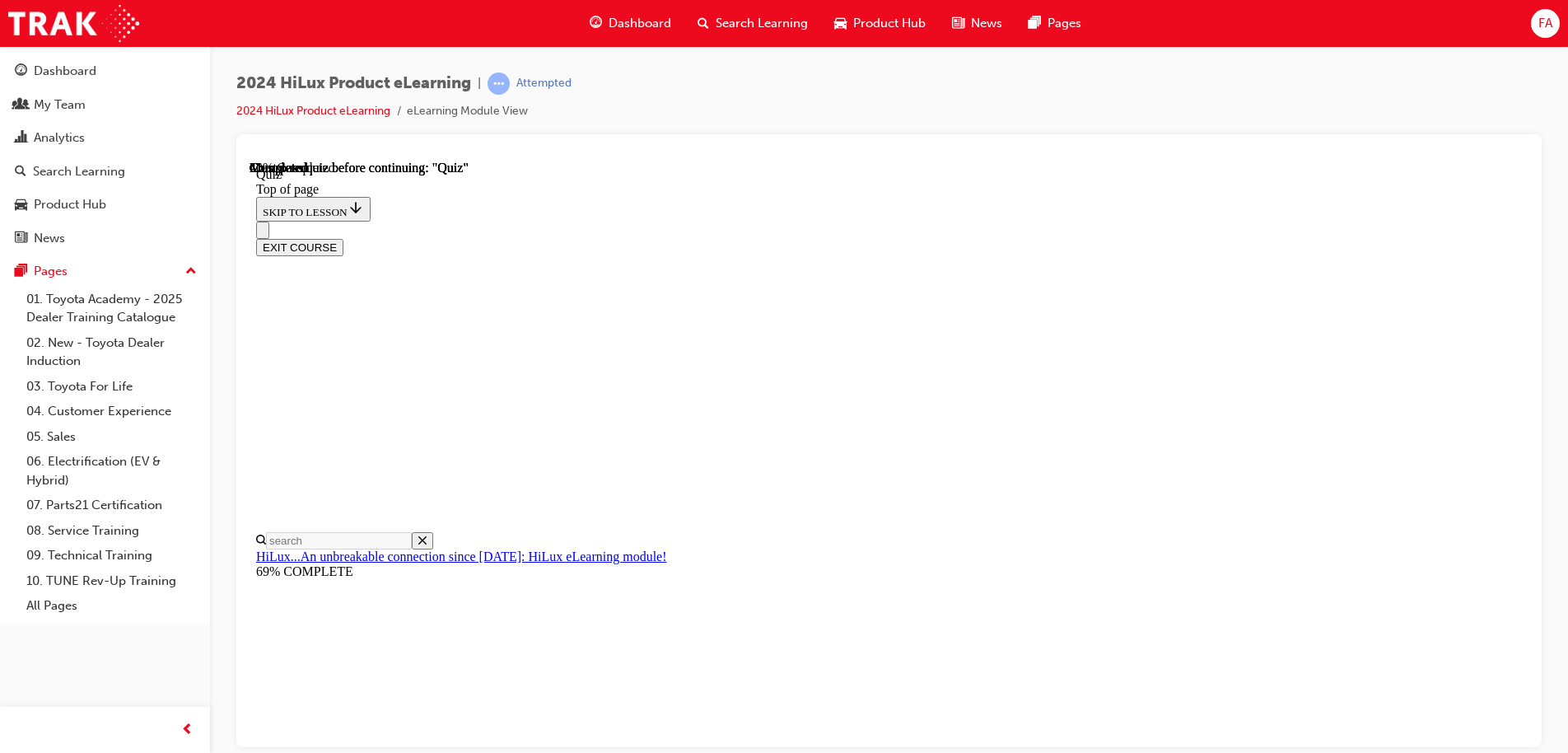
scroll to position [487, 0]
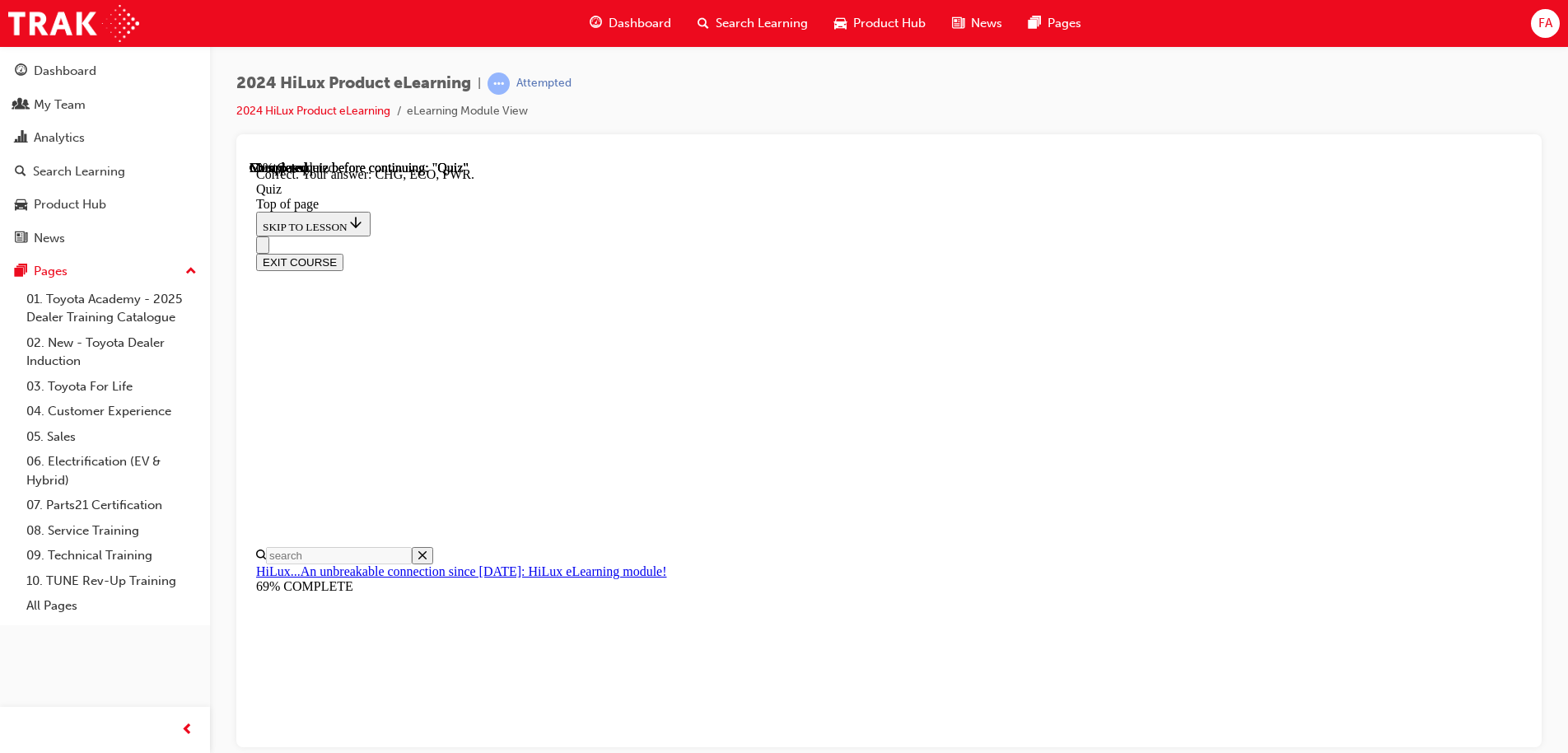
scroll to position [538, 0]
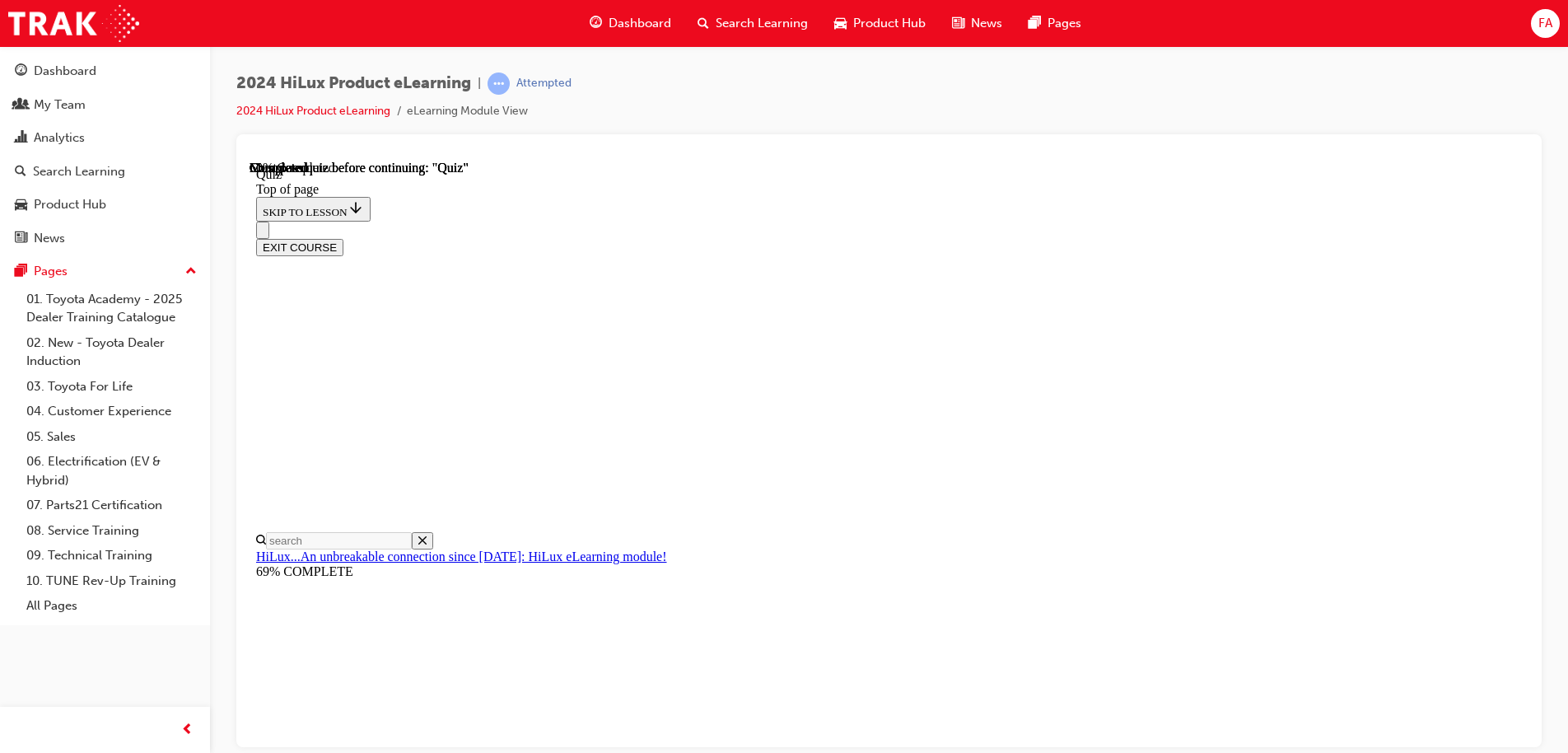
scroll to position [247, 0]
drag, startPoint x: 991, startPoint y: 628, endPoint x: 973, endPoint y: 612, distance: 24.1
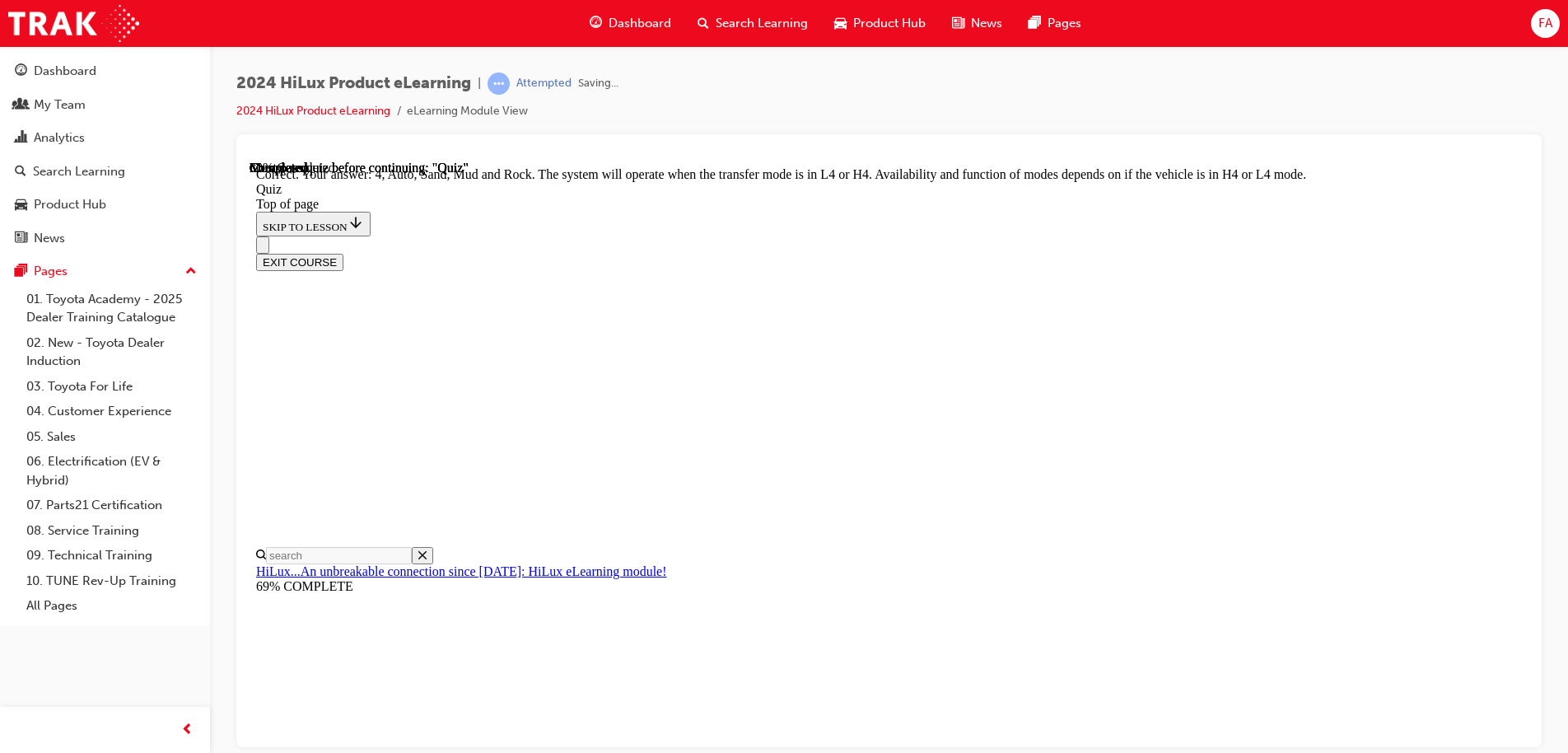
scroll to position [450, 0]
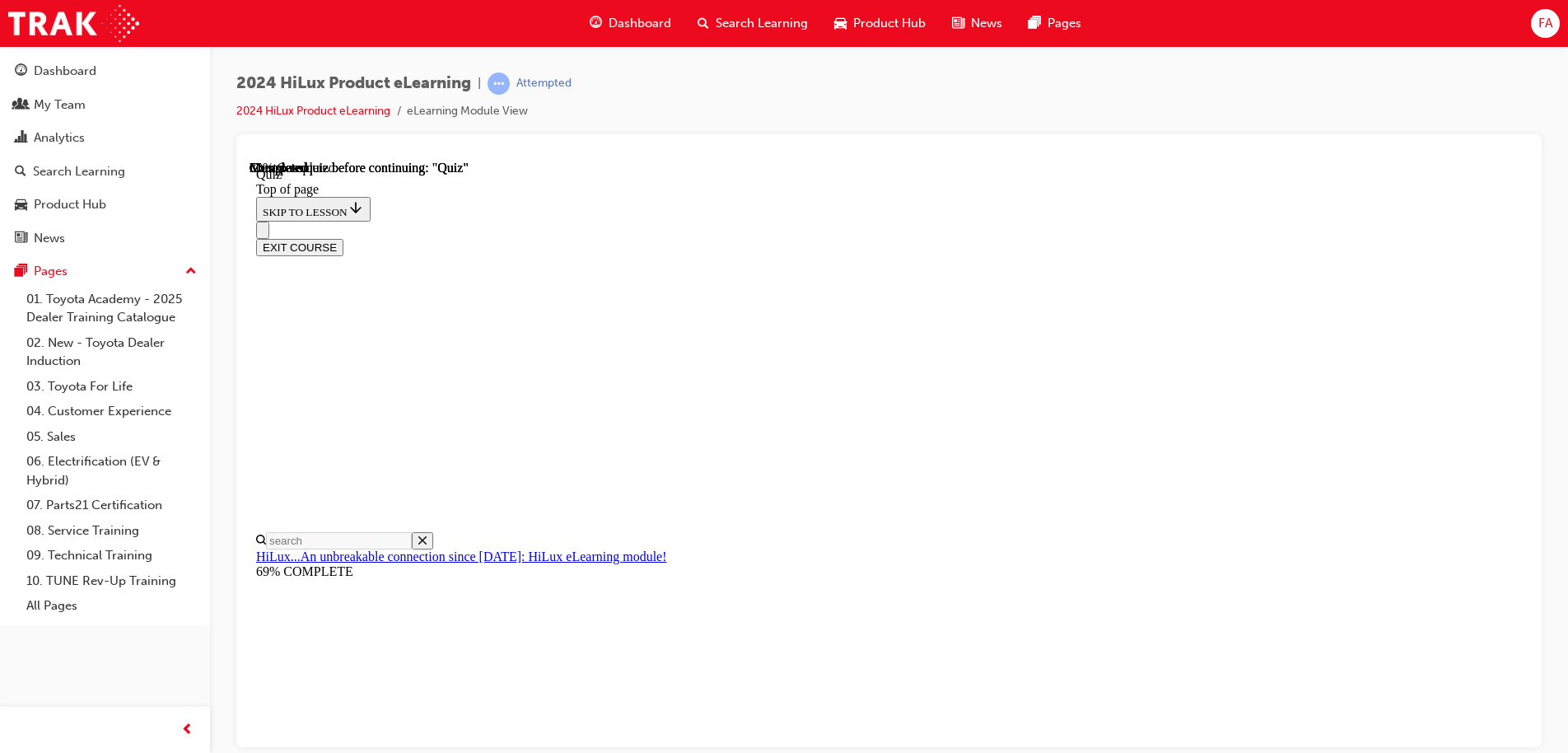
scroll to position [146, 0]
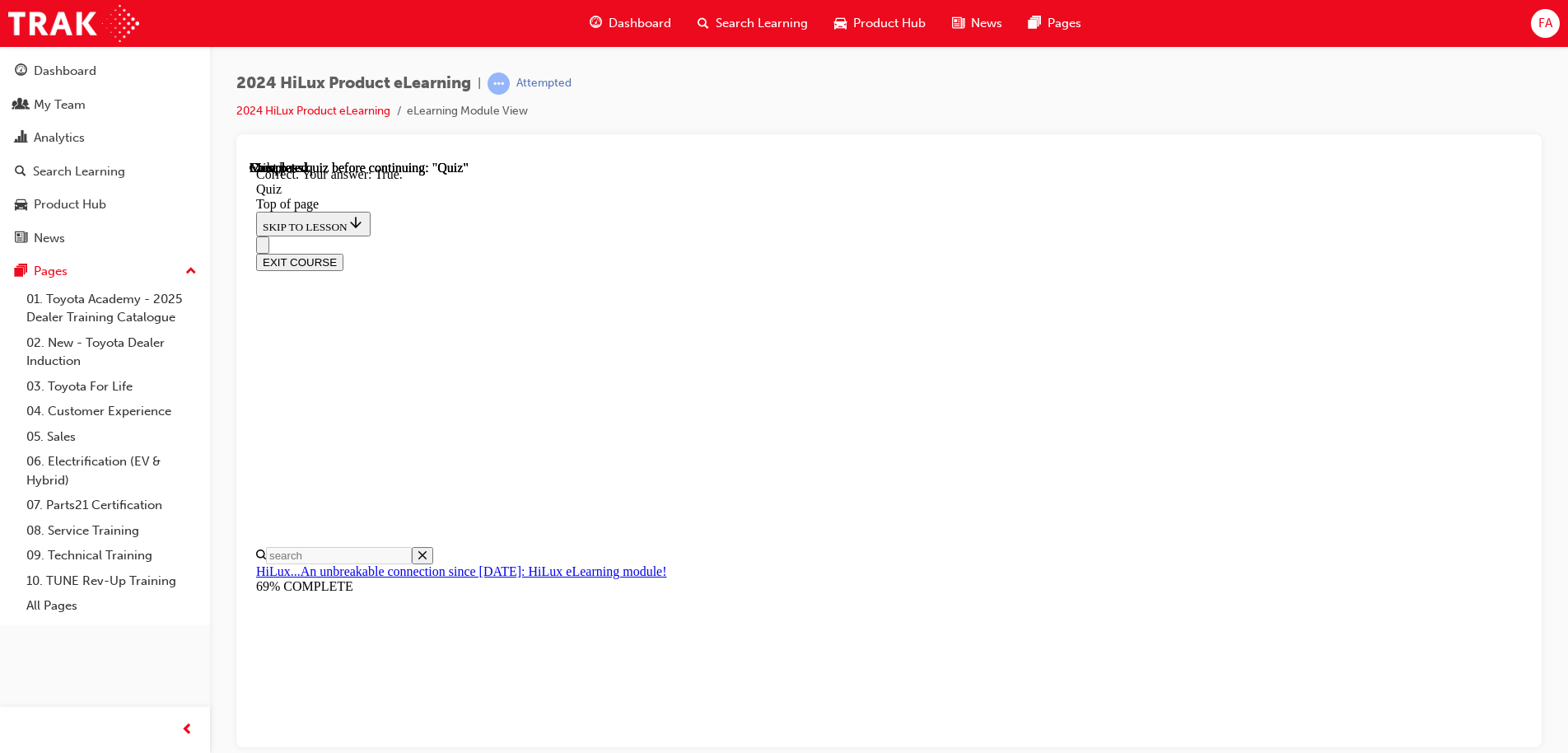
scroll to position [198, 0]
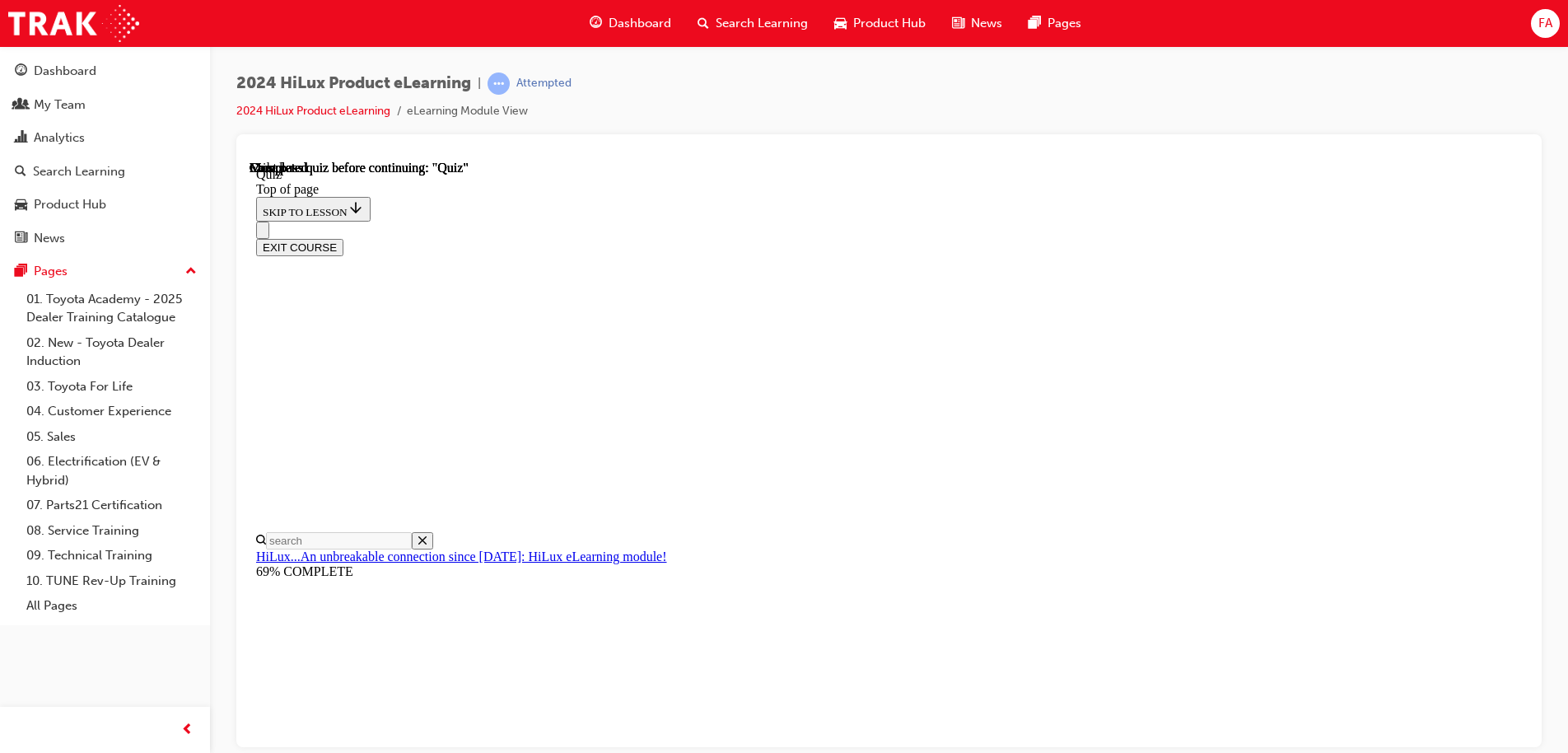
scroll to position [308, 0]
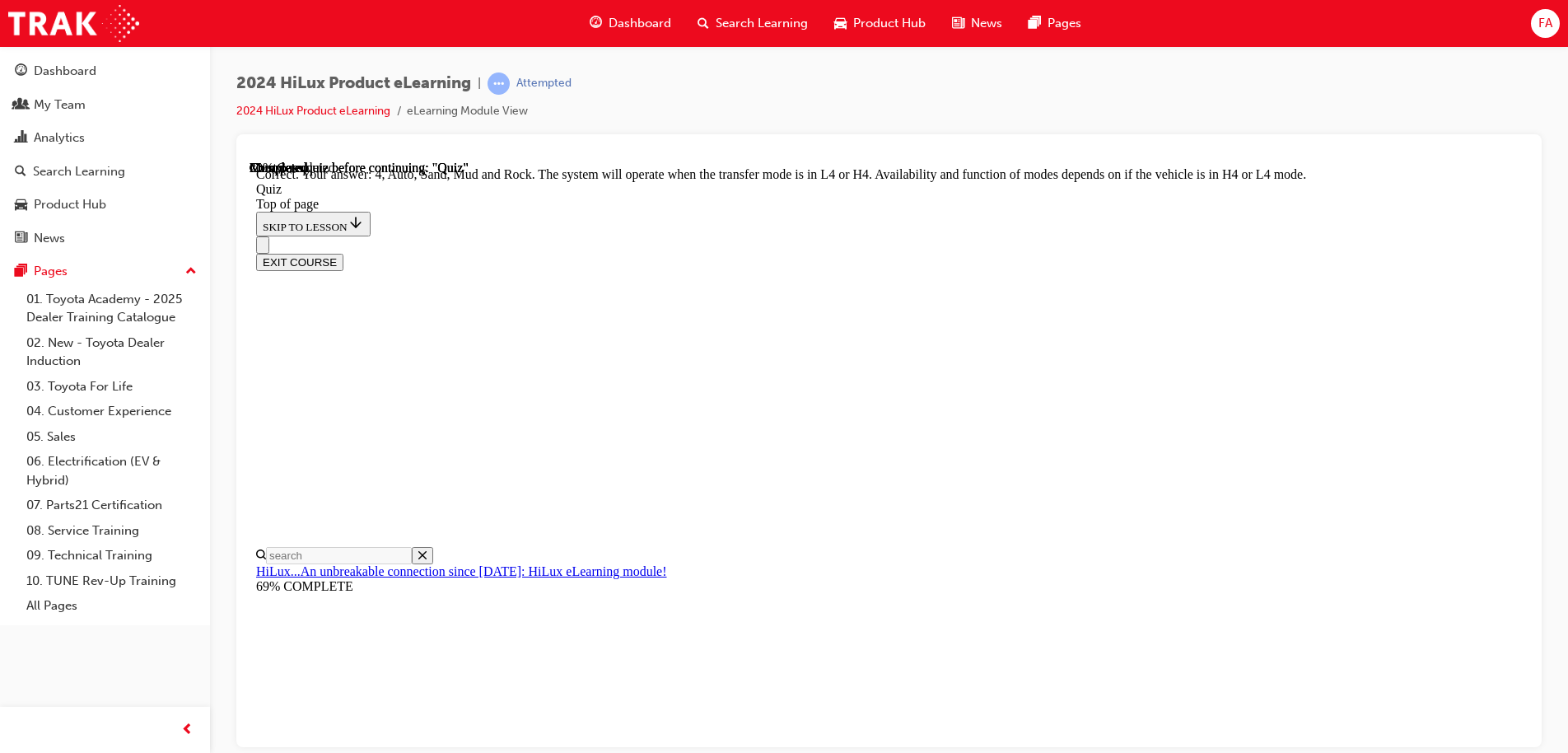
scroll to position [450, 0]
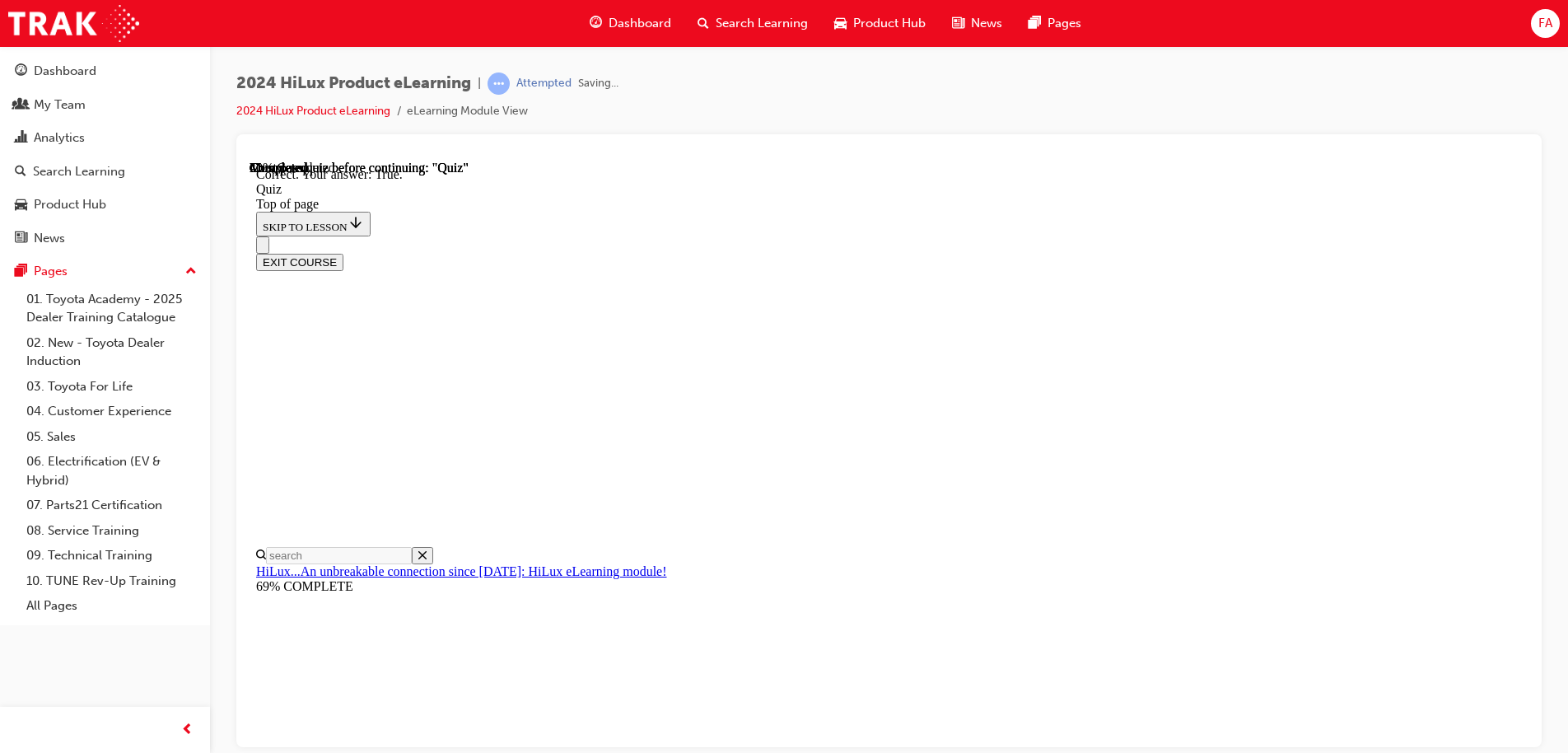
scroll to position [198, 0]
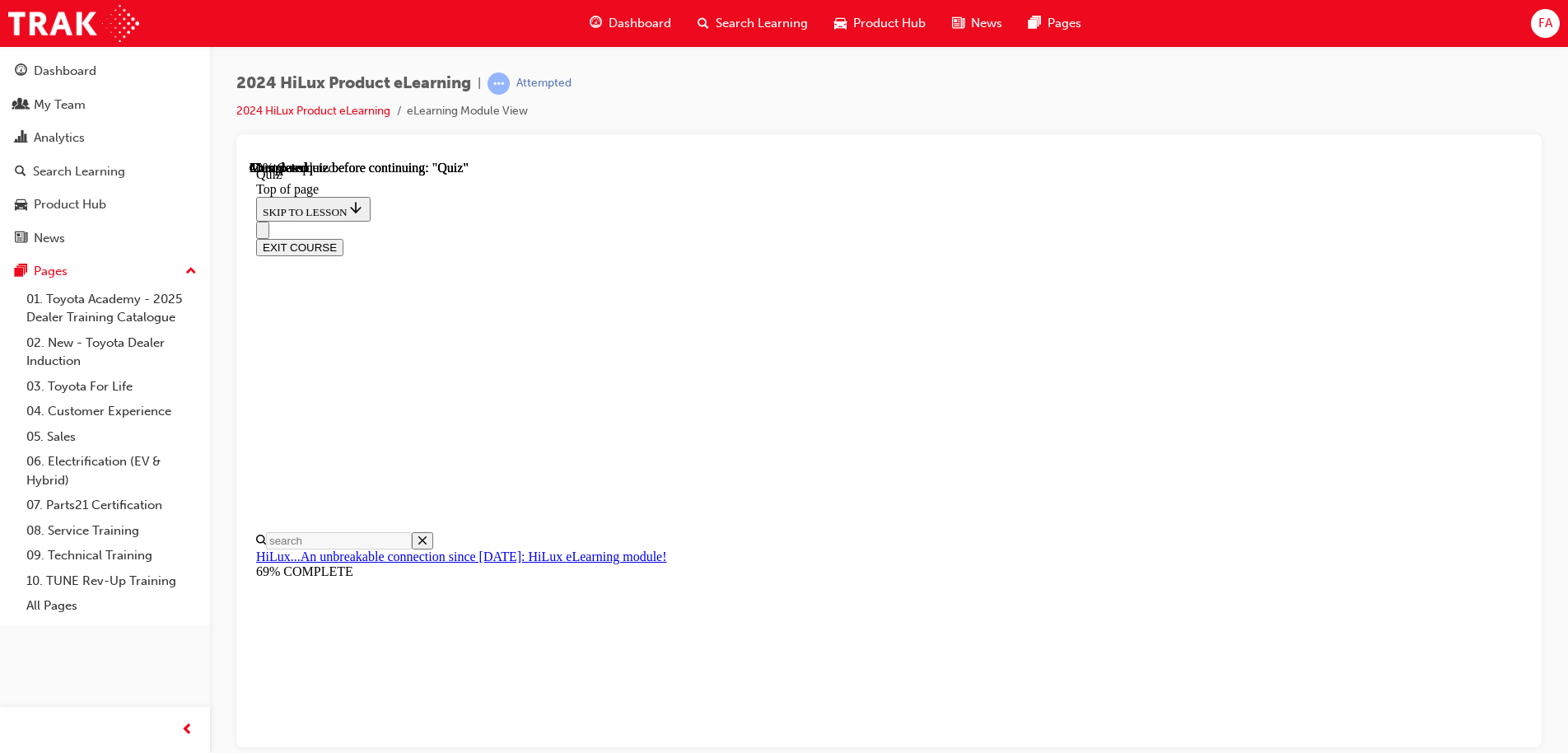
scroll to position [247, 0]
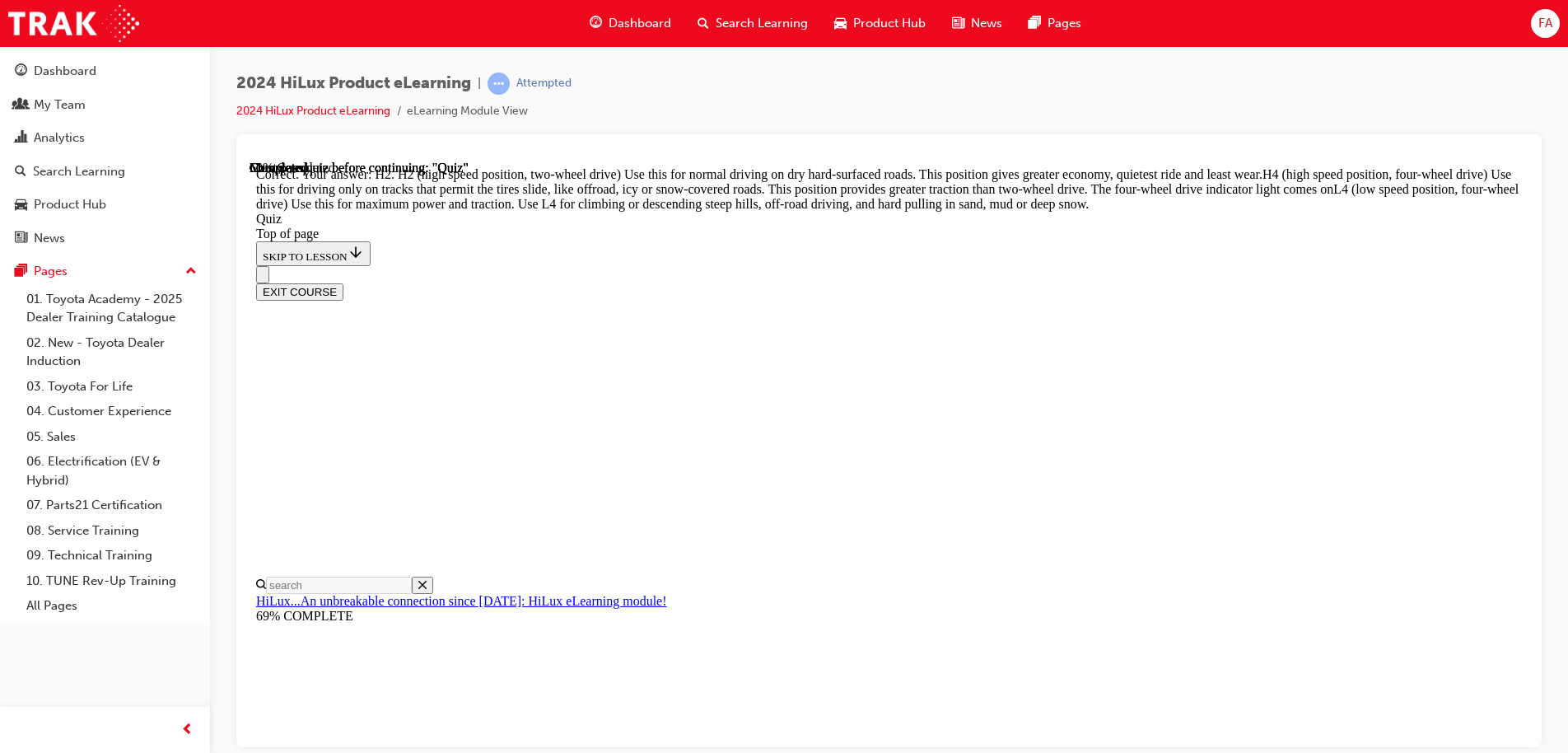
scroll to position [585, 0]
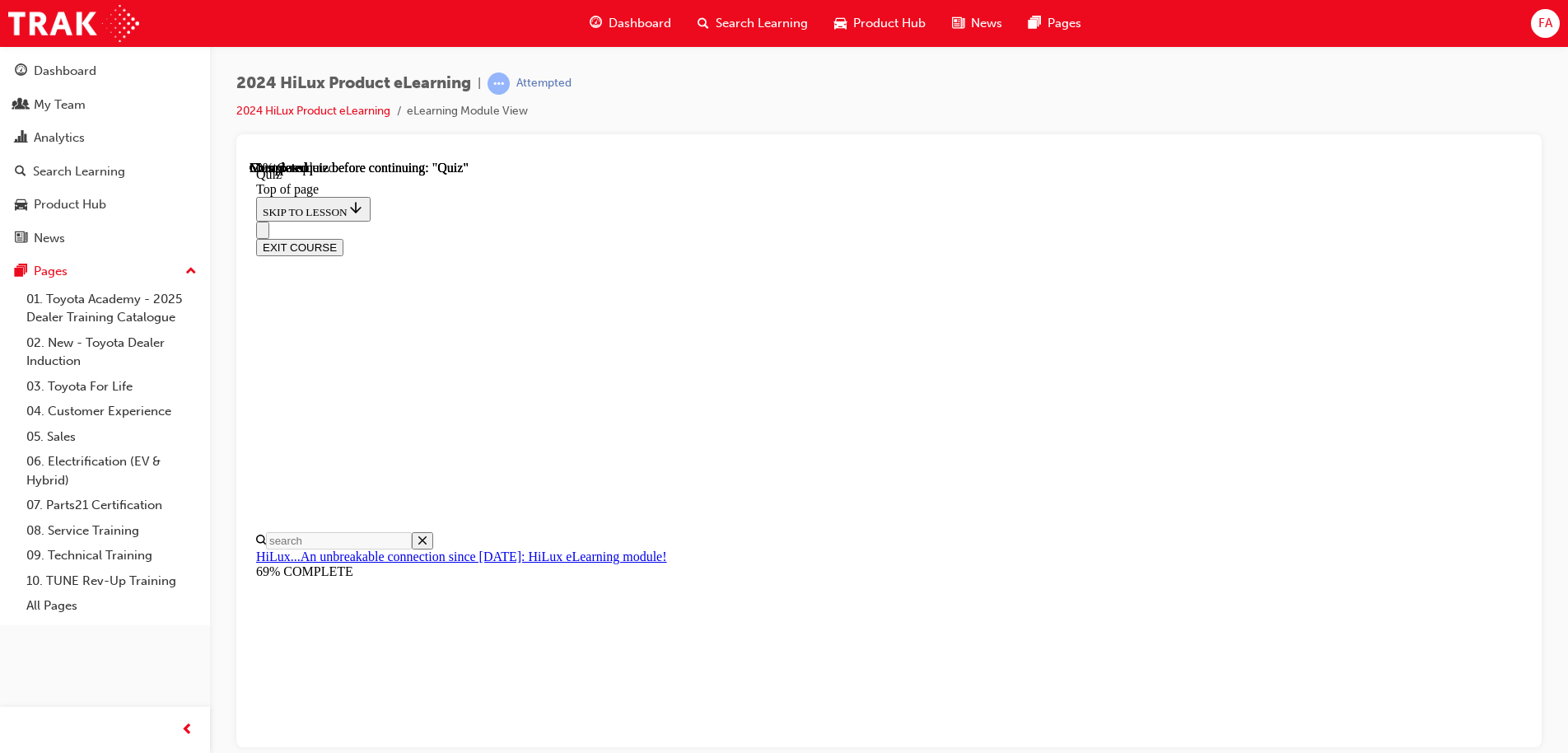
scroll to position [453, 0]
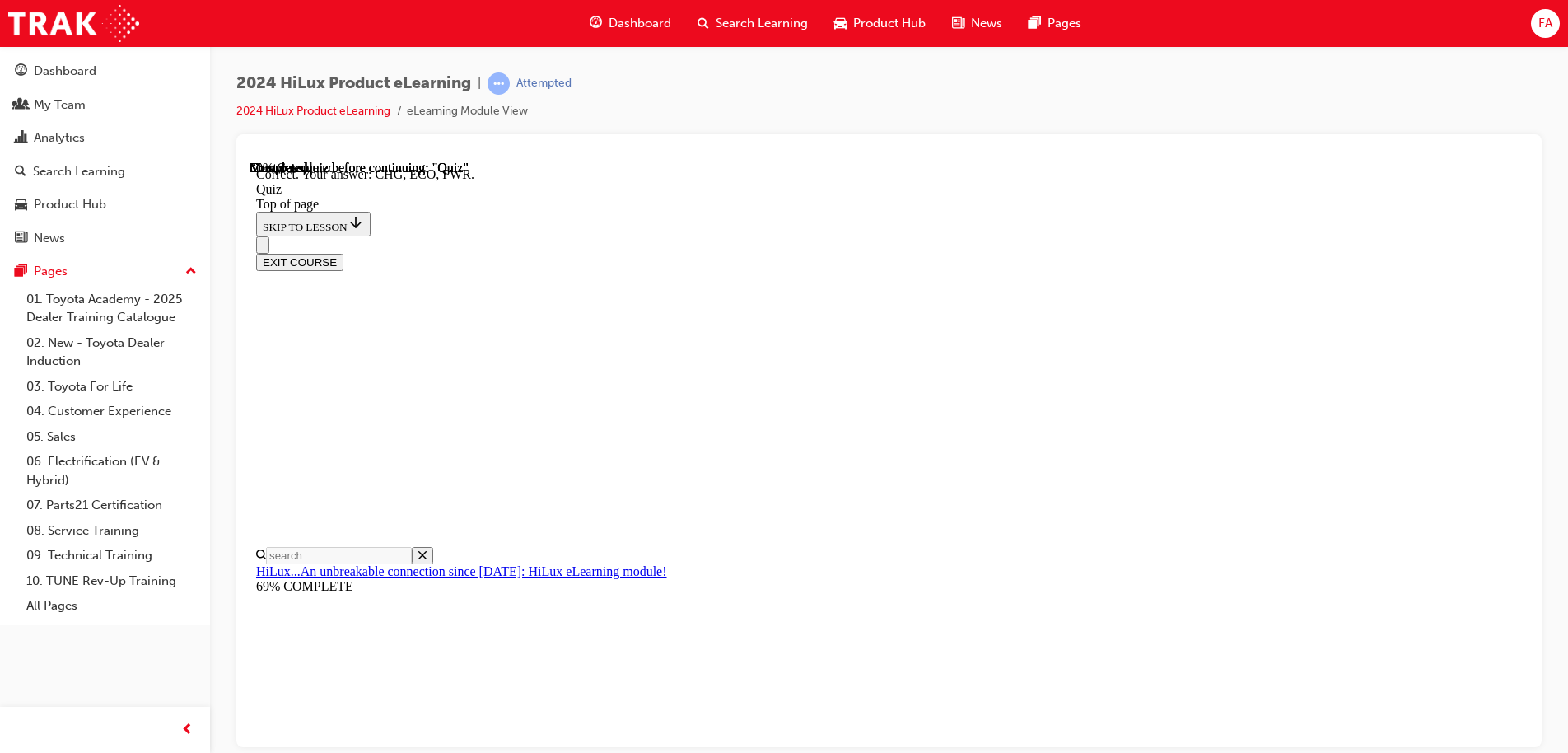
scroll to position [538, 0]
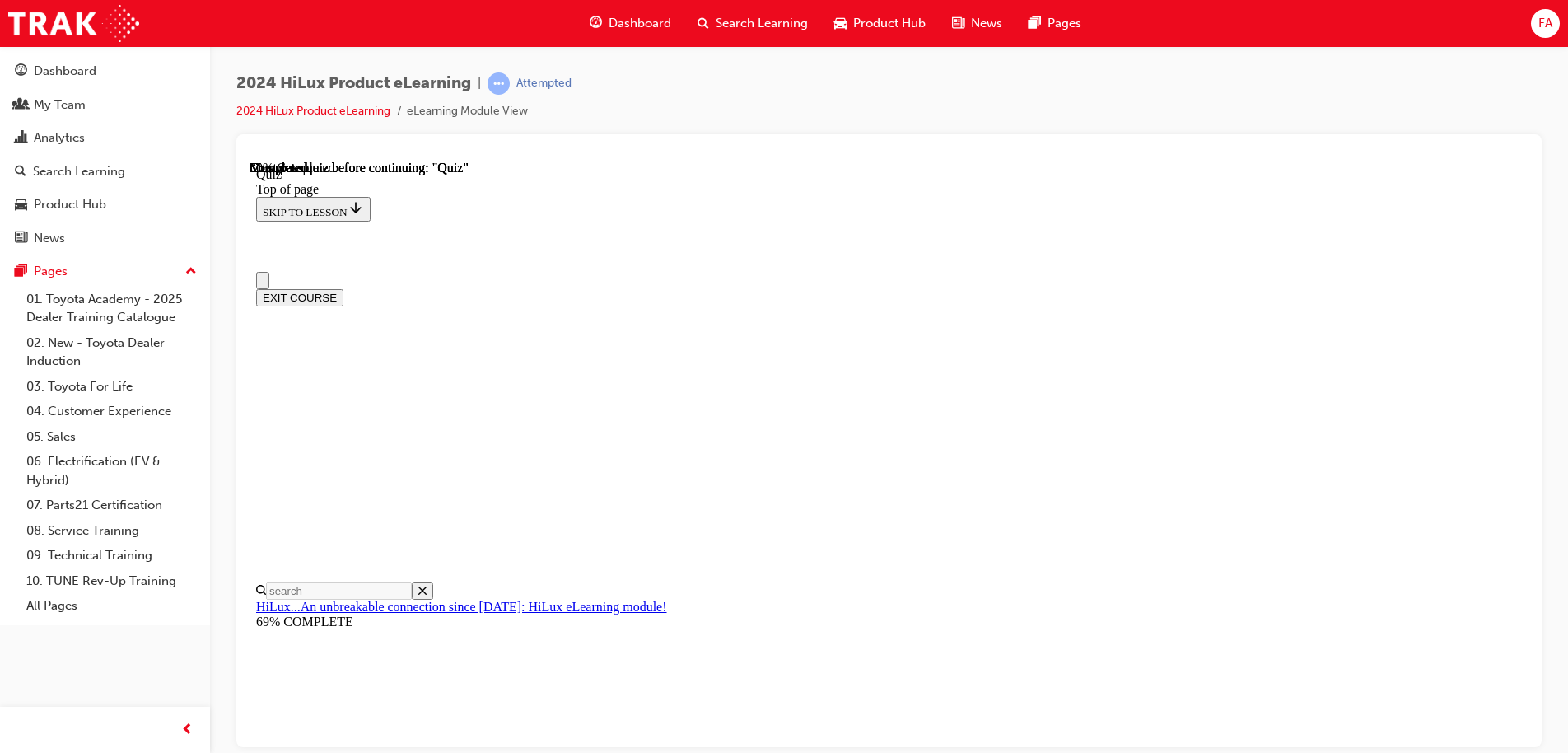
scroll to position [247, 0]
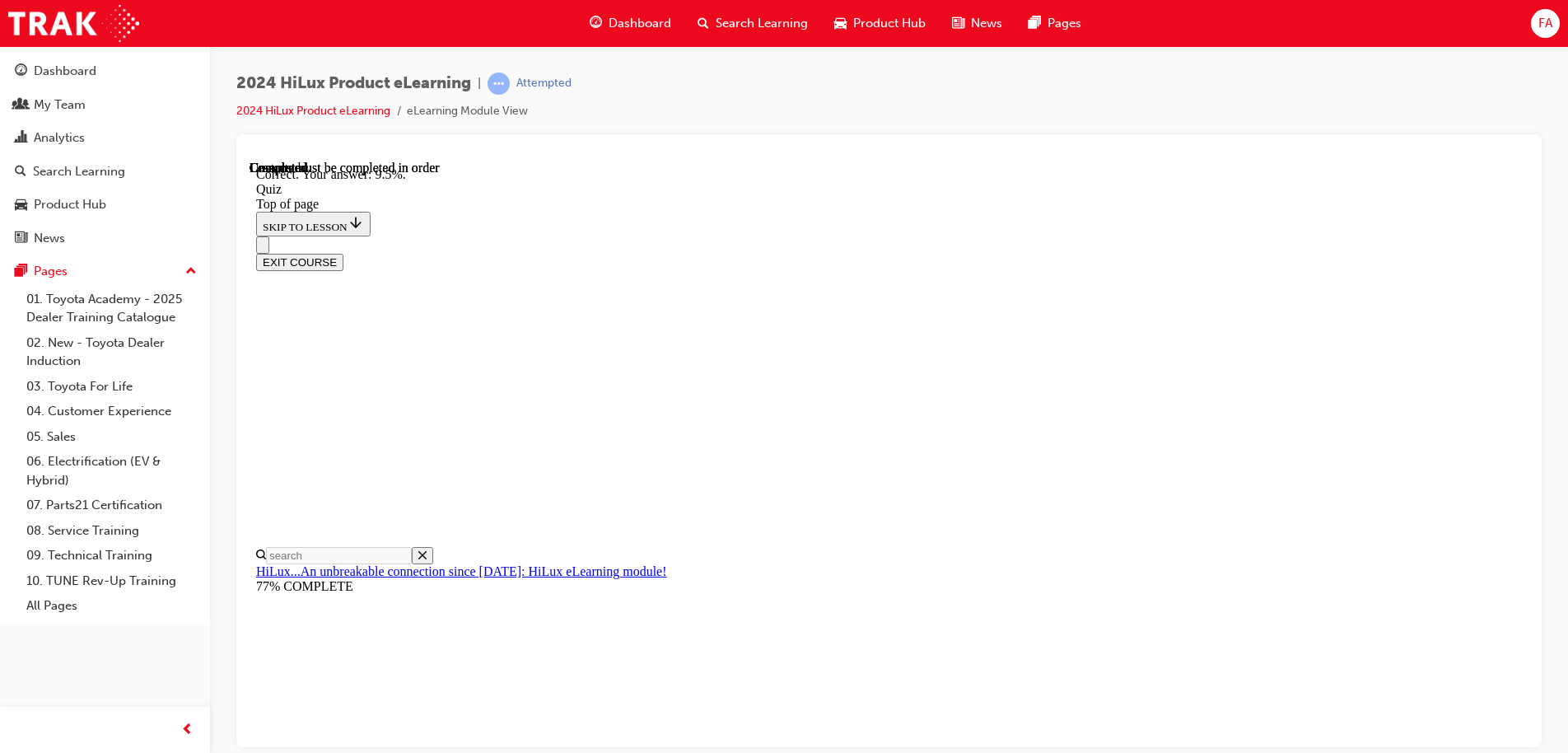
scroll to position [386, 0]
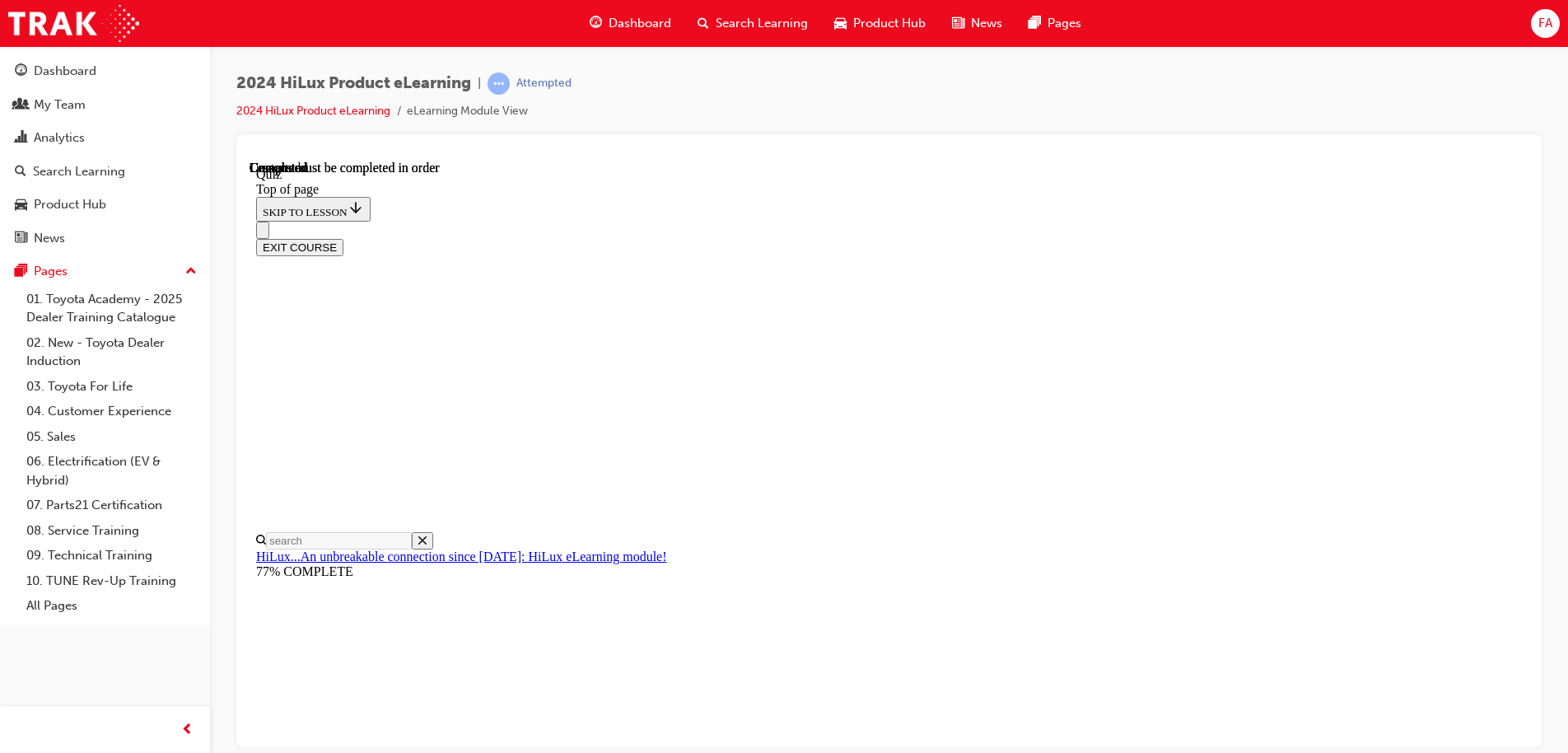
scroll to position [308, 0]
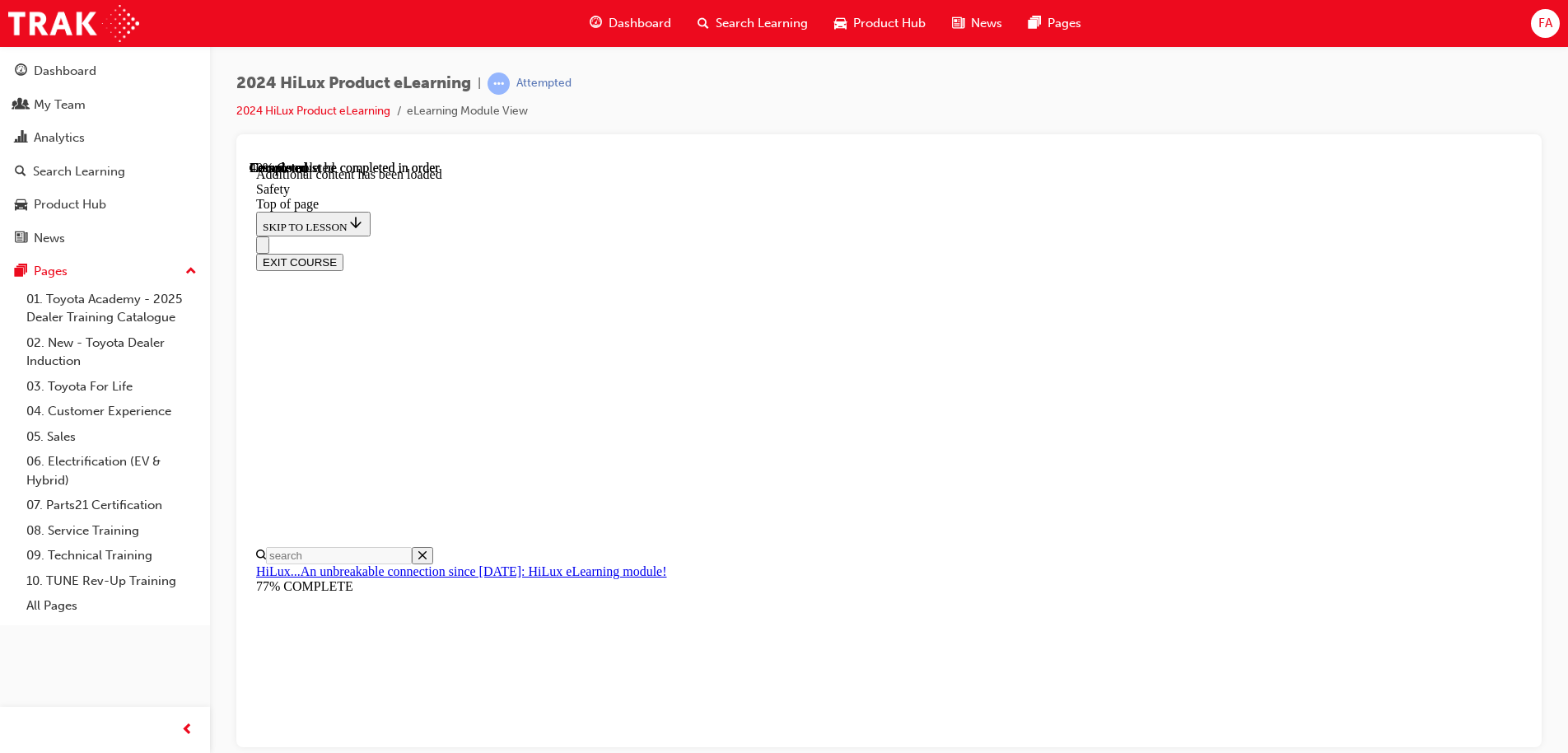
scroll to position [873, 0]
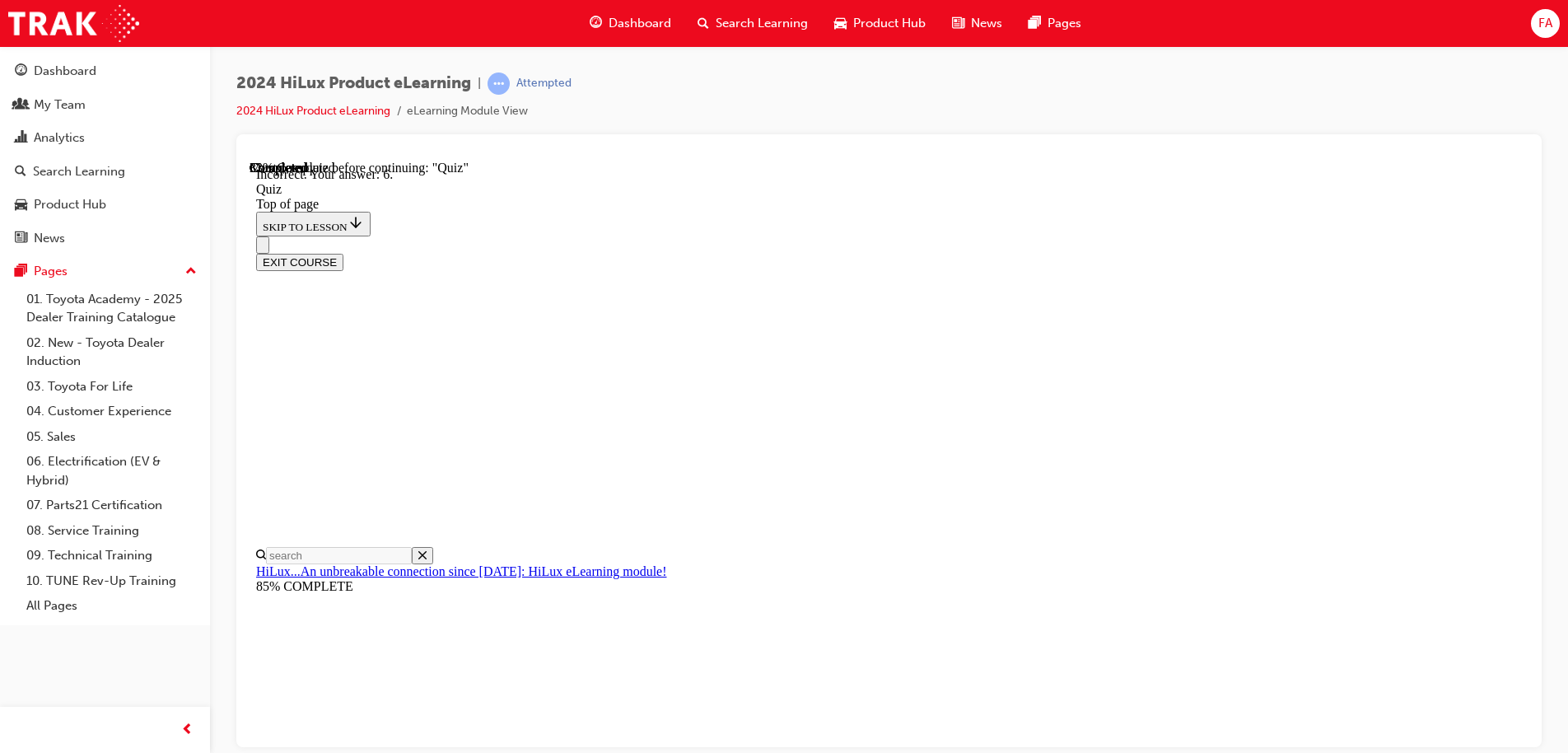
scroll to position [264, 0]
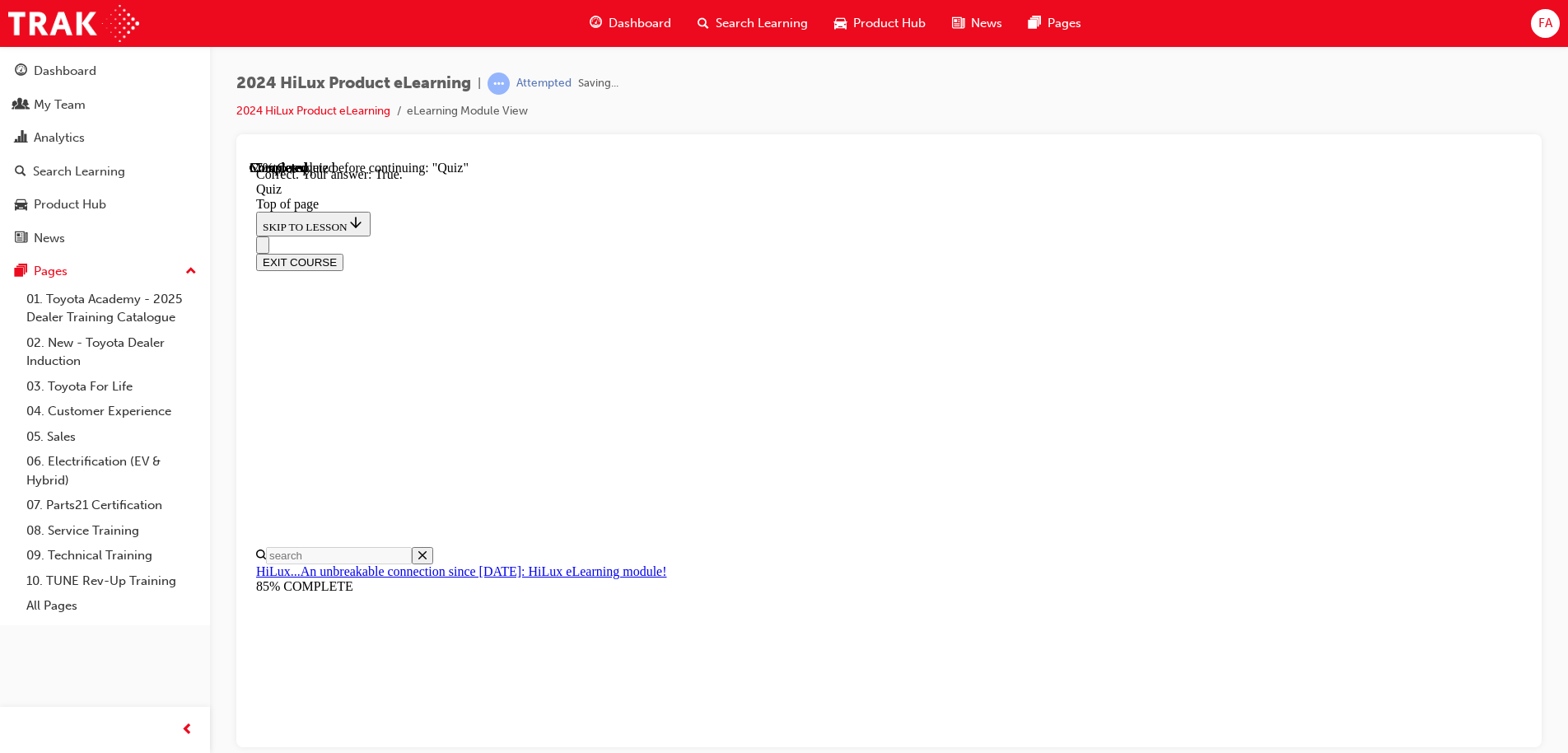
scroll to position [198, 0]
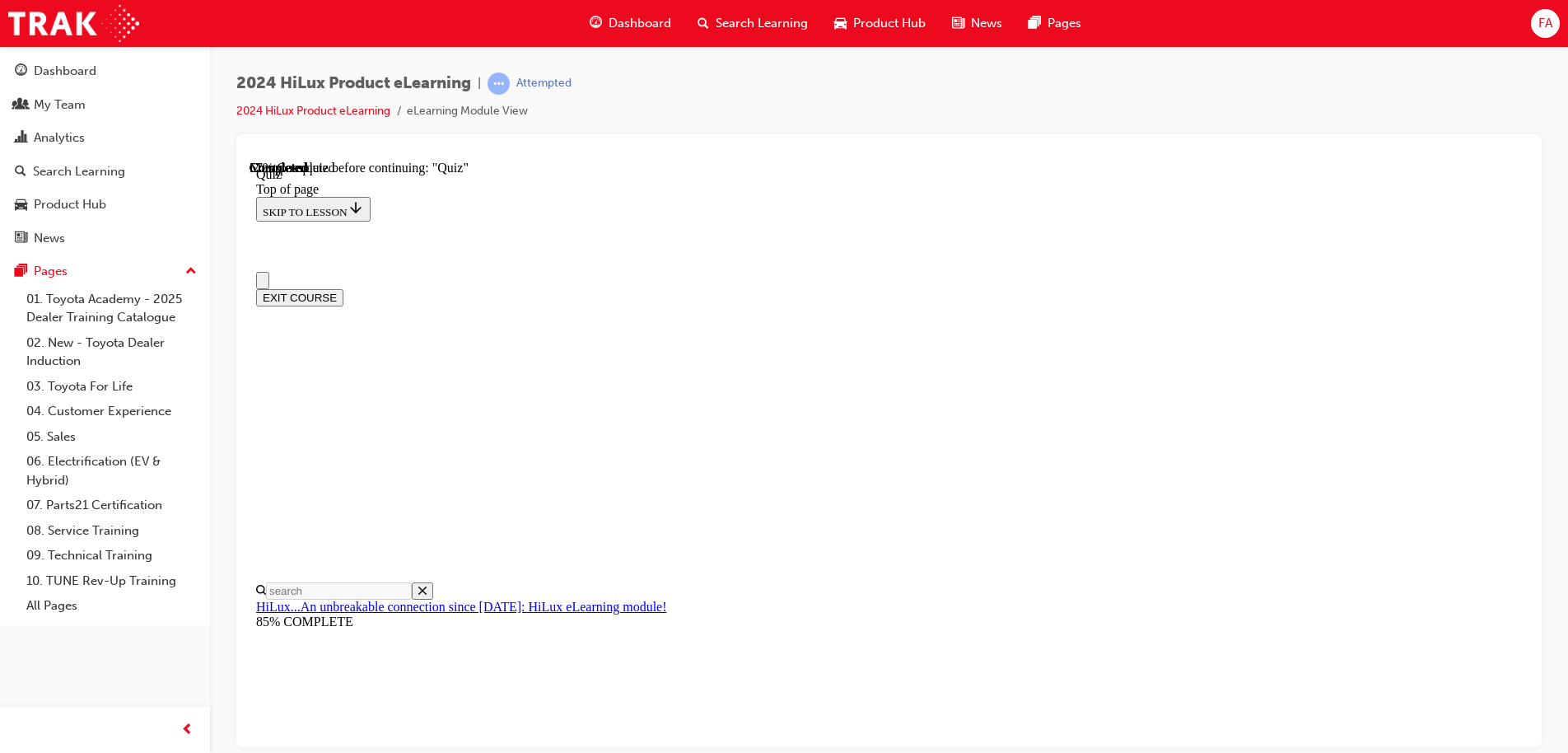
scroll to position [83, 0]
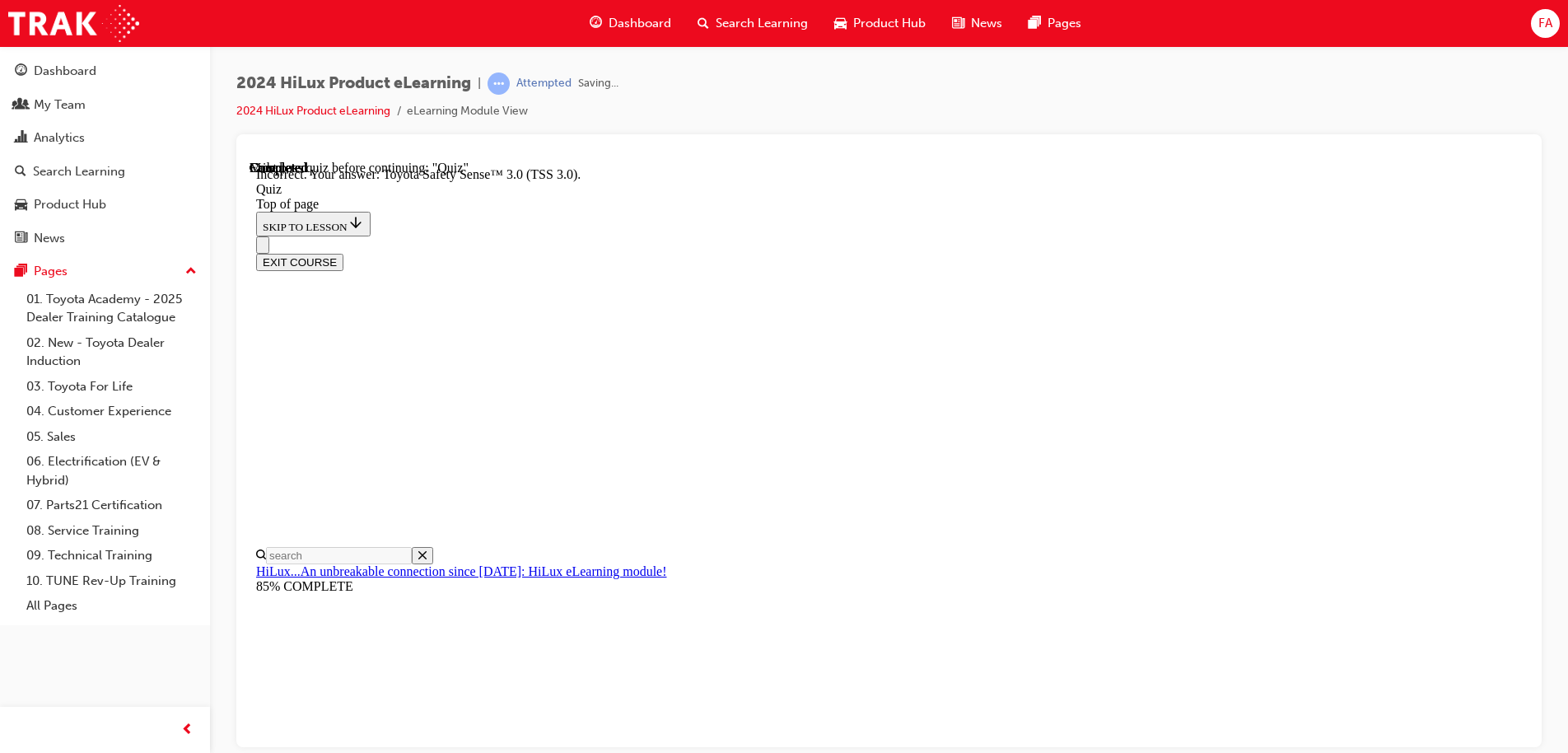
scroll to position [266, 0]
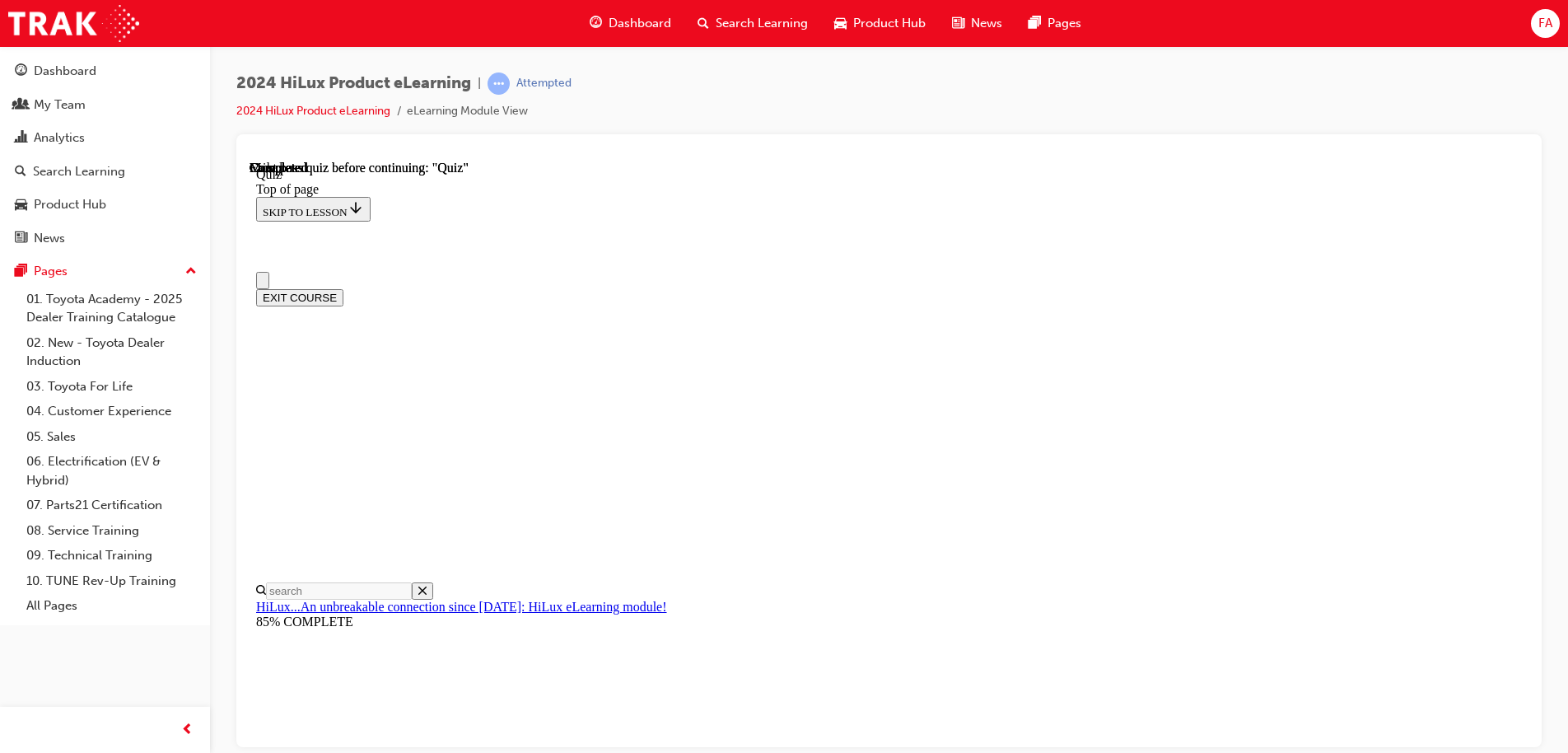
scroll to position [308, 0]
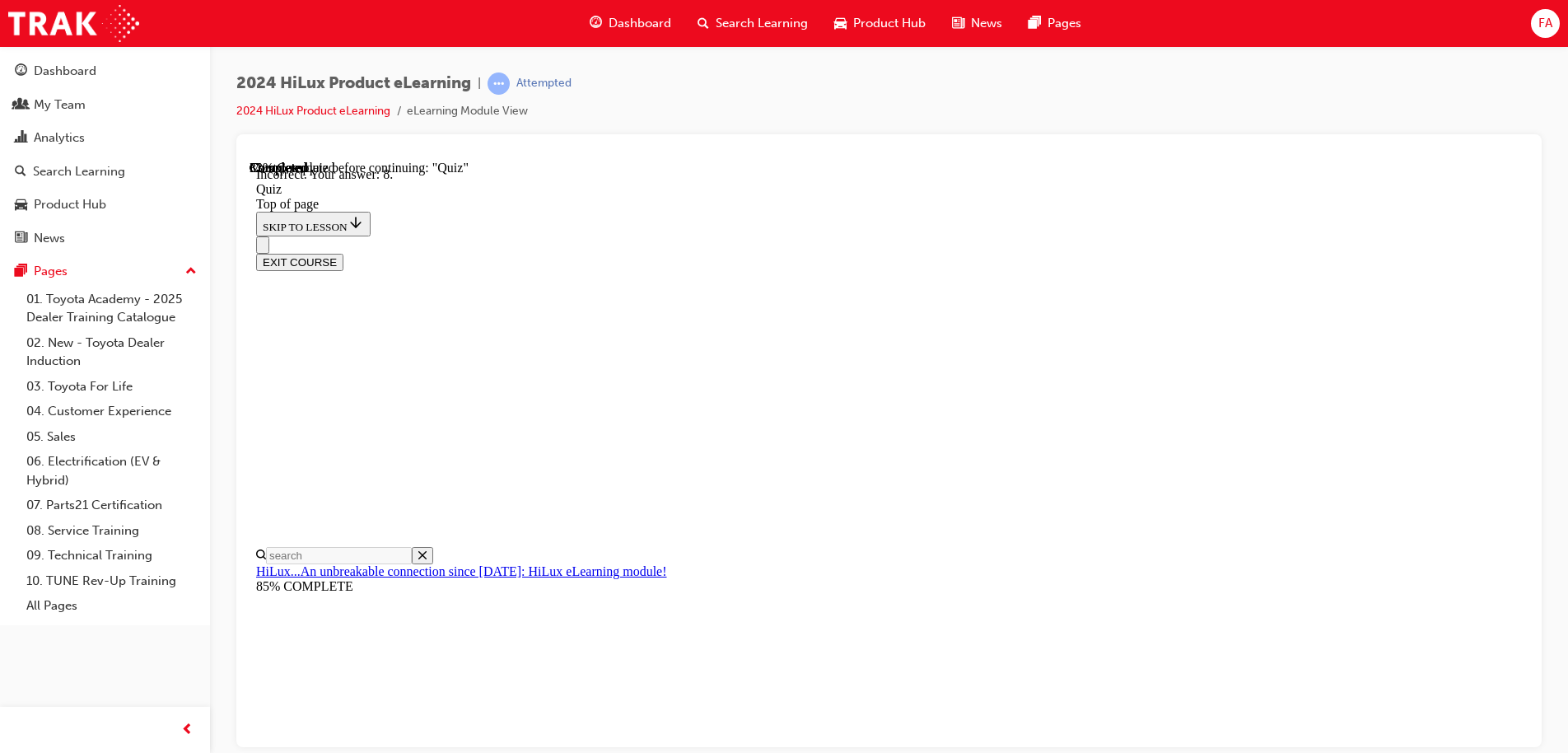
scroll to position [264, 0]
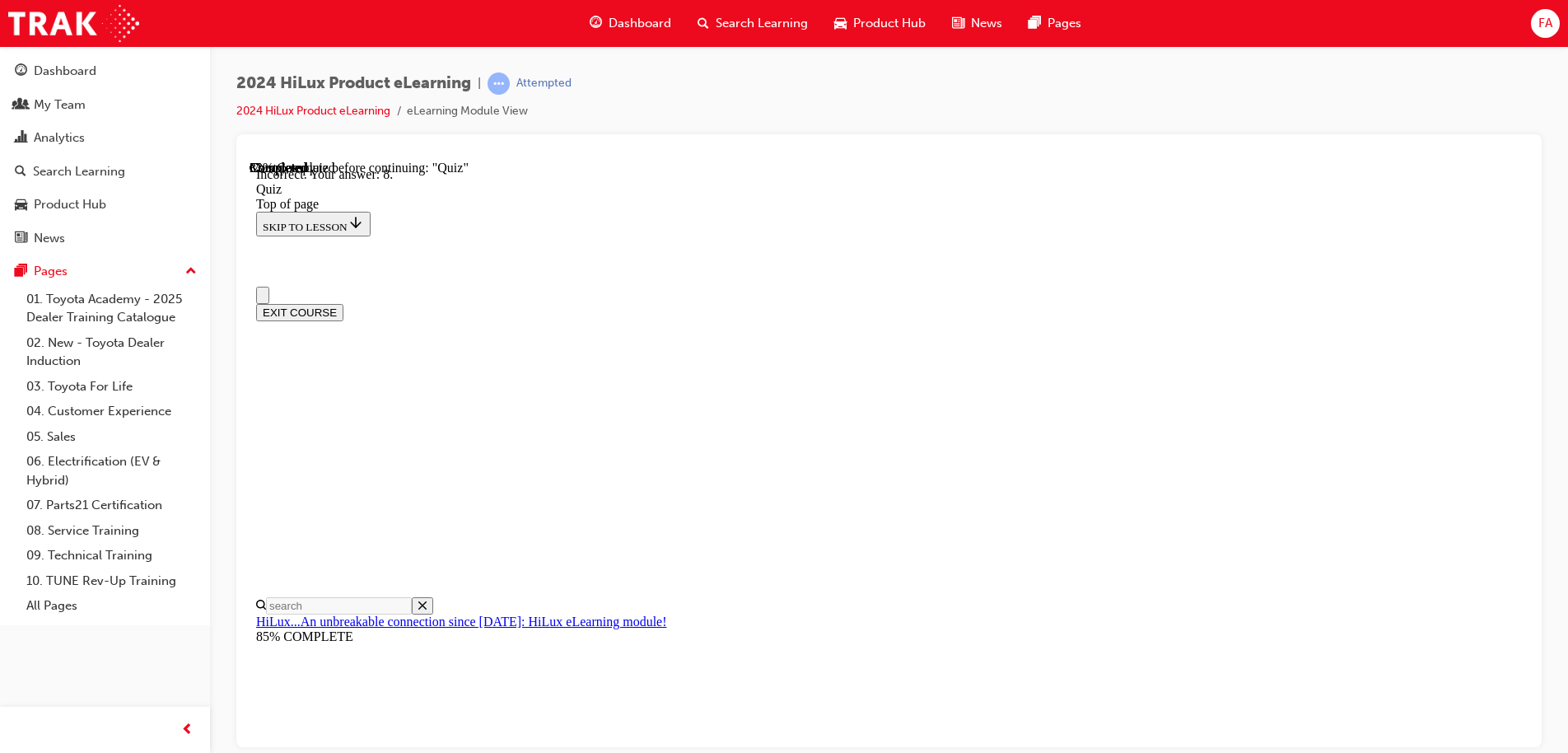
drag, startPoint x: 824, startPoint y: 685, endPoint x: 910, endPoint y: 672, distance: 87.0
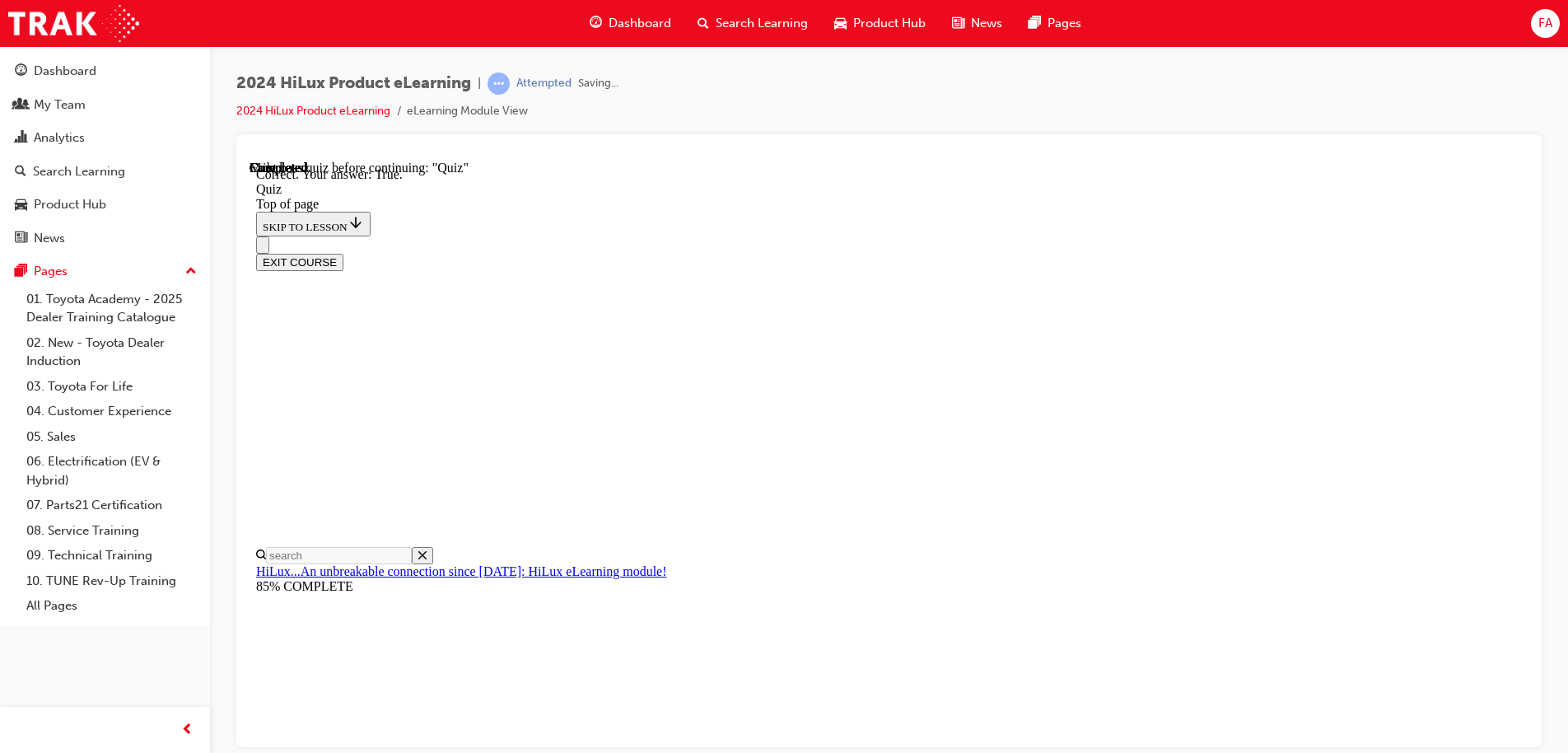
scroll to position [198, 0]
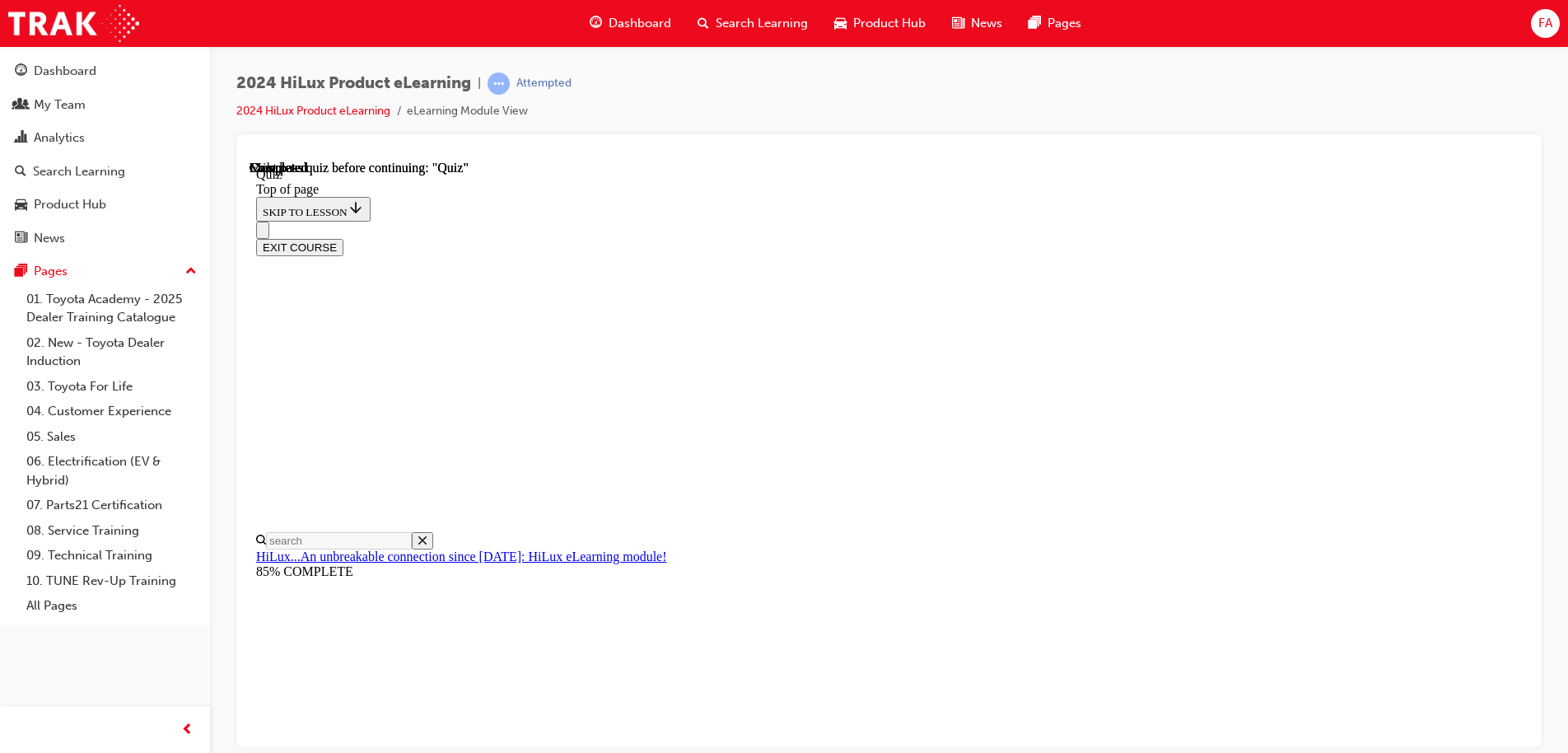
scroll to position [308, 0]
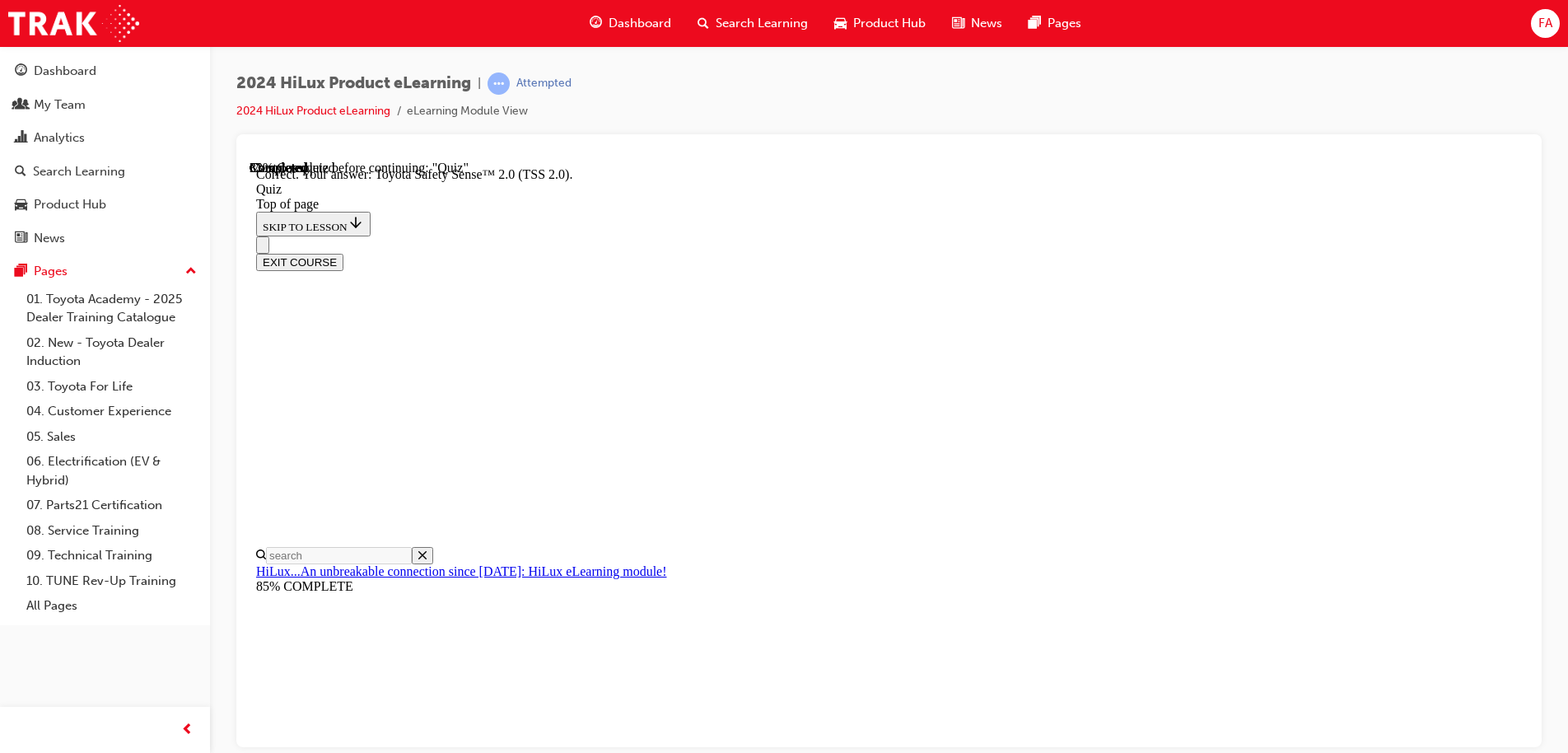
scroll to position [266, 0]
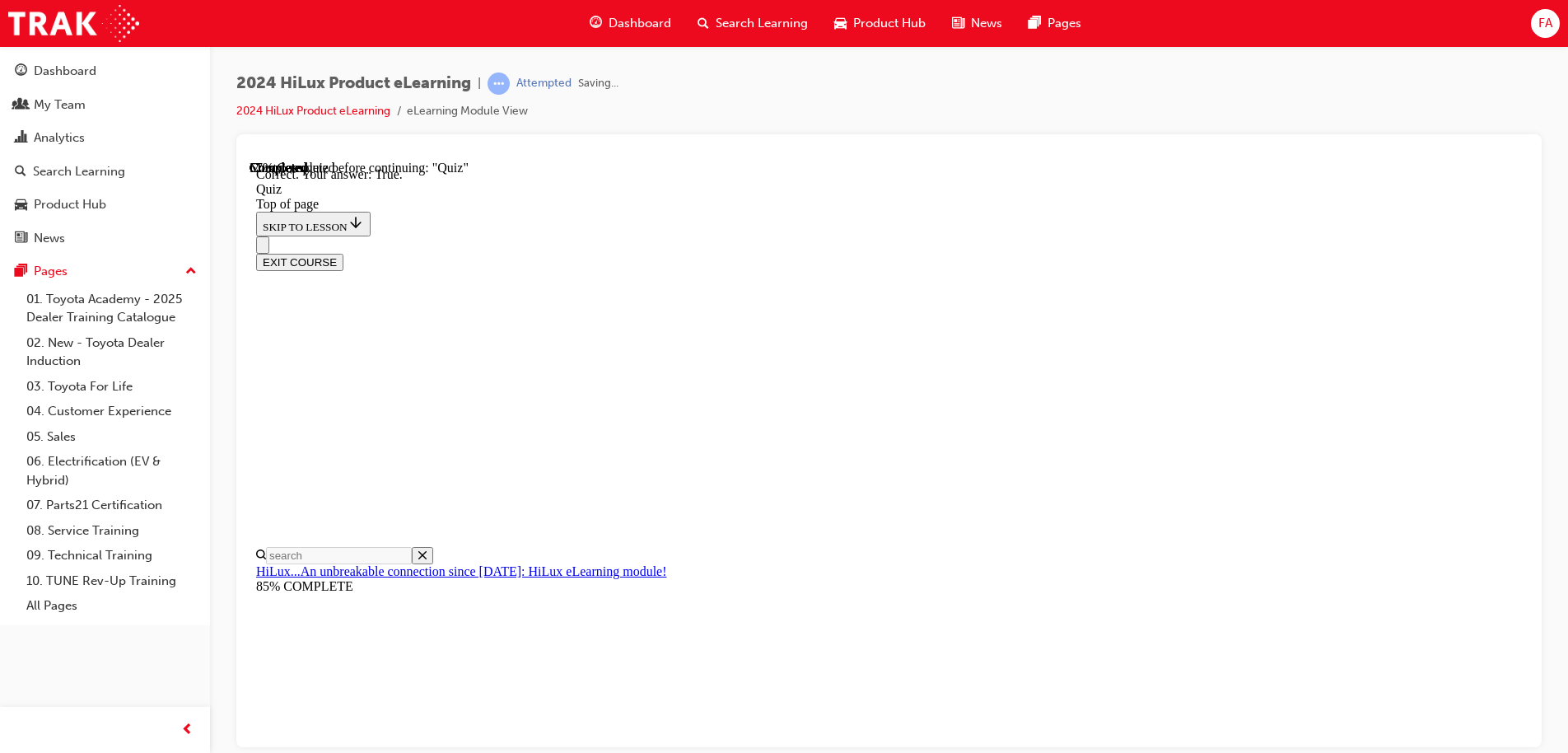
scroll to position [198, 0]
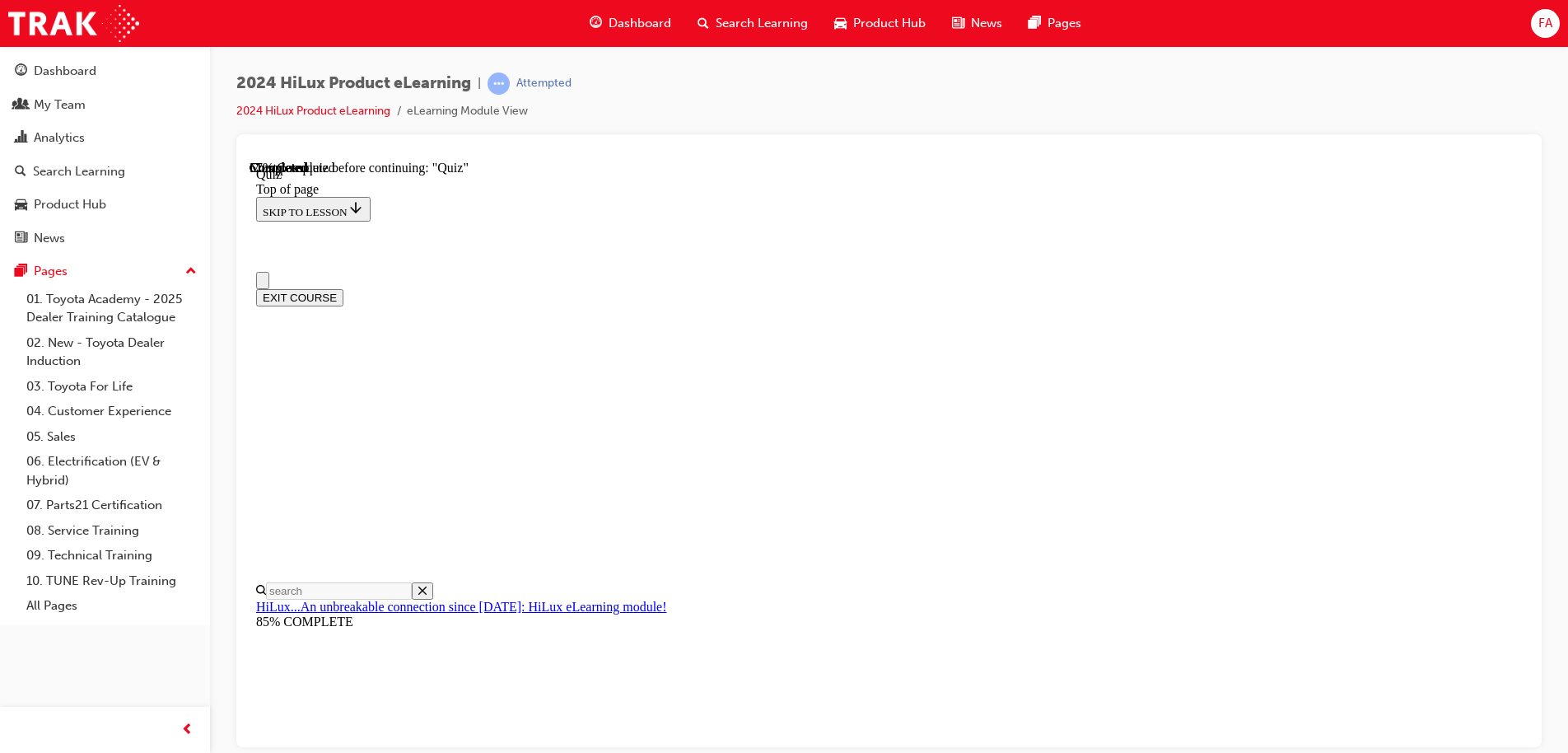
scroll to position [0, 0]
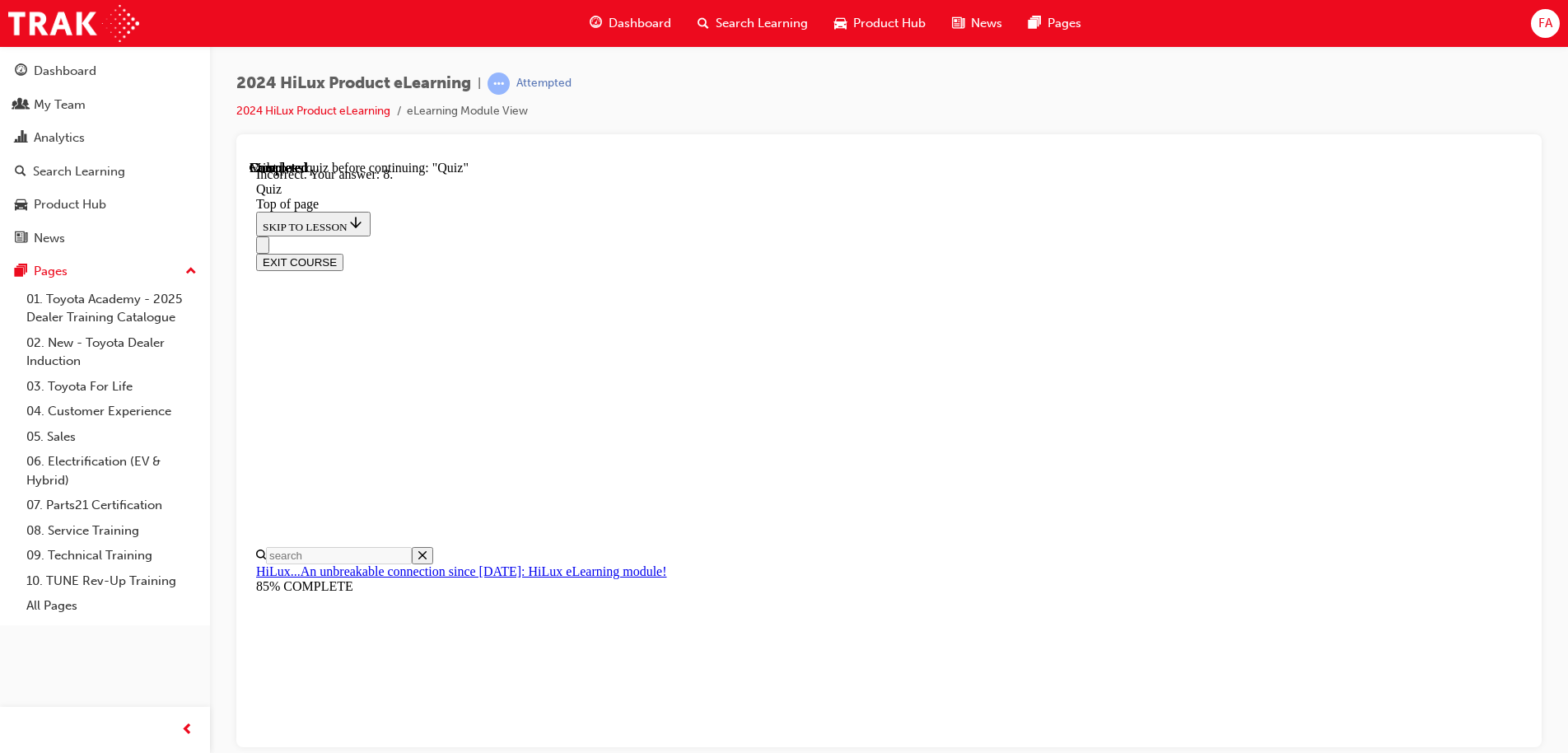
scroll to position [264, 0]
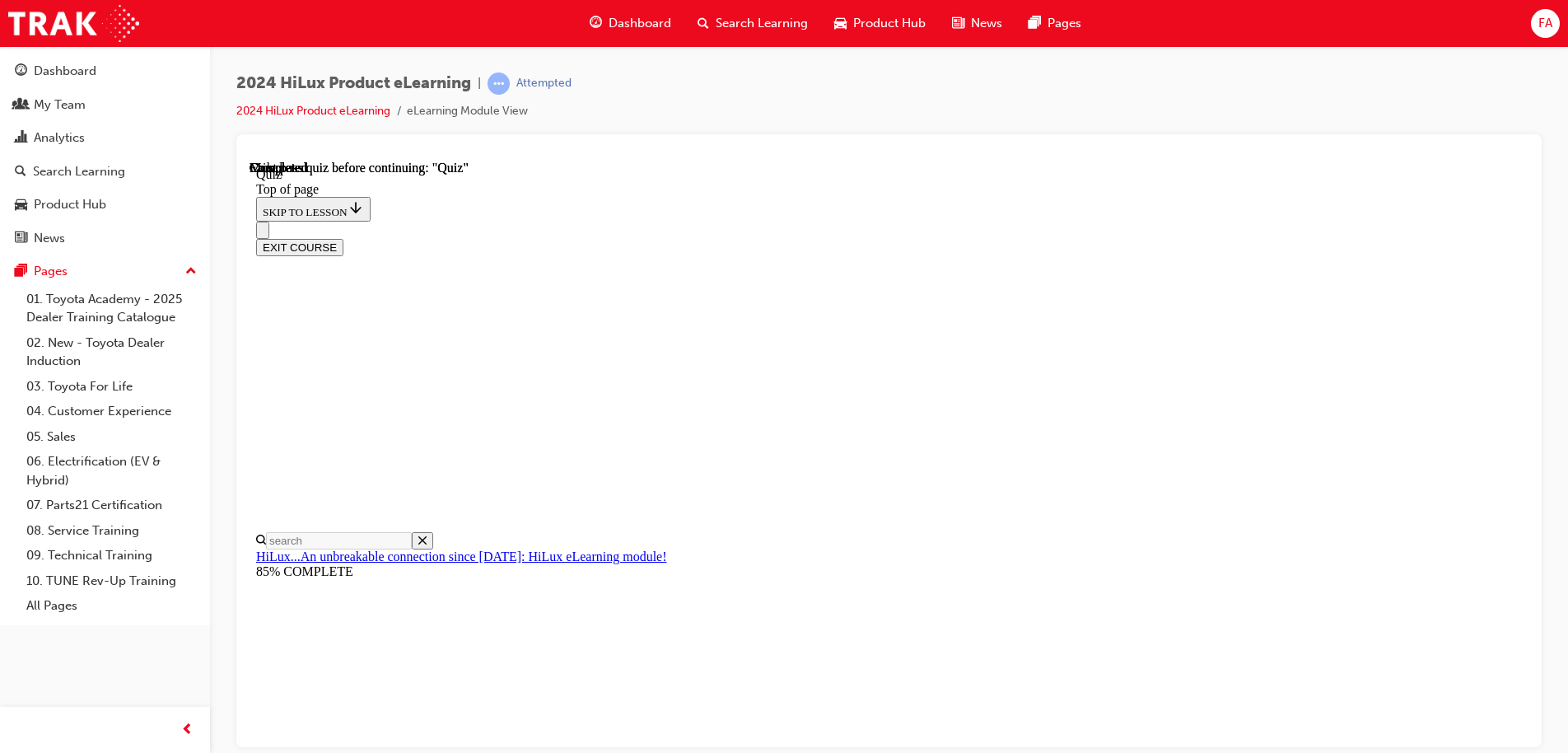
scroll to position [308, 0]
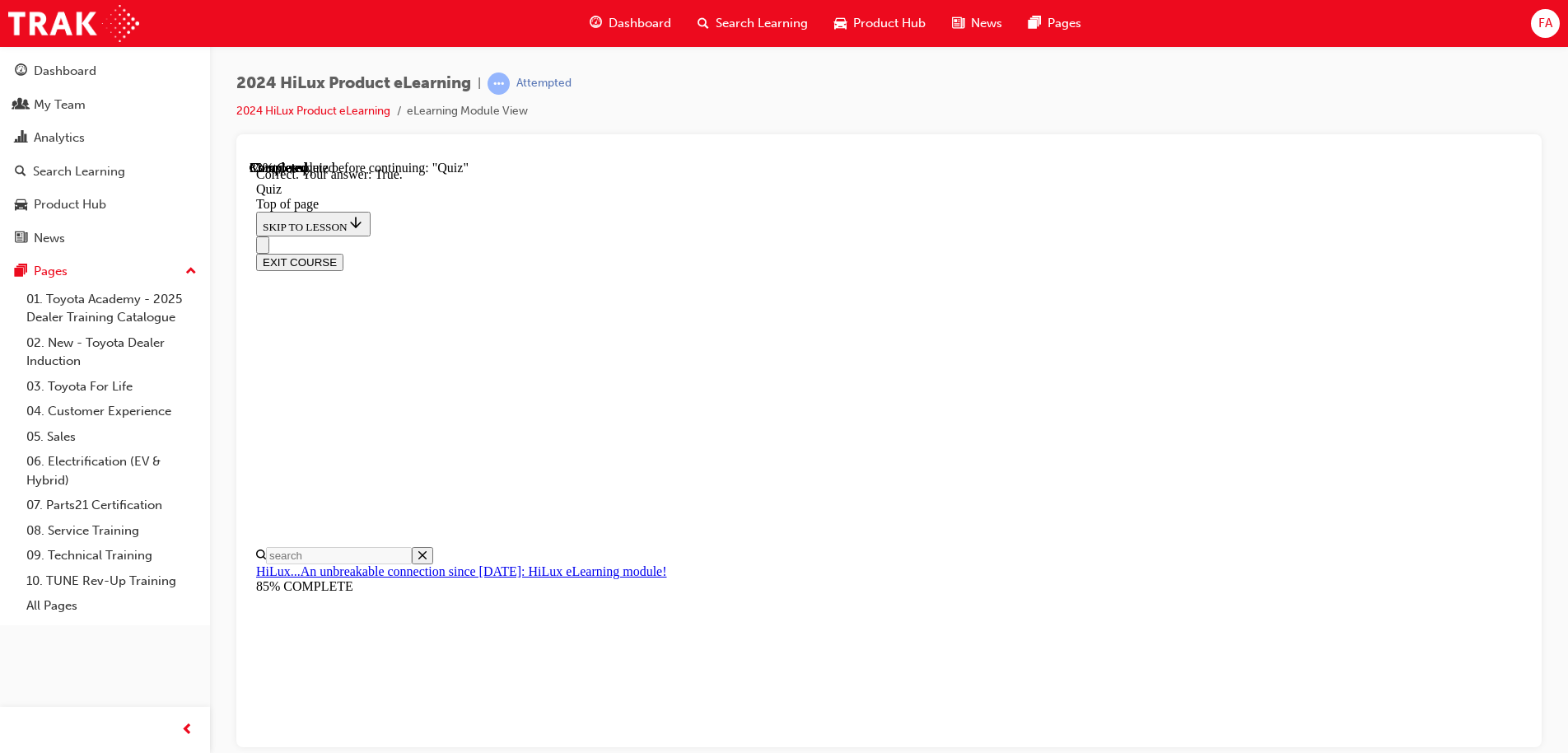
scroll to position [198, 0]
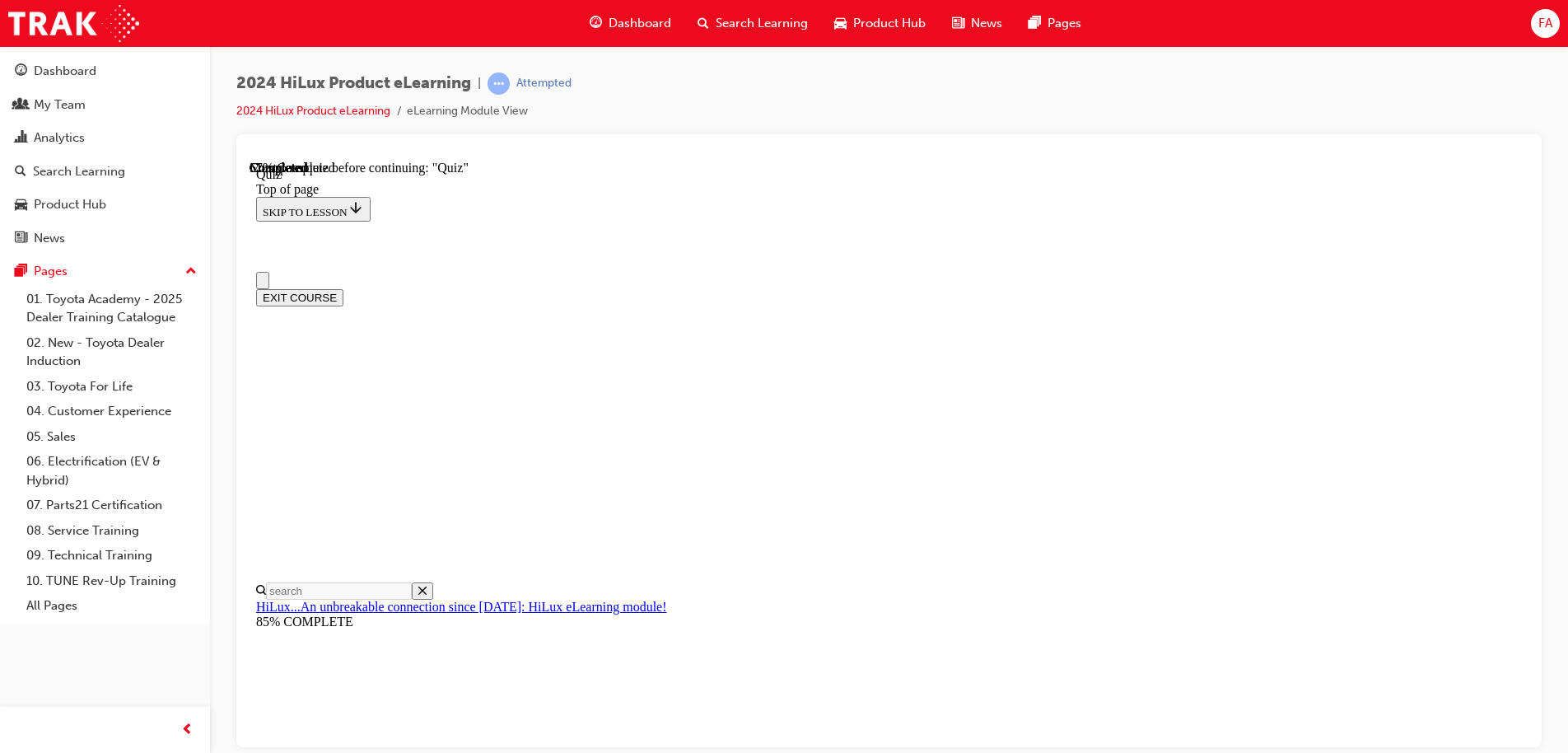
scroll to position [0, 0]
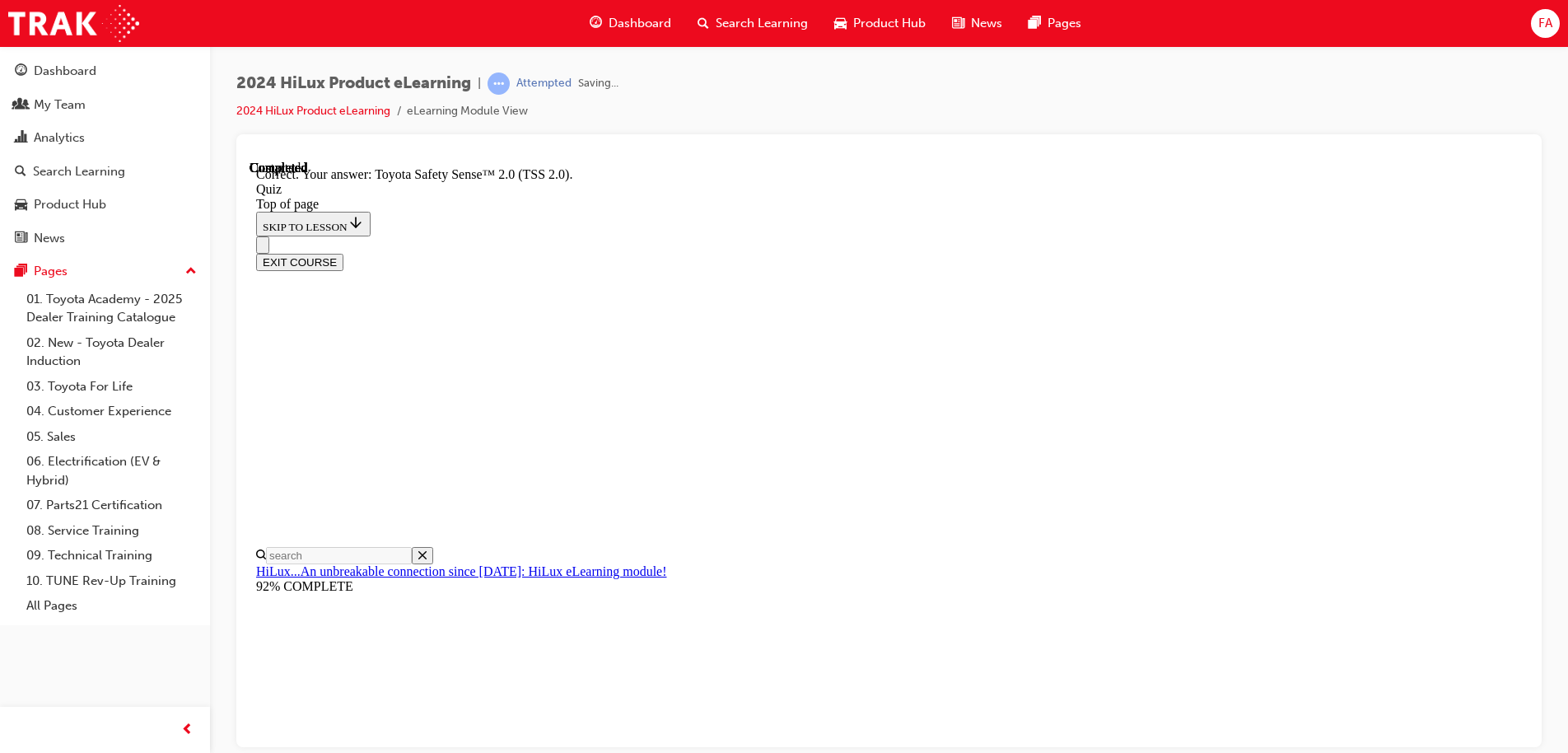
scroll to position [266, 0]
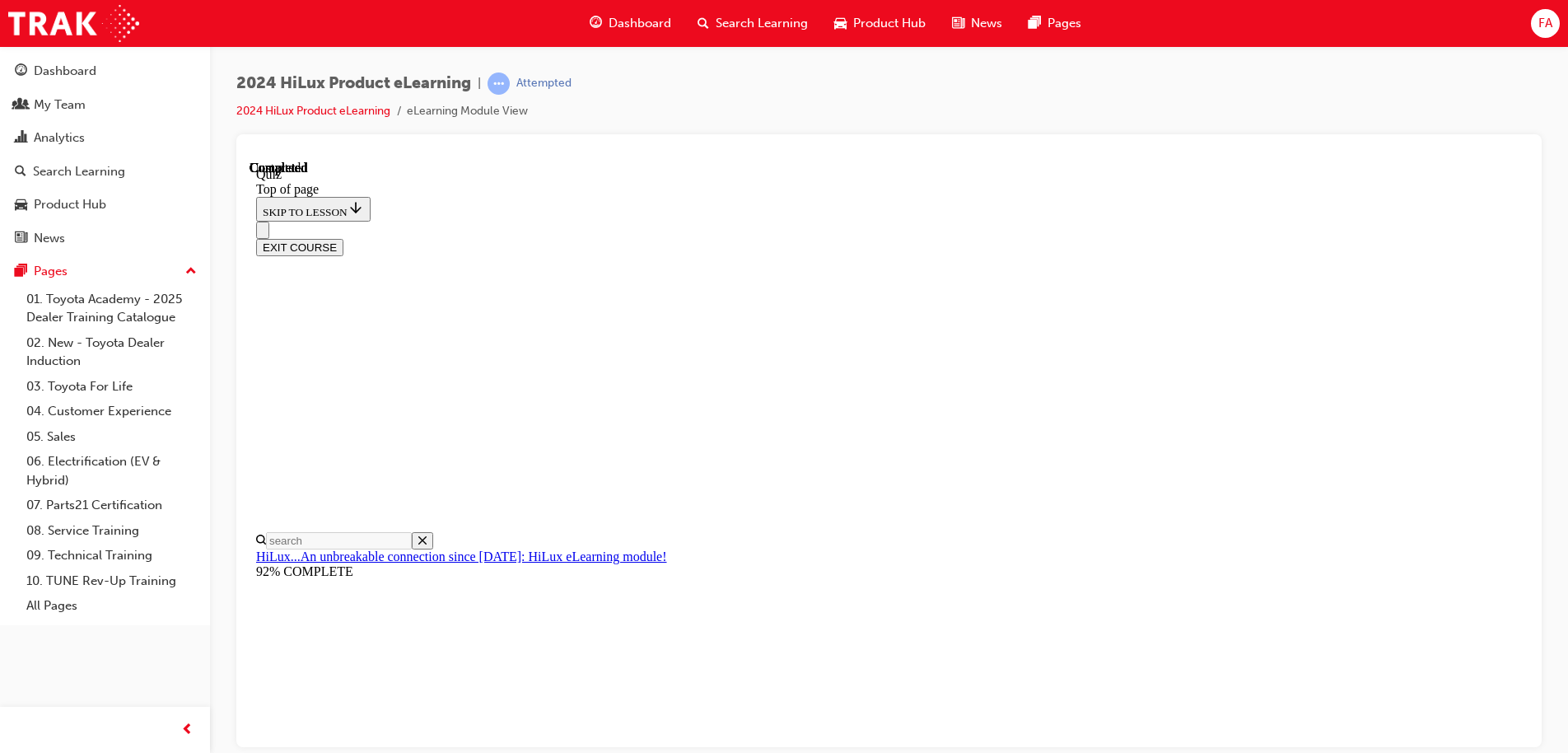
scroll to position [308, 0]
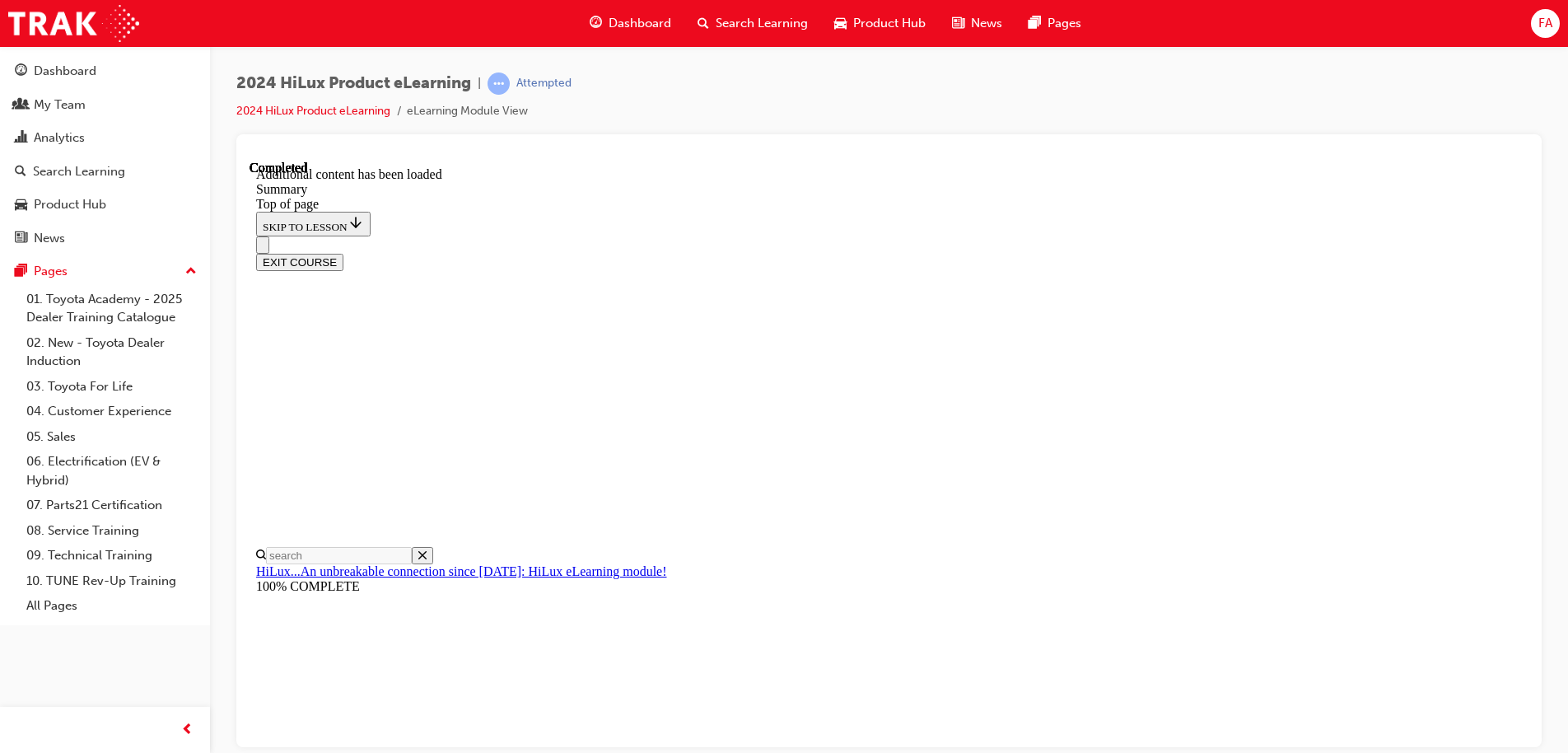
scroll to position [1641, 0]
click at [344, 253] on button "EXIT COURSE" at bounding box center [300, 261] width 88 height 18
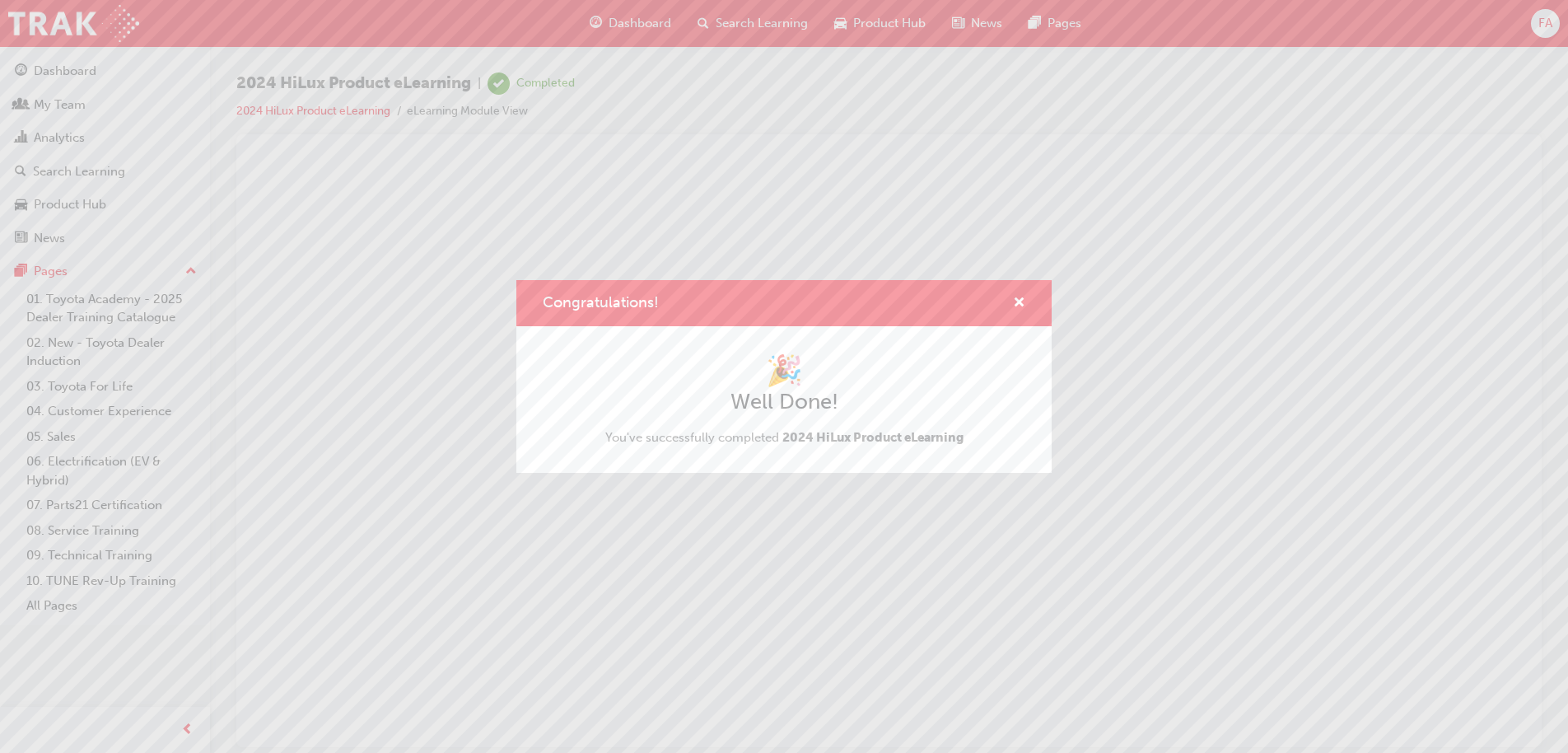
scroll to position [0, 0]
click at [1016, 303] on span "cross-icon" at bounding box center [1019, 304] width 13 height 15
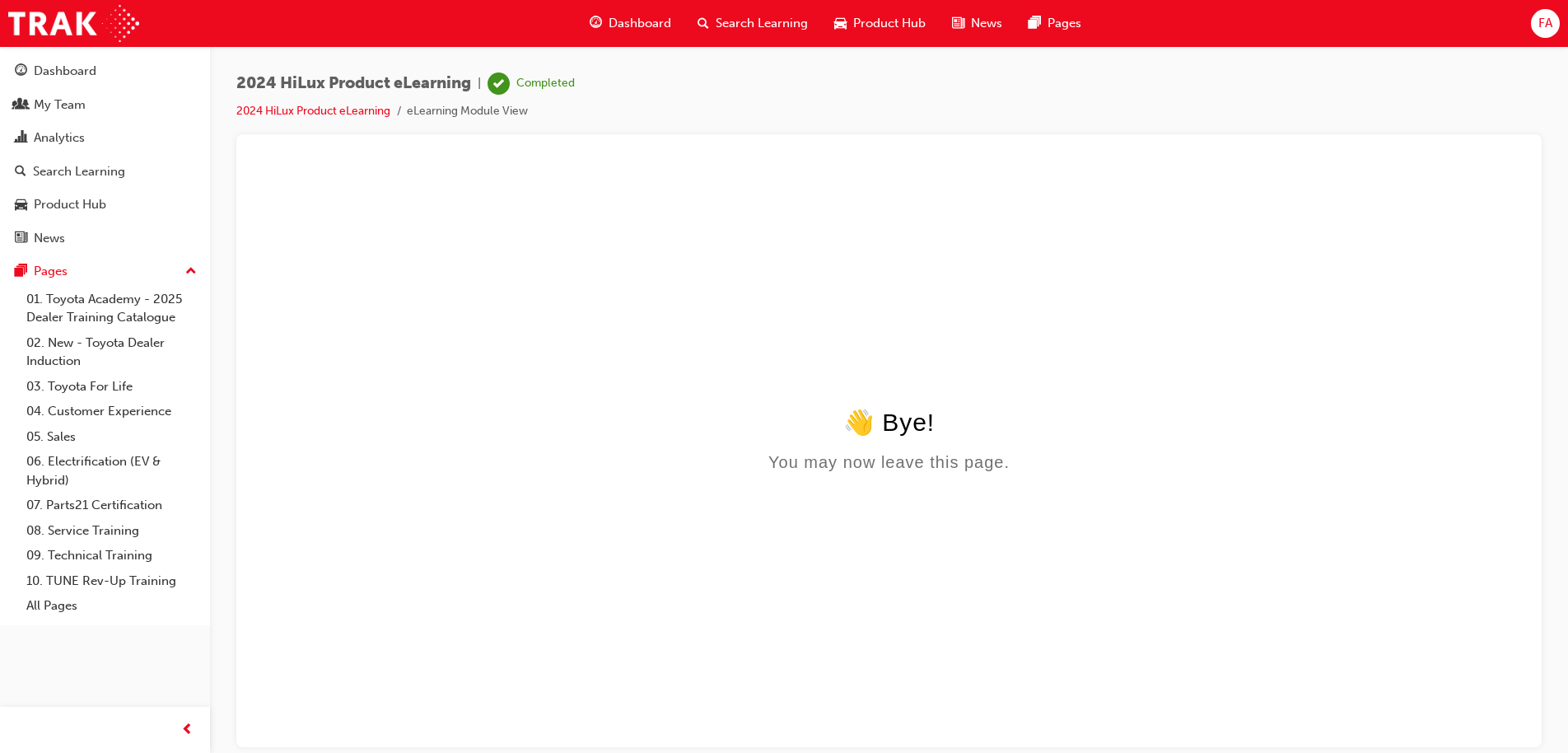
click at [716, 19] on span "Search Learning" at bounding box center [762, 24] width 93 height 19
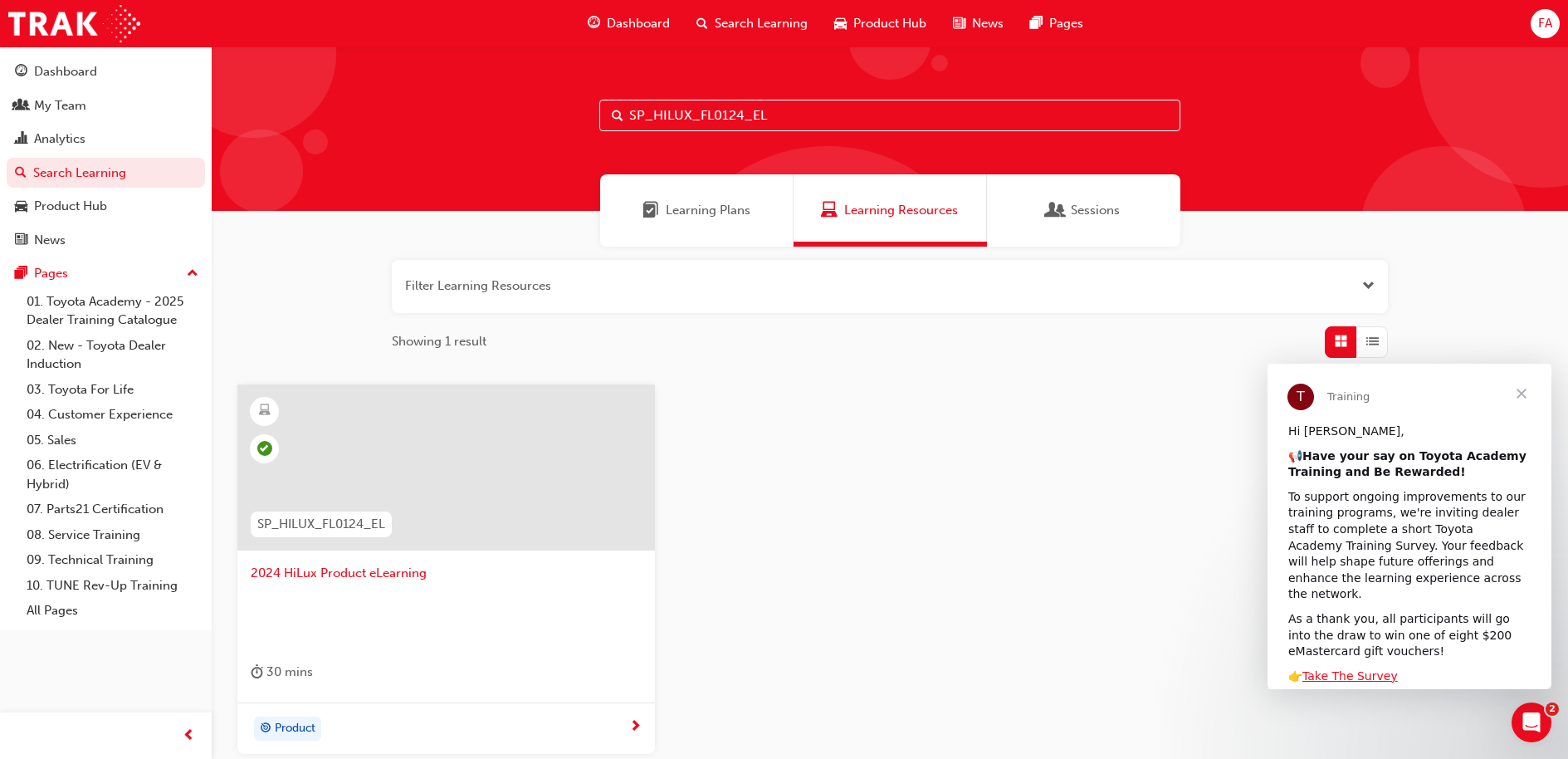
drag, startPoint x: 787, startPoint y: 116, endPoint x: 604, endPoint y: 115, distance: 183.0
click at [604, 115] on input "SP_HILUX_FL0124_EL" at bounding box center [890, 115] width 581 height 31
paste input "RAV4-PROD-"
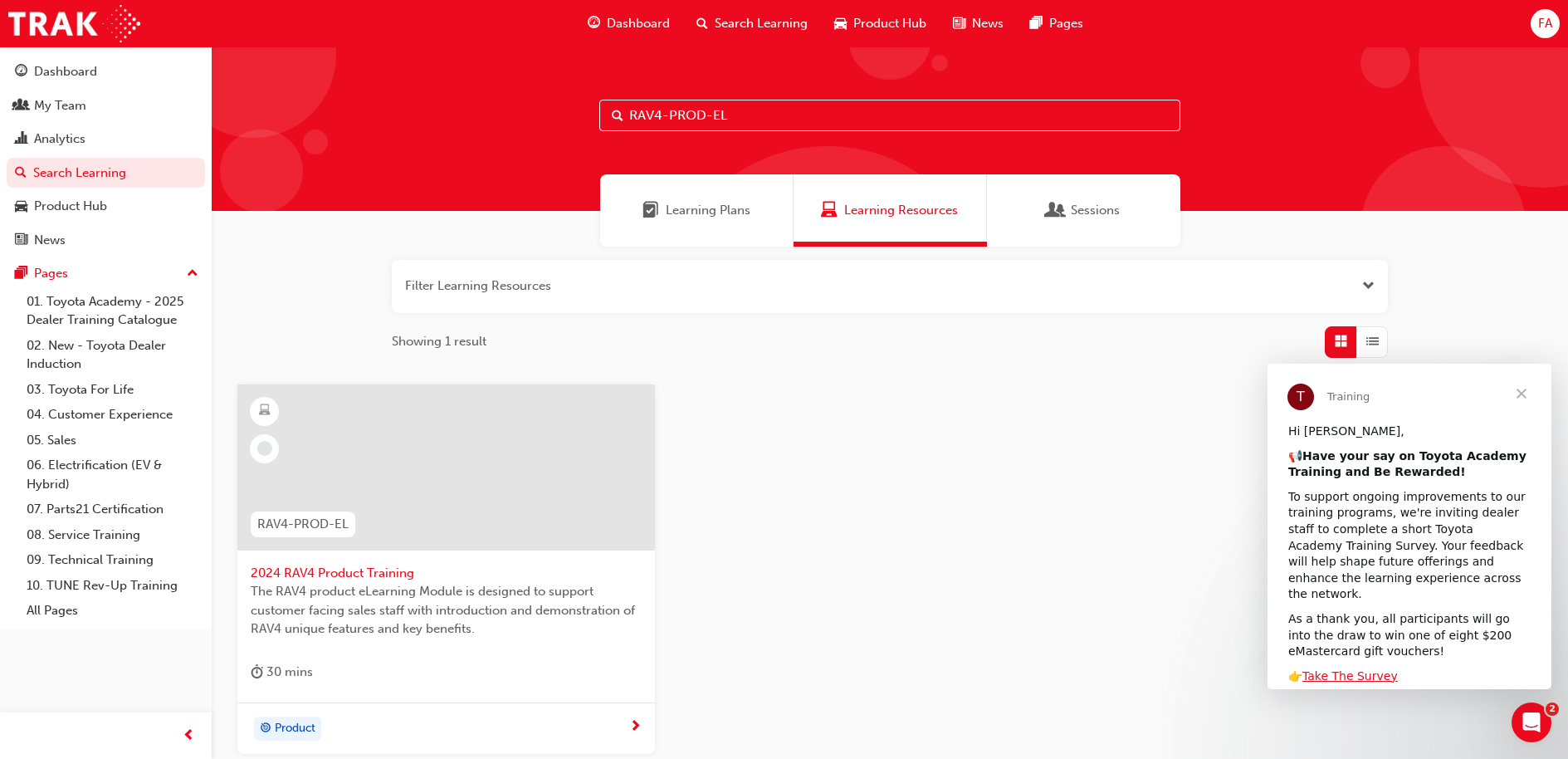
type input "RAV4-PROD-EL"
click at [345, 571] on span "2024 RAV4 Product Training" at bounding box center [446, 573] width 391 height 19
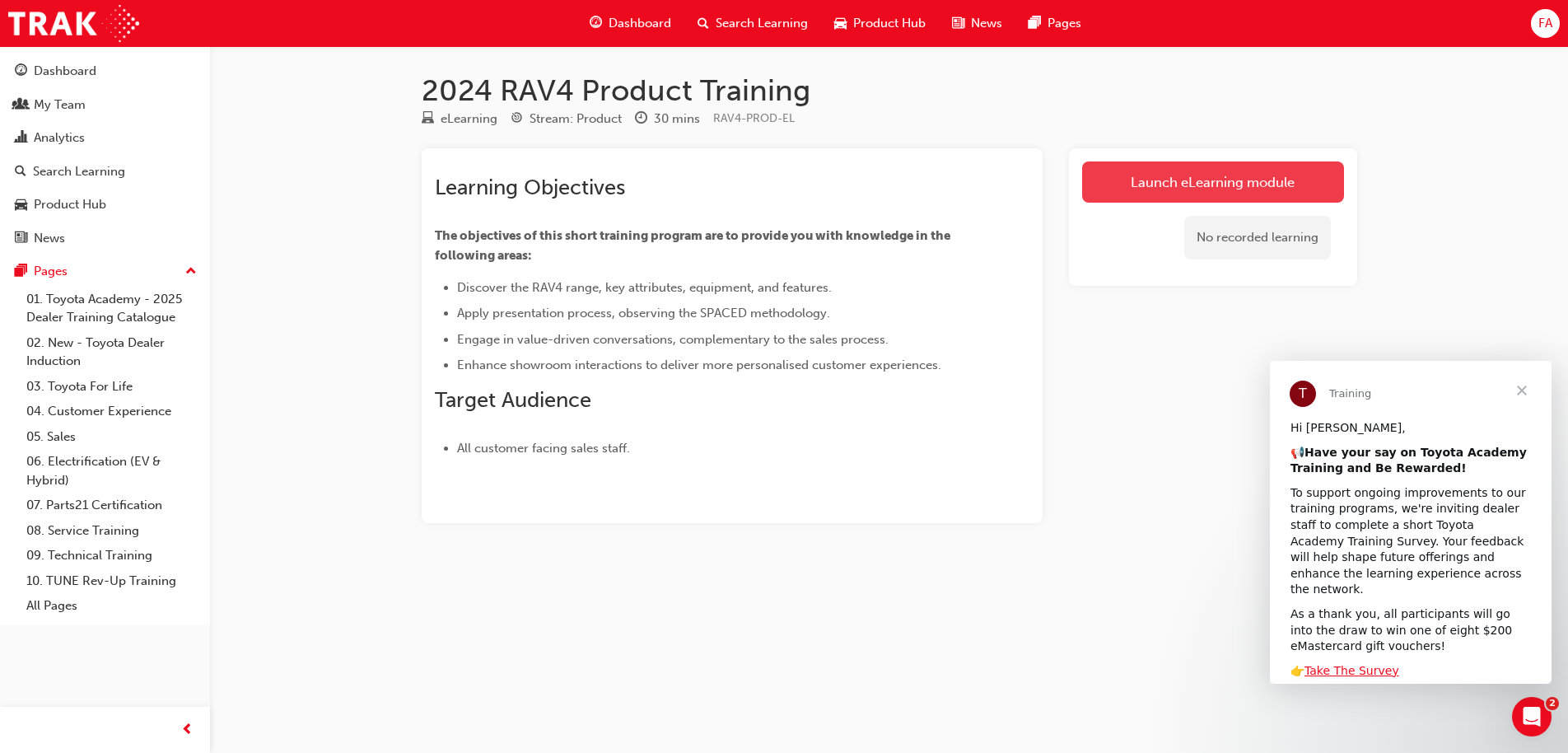
click at [1152, 184] on link "Launch eLearning module" at bounding box center [1213, 182] width 262 height 41
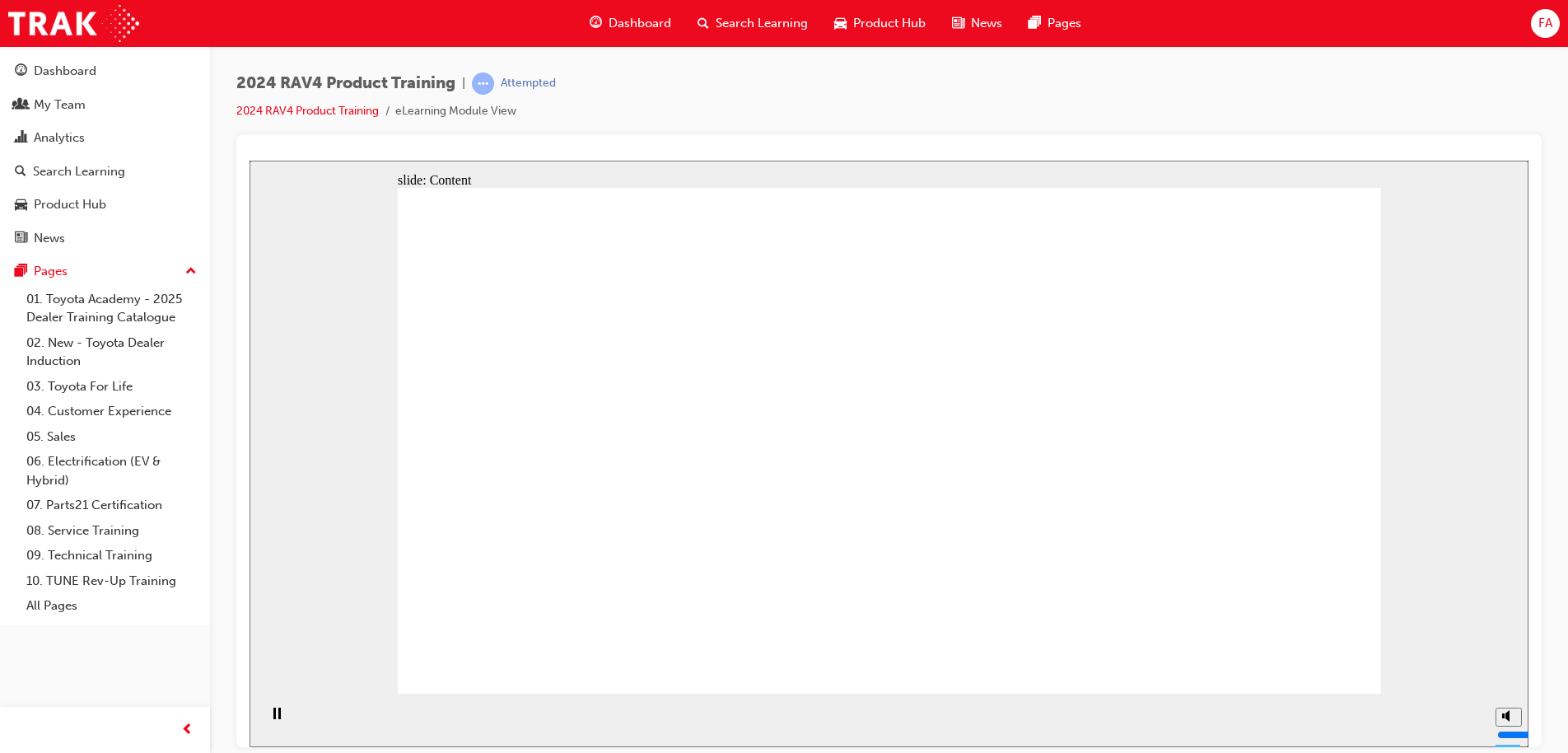
drag, startPoint x: 1296, startPoint y: 643, endPoint x: 1292, endPoint y: 653, distance: 10.8
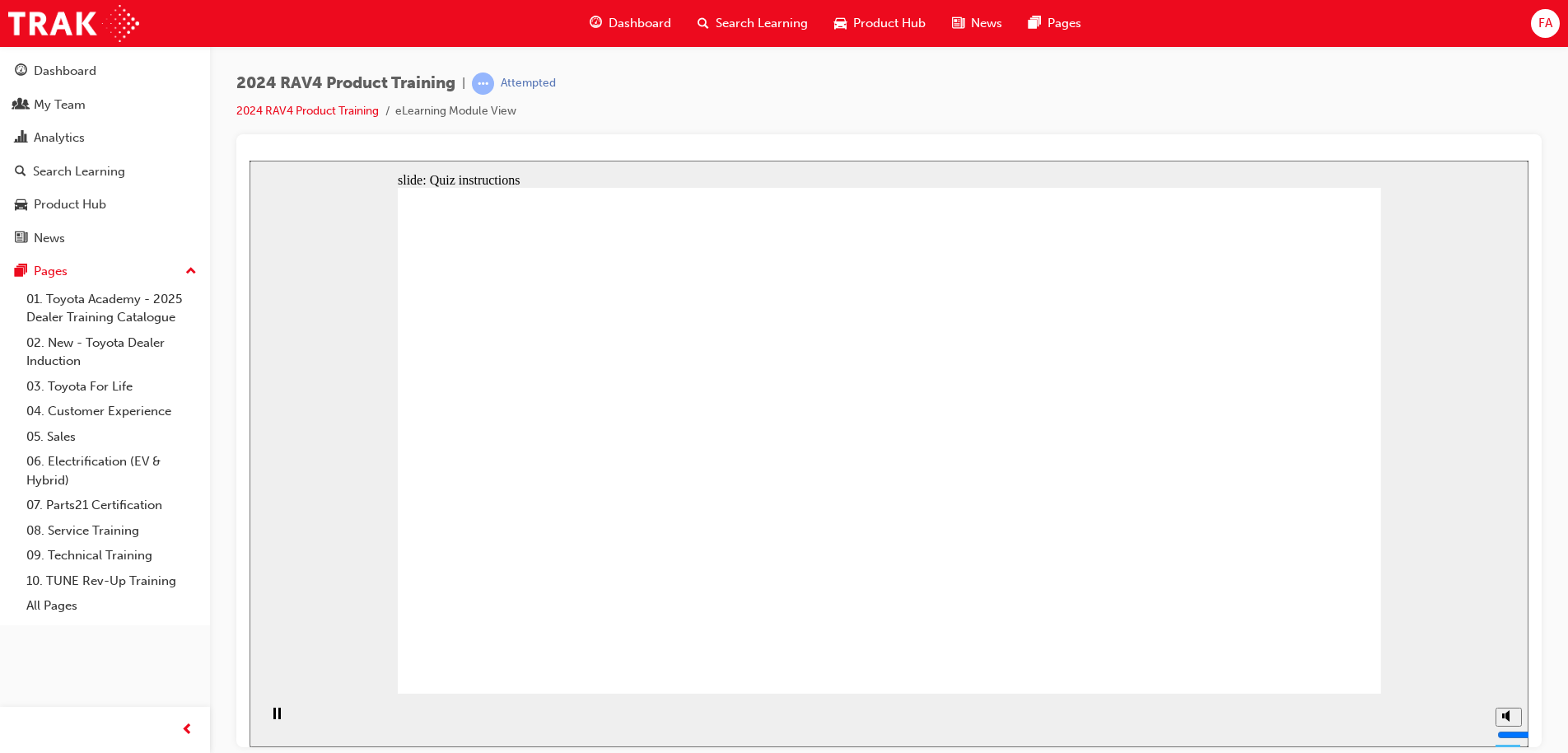
radio input "true"
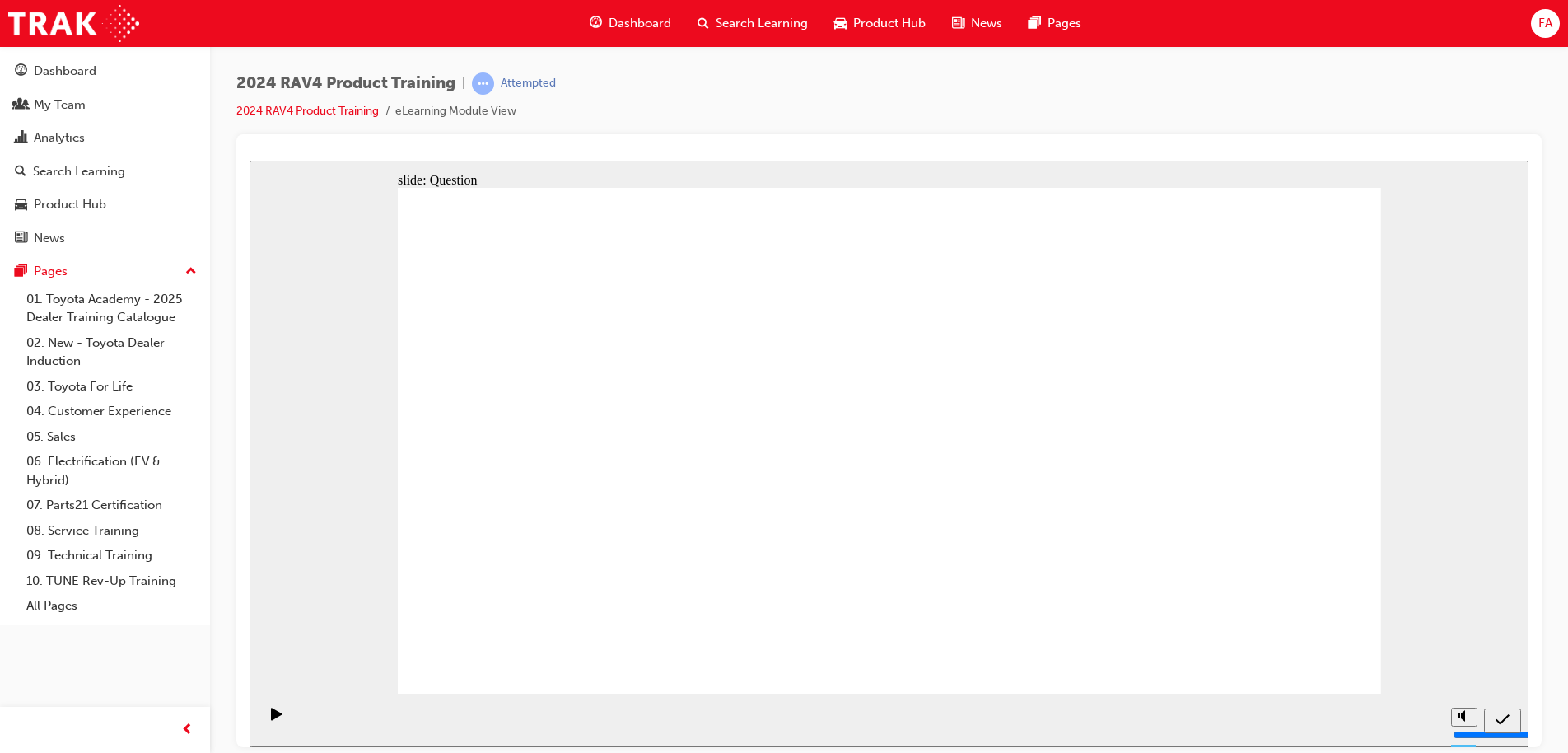
radio input "true"
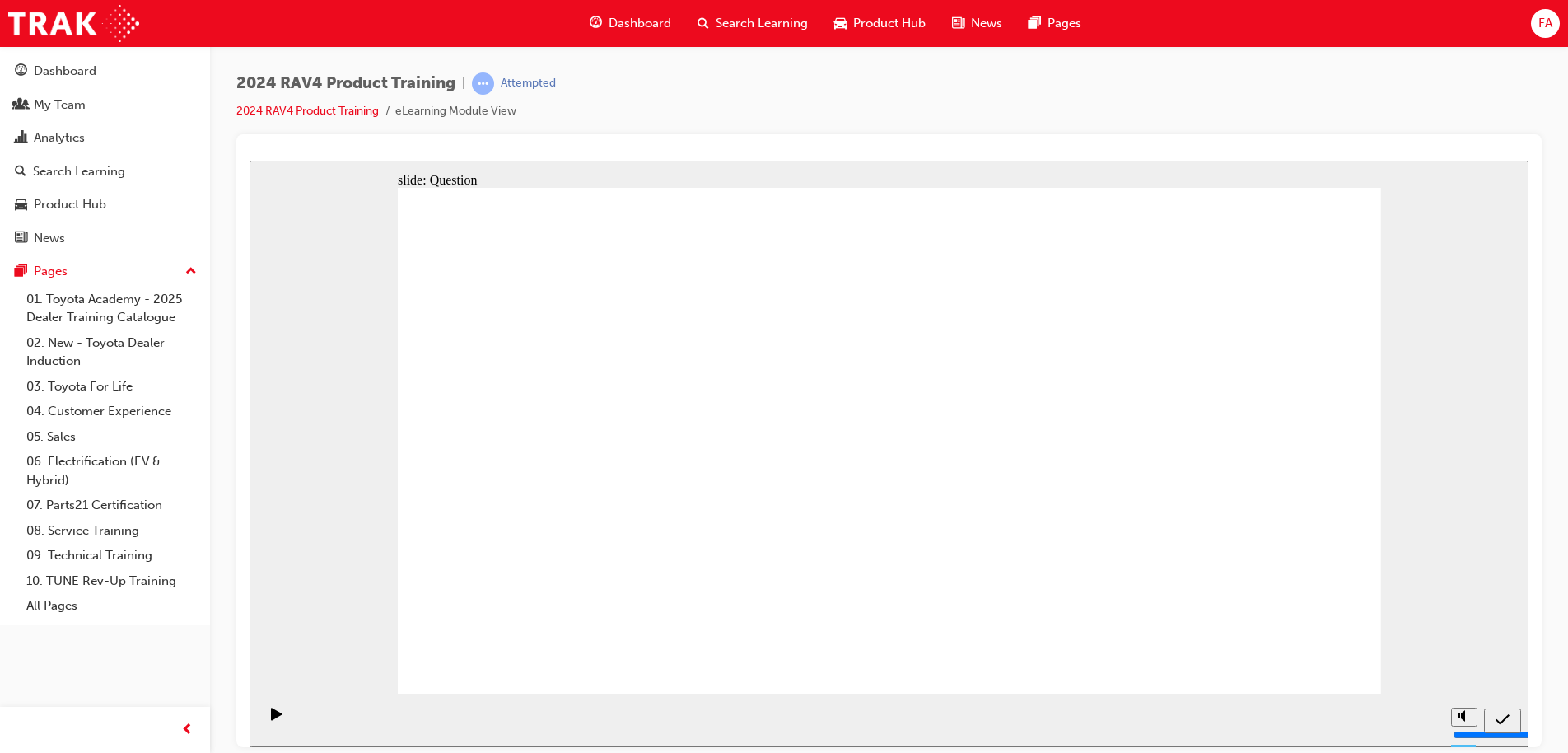
radio input "true"
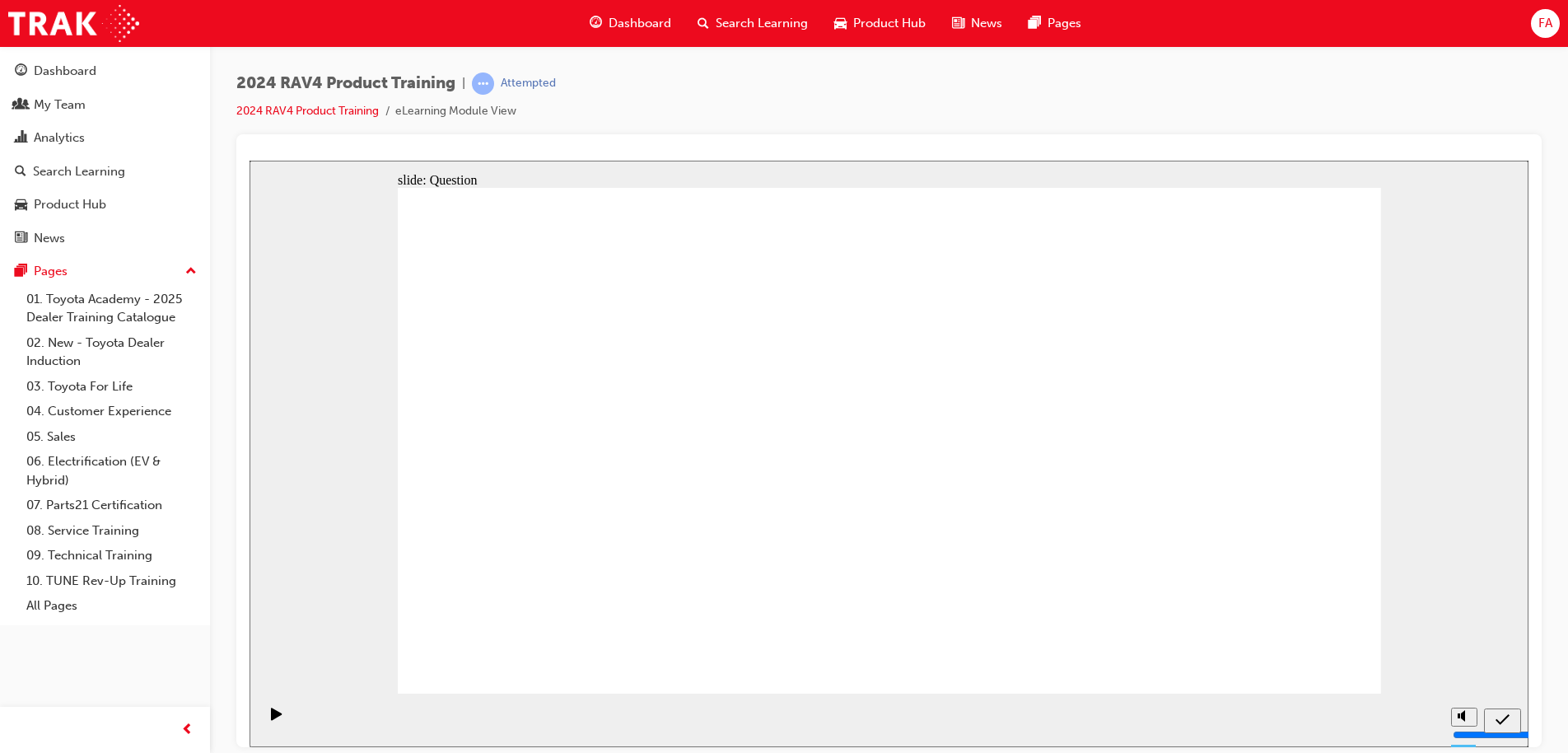
drag, startPoint x: 981, startPoint y: 418, endPoint x: 596, endPoint y: 598, distance: 425.0
drag, startPoint x: 1160, startPoint y: 418, endPoint x: 776, endPoint y: 584, distance: 418.3
drag, startPoint x: 595, startPoint y: 403, endPoint x: 972, endPoint y: 561, distance: 408.8
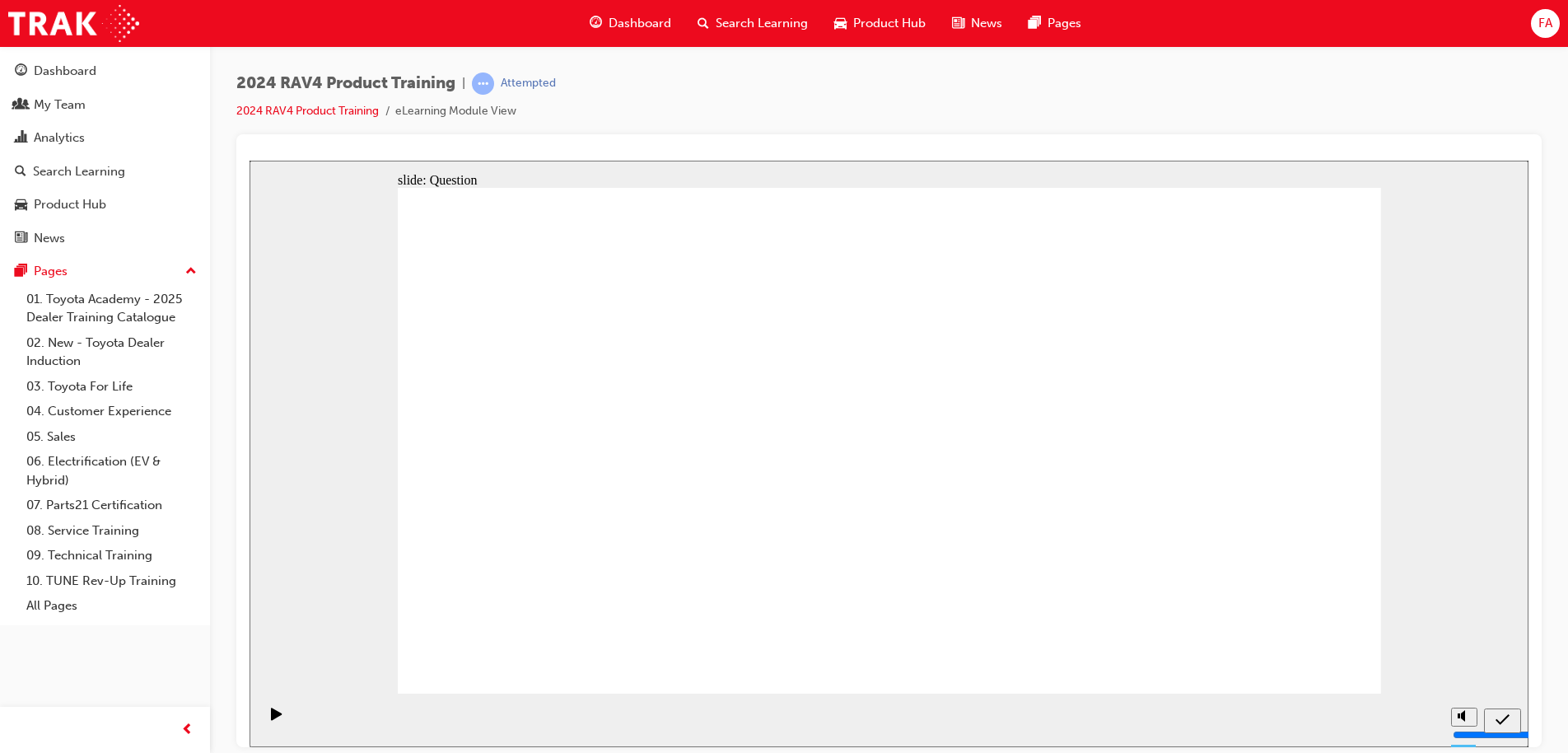
drag, startPoint x: 791, startPoint y: 412, endPoint x: 1189, endPoint y: 530, distance: 415.1
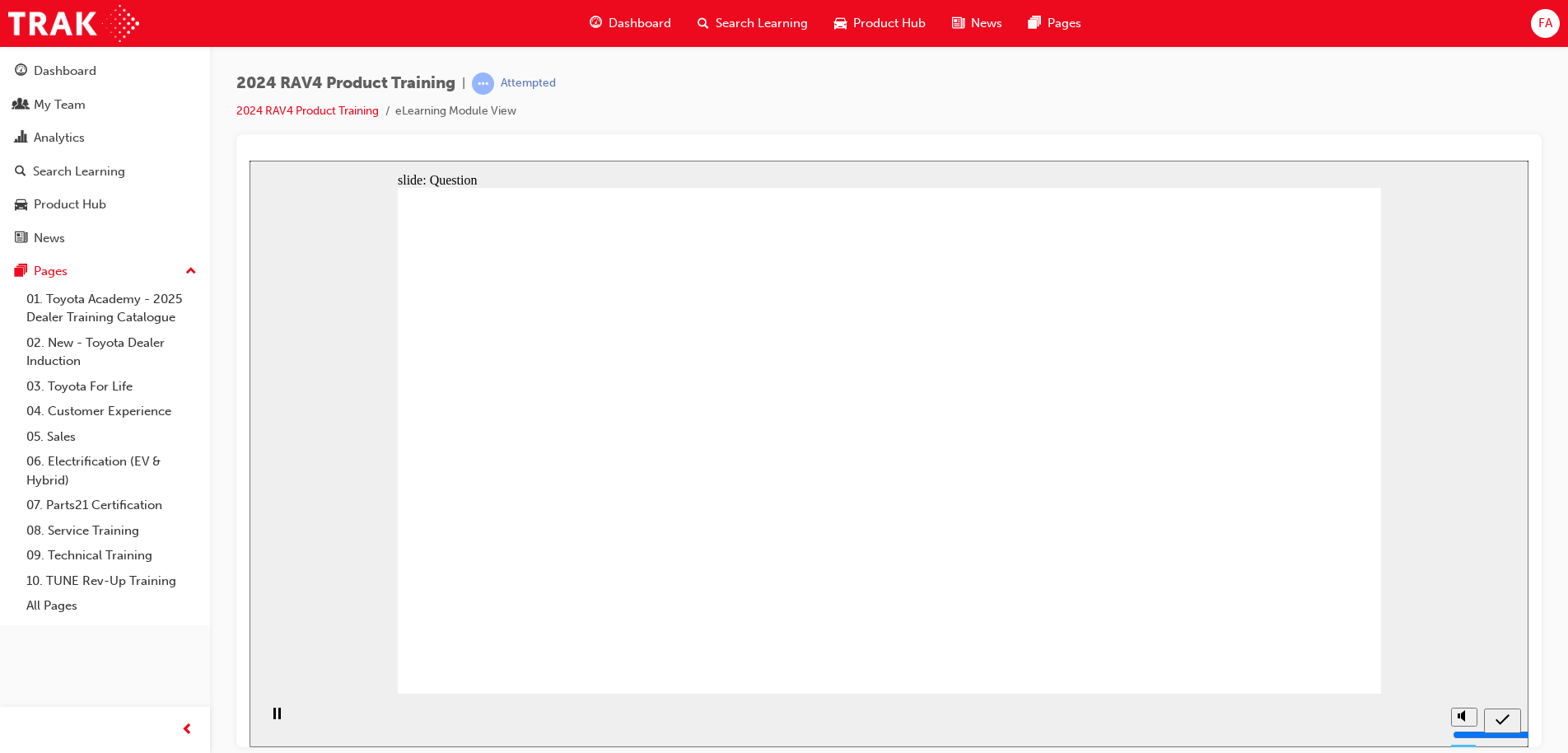
radio input "true"
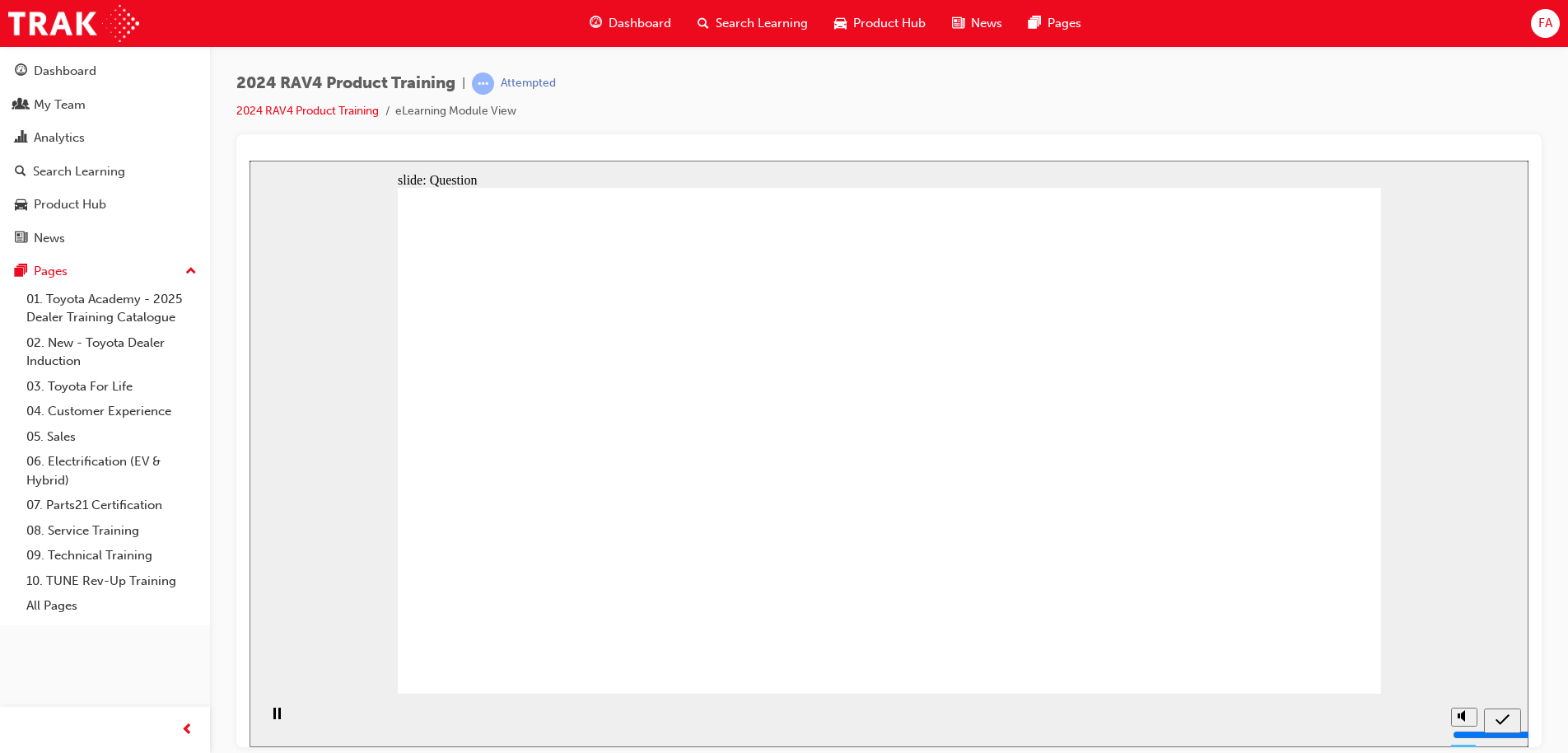
radio input "true"
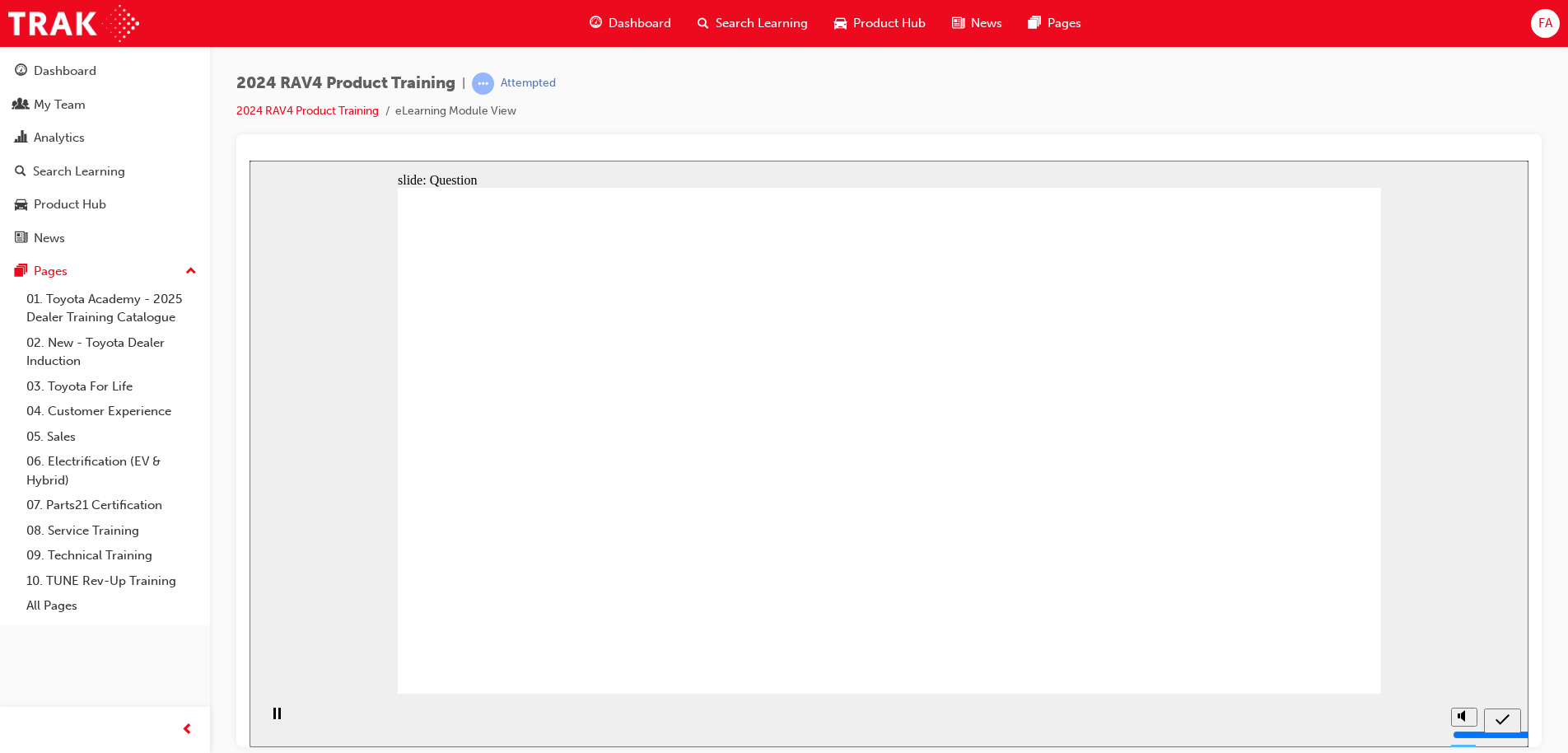
radio input "true"
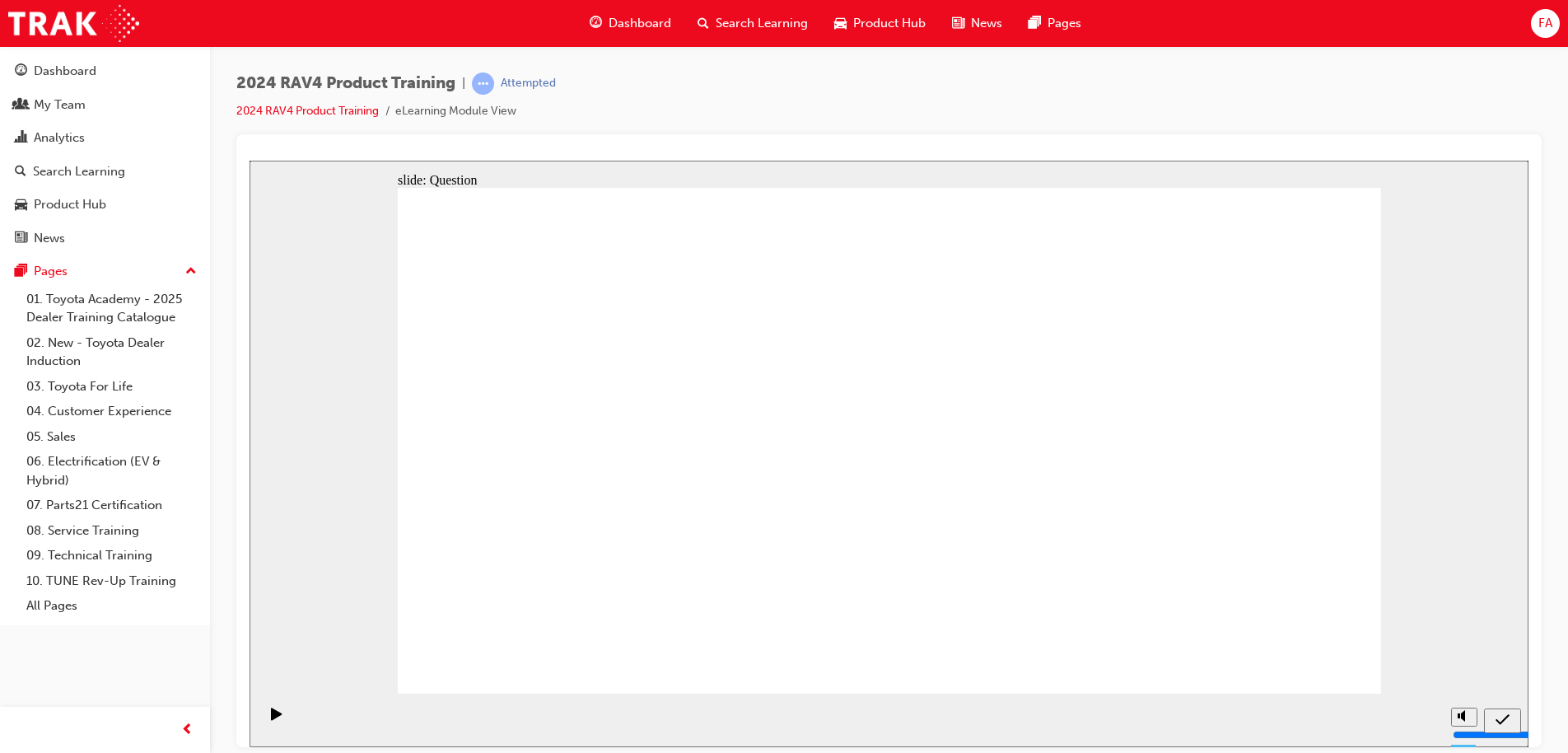
drag, startPoint x: 945, startPoint y: 409, endPoint x: 586, endPoint y: 582, distance: 398.5
drag, startPoint x: 1171, startPoint y: 403, endPoint x: 778, endPoint y: 601, distance: 440.1
drag, startPoint x: 580, startPoint y: 415, endPoint x: 958, endPoint y: 547, distance: 400.4
drag, startPoint x: 844, startPoint y: 435, endPoint x: 1172, endPoint y: 588, distance: 361.9
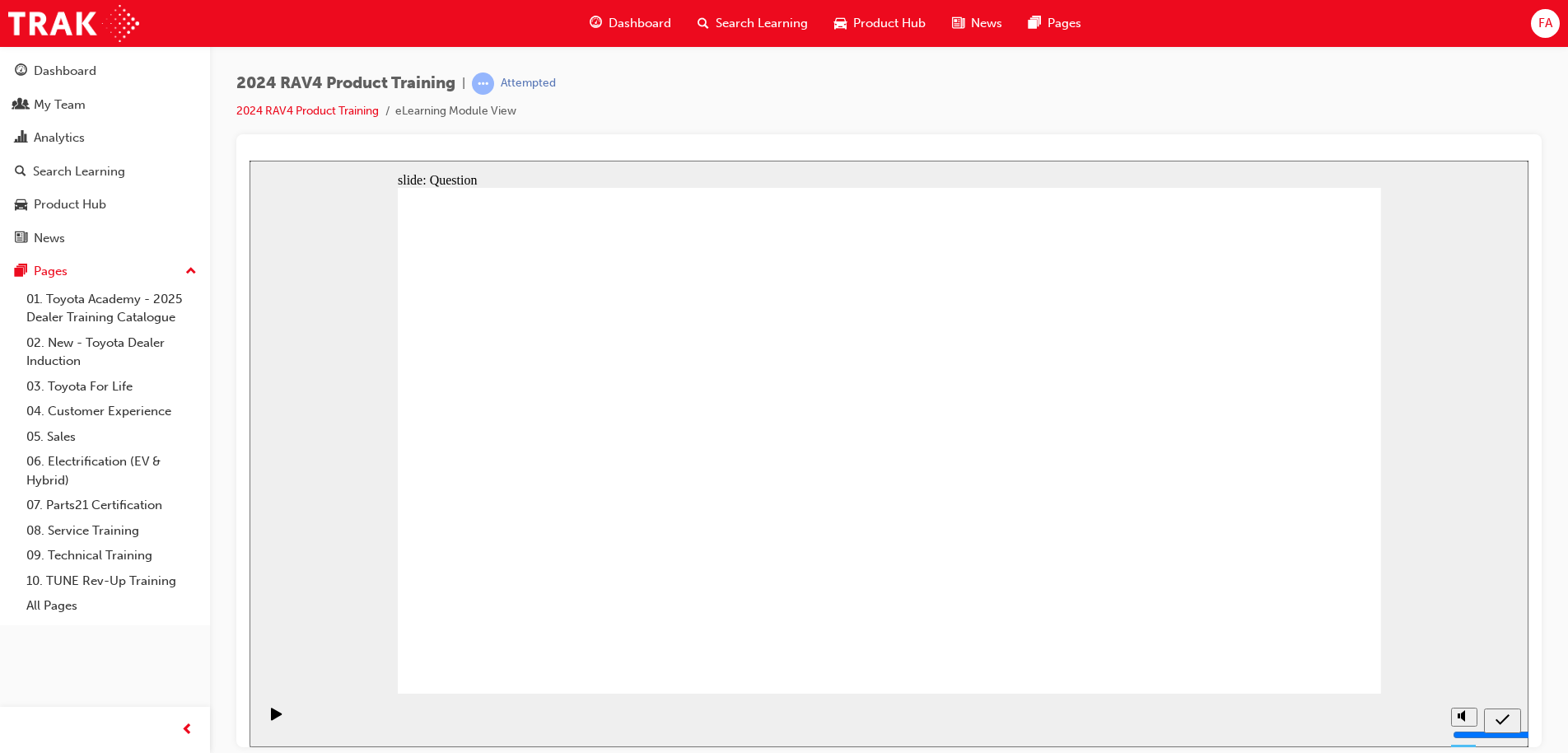
radio input "true"
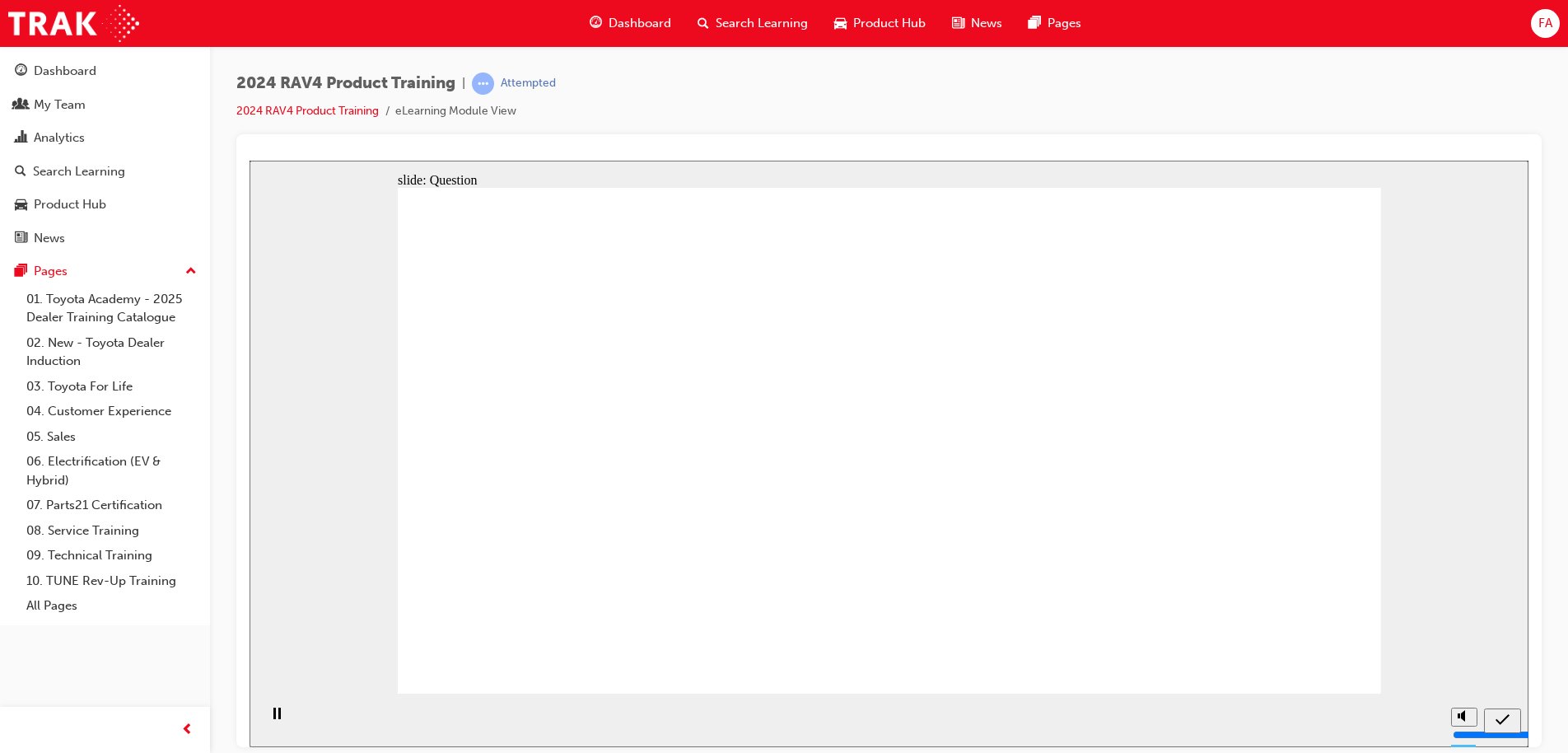
radio input "true"
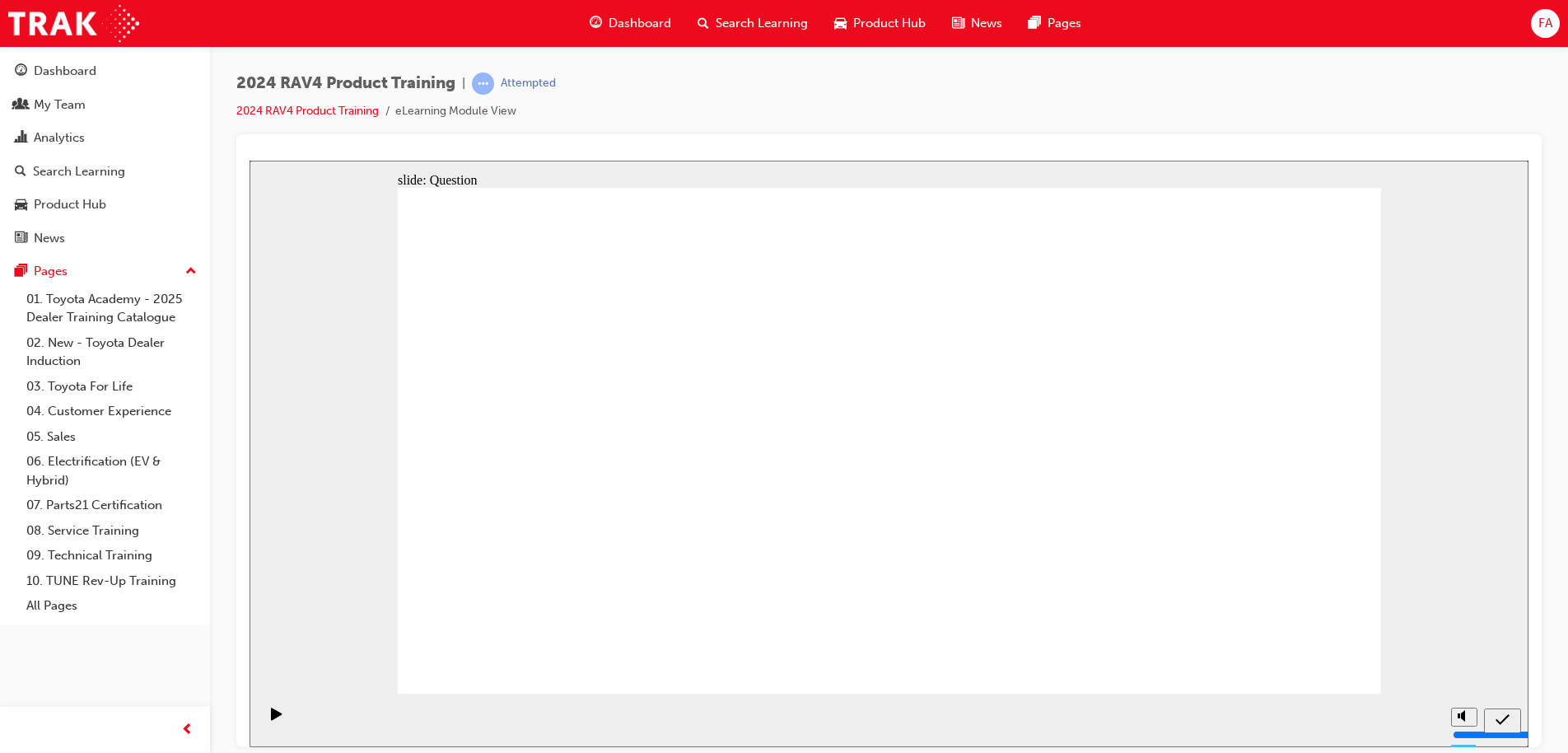
radio input "true"
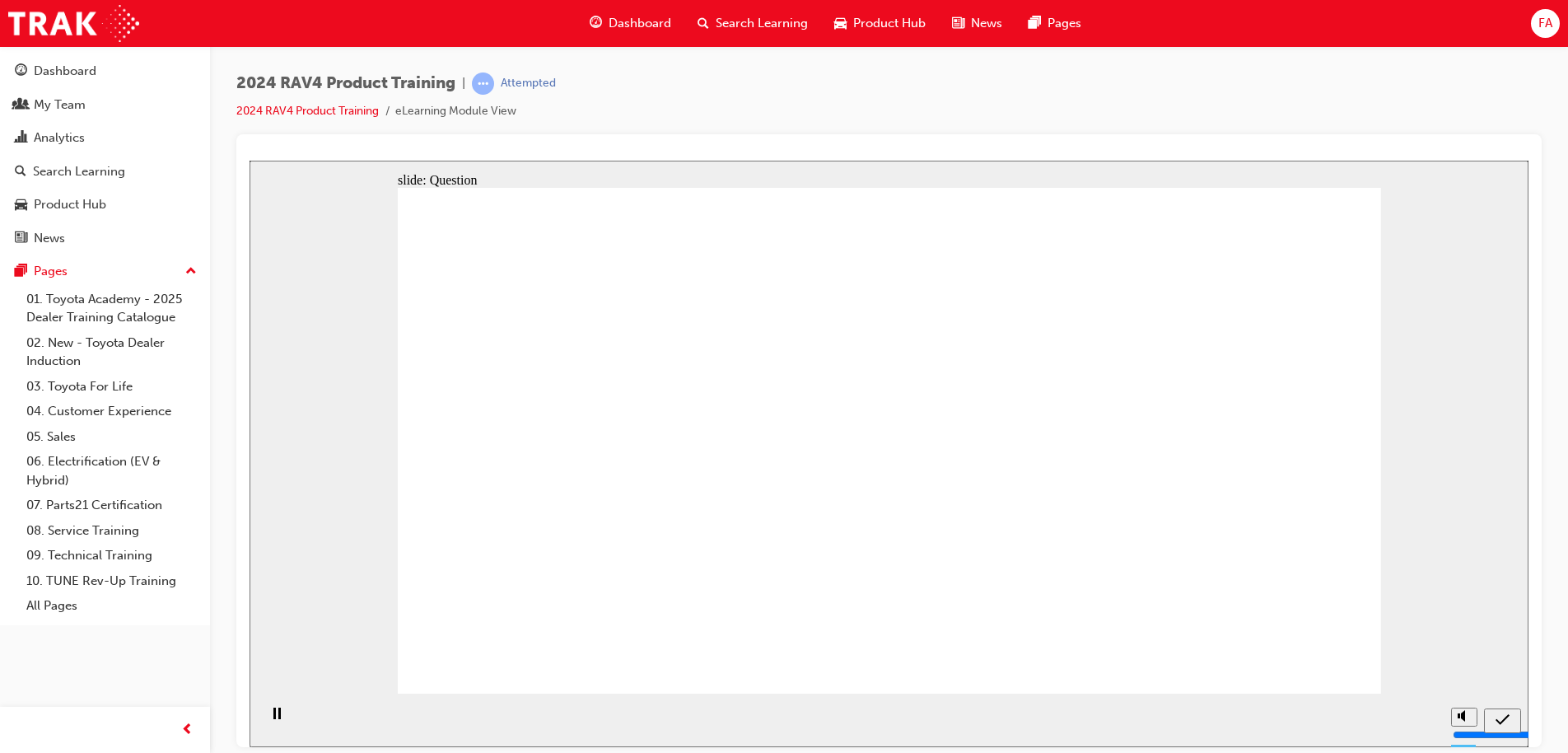
radio input "true"
drag, startPoint x: 970, startPoint y: 388, endPoint x: 599, endPoint y: 581, distance: 418.2
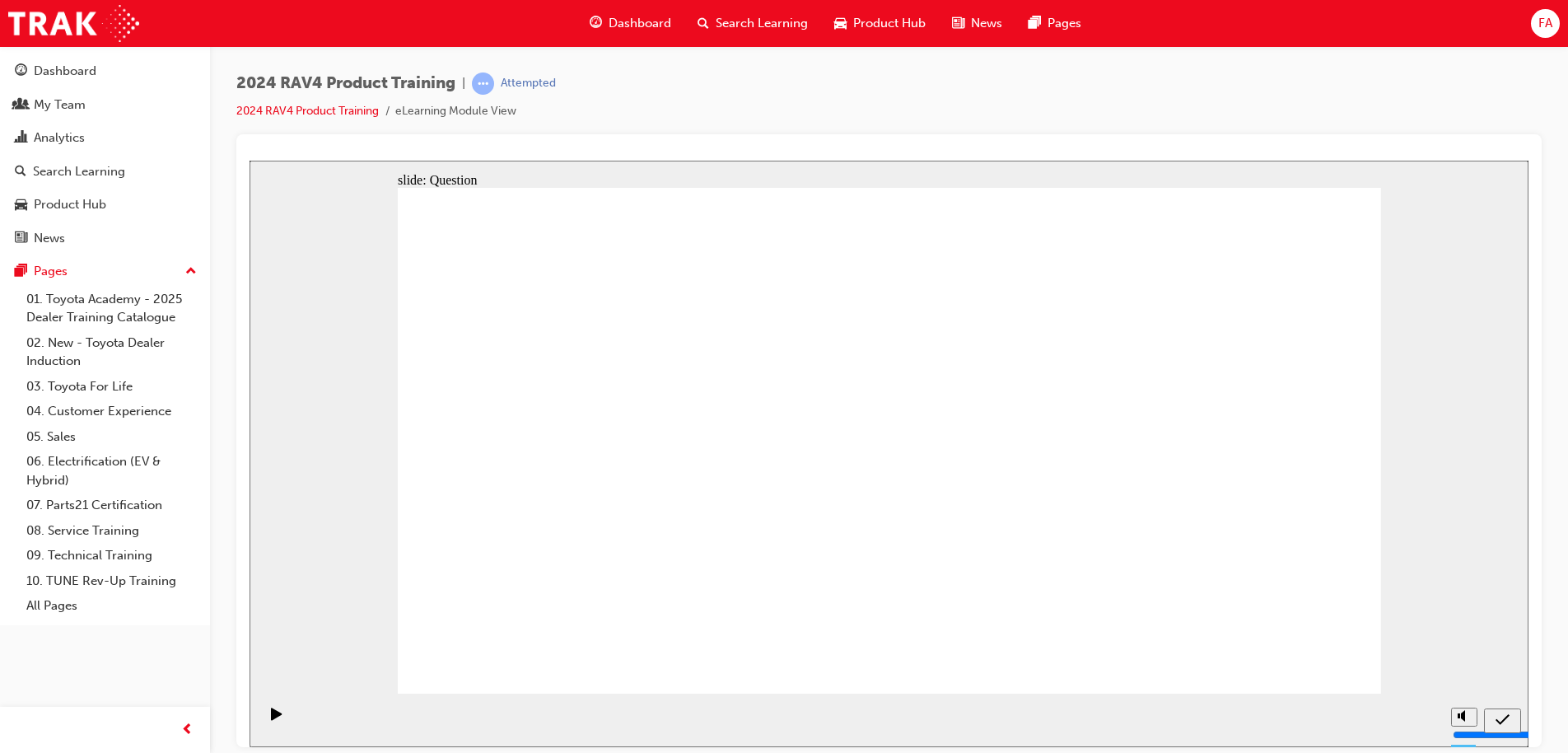
drag, startPoint x: 1187, startPoint y: 390, endPoint x: 803, endPoint y: 544, distance: 413.7
drag, startPoint x: 600, startPoint y: 408, endPoint x: 1011, endPoint y: 604, distance: 455.3
drag, startPoint x: 801, startPoint y: 378, endPoint x: 1236, endPoint y: 553, distance: 468.9
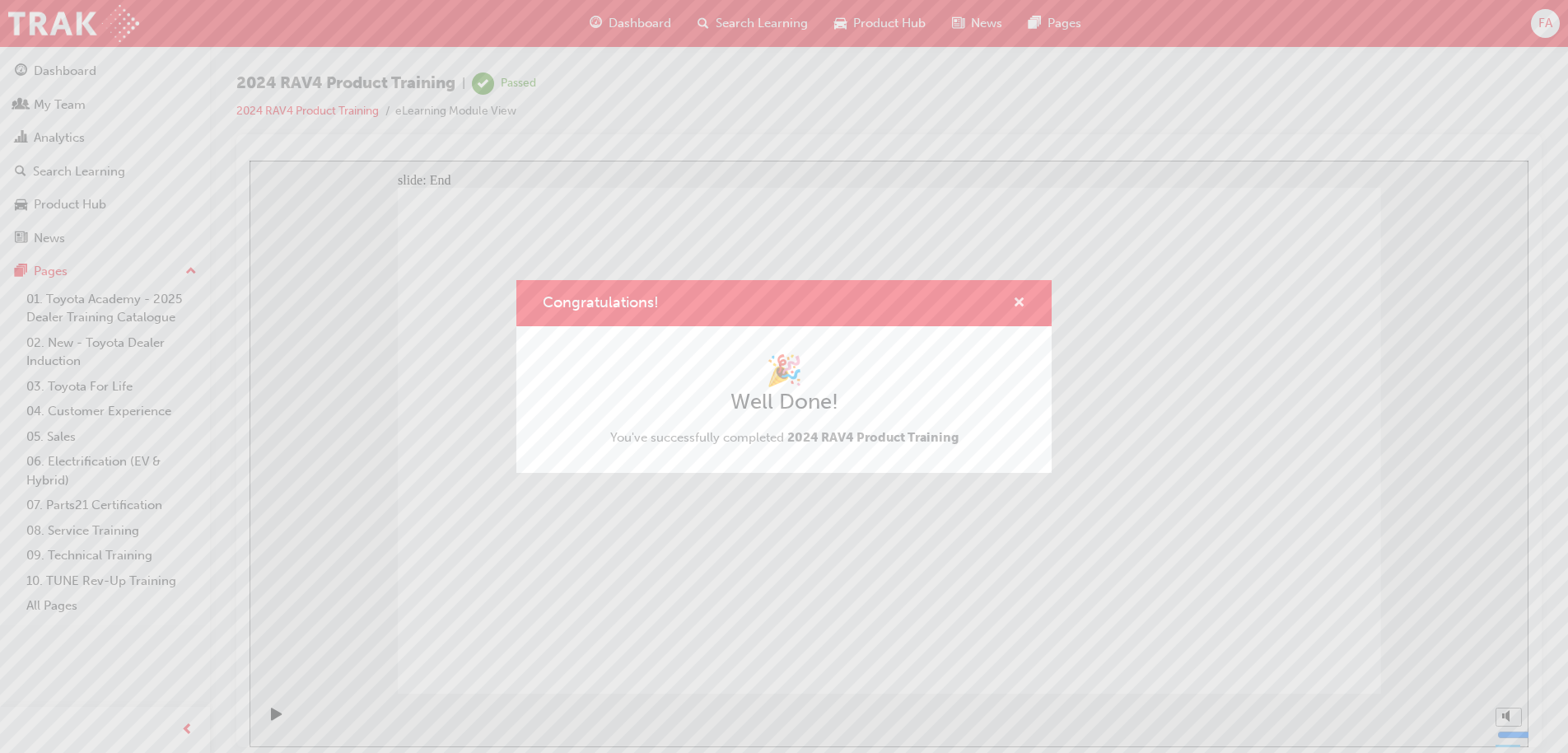
click at [1016, 301] on span "cross-icon" at bounding box center [1019, 304] width 13 height 15
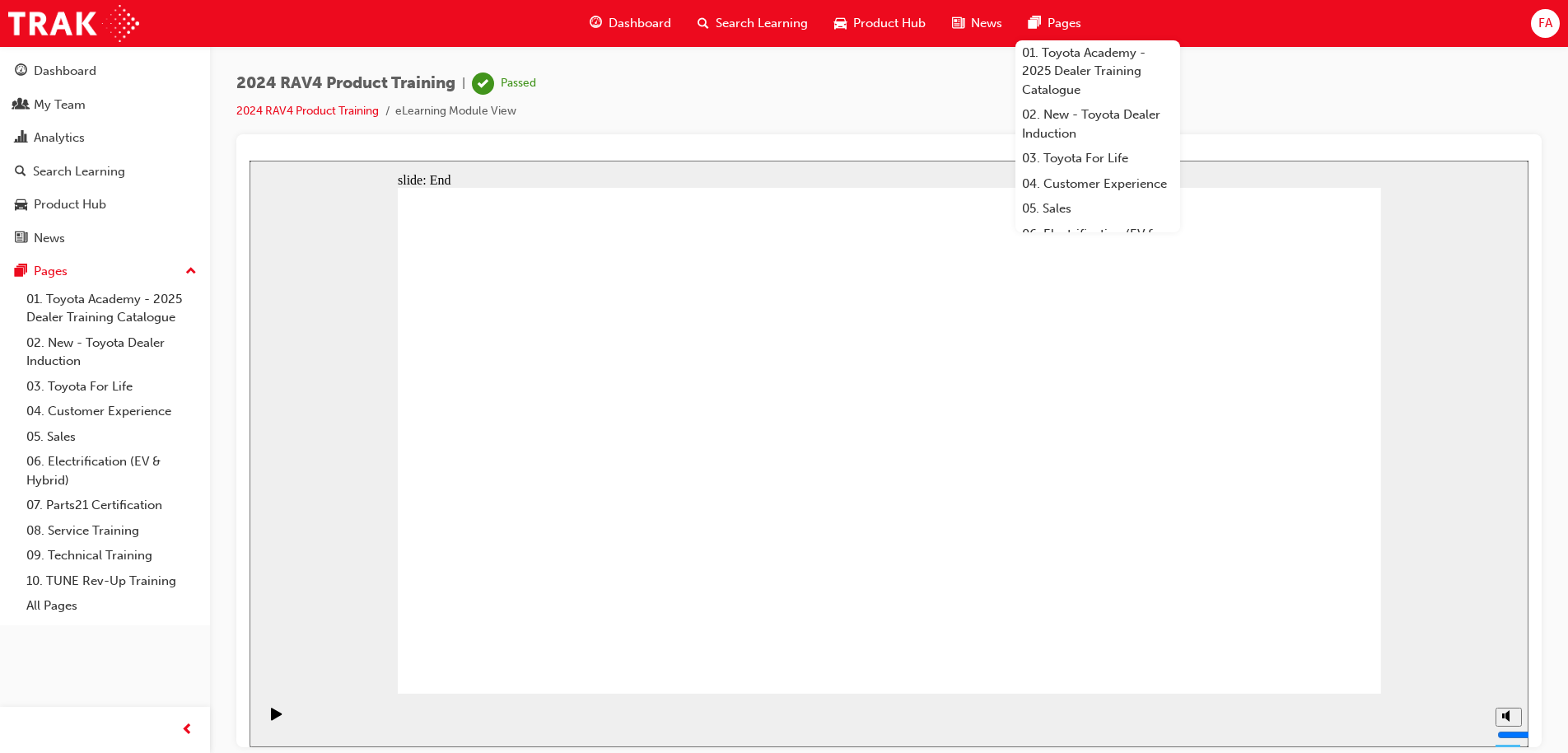
click at [777, 14] on span "Search Learning" at bounding box center [762, 24] width 93 height 19
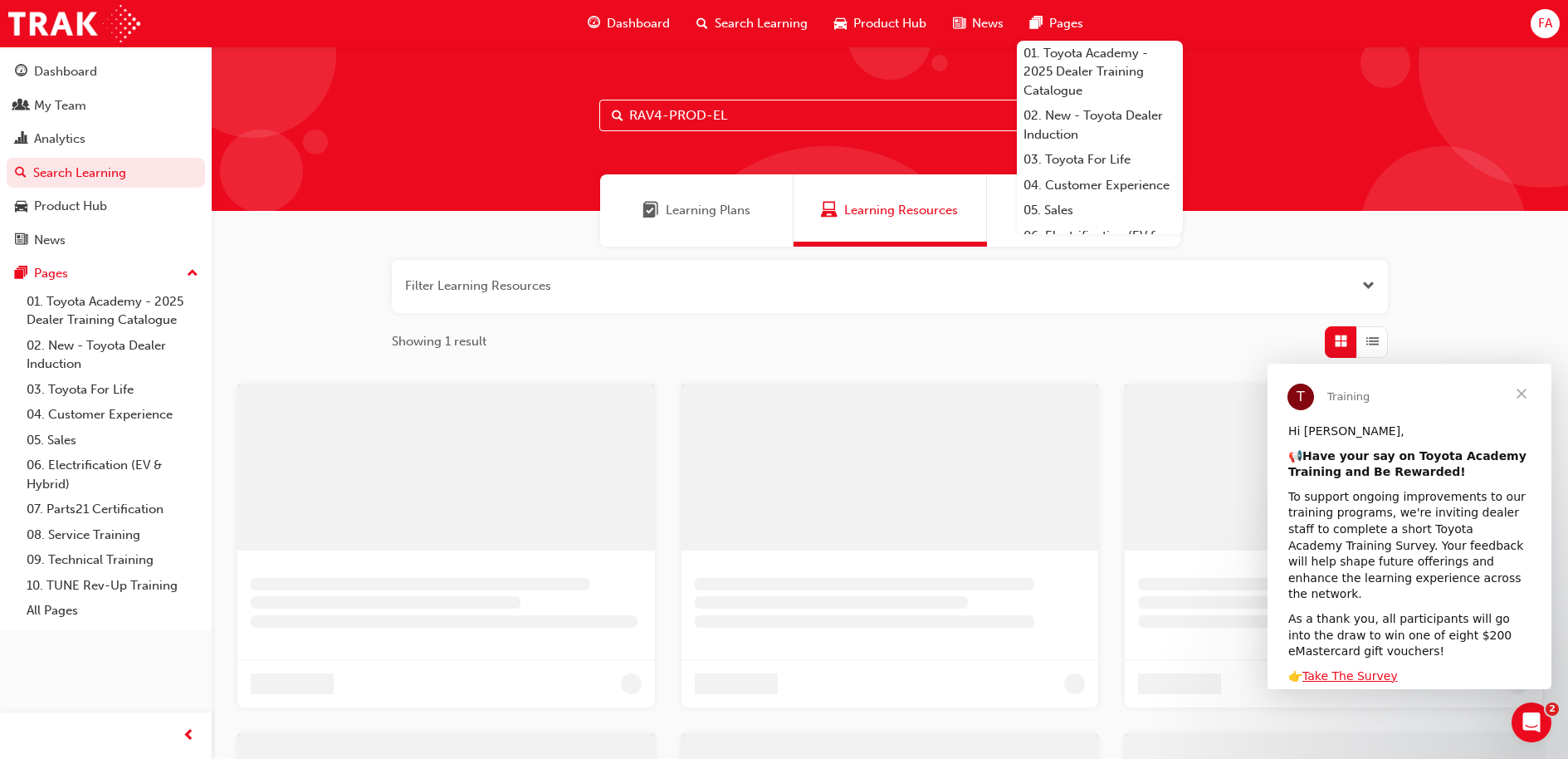
drag, startPoint x: 761, startPoint y: 115, endPoint x: 489, endPoint y: 108, distance: 272.1
click at [489, 108] on div "RAV4-PROD-EL" at bounding box center [890, 129] width 1357 height 165
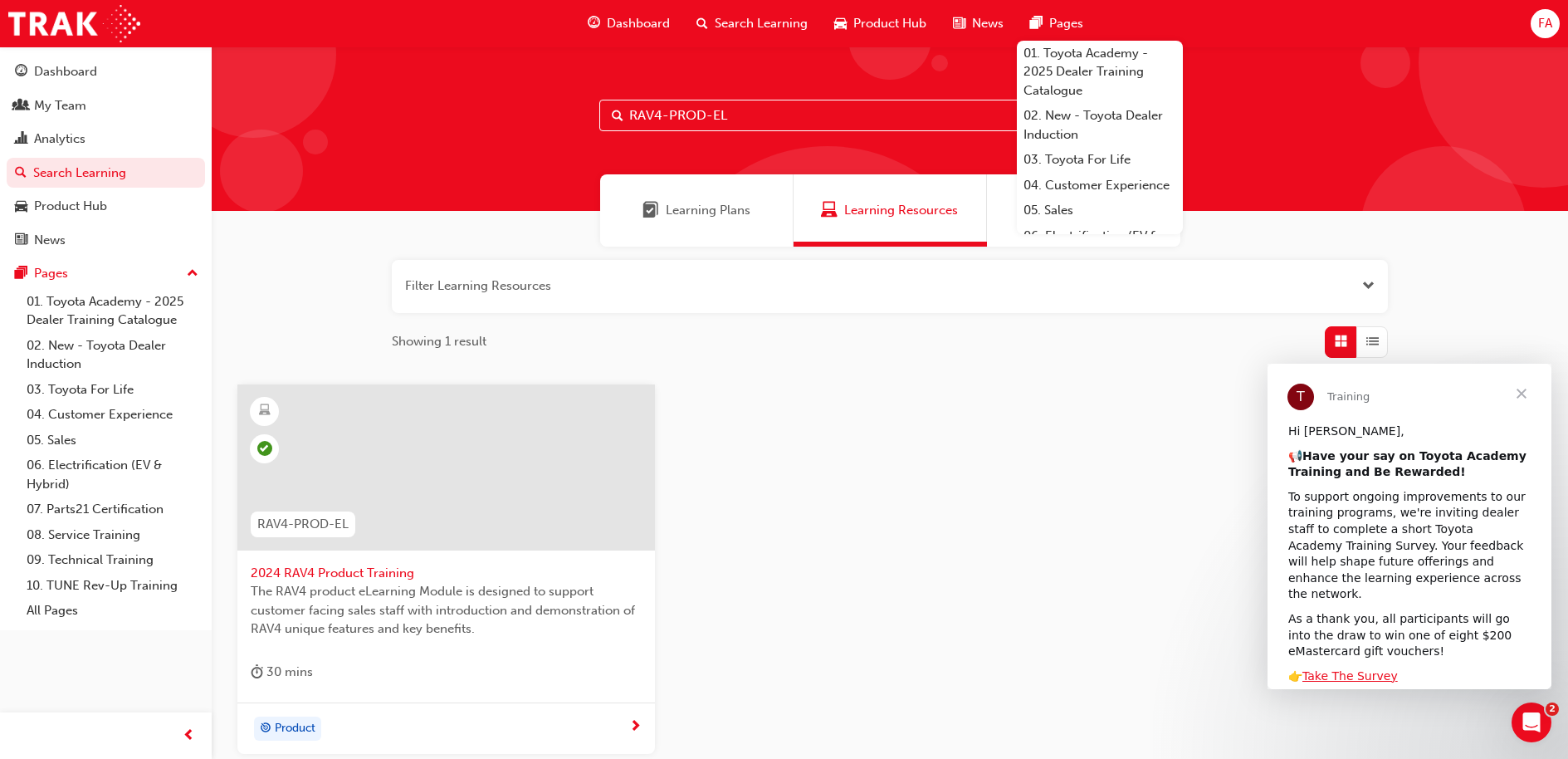
paste input "SP_RAV4_NM26_EL01"
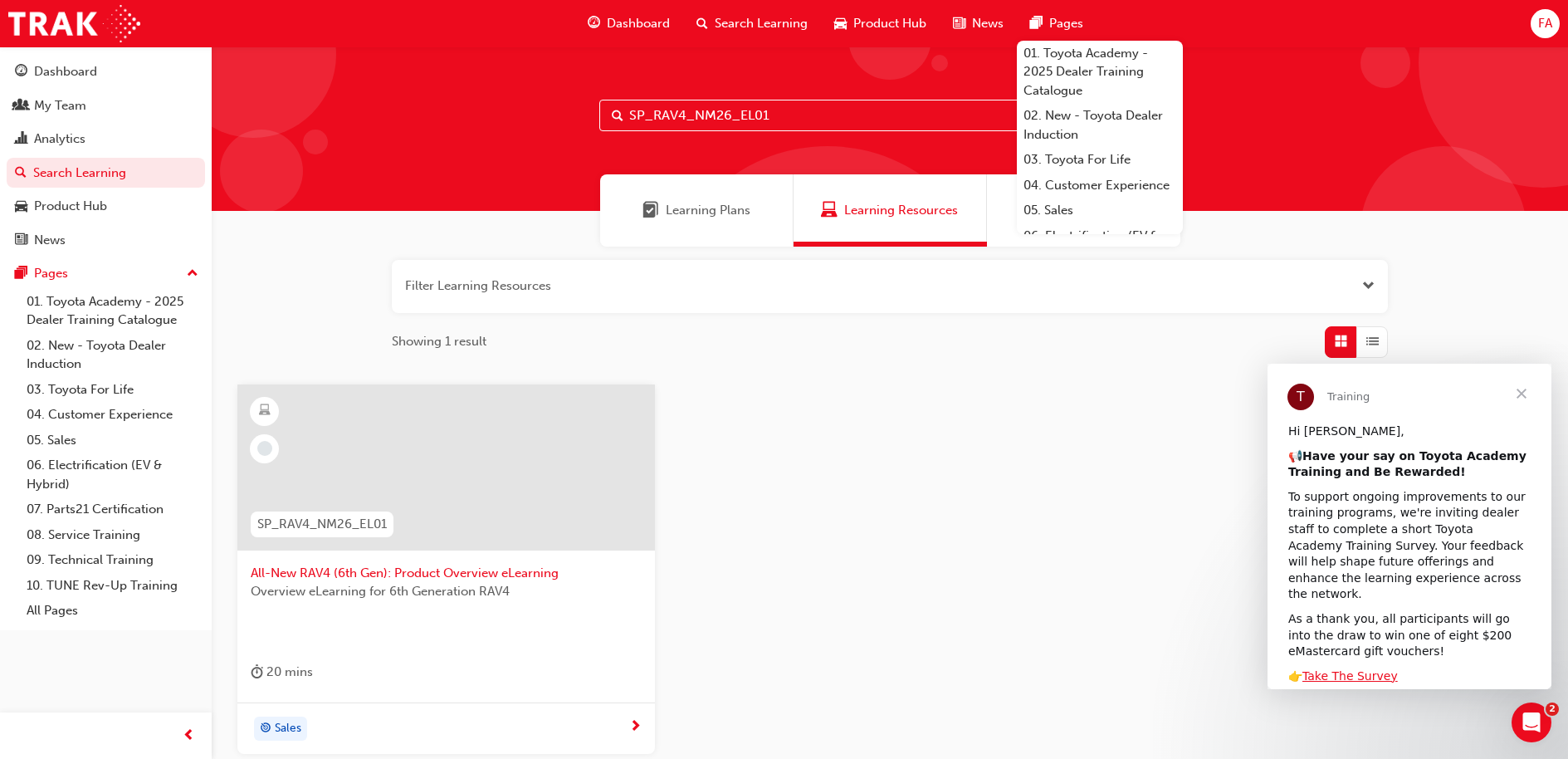
type input "SP_RAV4_NM26_EL01"
click at [464, 570] on span "All-New RAV4 (6th Gen): Product Overview eLearning" at bounding box center [446, 573] width 391 height 19
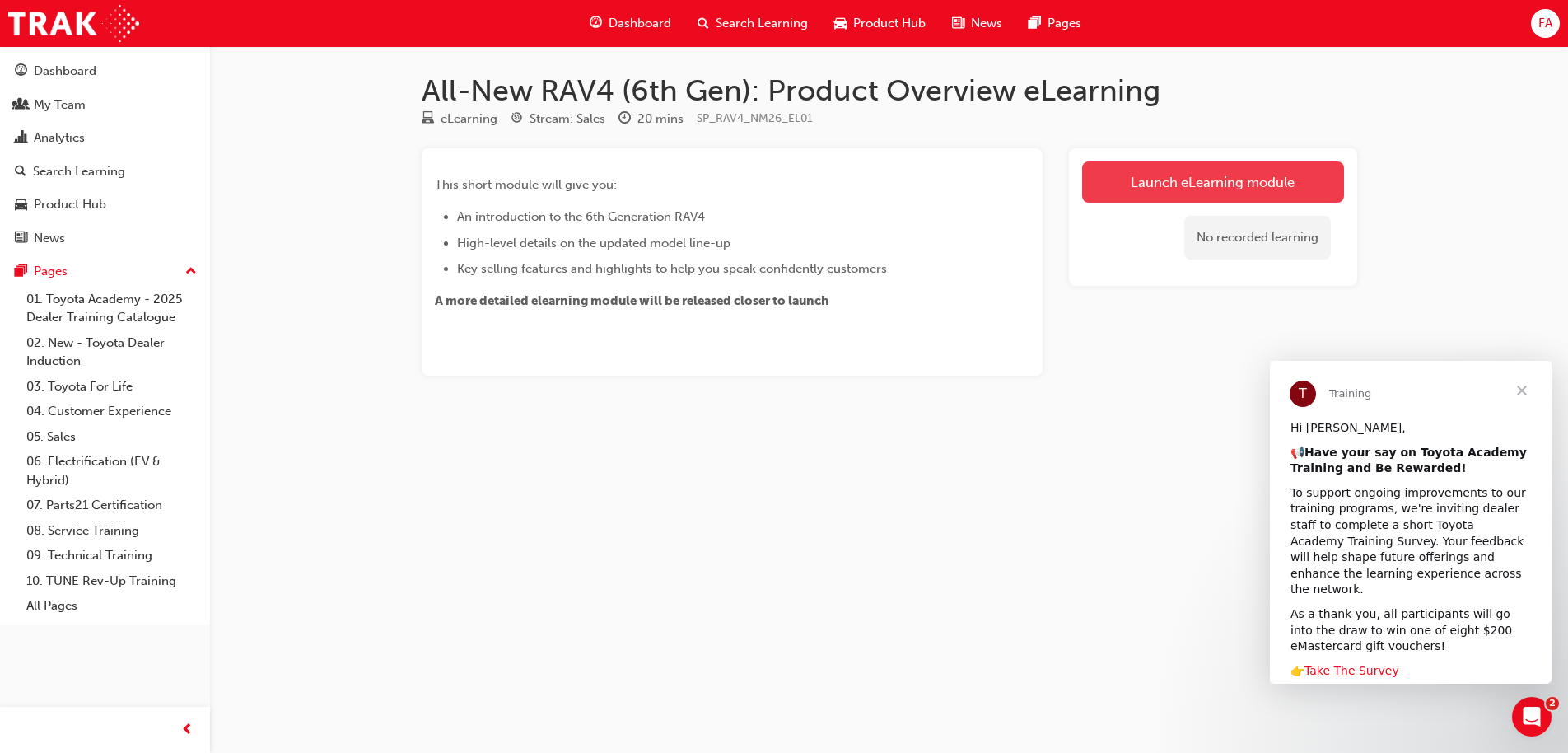
click at [1131, 182] on link "Launch eLearning module" at bounding box center [1213, 182] width 262 height 41
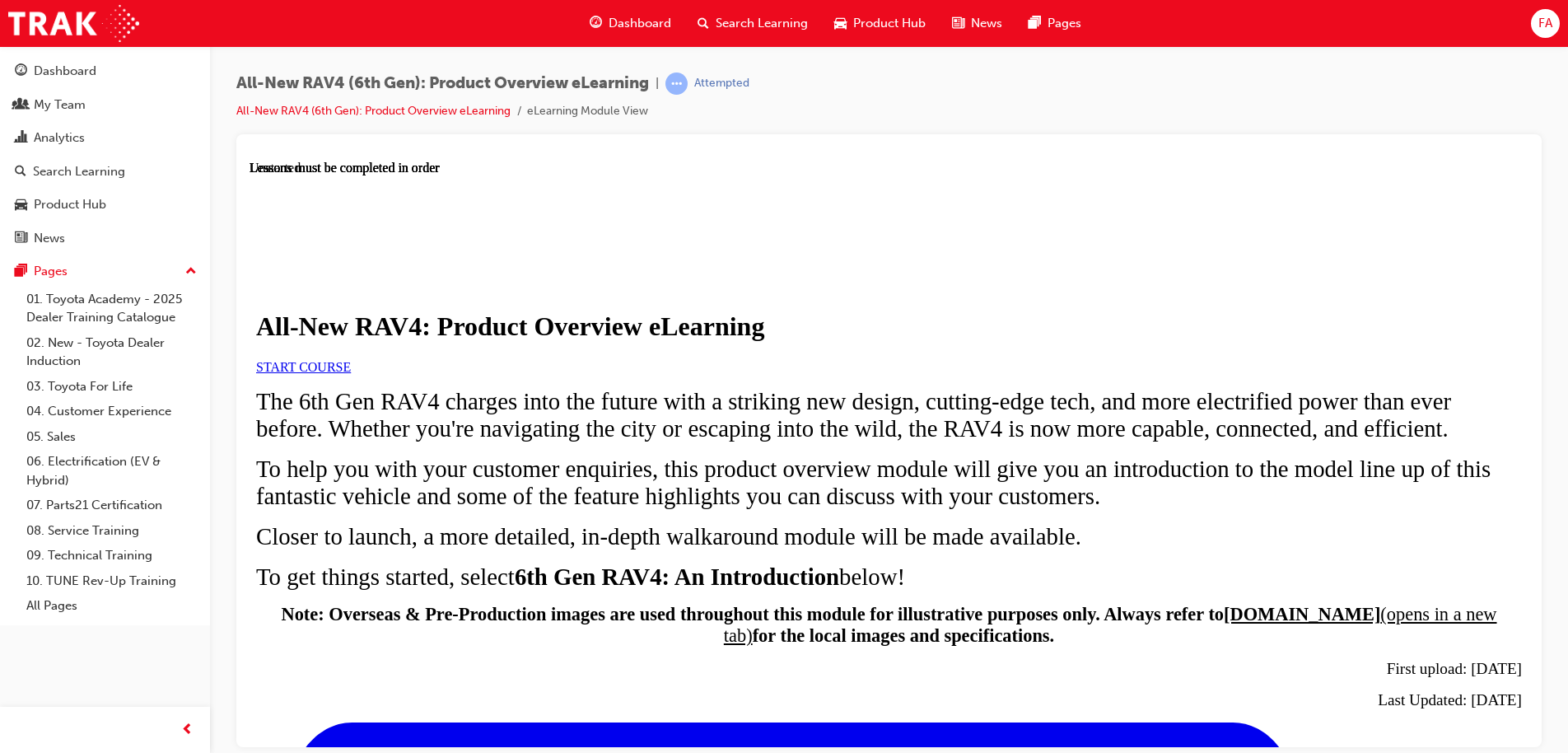
click at [350, 373] on span "START COURSE" at bounding box center [303, 366] width 94 height 14
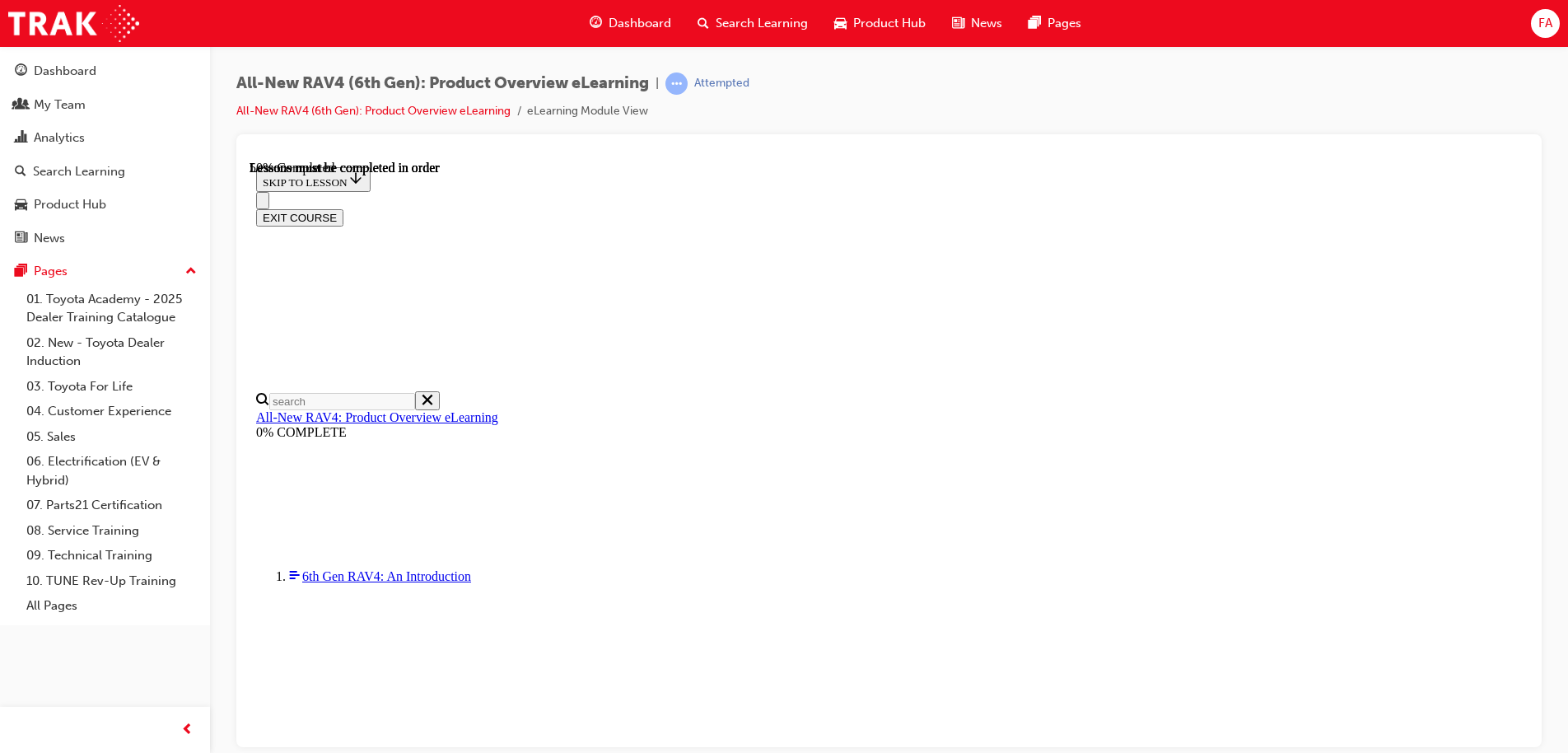
scroll to position [1359, 0]
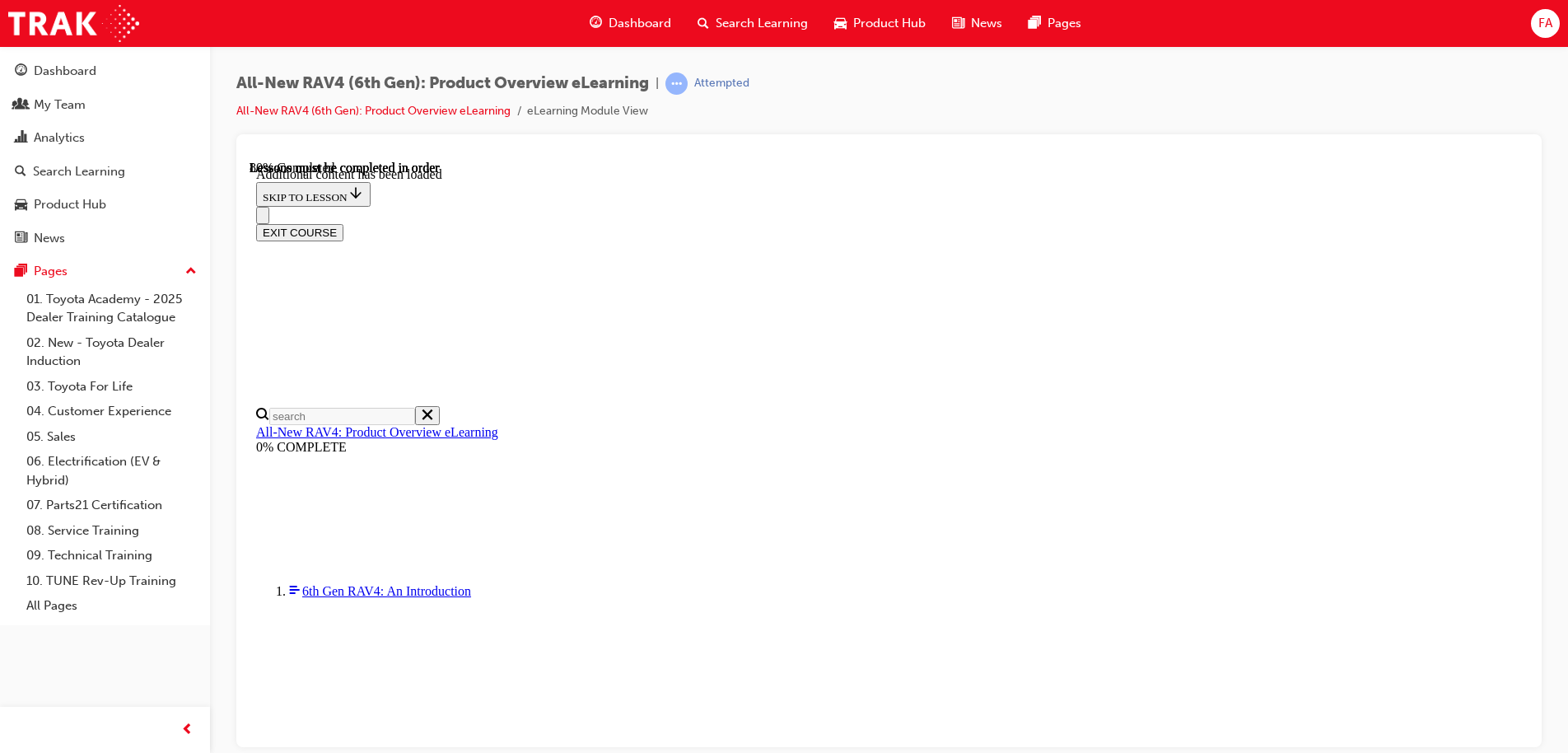
scroll to position [2427, 0]
drag, startPoint x: 614, startPoint y: 636, endPoint x: 1174, endPoint y: 638, distance: 560.0
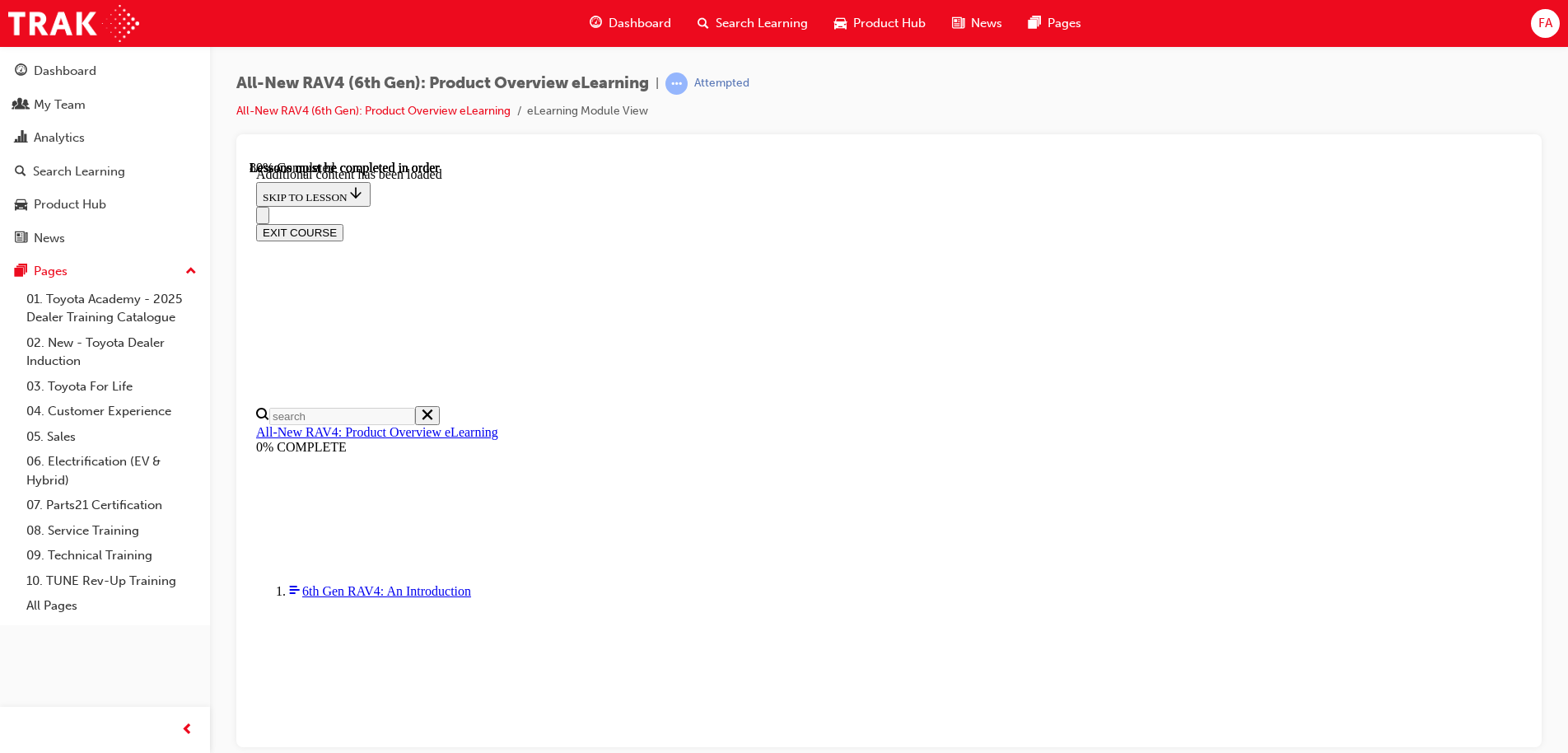
scroll to position [2425, 0]
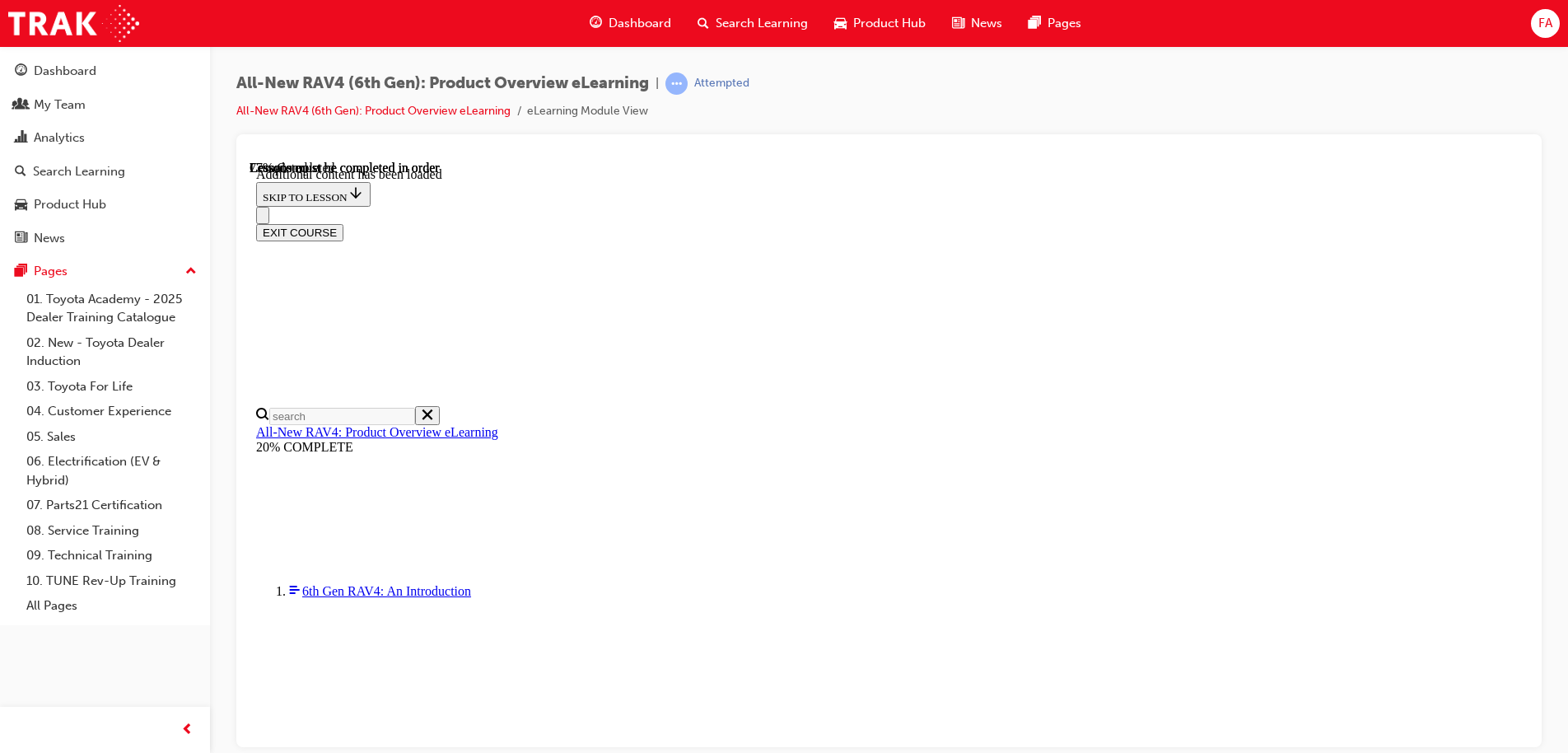
scroll to position [2308, 0]
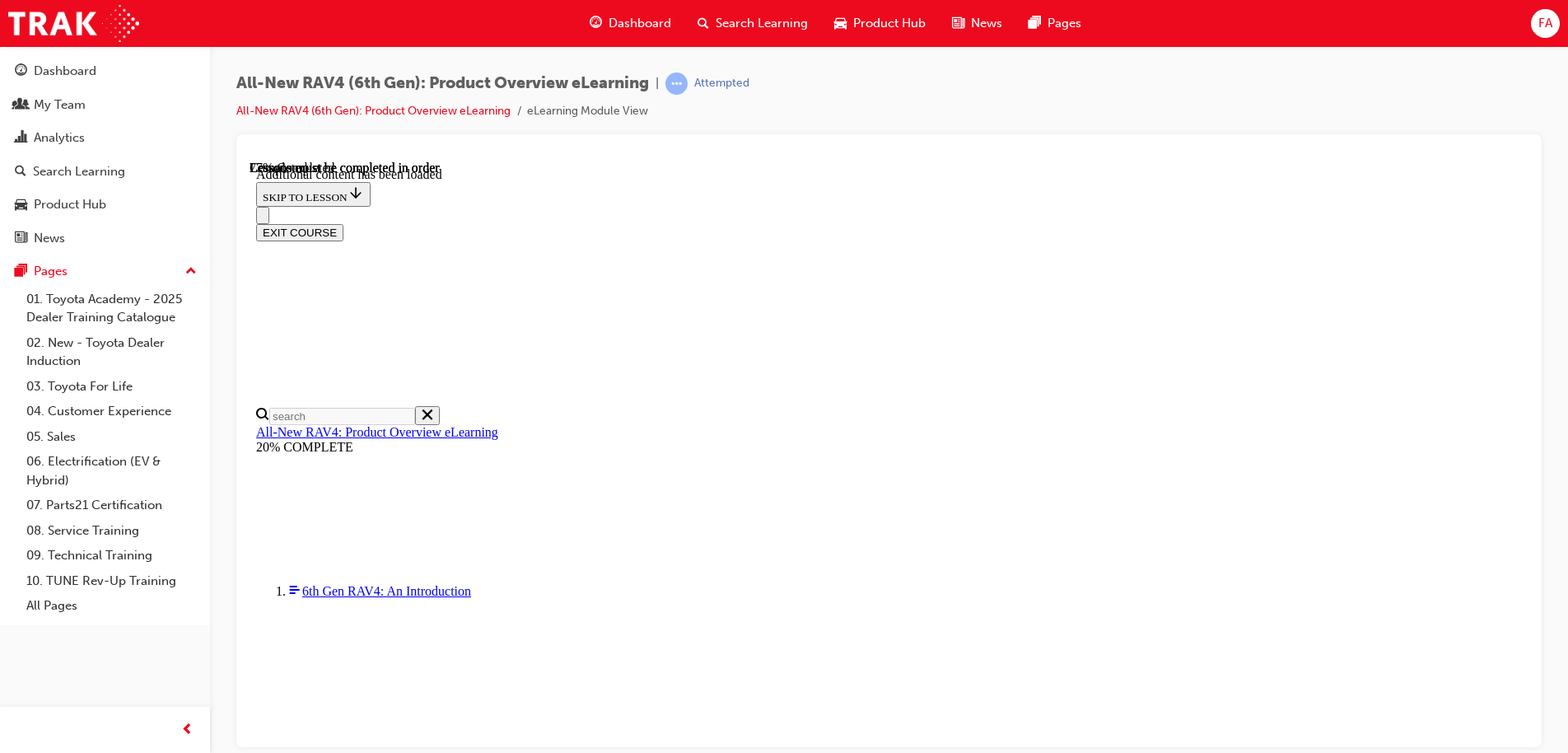
scroll to position [0, 238]
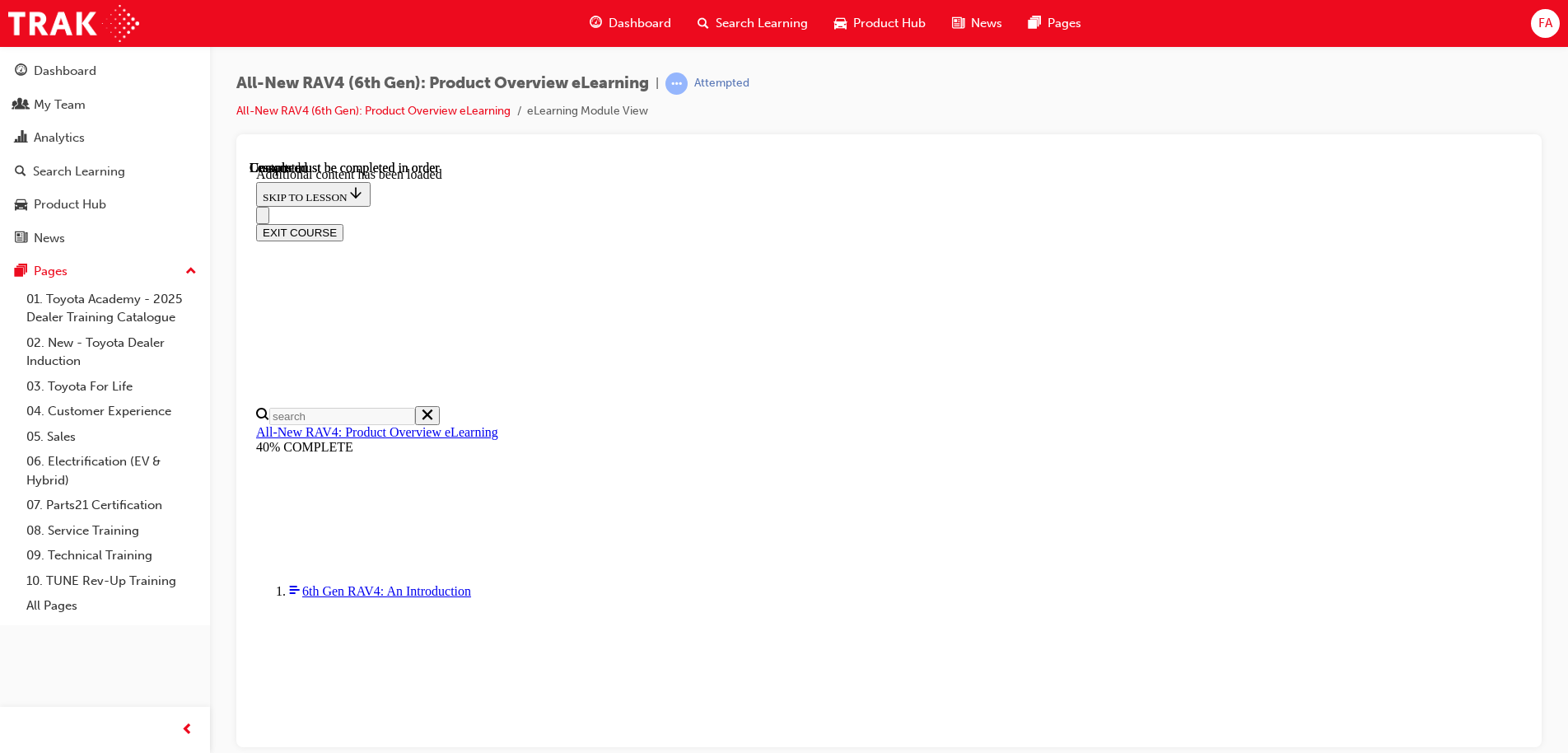
scroll to position [3019, 0]
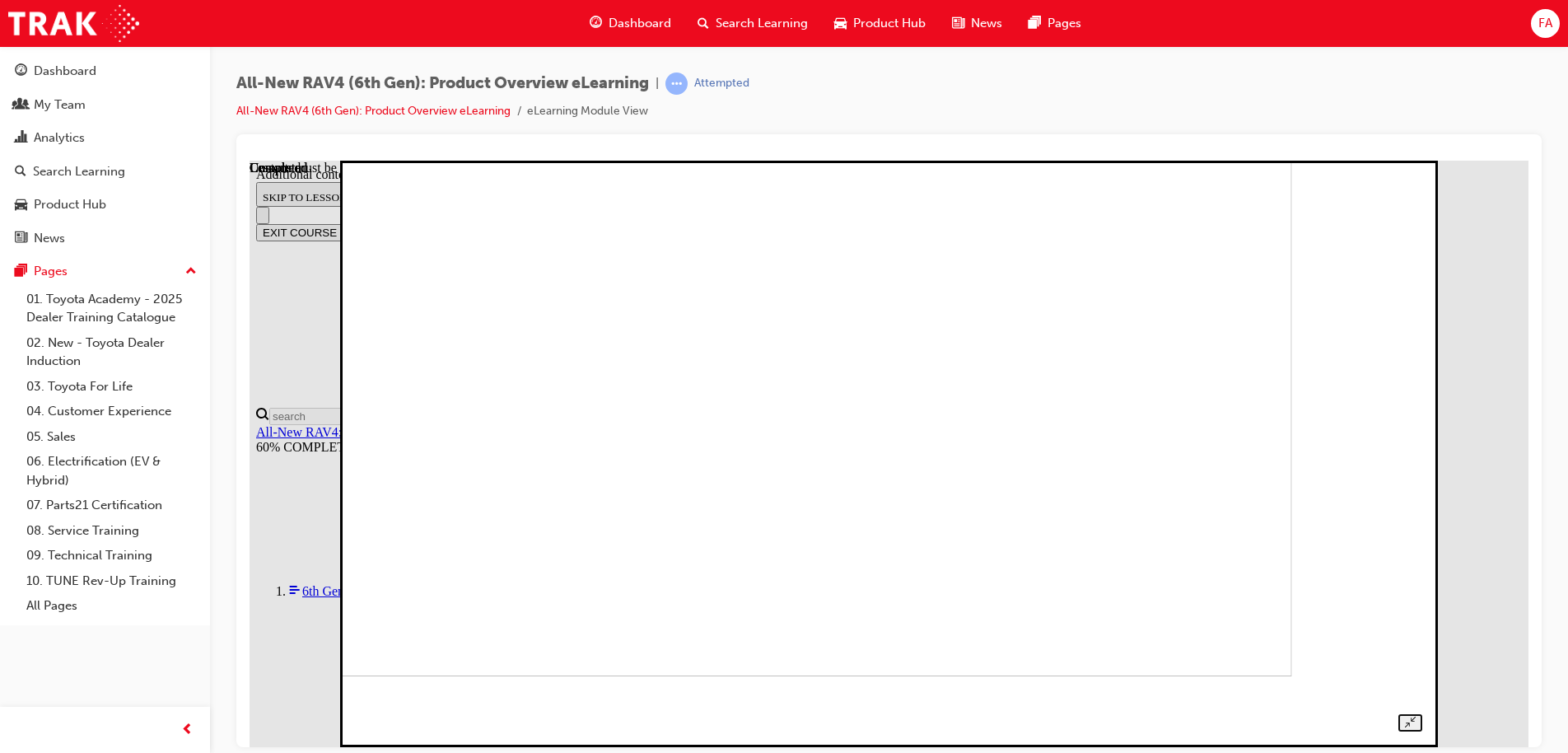
click at [1421, 436] on div at bounding box center [888, 435] width 1066 height 591
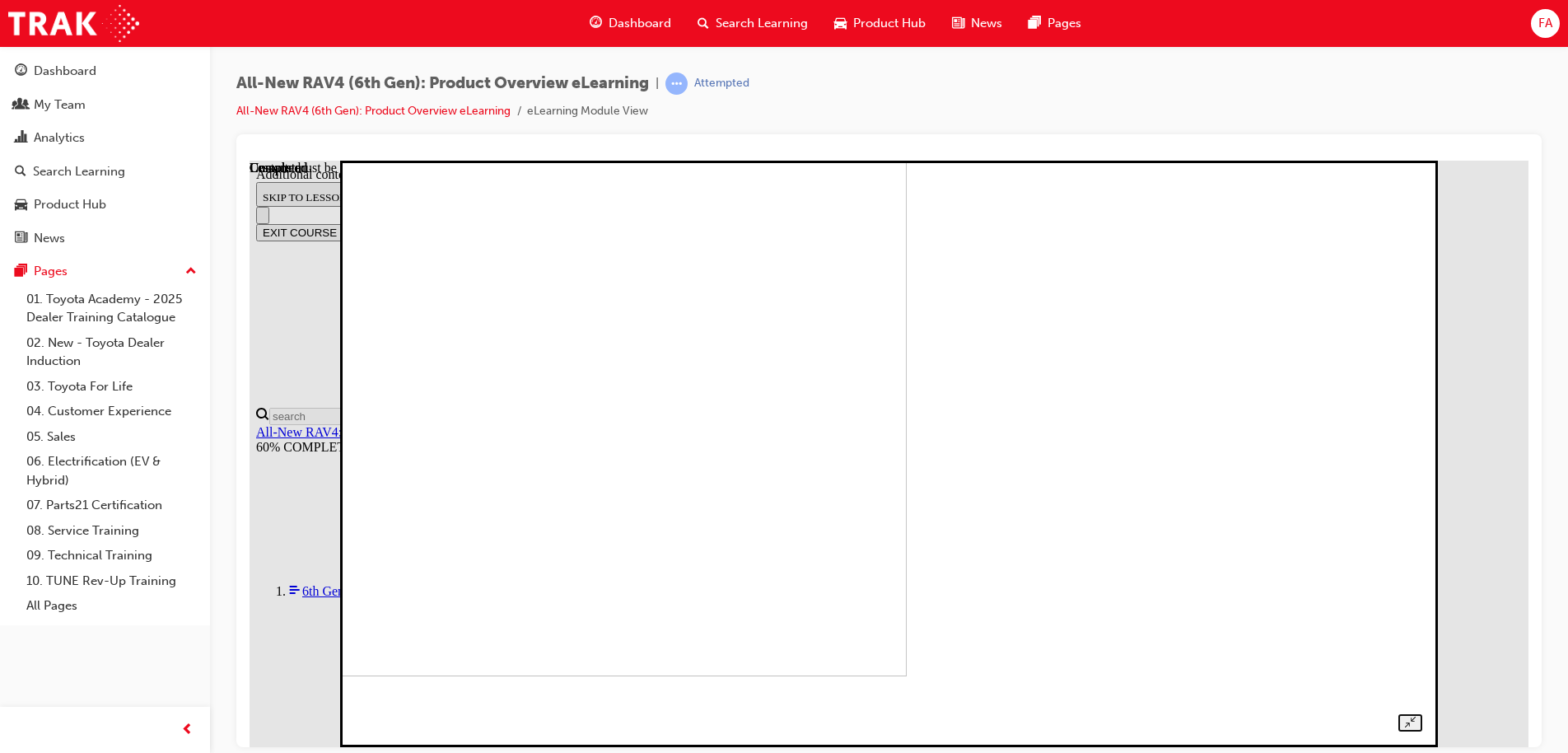
click at [1421, 414] on div at bounding box center [888, 435] width 1066 height 591
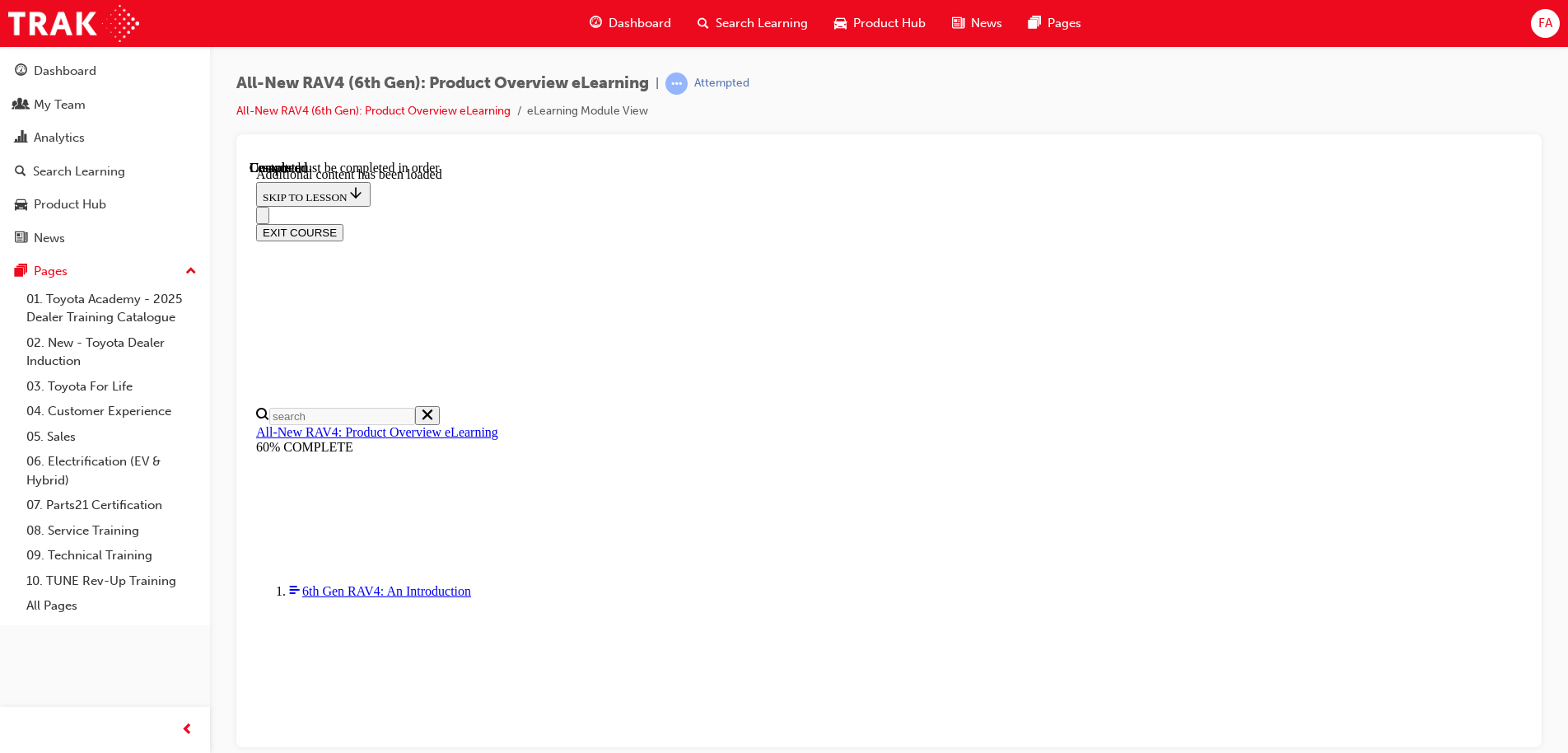
scroll to position [1183, 0]
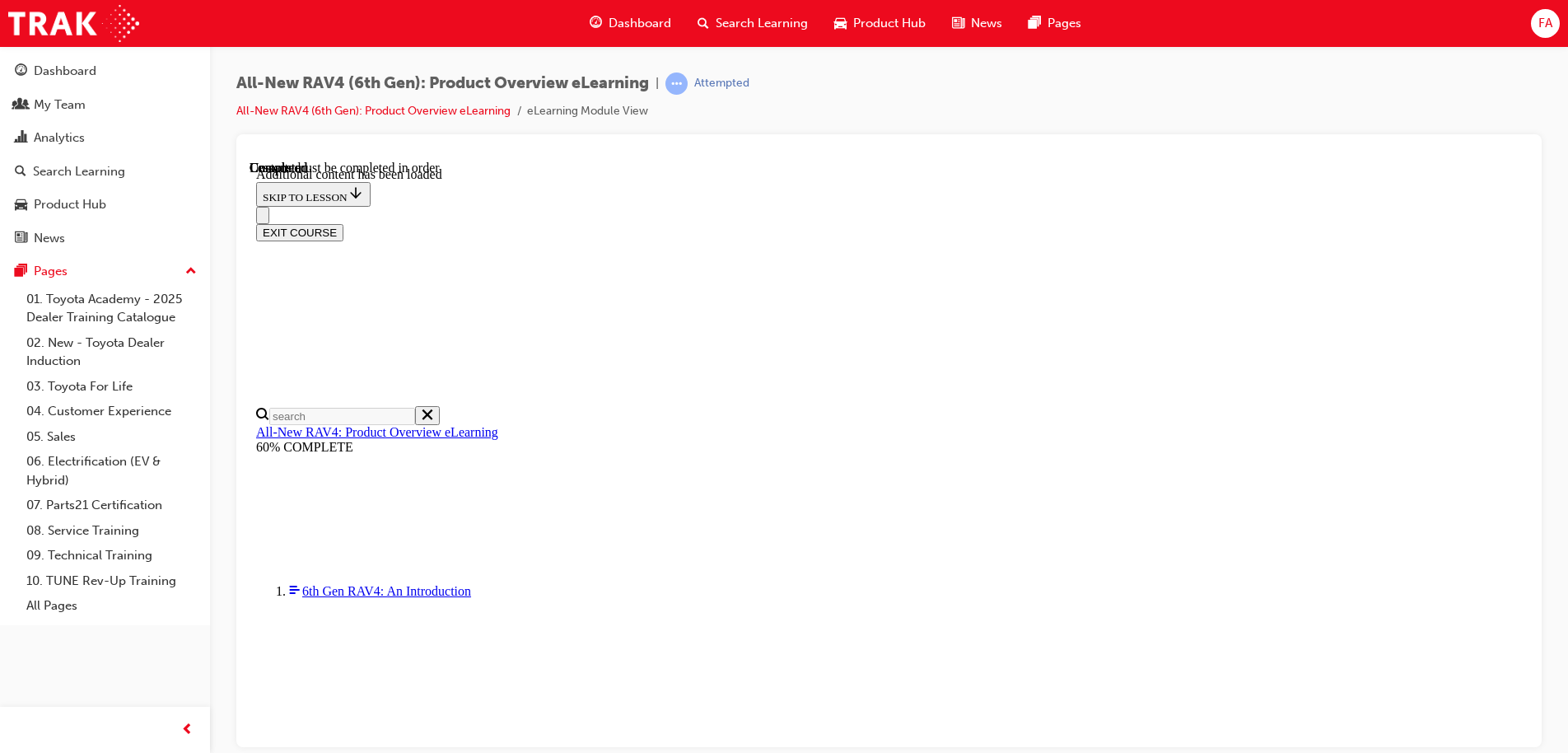
radio input "true"
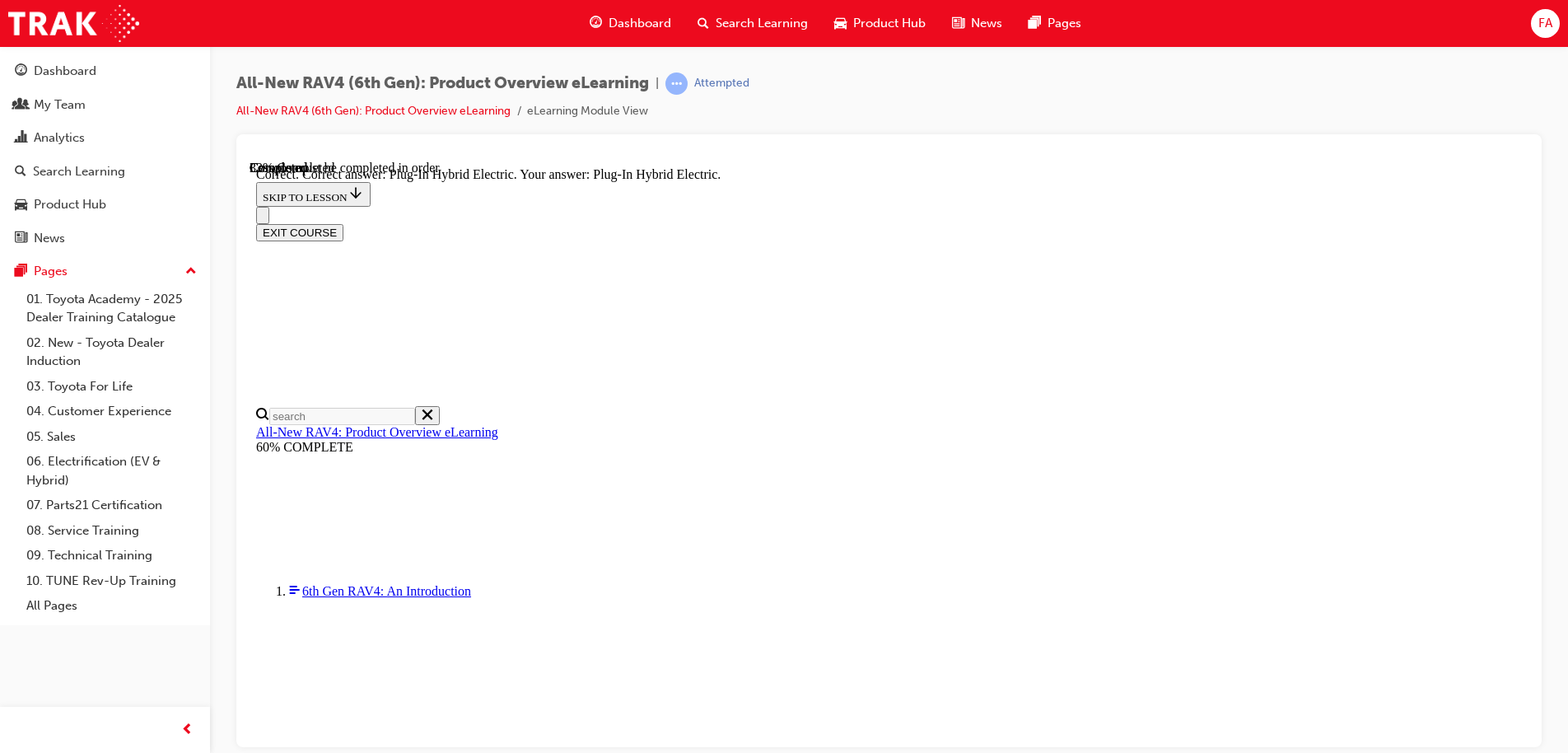
radio input "true"
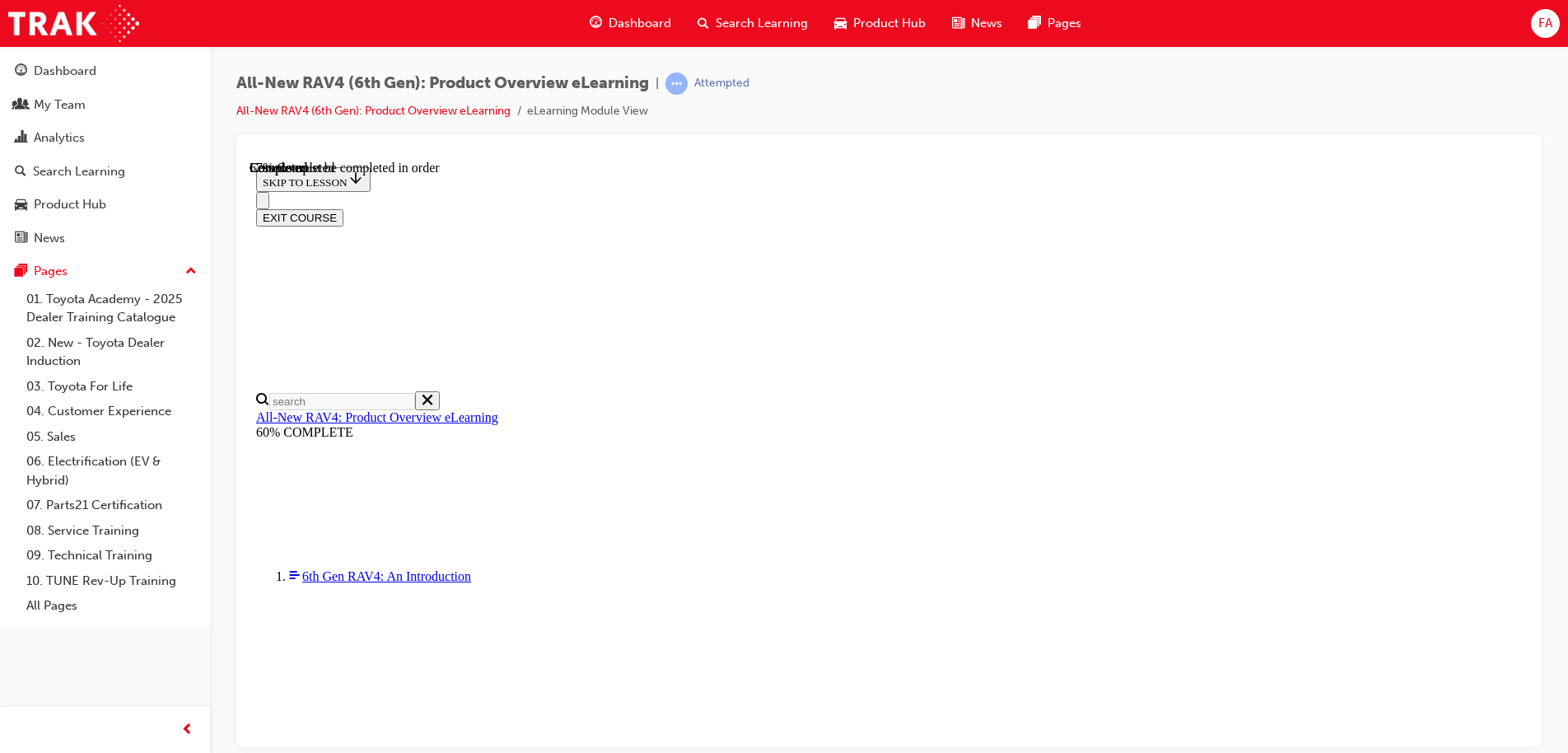
scroll to position [494, 0]
checkbox input "true"
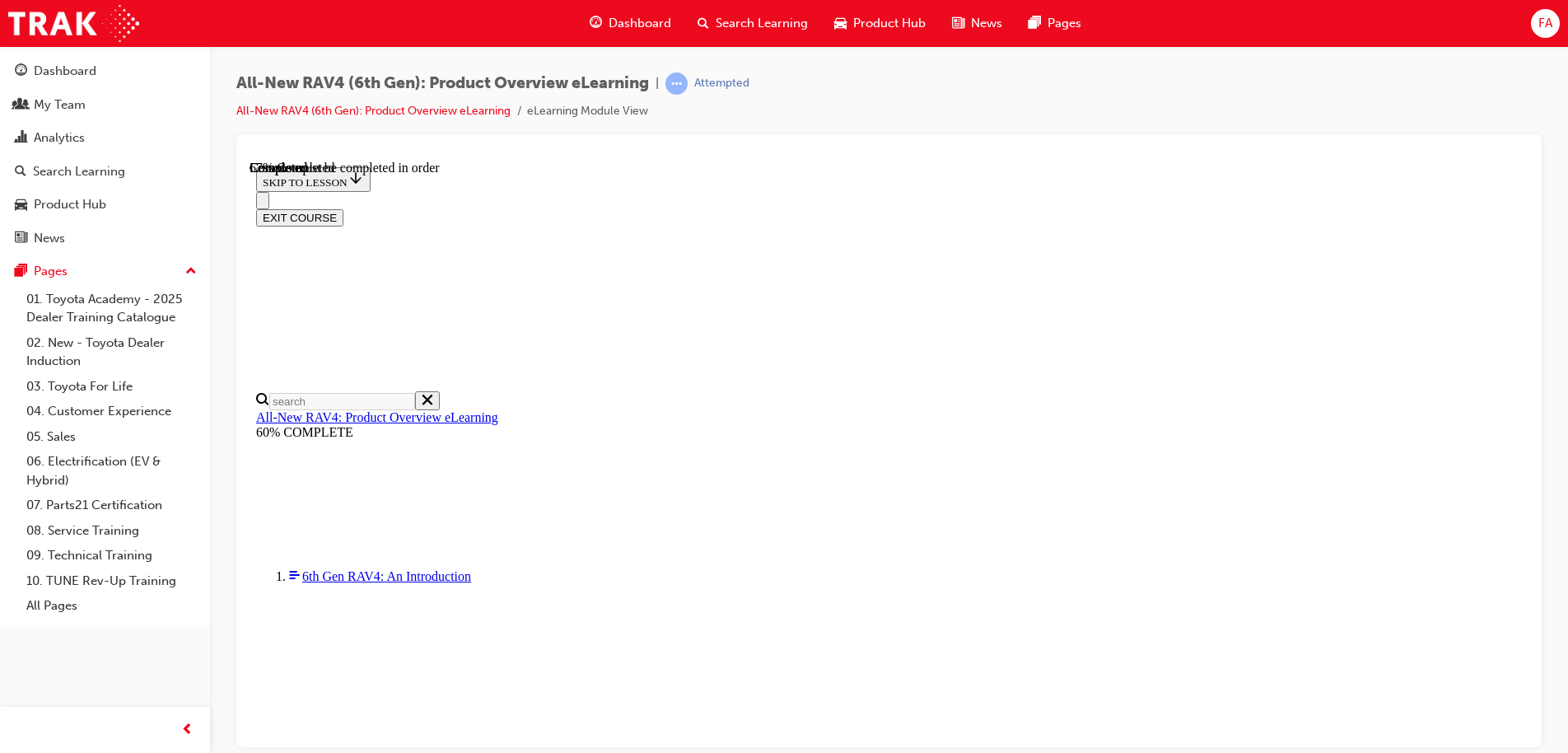
checkbox input "true"
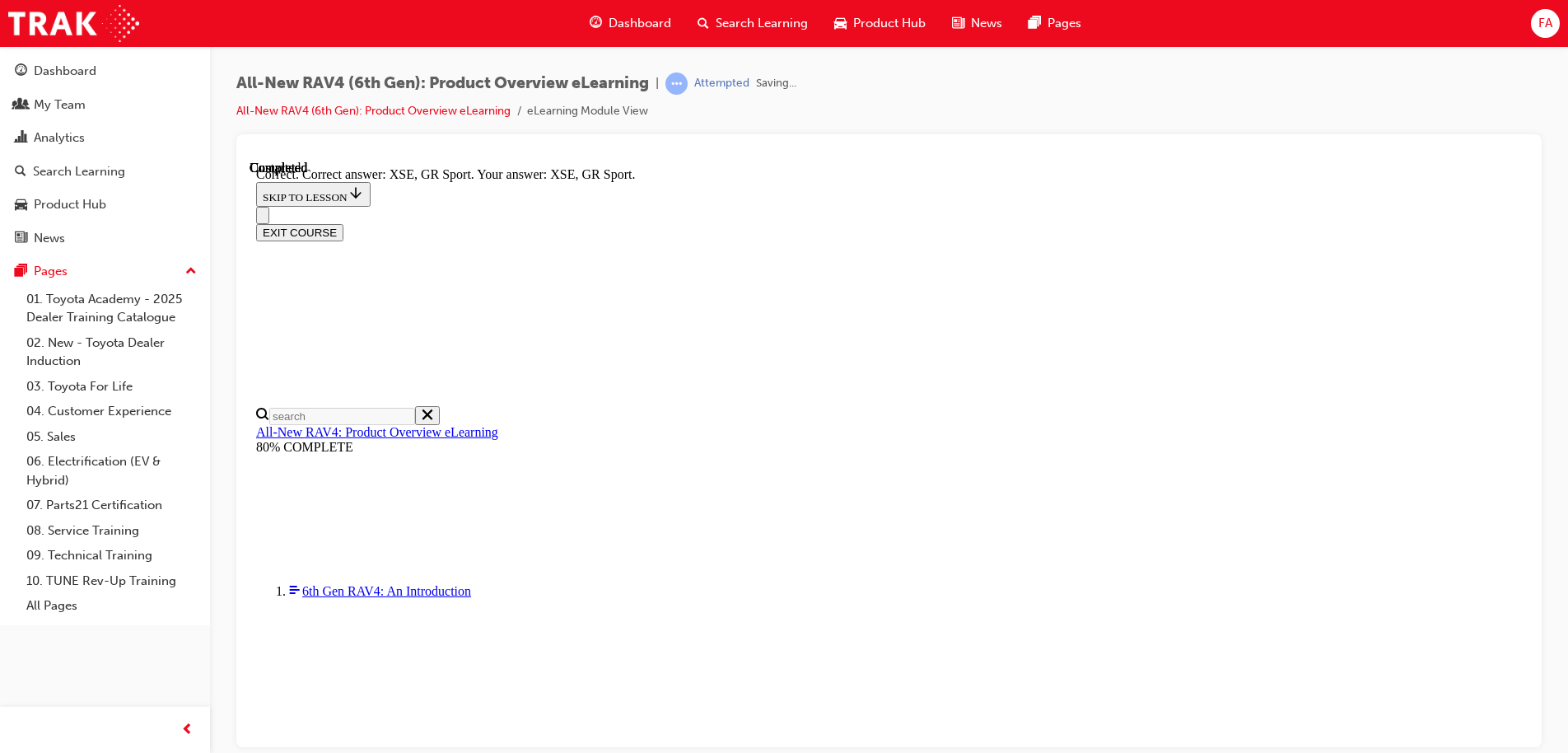
scroll to position [644, 0]
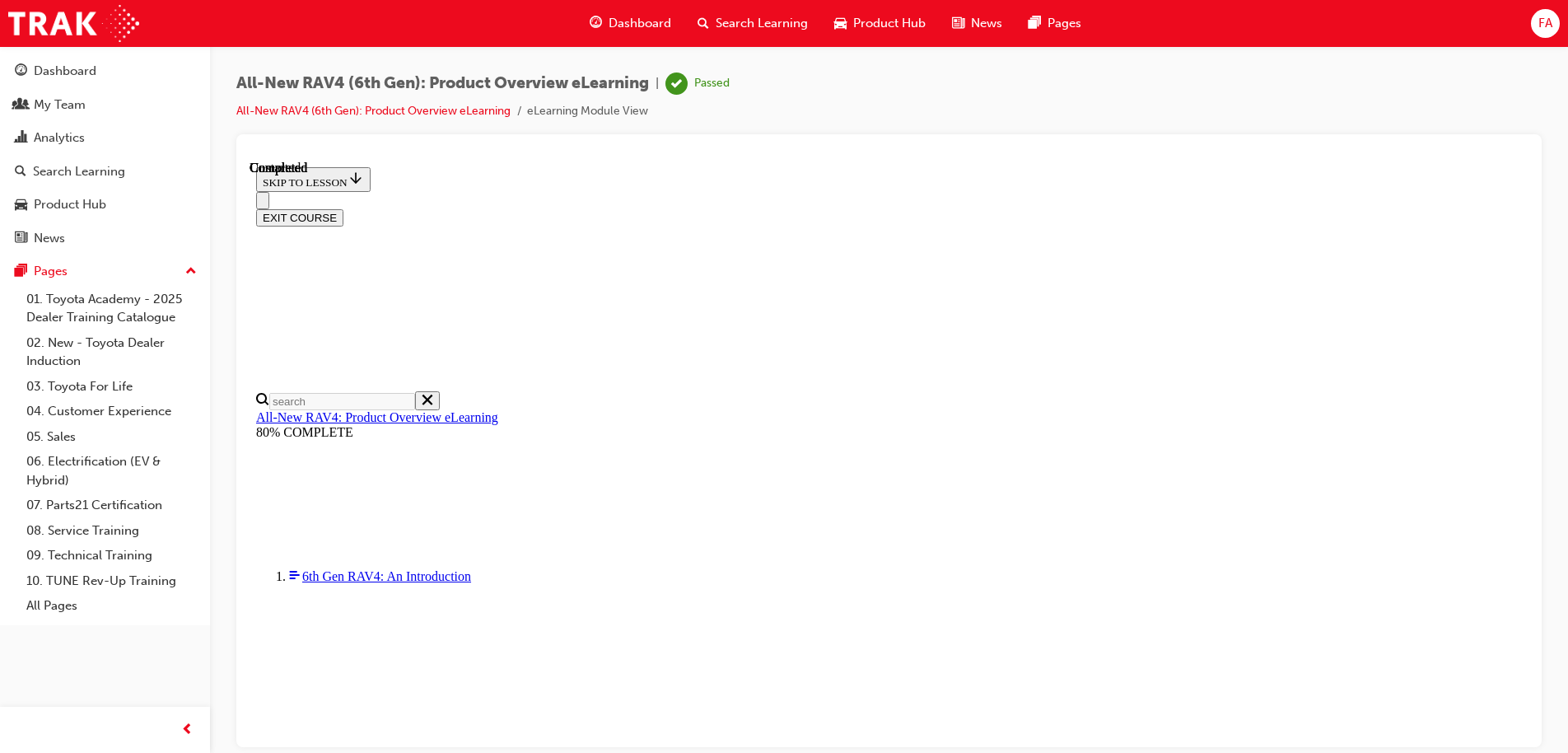
scroll to position [319, 0]
click at [344, 208] on button "EXIT COURSE" at bounding box center [300, 216] width 88 height 18
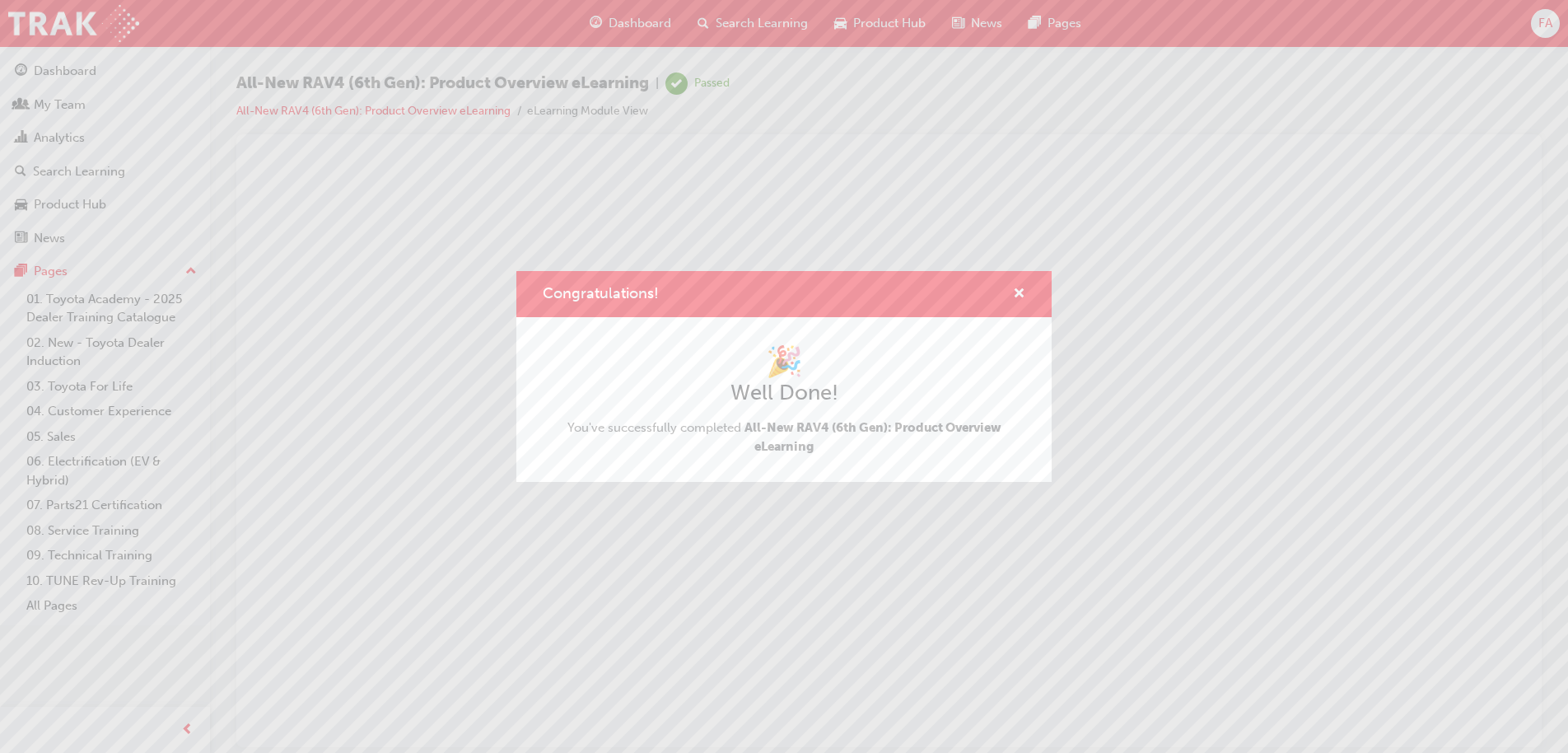
scroll to position [0, 0]
click at [1012, 291] on div "Congratulations!" at bounding box center [1012, 294] width 25 height 20
click at [1023, 291] on span "cross-icon" at bounding box center [1019, 295] width 13 height 15
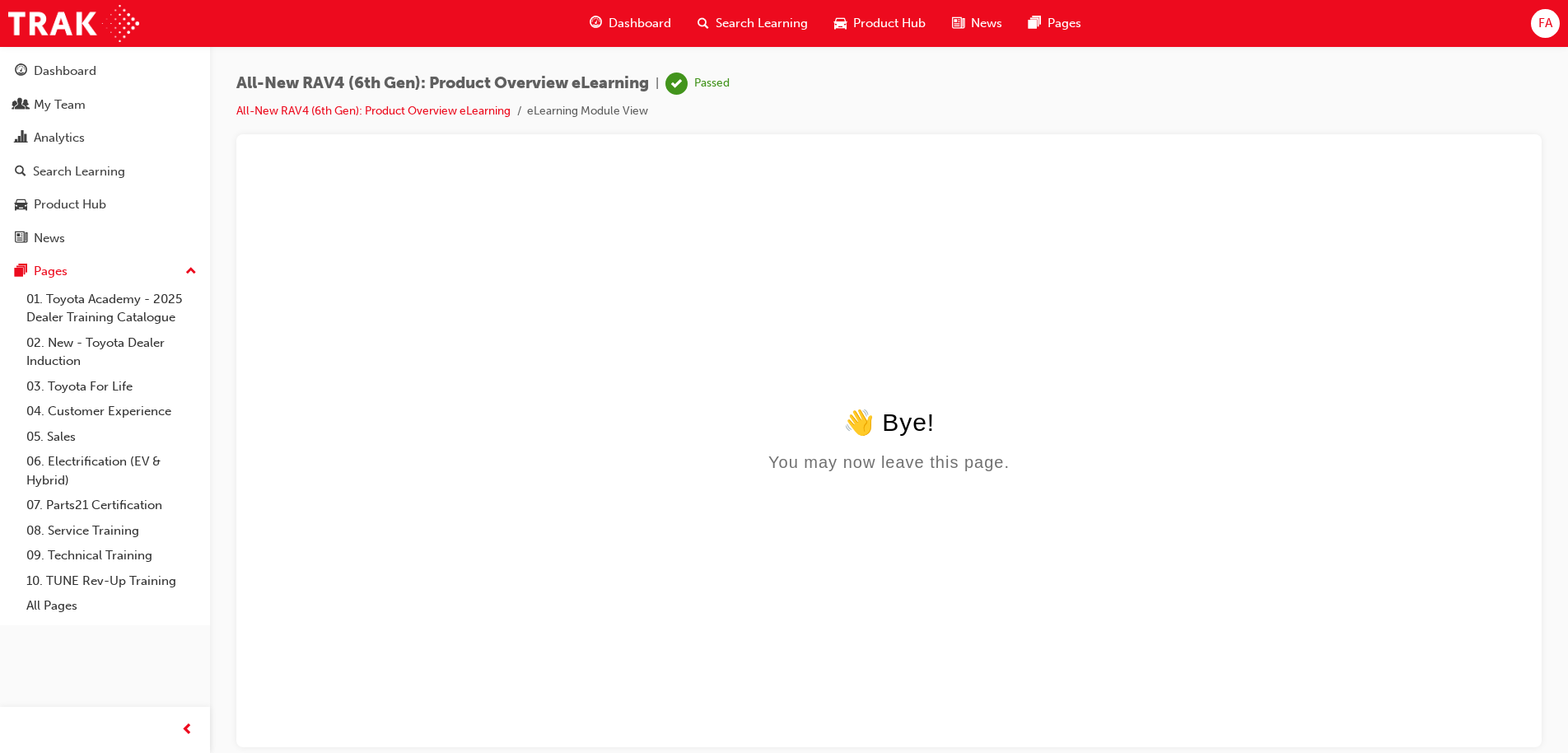
click at [751, 18] on span "Search Learning" at bounding box center [762, 24] width 93 height 19
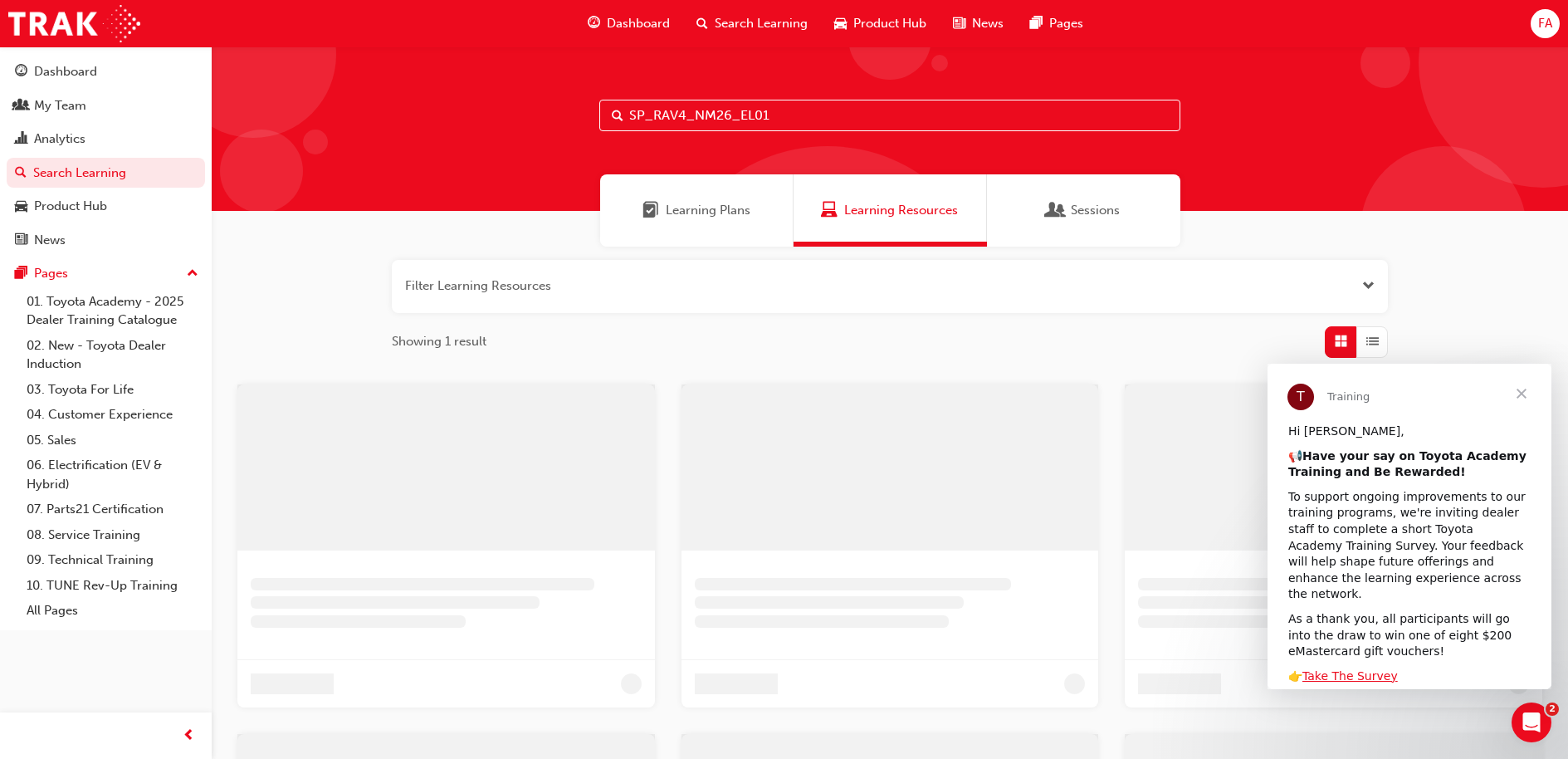
drag, startPoint x: 804, startPoint y: 118, endPoint x: 505, endPoint y: 109, distance: 299.1
click at [505, 109] on div "SP_RAV4_NM26_EL01" at bounding box center [890, 129] width 1357 height 165
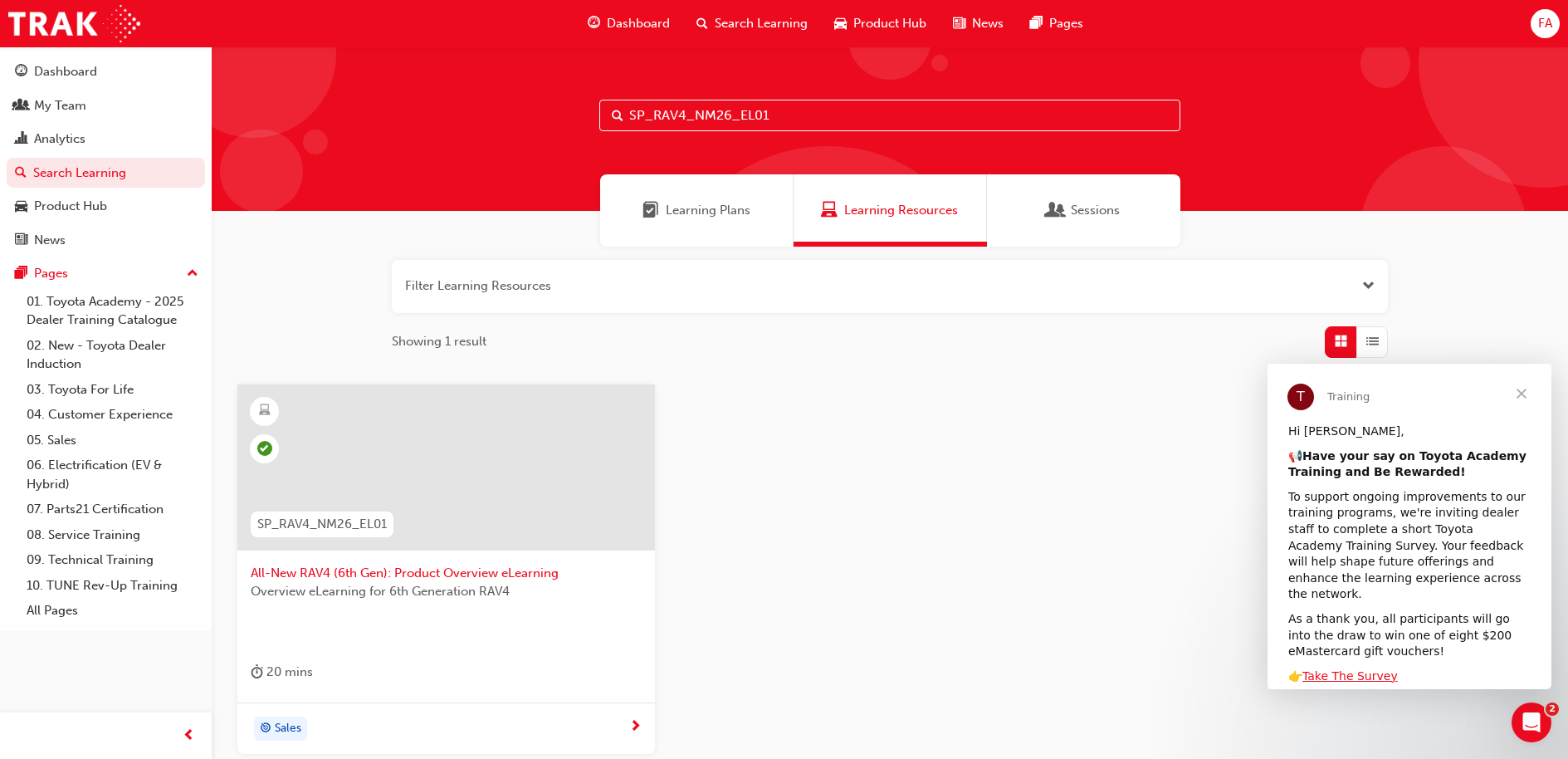
paste input "YARIS-PROD-EL"
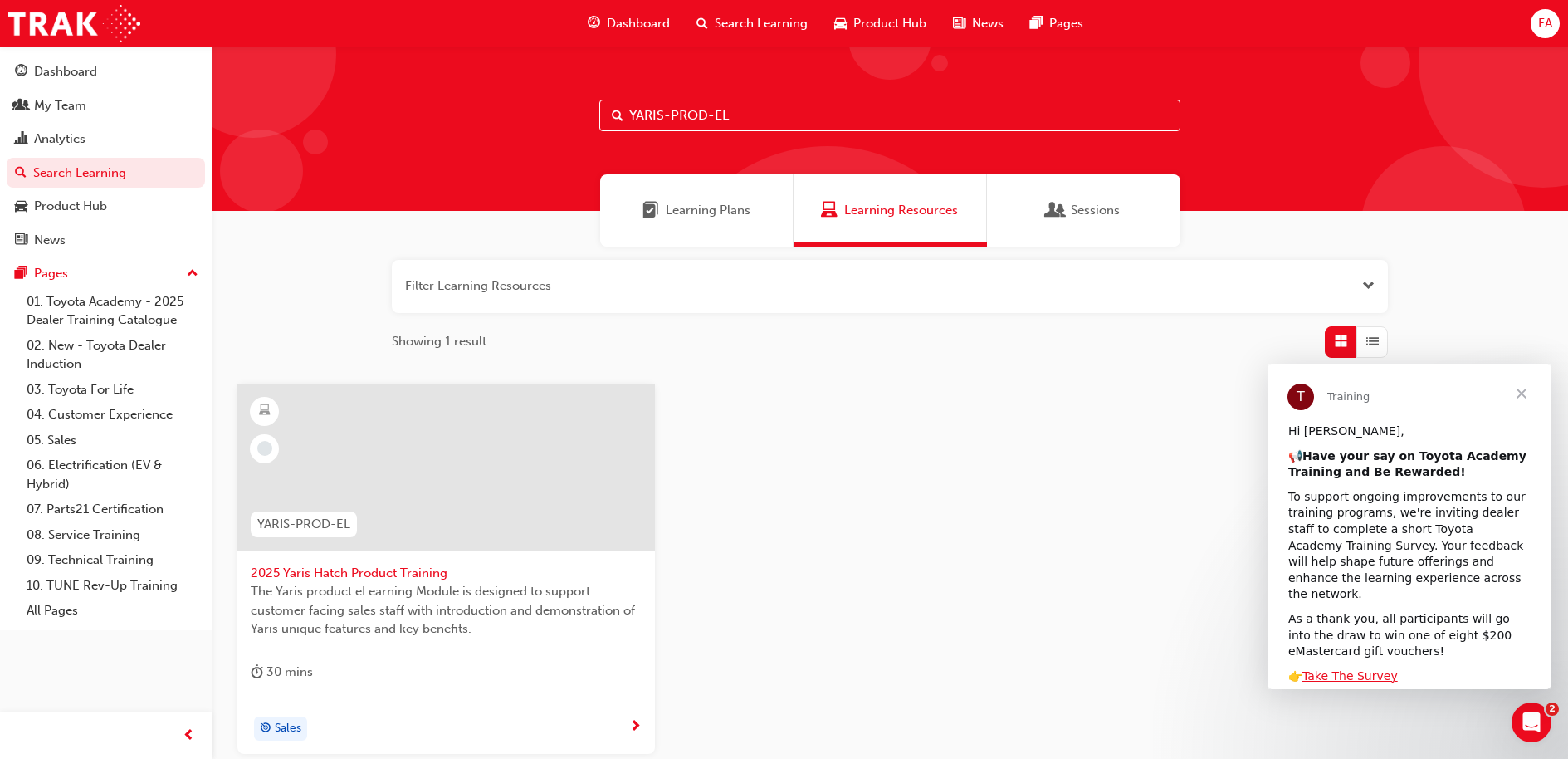
type input "YARIS-PROD-EL"
click at [402, 573] on span "2025 Yaris Hatch Product Training" at bounding box center [446, 573] width 391 height 19
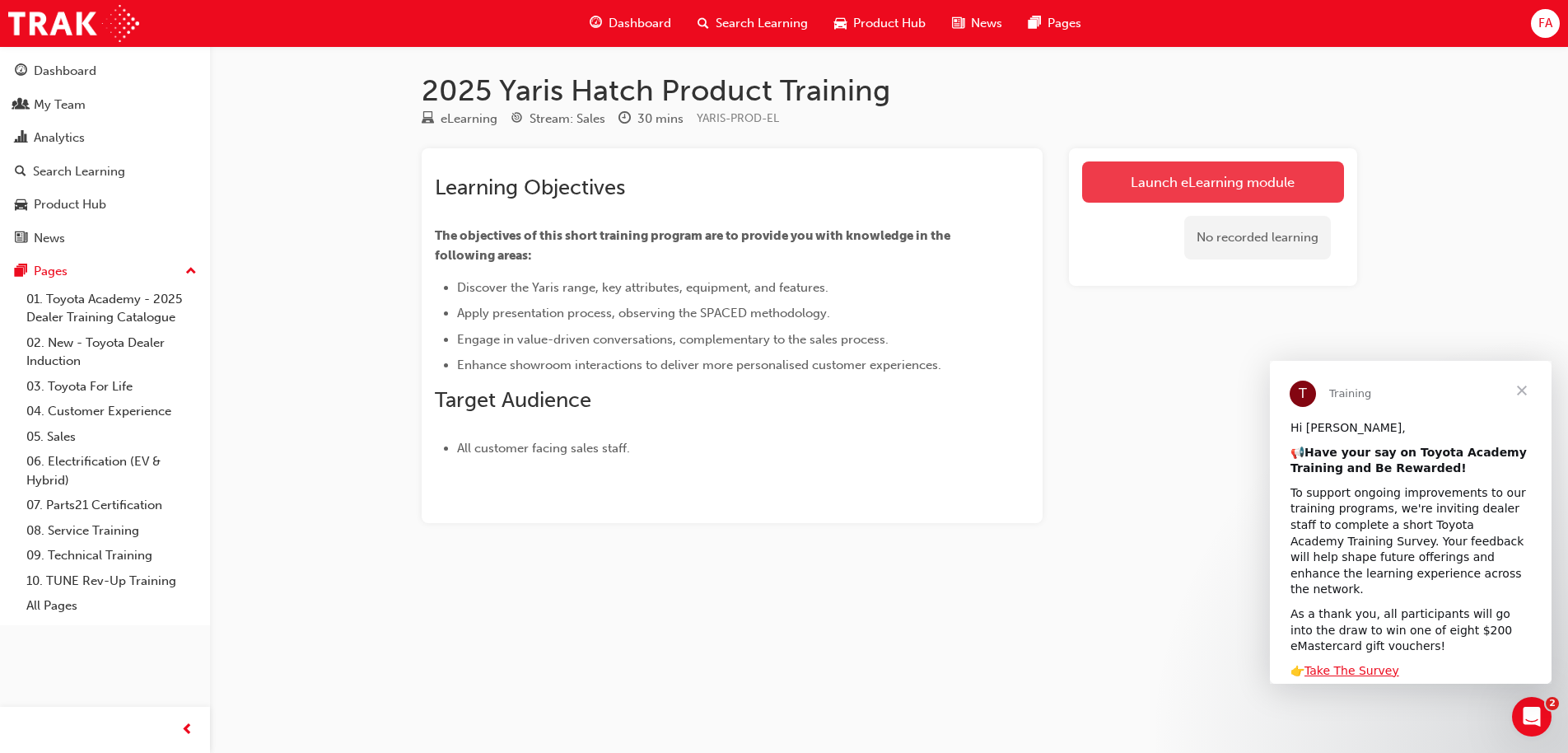
click at [1162, 179] on link "Launch eLearning module" at bounding box center [1213, 182] width 262 height 41
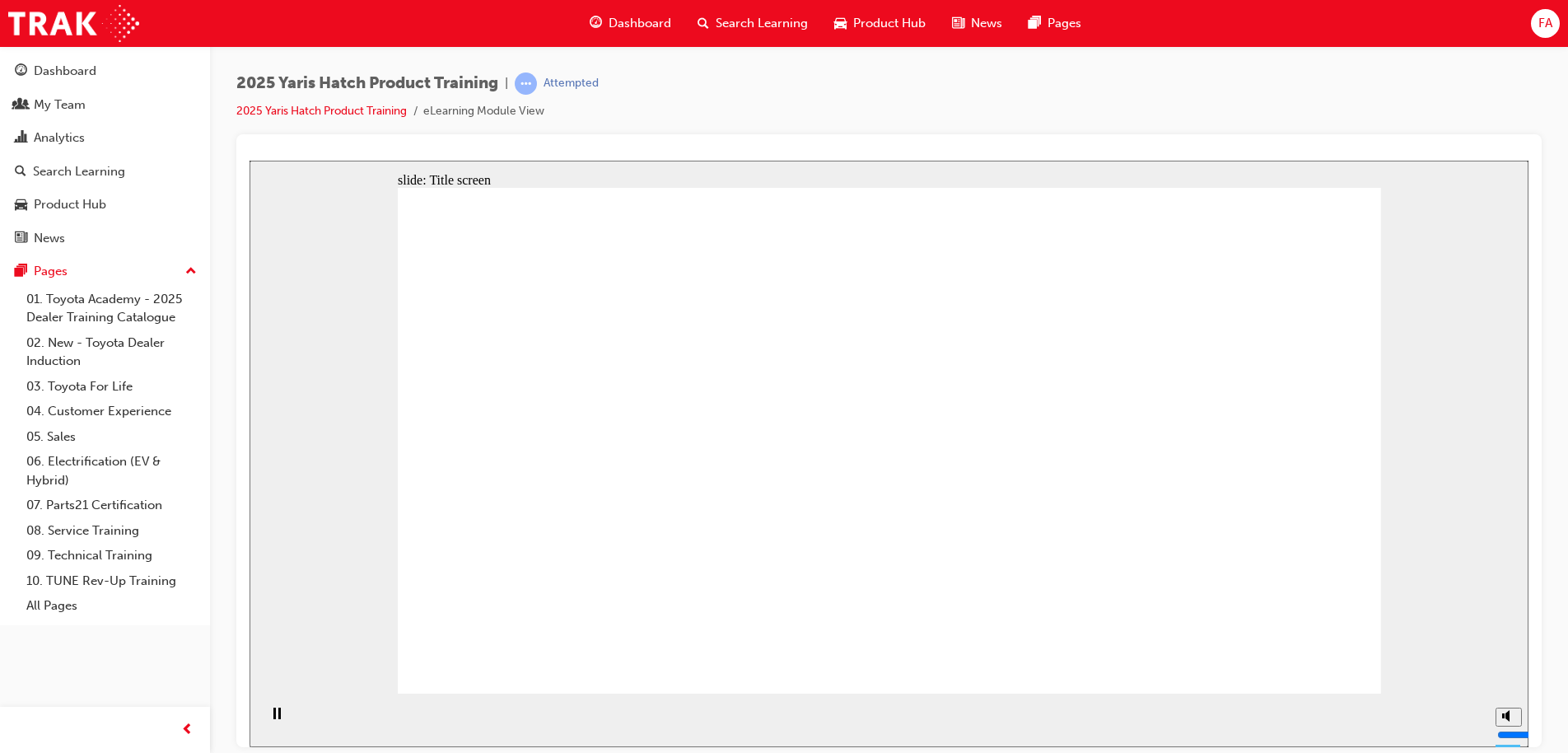
drag, startPoint x: 913, startPoint y: 646, endPoint x: 867, endPoint y: 642, distance: 46.2
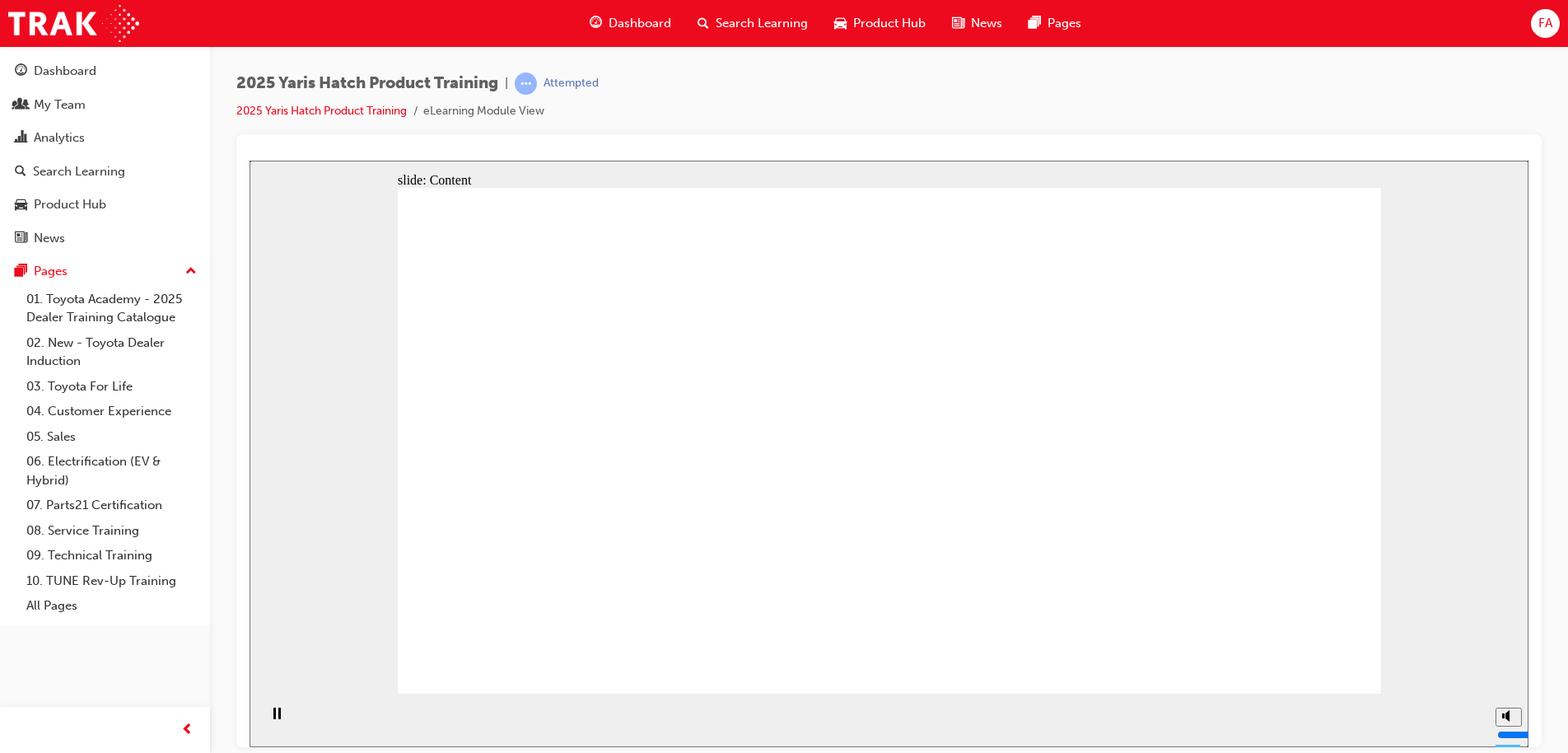
drag, startPoint x: 1279, startPoint y: 657, endPoint x: 1294, endPoint y: 662, distance: 15.8
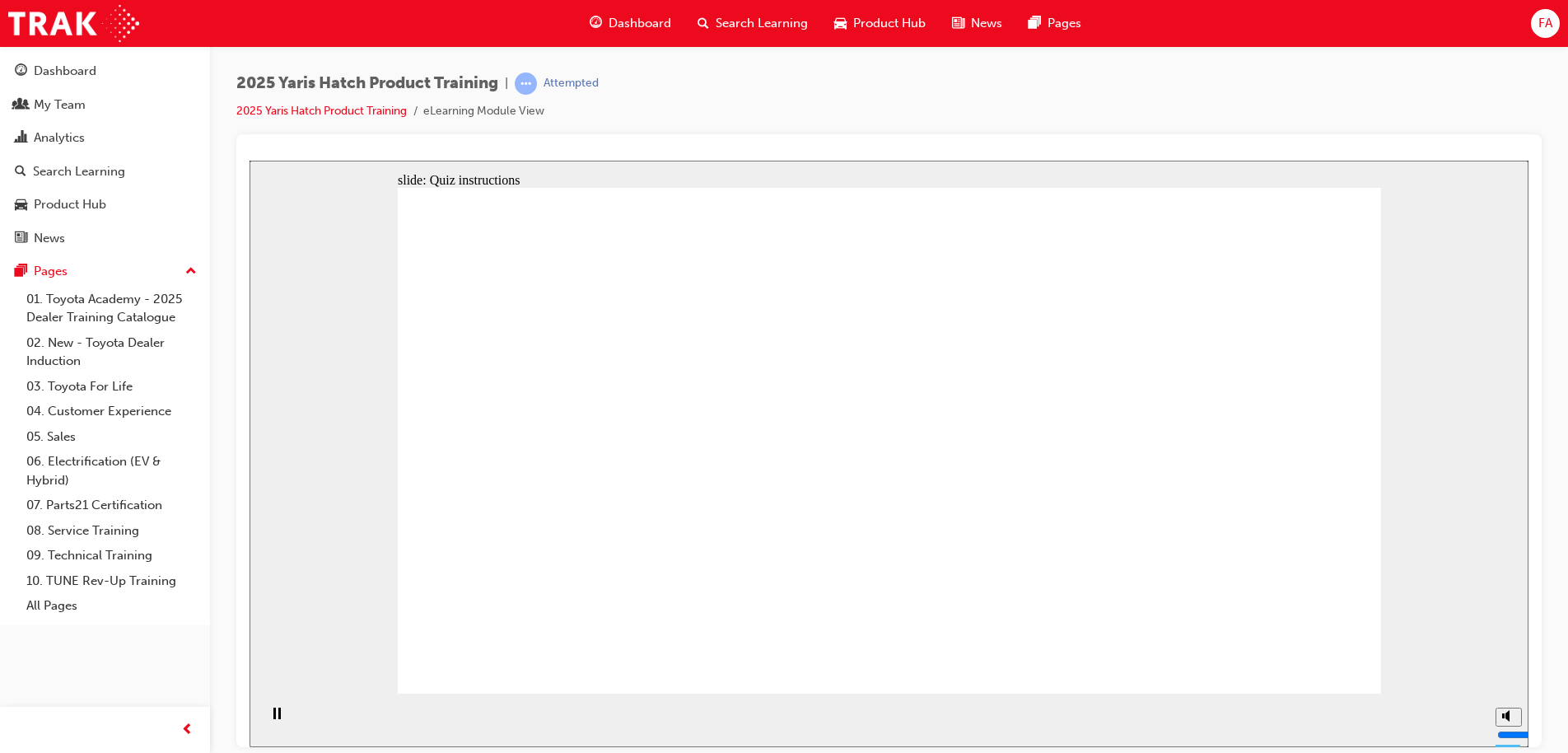
radio input "true"
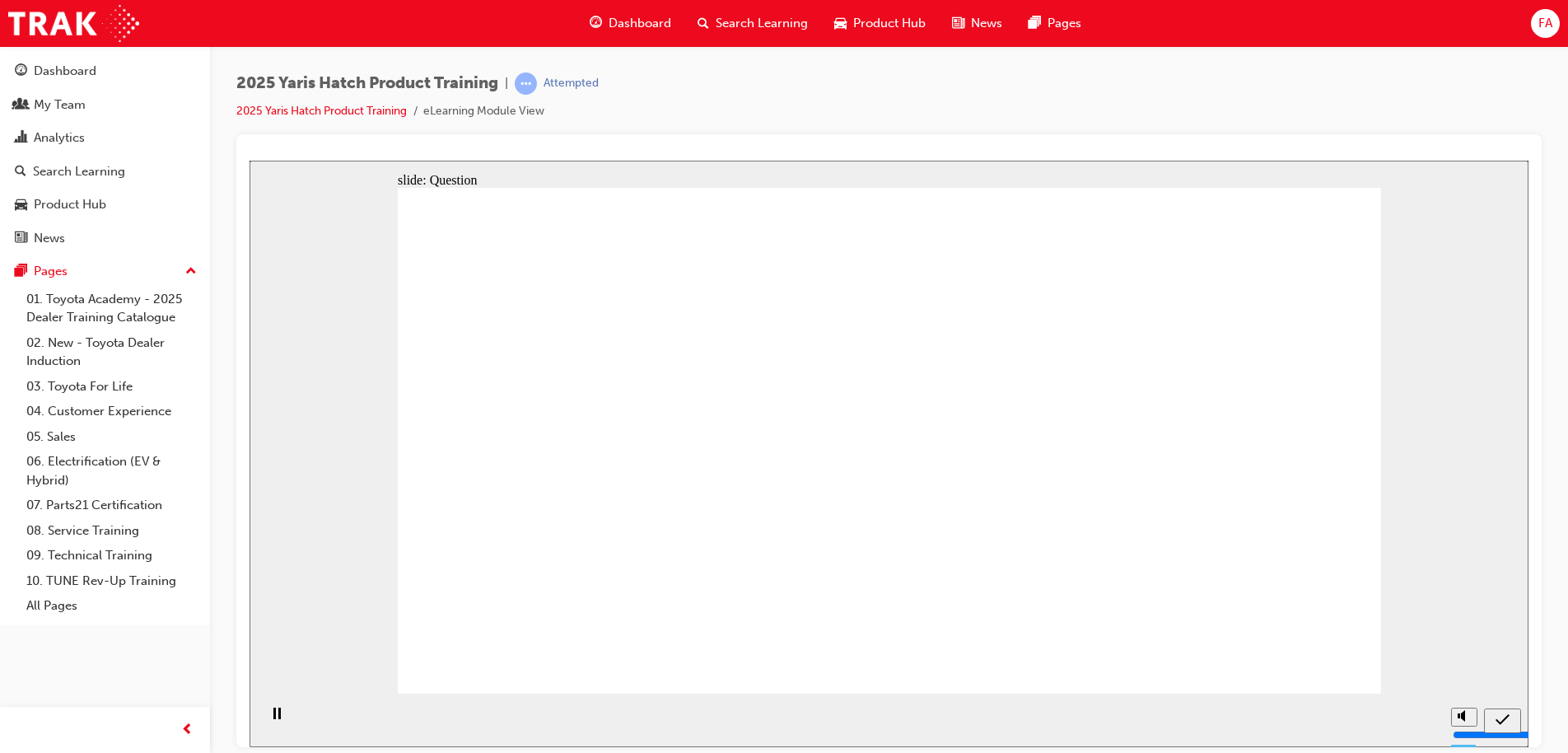
radio input "true"
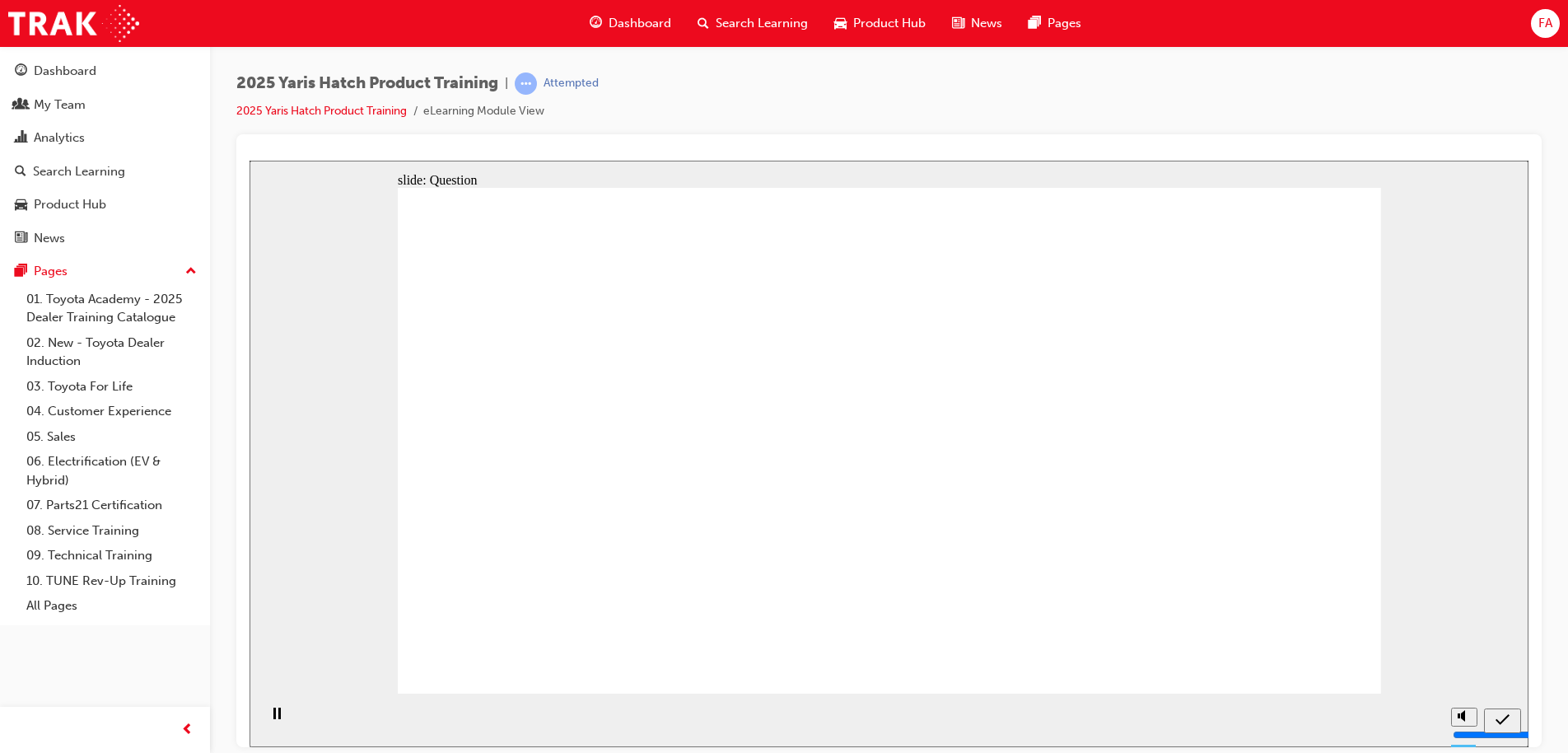
radio input "true"
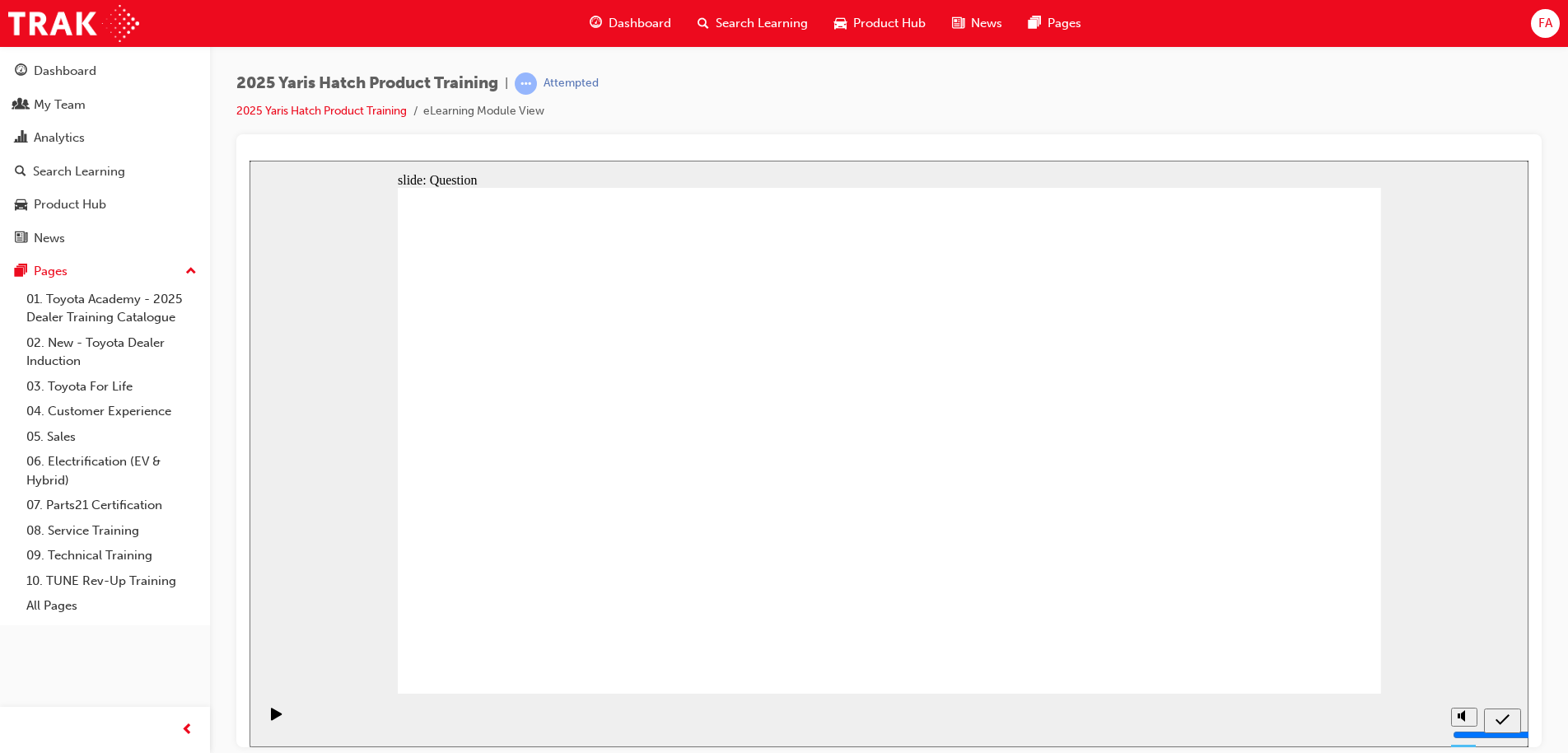
drag, startPoint x: 707, startPoint y: 414, endPoint x: 549, endPoint y: 578, distance: 227.7
drag, startPoint x: 1062, startPoint y: 417, endPoint x: 682, endPoint y: 588, distance: 416.7
drag, startPoint x: 509, startPoint y: 414, endPoint x: 1221, endPoint y: 579, distance: 730.9
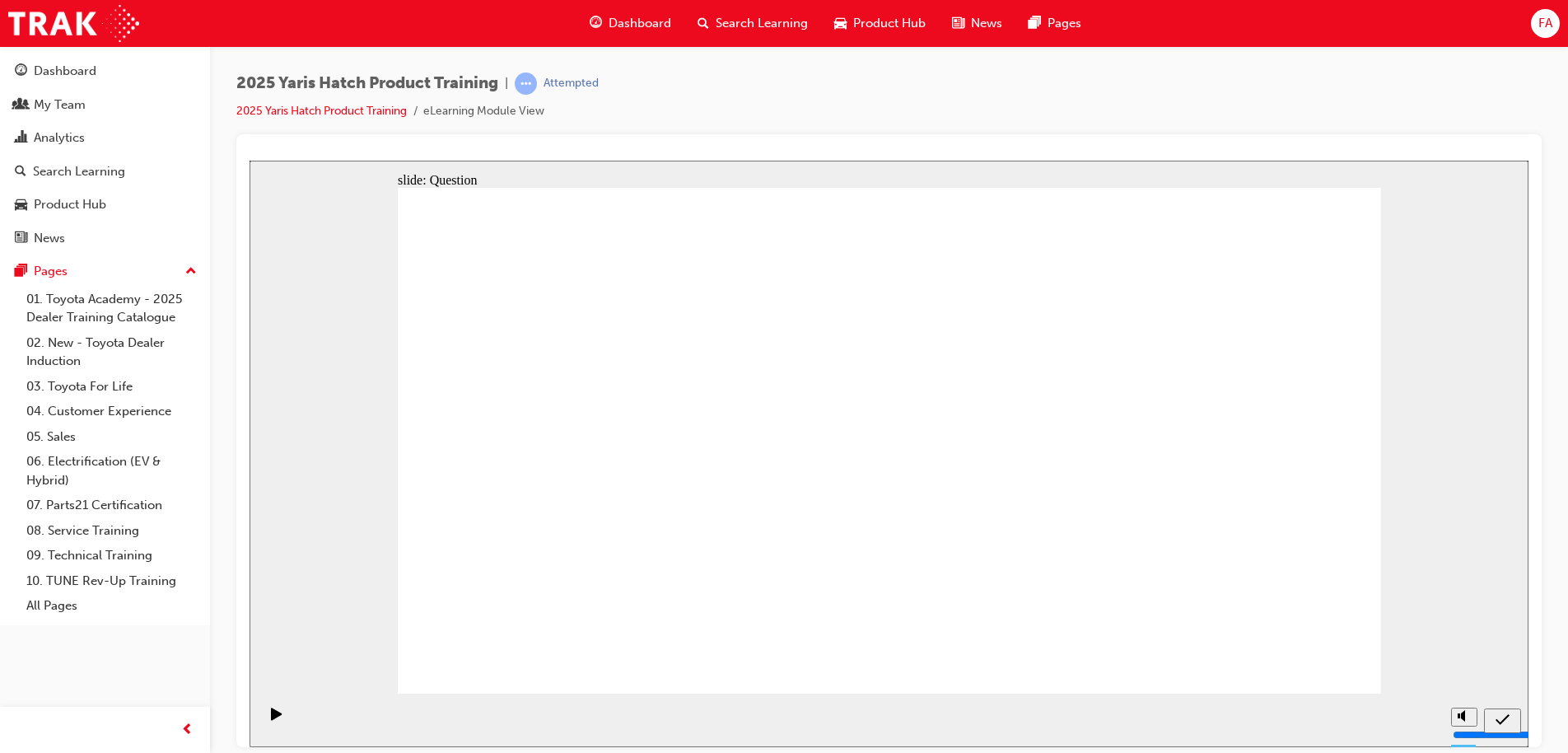
drag, startPoint x: 888, startPoint y: 434, endPoint x: 1091, endPoint y: 585, distance: 253.0
drag, startPoint x: 1230, startPoint y: 415, endPoint x: 890, endPoint y: 589, distance: 381.9
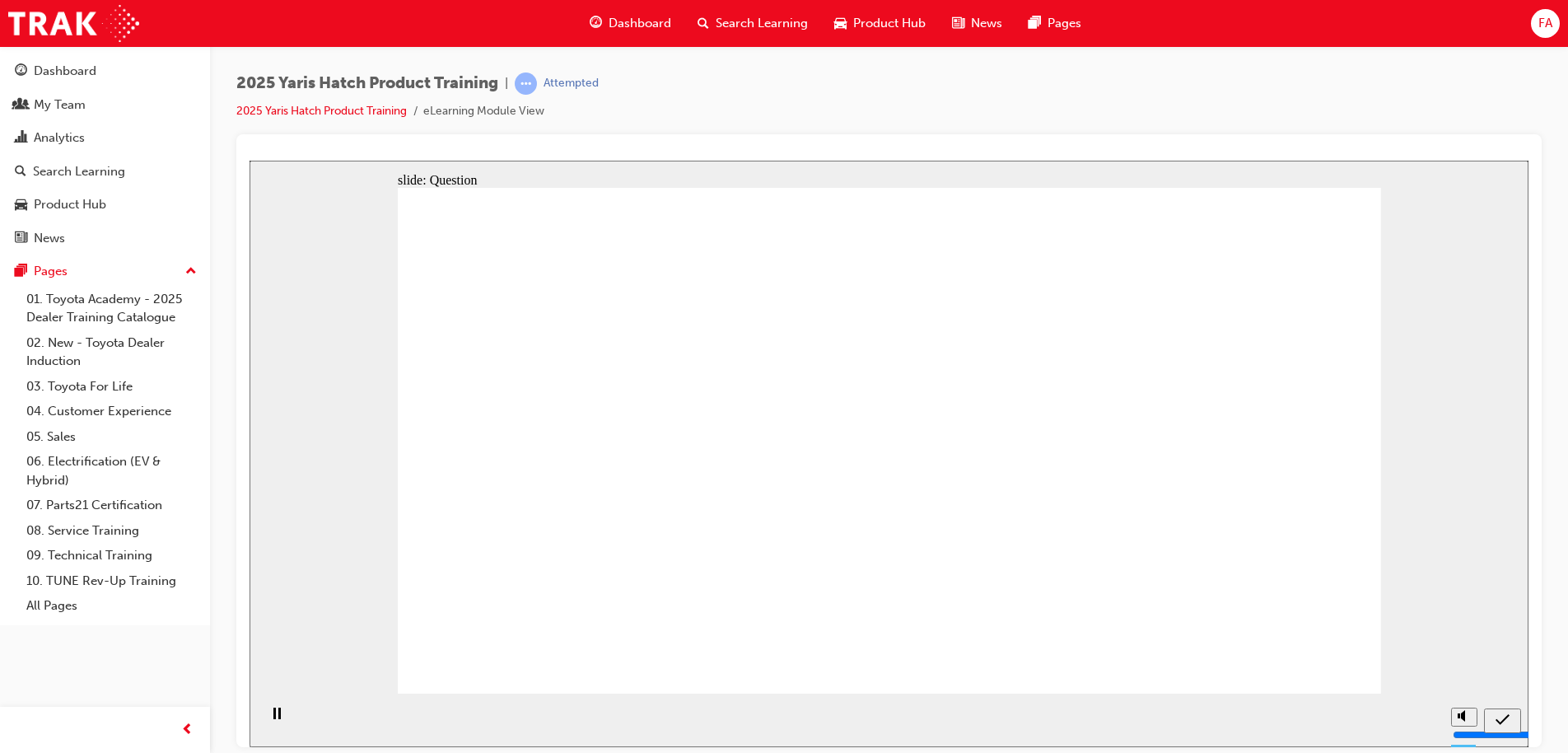
radio input "true"
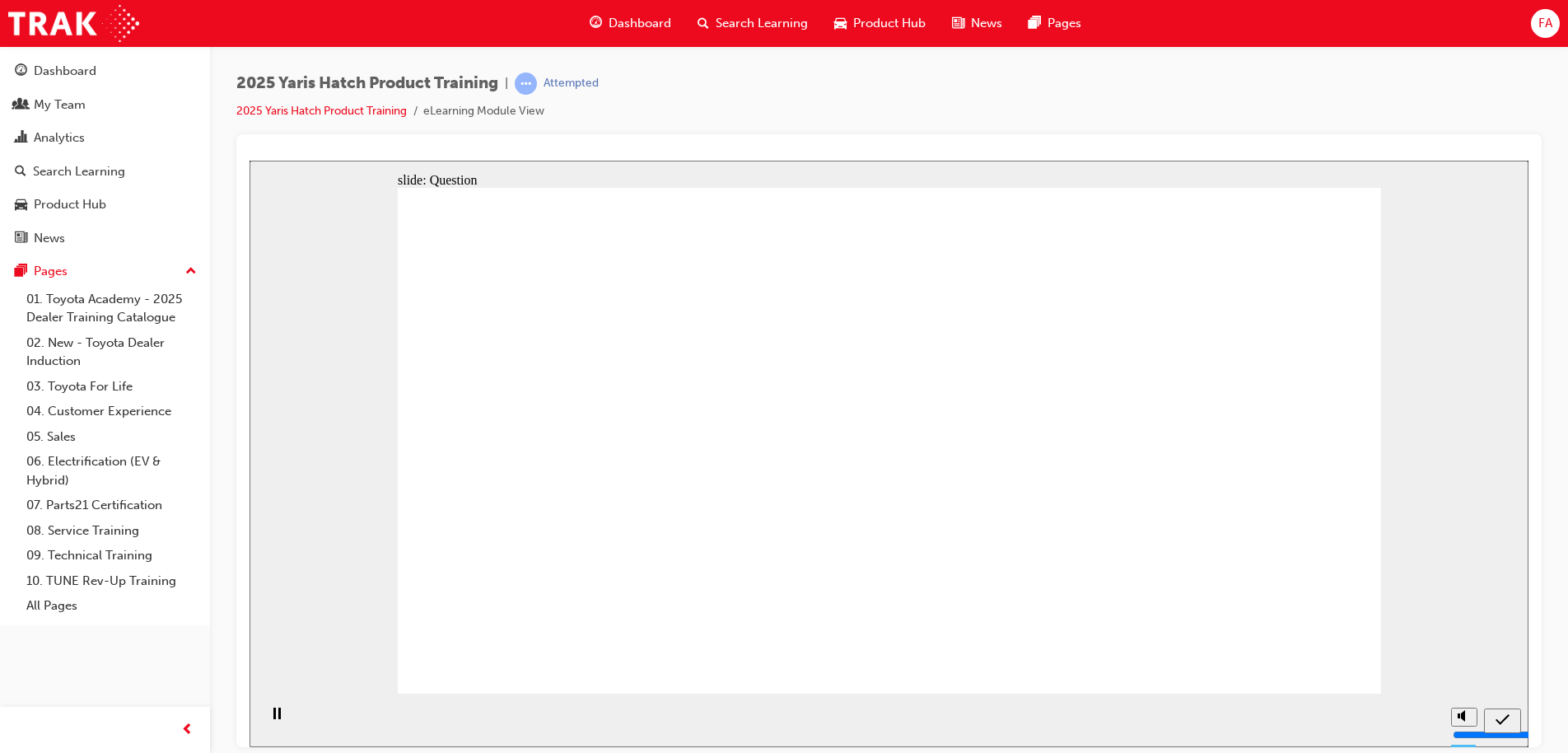
radio input "true"
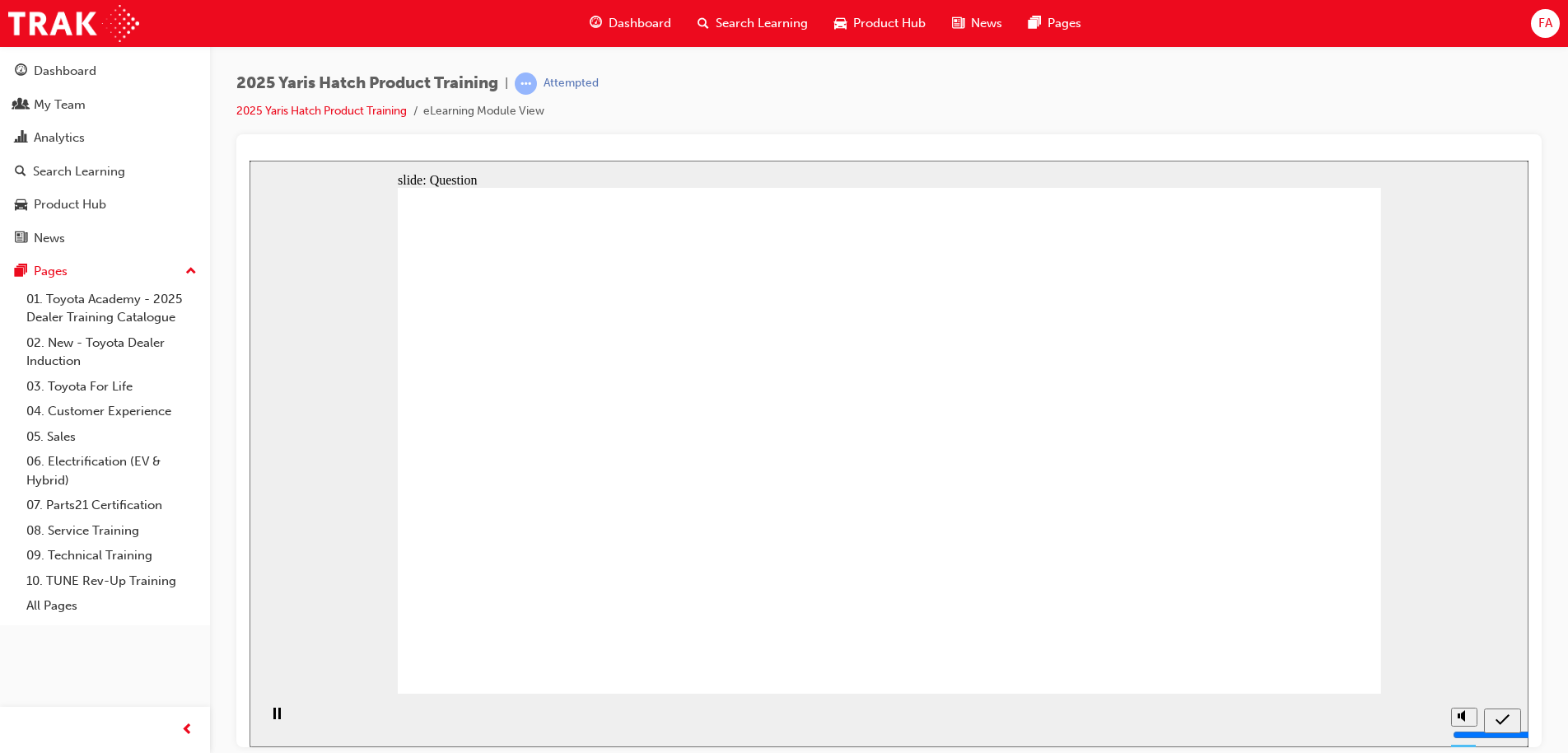
radio input "true"
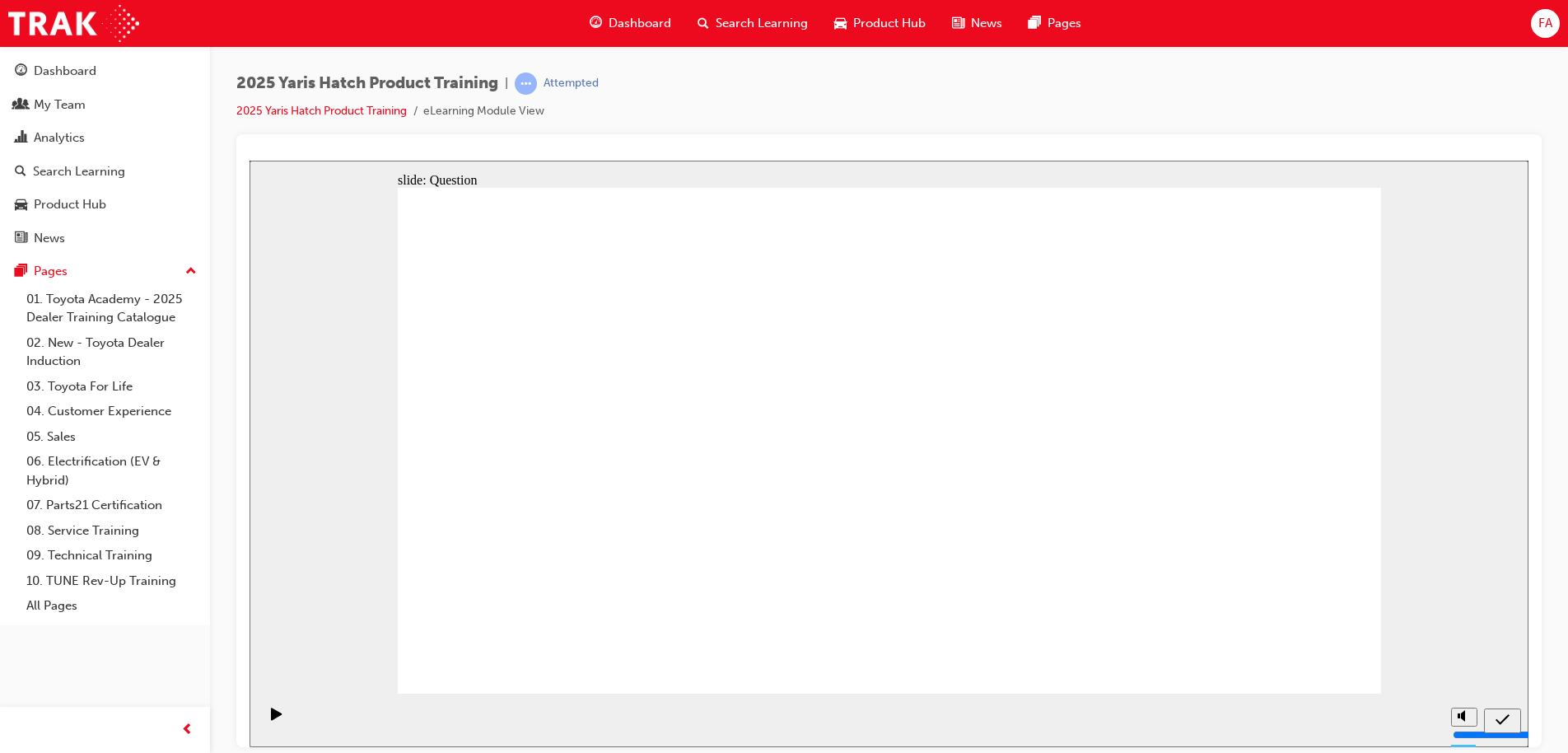
drag, startPoint x: 1050, startPoint y: 430, endPoint x: 660, endPoint y: 579, distance: 417.5
drag, startPoint x: 696, startPoint y: 414, endPoint x: 517, endPoint y: 537, distance: 217.2
drag, startPoint x: 859, startPoint y: 425, endPoint x: 1028, endPoint y: 552, distance: 211.4
drag, startPoint x: 487, startPoint y: 410, endPoint x: 1246, endPoint y: 572, distance: 776.1
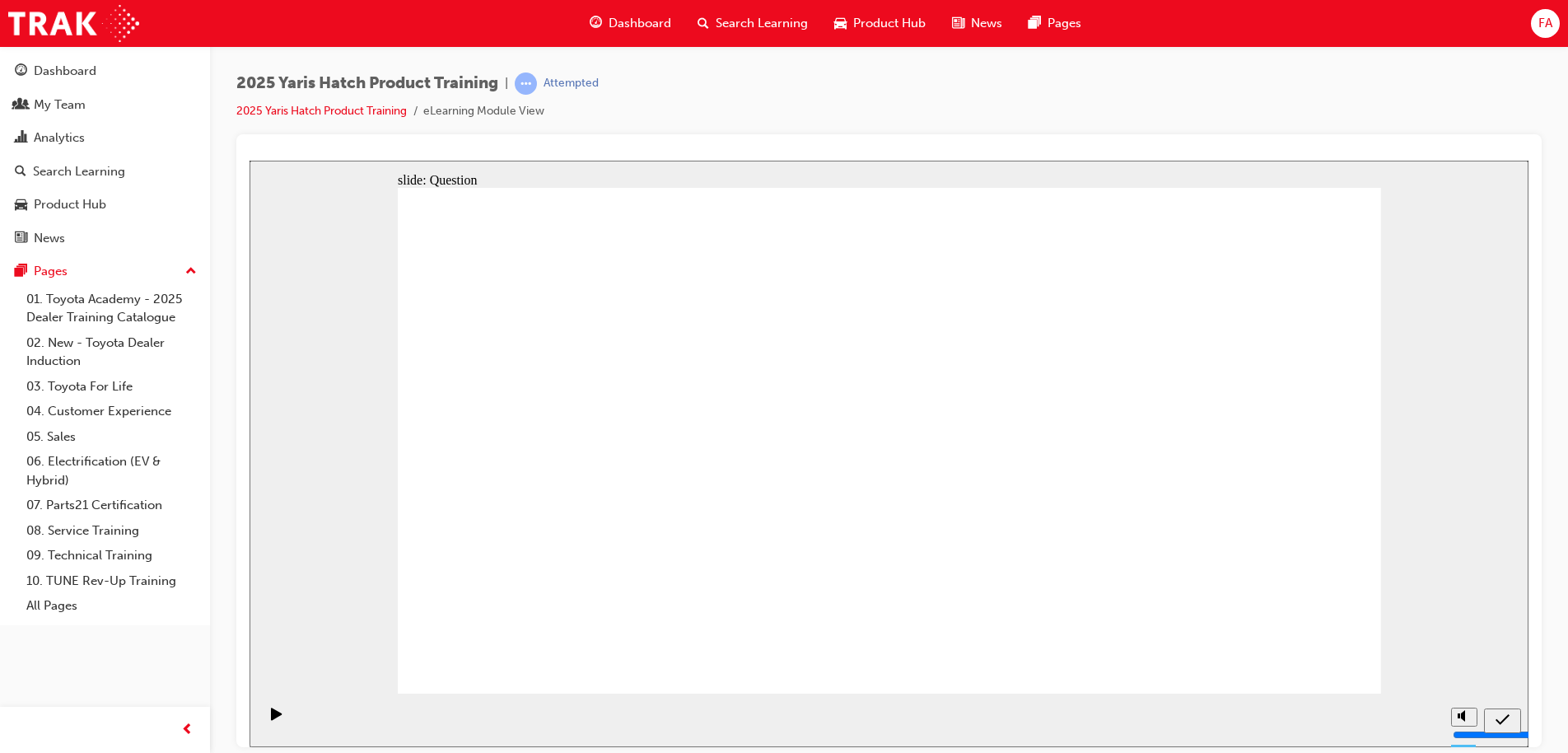
drag, startPoint x: 1234, startPoint y: 413, endPoint x: 915, endPoint y: 551, distance: 347.6
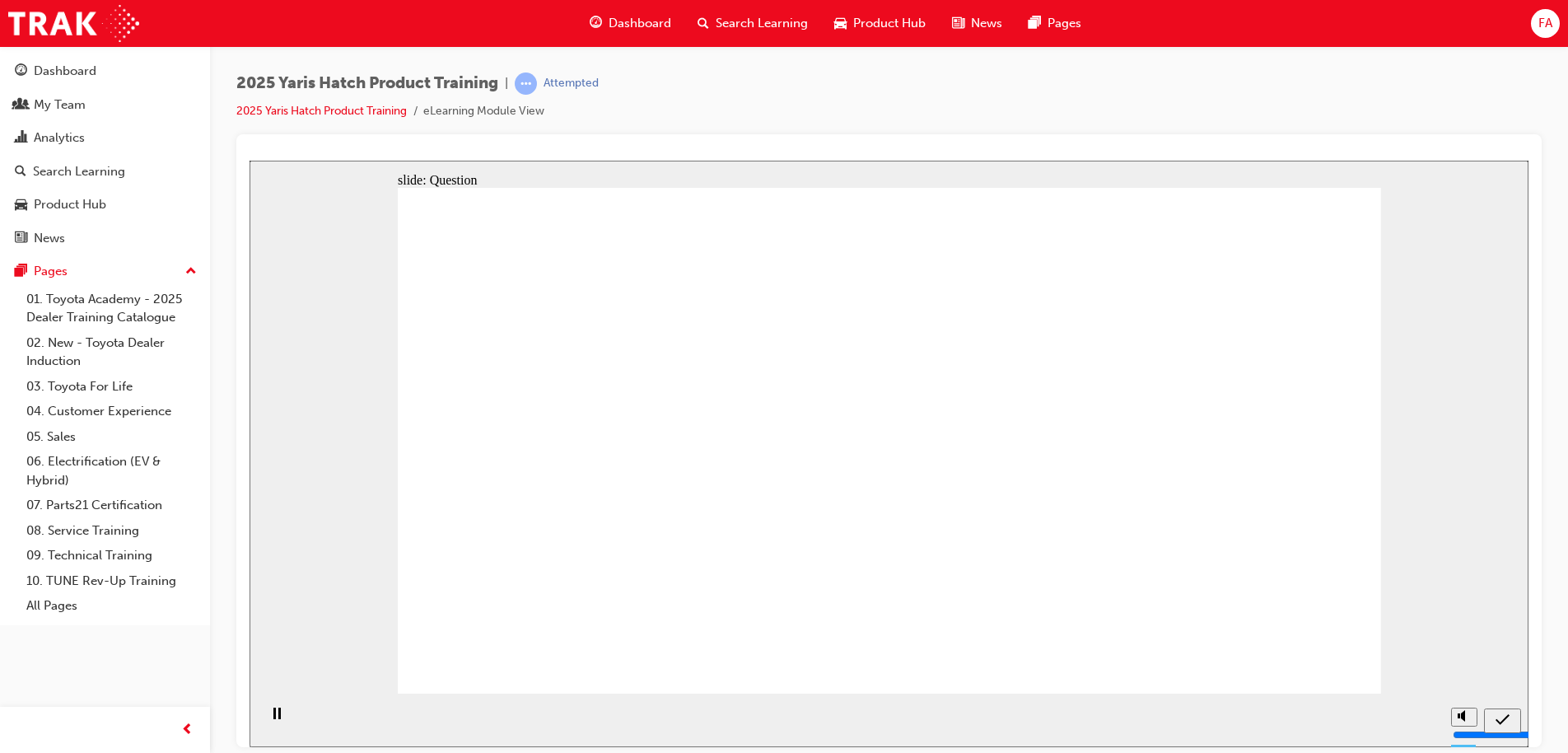
radio input "true"
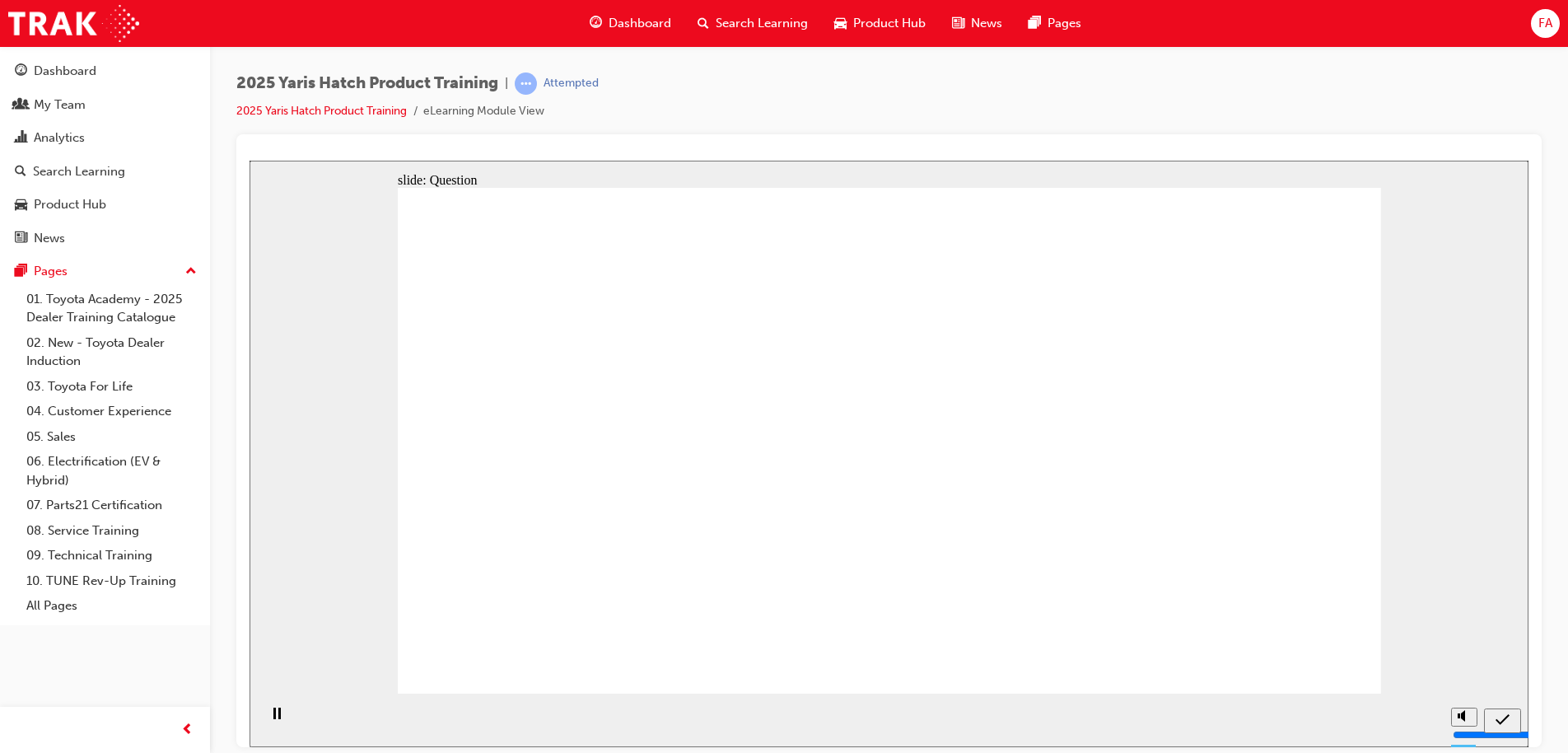
radio input "true"
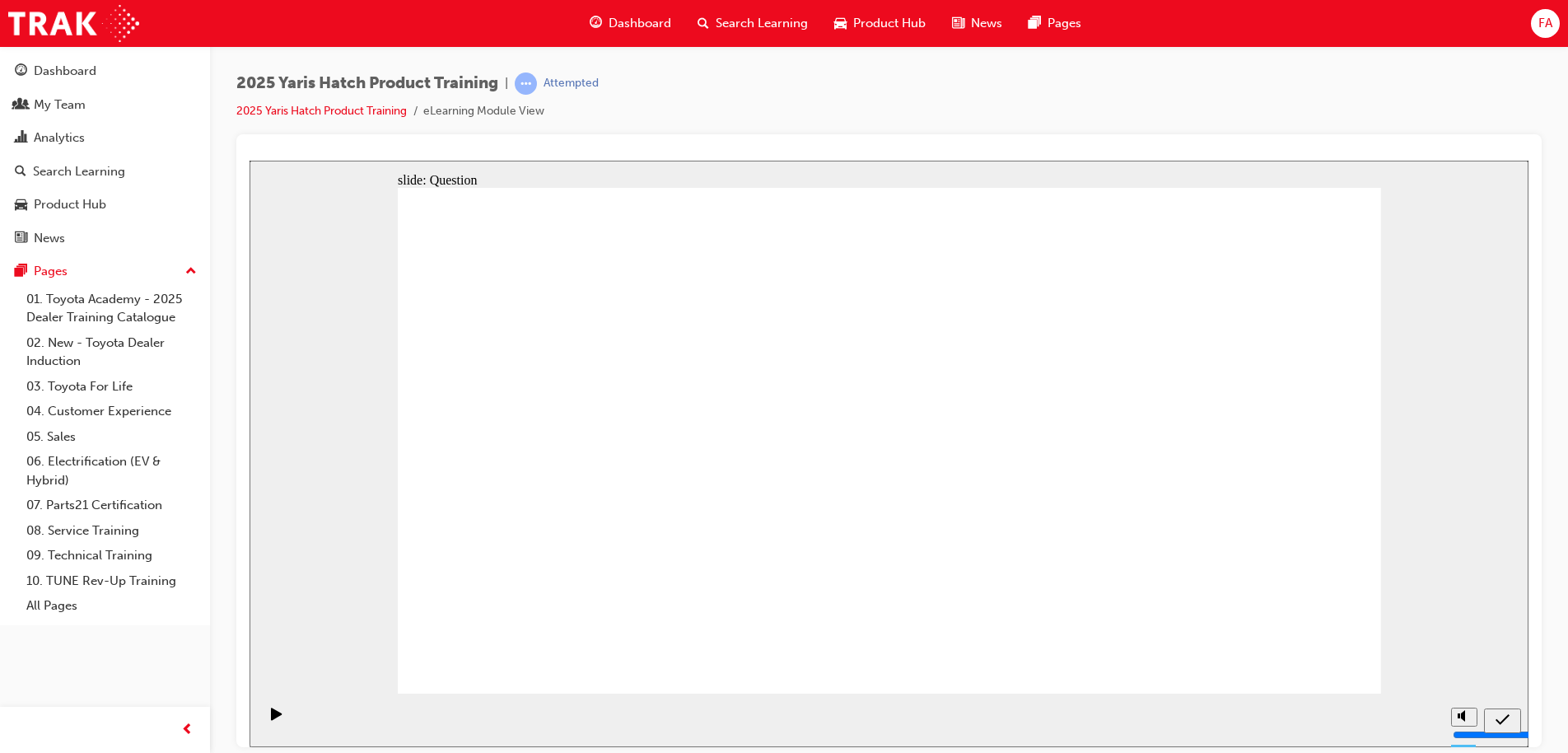
radio input "true"
drag, startPoint x: 1053, startPoint y: 421, endPoint x: 706, endPoint y: 572, distance: 378.4
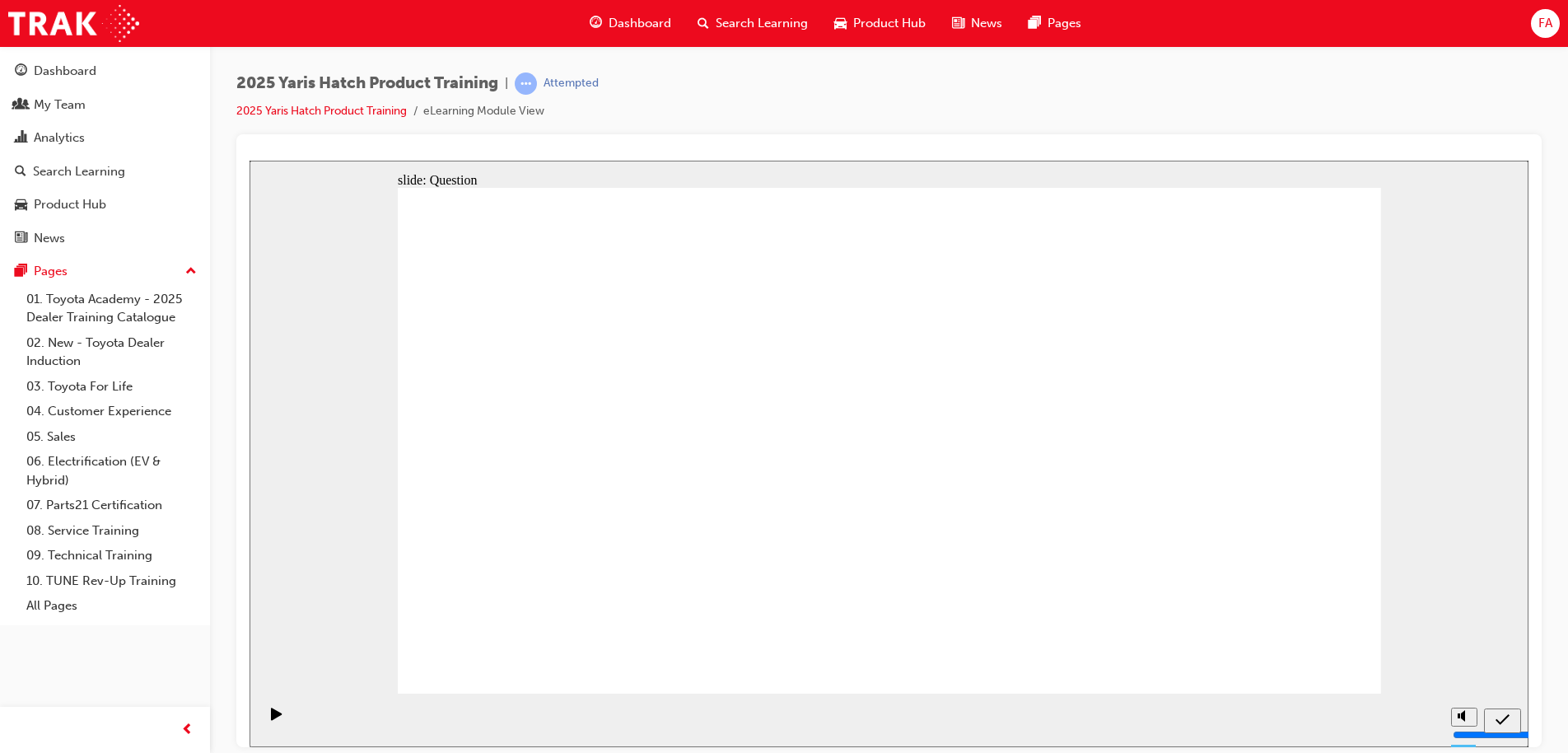
drag, startPoint x: 860, startPoint y: 414, endPoint x: 1064, endPoint y: 548, distance: 244.1
drag, startPoint x: 1230, startPoint y: 430, endPoint x: 865, endPoint y: 590, distance: 398.5
drag, startPoint x: 579, startPoint y: 428, endPoint x: 849, endPoint y: 470, distance: 273.2
drag, startPoint x: 686, startPoint y: 426, endPoint x: 512, endPoint y: 564, distance: 222.1
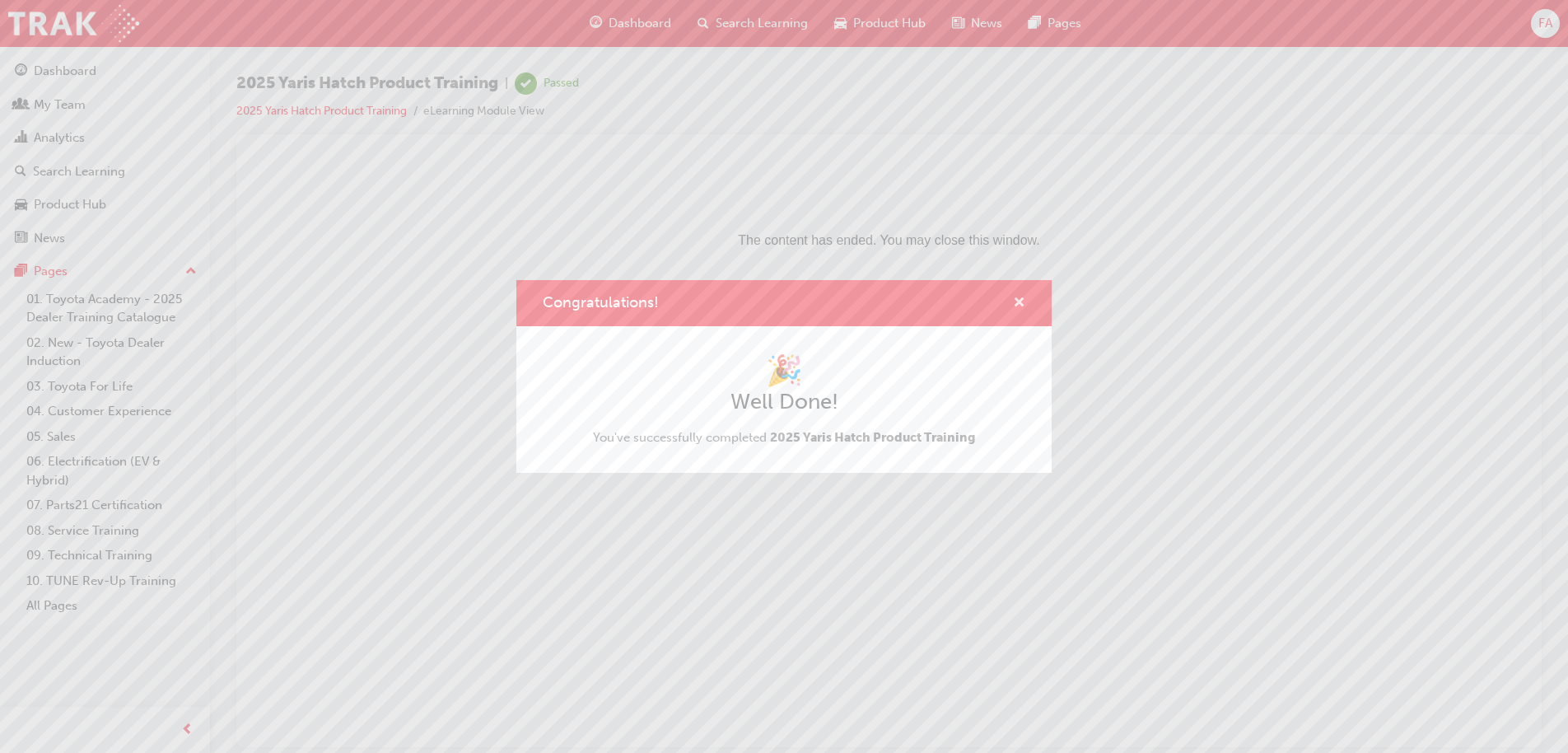
click at [1018, 304] on span "cross-icon" at bounding box center [1019, 304] width 13 height 15
